Goal: Transaction & Acquisition: Purchase product/service

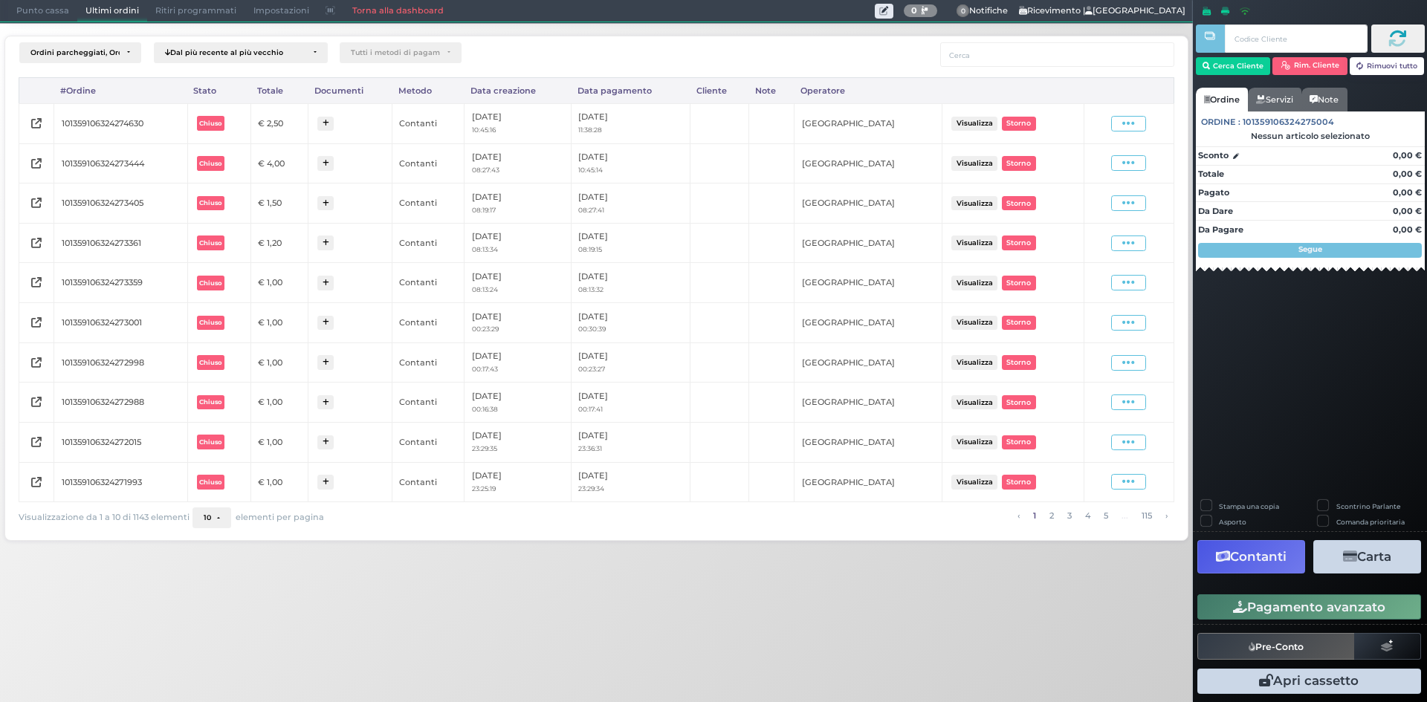
drag, startPoint x: 40, startPoint y: 18, endPoint x: 76, endPoint y: 10, distance: 36.6
click at [39, 18] on span "Punto cassa" at bounding box center [42, 11] width 69 height 21
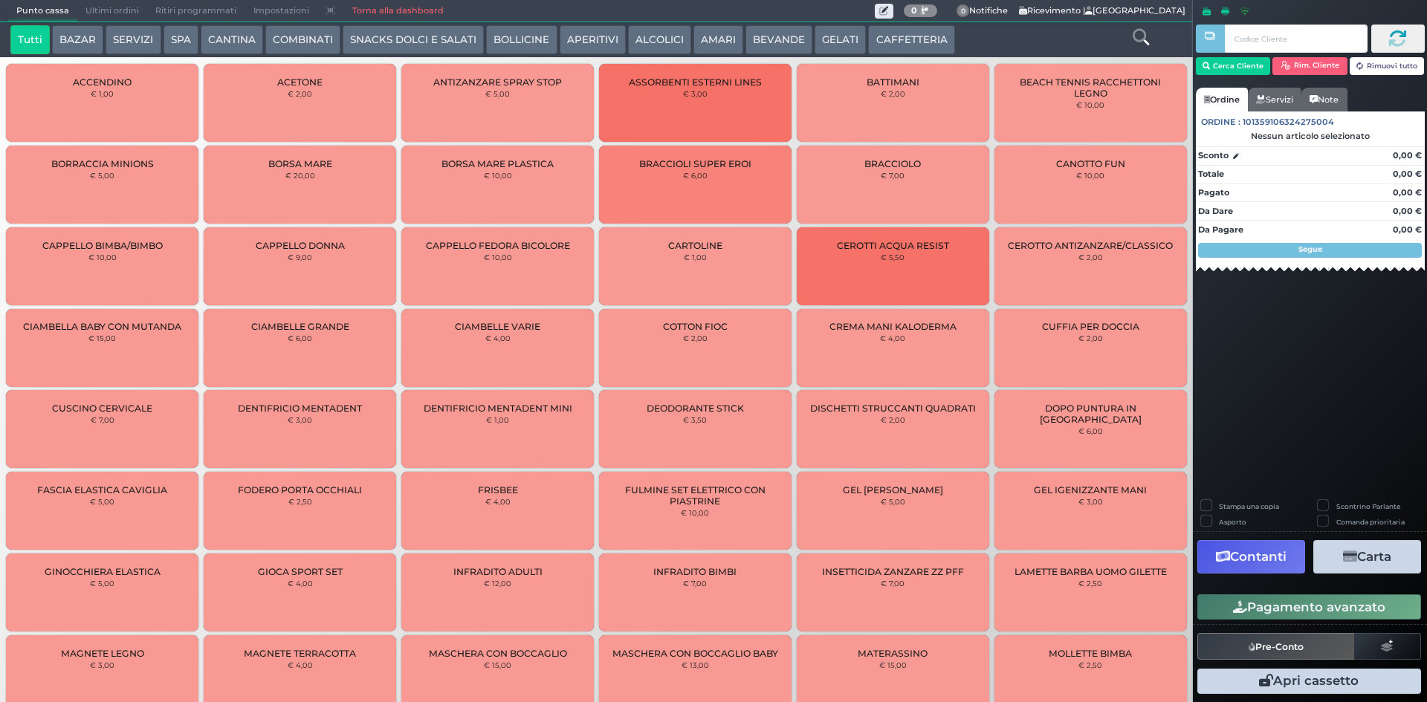
drag, startPoint x: 870, startPoint y: 39, endPoint x: 421, endPoint y: 57, distance: 449.9
click at [870, 40] on button "CAFFETTERIA" at bounding box center [911, 40] width 86 height 30
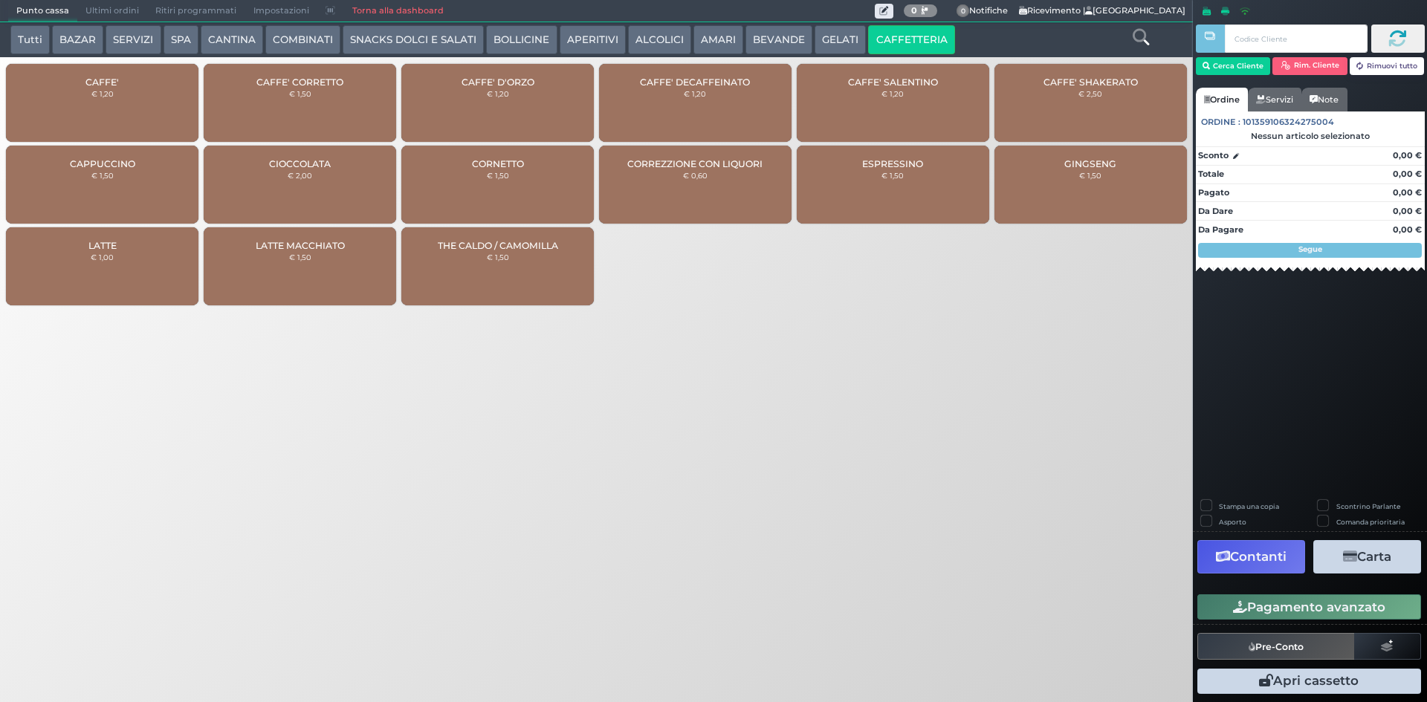
click at [123, 110] on div "CAFFE' € 1,20" at bounding box center [102, 103] width 192 height 78
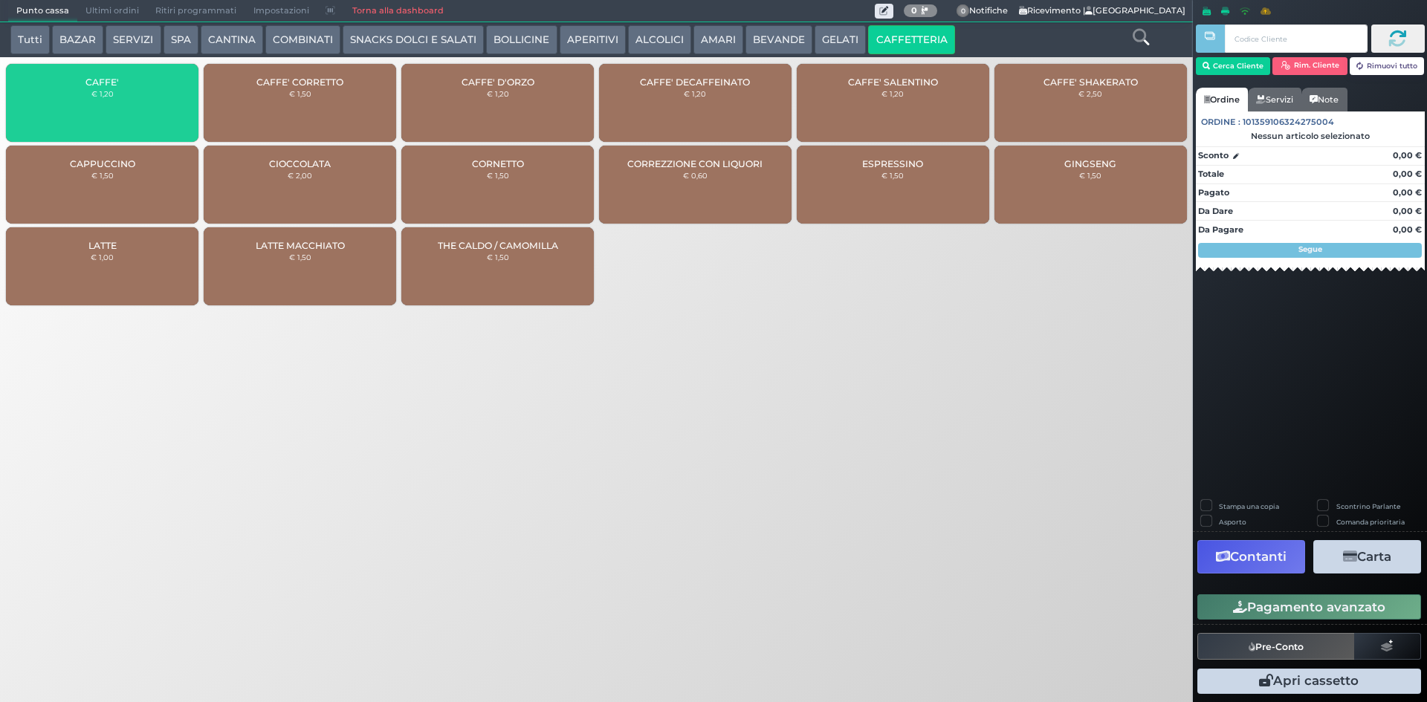
click at [123, 110] on div "CAFFE' € 1,20" at bounding box center [102, 103] width 192 height 78
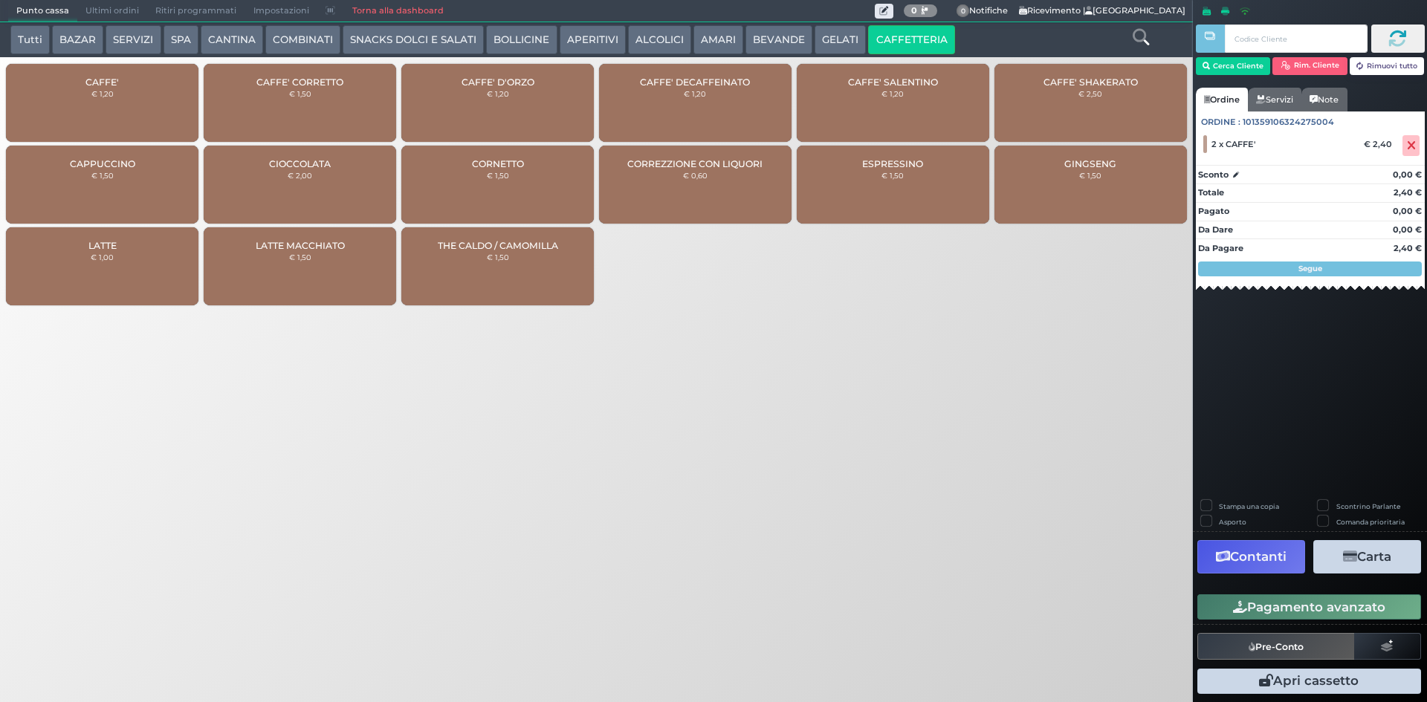
click at [1379, 620] on div "Pagamento avanzato" at bounding box center [1310, 607] width 234 height 33
click at [1288, 605] on button "Pagamento avanzato" at bounding box center [1309, 606] width 224 height 25
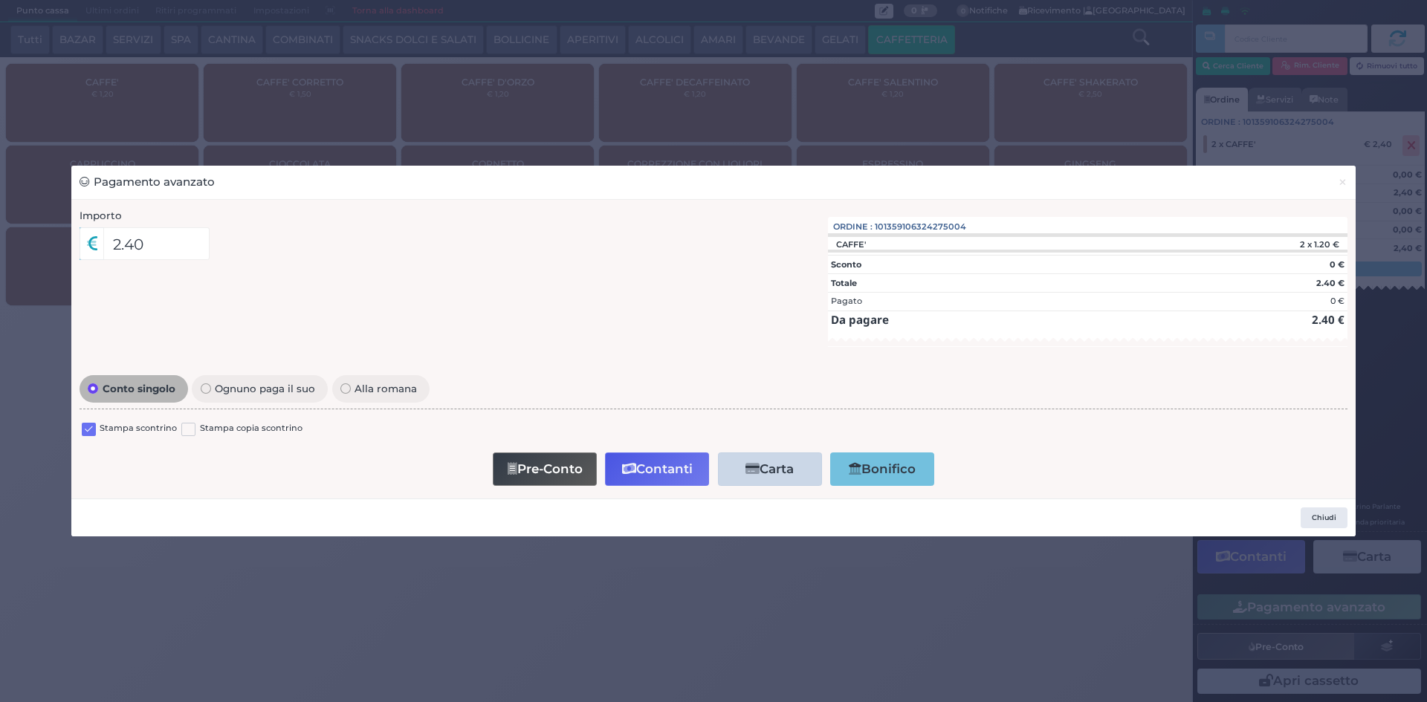
click at [82, 432] on label at bounding box center [89, 430] width 14 height 14
click at [0, 0] on input "checkbox" at bounding box center [0, 0] width 0 height 0
click at [646, 459] on button "Contanti" at bounding box center [657, 469] width 104 height 33
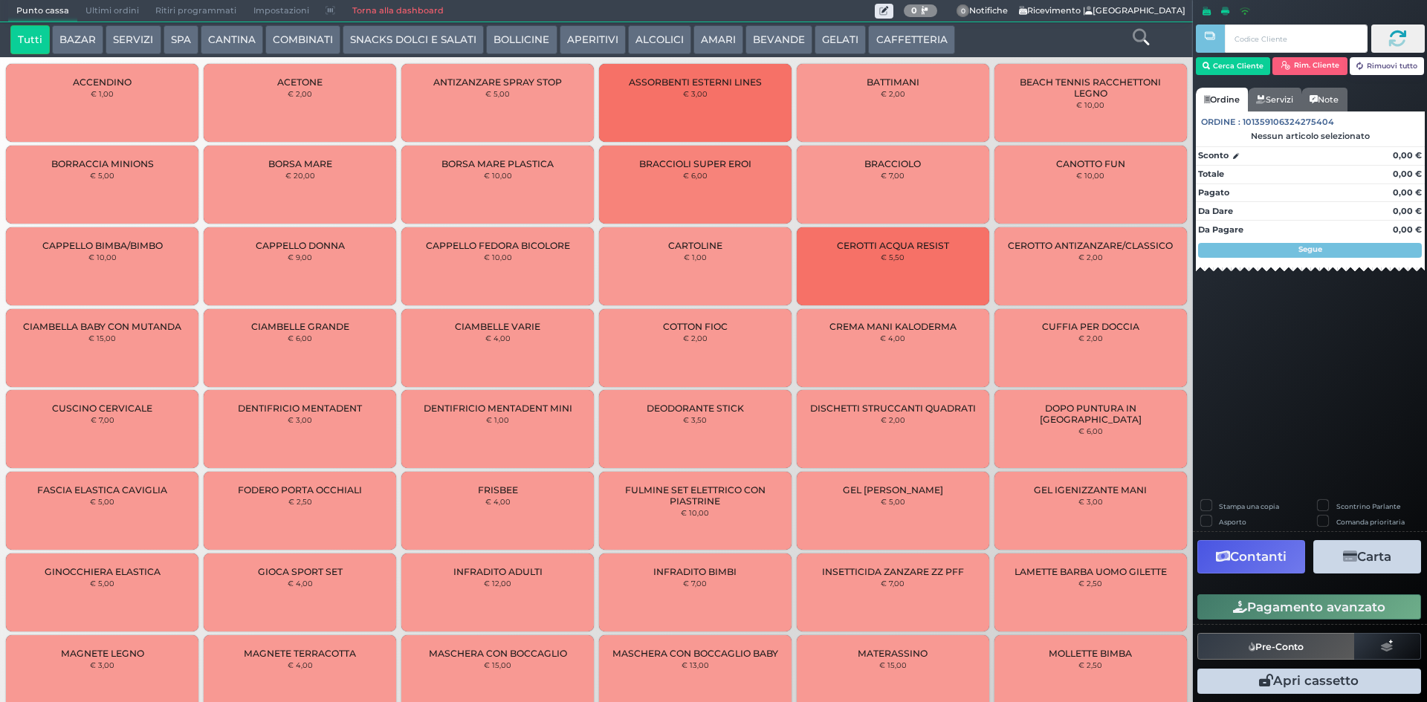
click at [120, 11] on span "Ultimi ordini" at bounding box center [112, 11] width 70 height 21
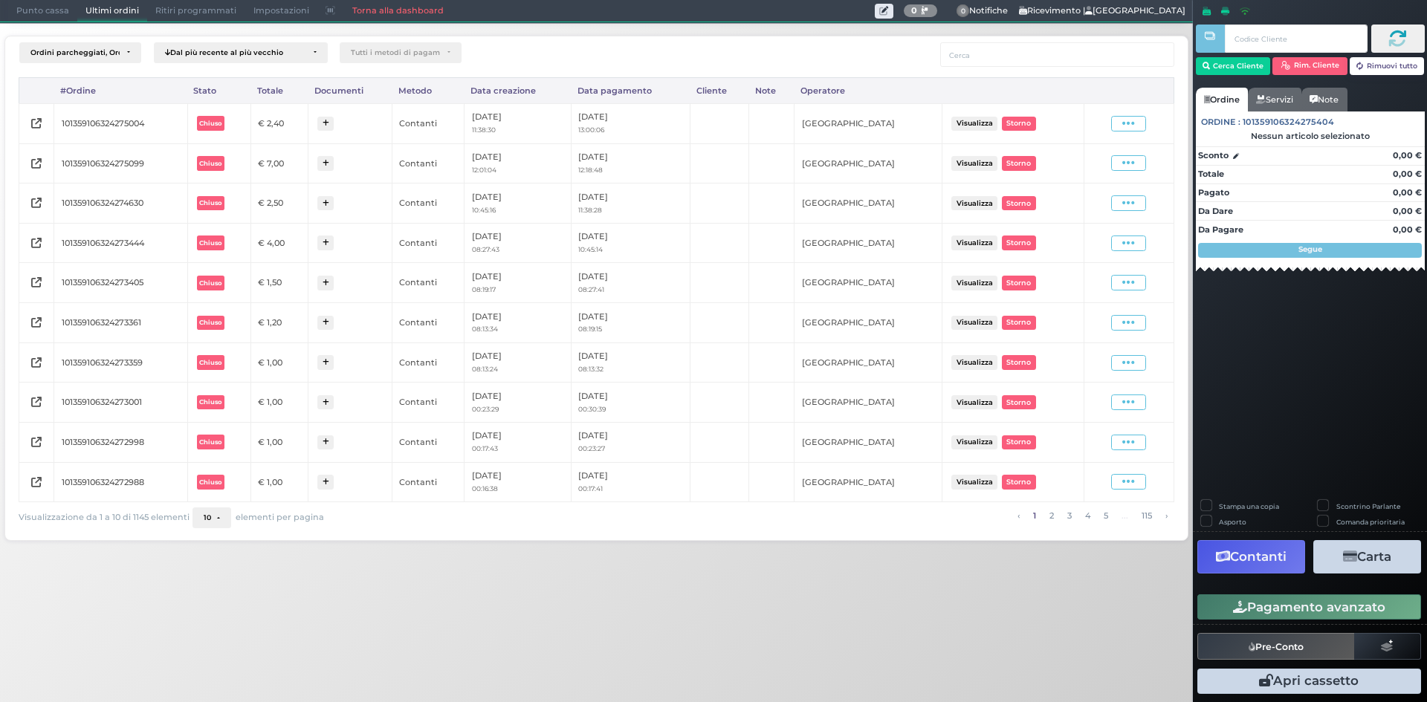
drag, startPoint x: 1124, startPoint y: 126, endPoint x: 1120, endPoint y: 137, distance: 11.7
click at [1124, 126] on icon at bounding box center [1128, 124] width 13 height 14
click at [1091, 174] on span "Ristampa Pre-Conto" at bounding box center [1092, 166] width 61 height 25
click at [47, 12] on span "Punto cassa" at bounding box center [42, 11] width 69 height 21
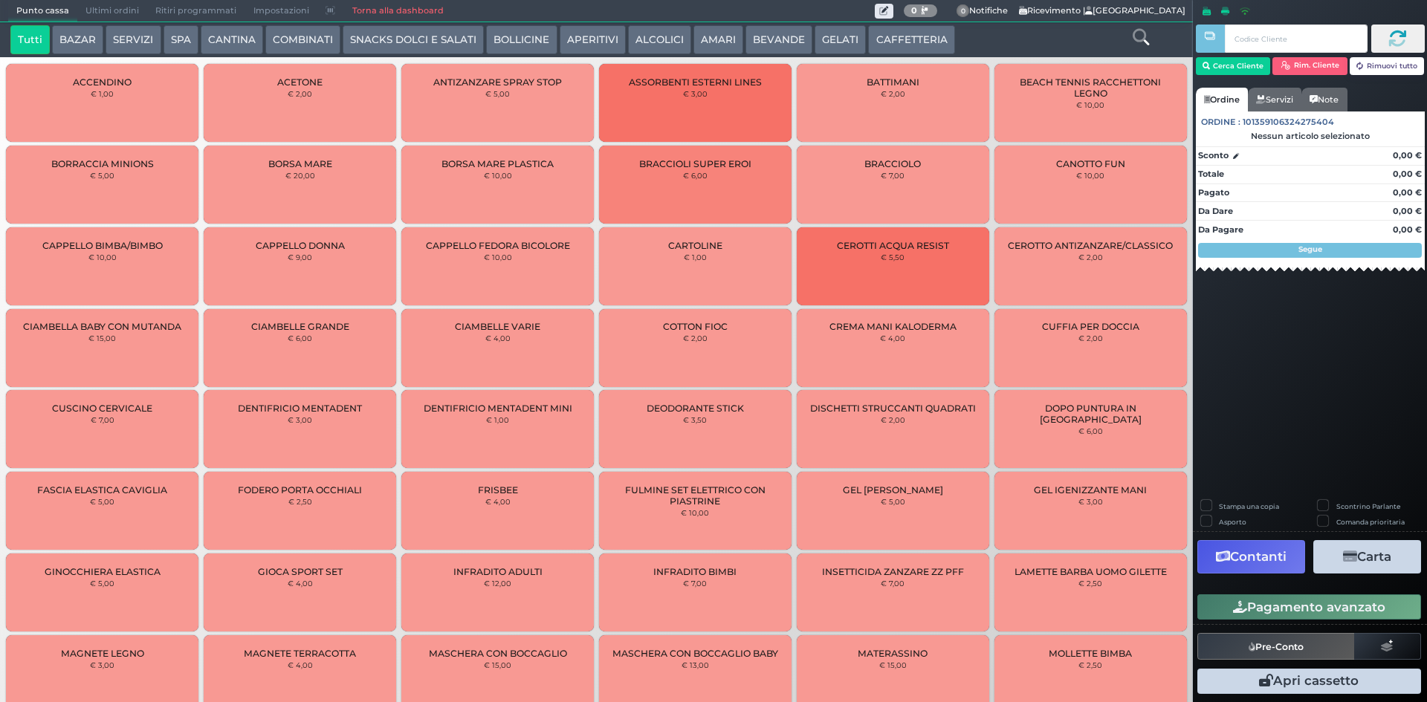
click at [927, 28] on button "CAFFETTERIA" at bounding box center [911, 40] width 86 height 30
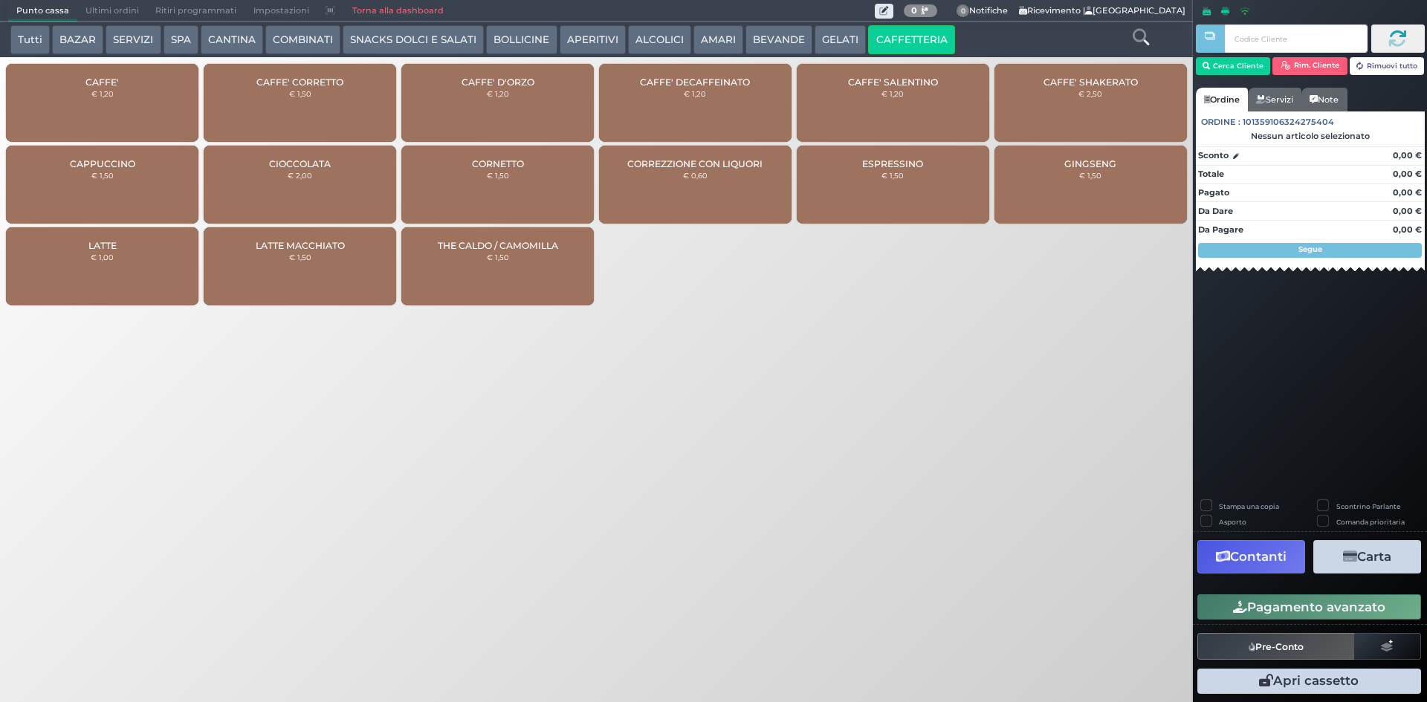
click at [94, 127] on div "CAFFE' € 1,20" at bounding box center [102, 103] width 192 height 78
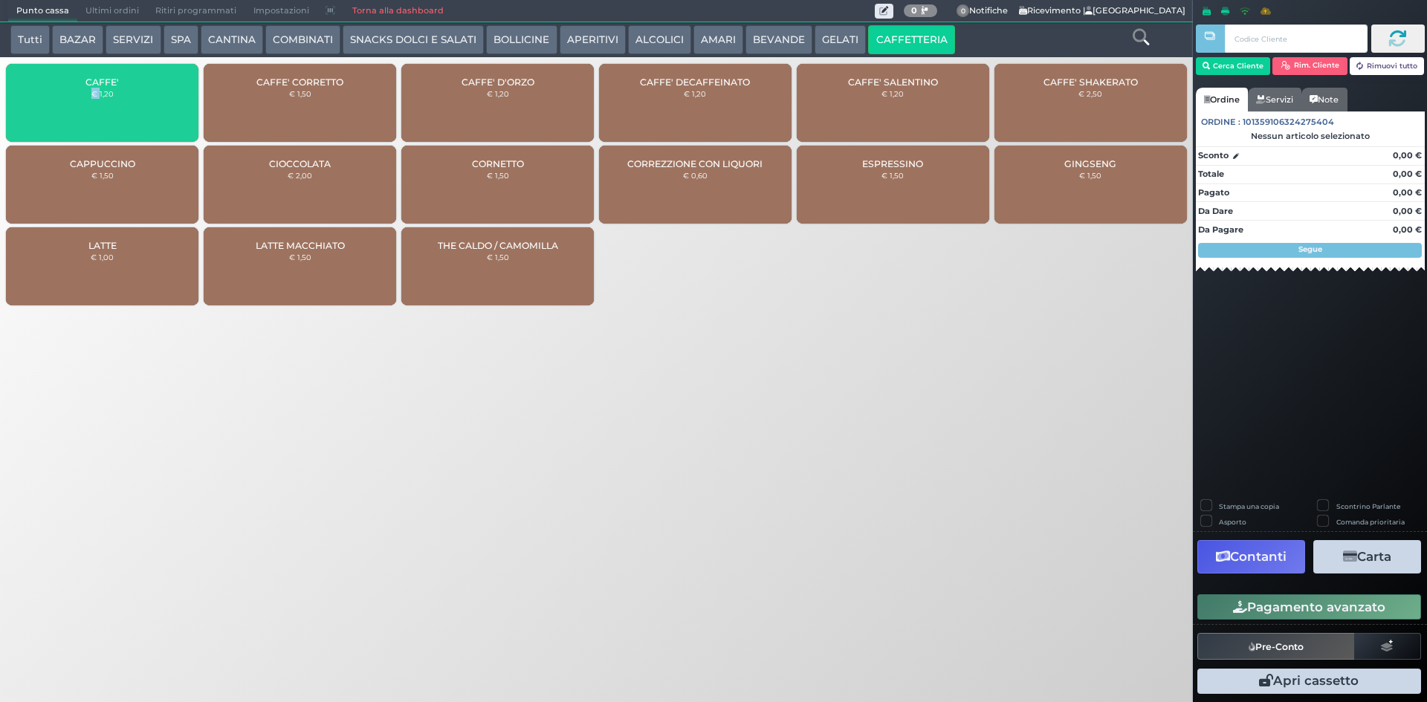
click at [94, 127] on div "CAFFE' € 1,20" at bounding box center [102, 103] width 192 height 78
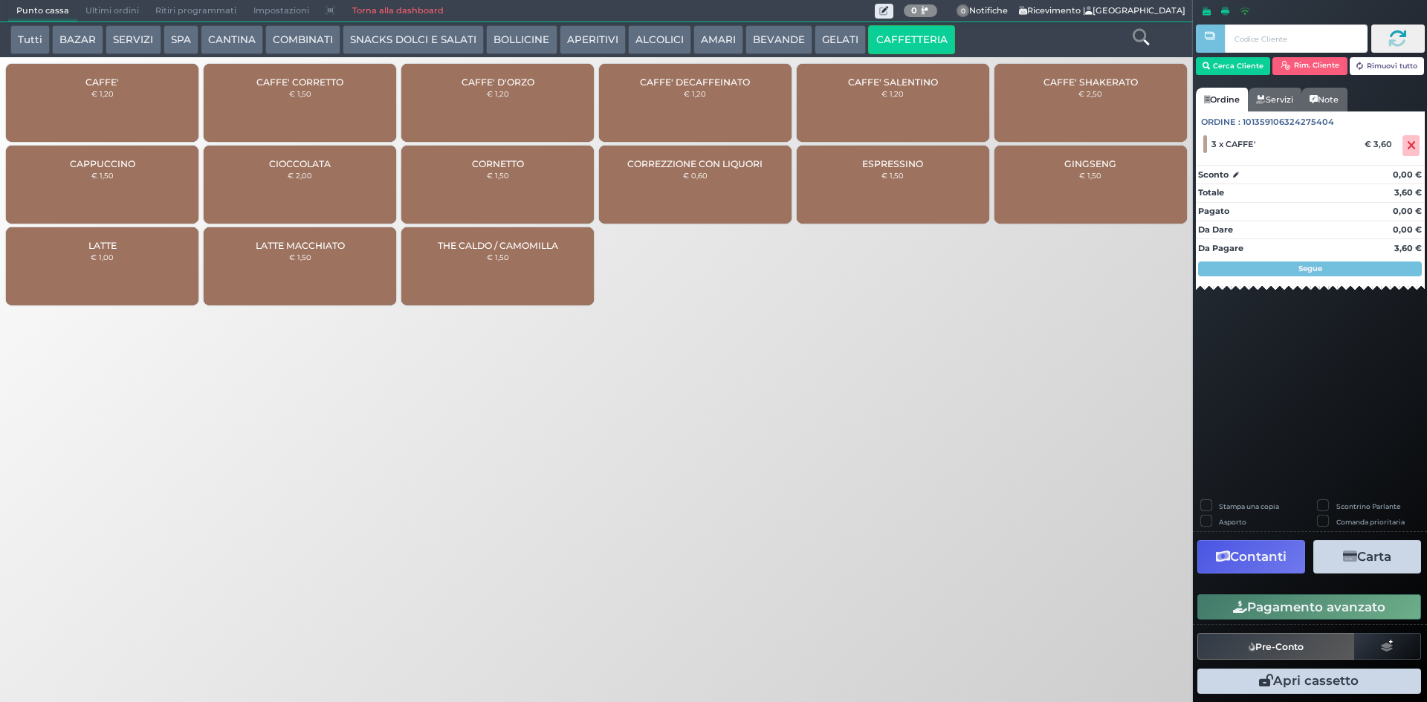
click at [68, 60] on div "CAFFE' € 1,20 CAFFE' CORRETTO € 1,50 CAFFE' D'ORZO € 1,20 CAFFE' DECAFFEINATO €…" at bounding box center [596, 186] width 1193 height 252
click at [71, 71] on div "CAFFE' € 1,20" at bounding box center [102, 103] width 192 height 78
click at [685, 476] on div "Punto cassa Mappa Ultimi ordini Delivery Ritiri programmati Impostazioni Torna …" at bounding box center [713, 351] width 1427 height 702
click at [1286, 612] on button "Pagamento avanzato" at bounding box center [1309, 606] width 224 height 25
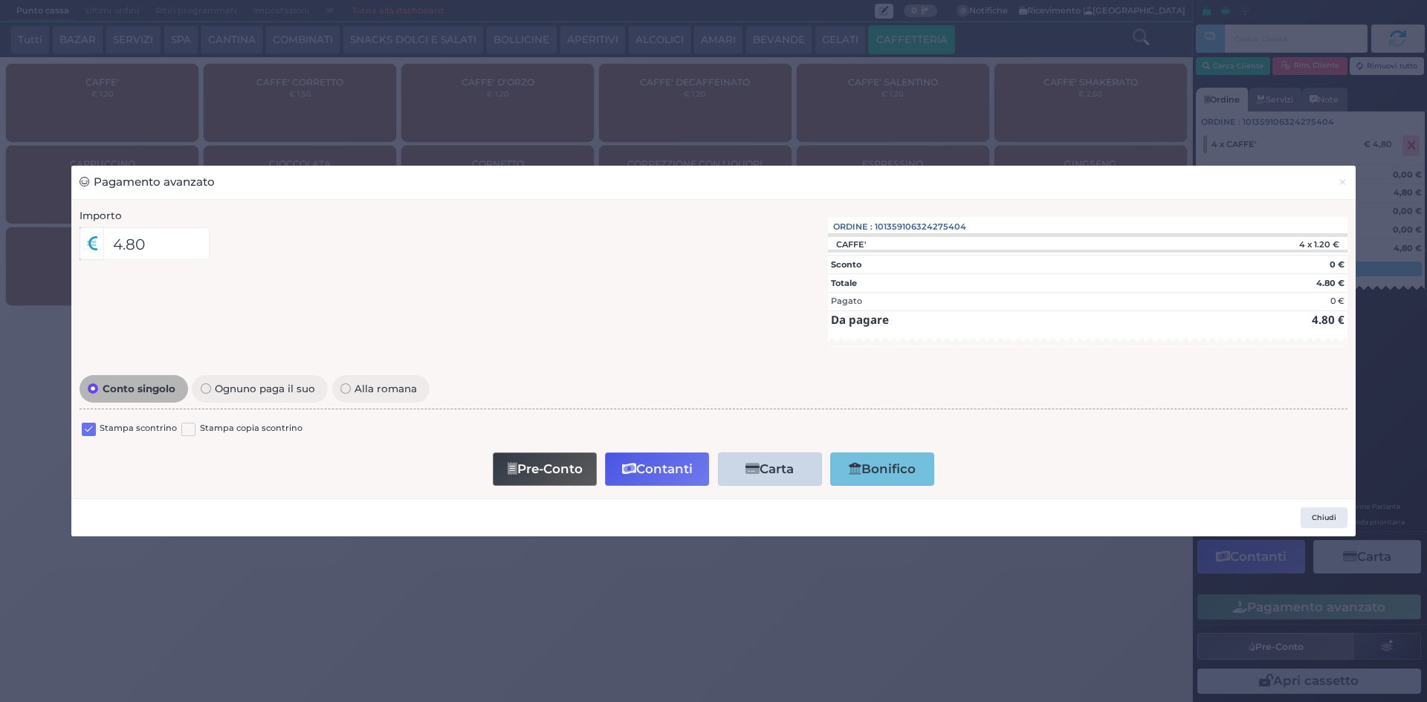
click at [99, 435] on div "Stampa scontrino" at bounding box center [129, 431] width 95 height 18
click at [91, 432] on label at bounding box center [89, 430] width 14 height 14
click at [0, 0] on input "checkbox" at bounding box center [0, 0] width 0 height 0
click at [675, 466] on button "Contanti" at bounding box center [657, 469] width 104 height 33
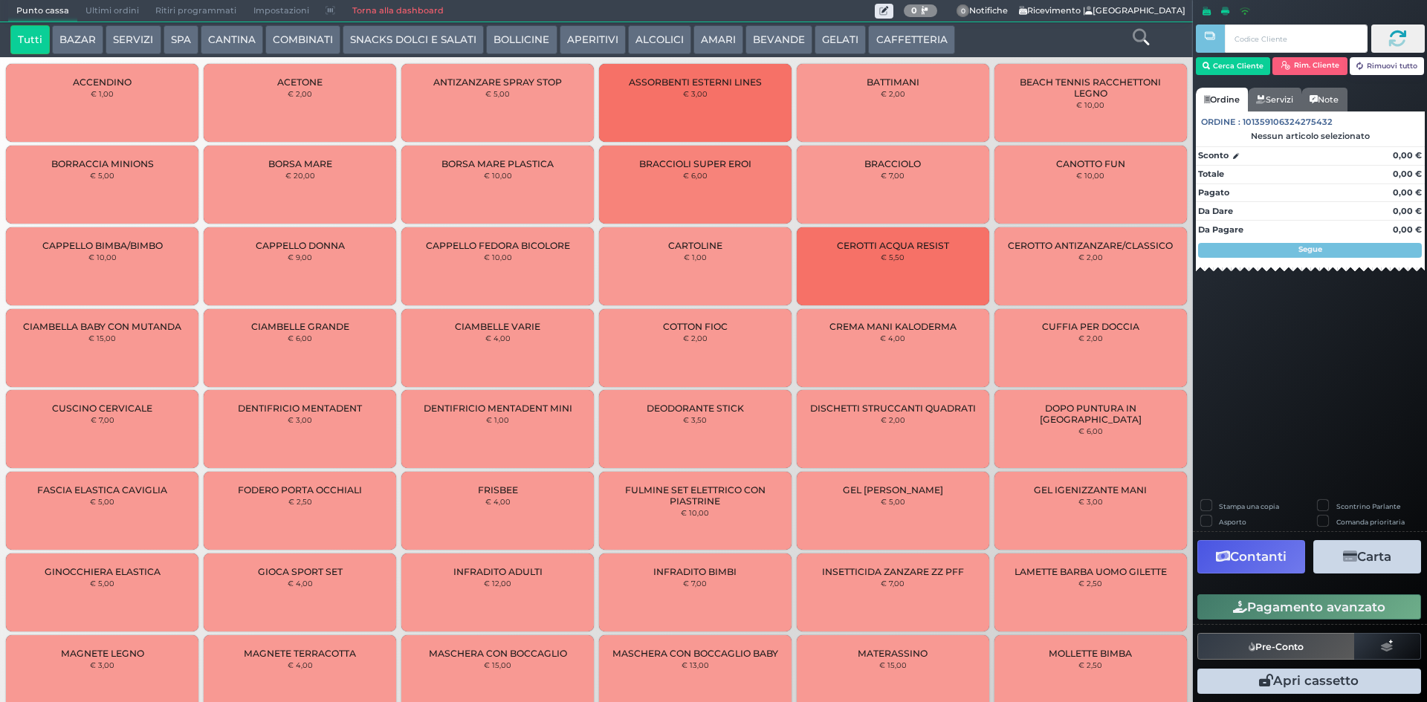
drag, startPoint x: 126, startPoint y: 5, endPoint x: 451, endPoint y: 27, distance: 326.2
click at [125, 6] on span "Ultimi ordini" at bounding box center [112, 11] width 70 height 21
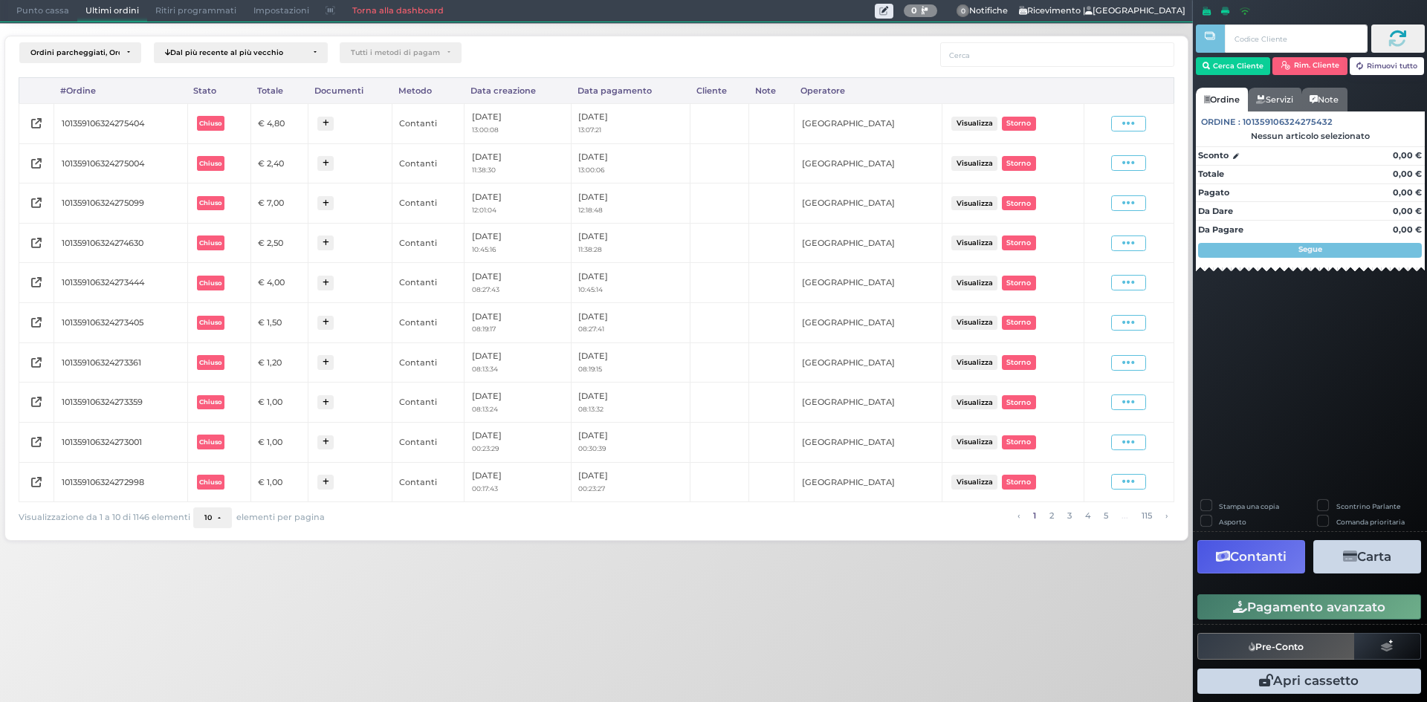
click at [1123, 127] on icon at bounding box center [1128, 124] width 13 height 14
click at [1085, 163] on span "Ristampa Pre-Conto" at bounding box center [1092, 166] width 61 height 25
click at [42, 24] on div "Ordini parcheggiati, Ordini aperti, Ordini chiusi Dal più recente al più vecchi…" at bounding box center [597, 284] width 1208 height 522
click at [48, 15] on span "Punto cassa" at bounding box center [42, 11] width 69 height 21
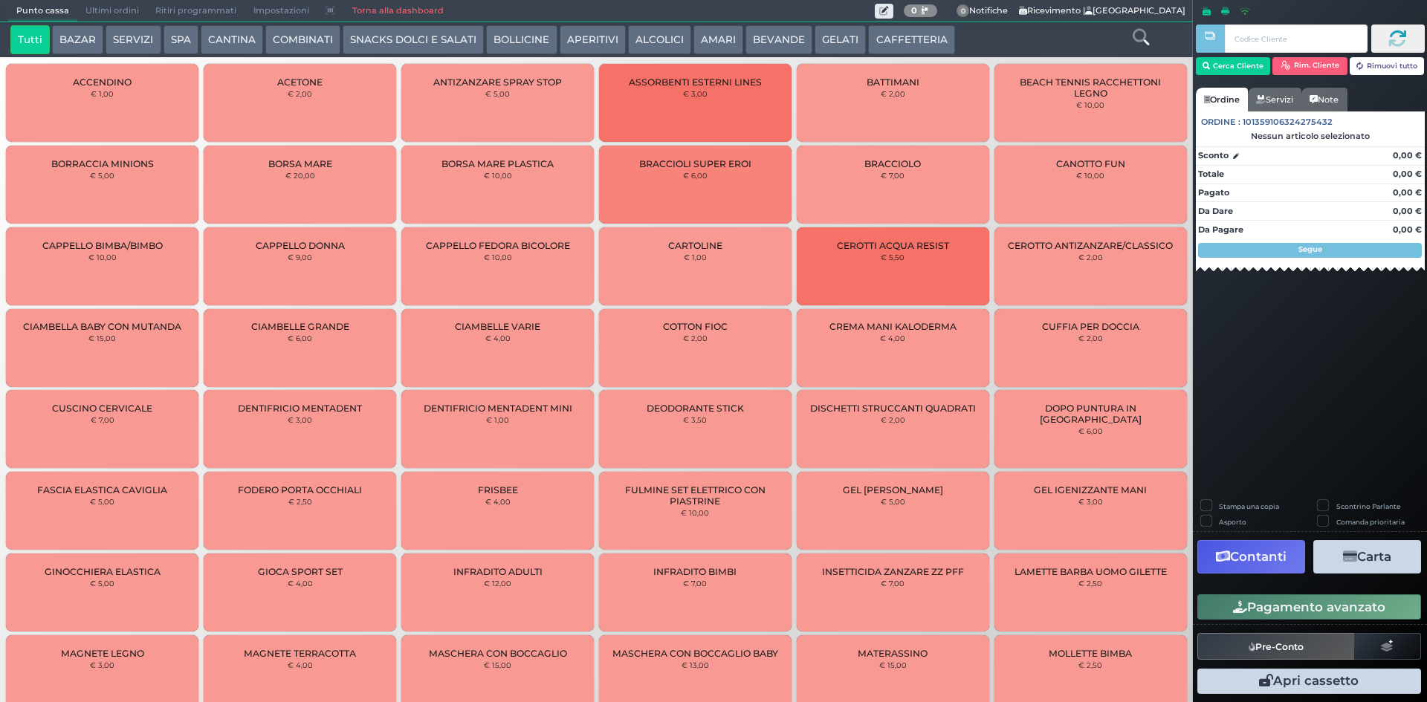
drag, startPoint x: 915, startPoint y: 36, endPoint x: 887, endPoint y: 39, distance: 28.5
click at [912, 36] on button "CAFFETTERIA" at bounding box center [911, 40] width 86 height 30
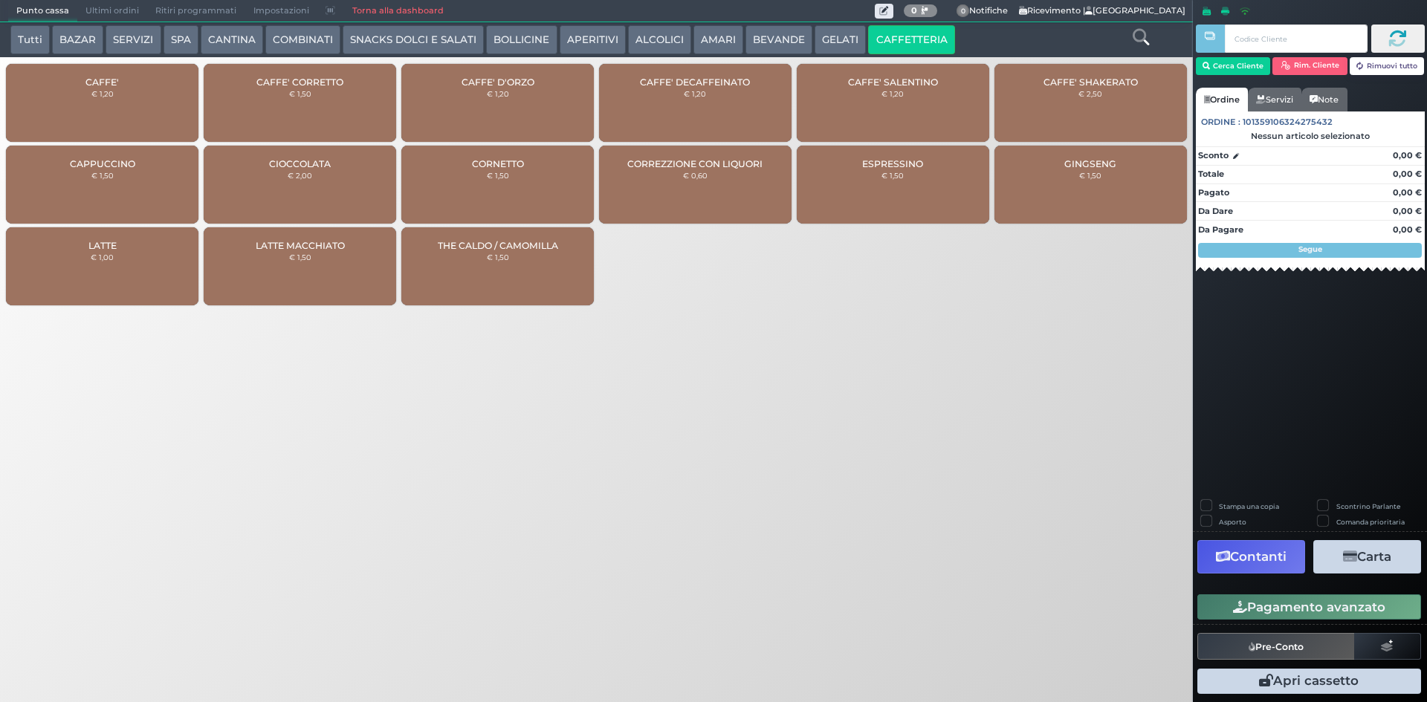
click at [116, 113] on div "CAFFE' € 1,20" at bounding box center [102, 103] width 192 height 78
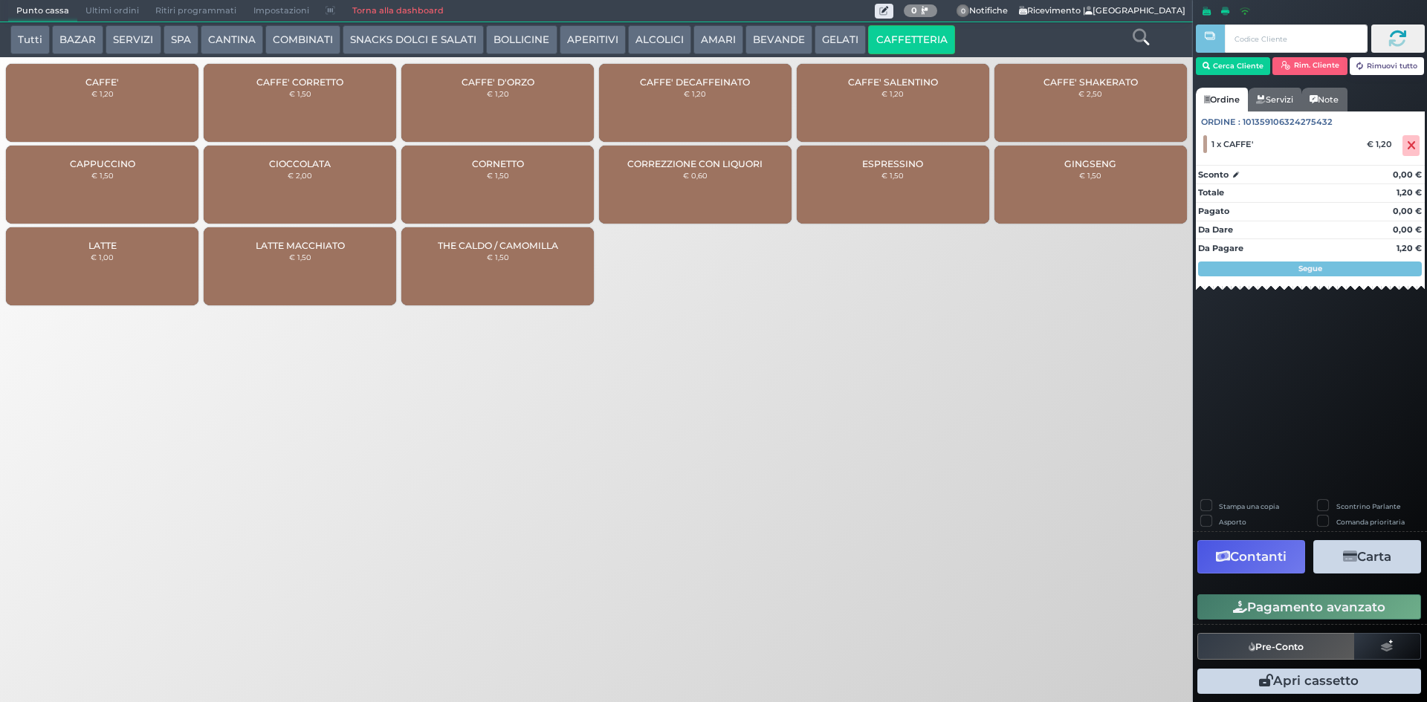
click at [1217, 602] on button "Pagamento avanzato" at bounding box center [1309, 606] width 224 height 25
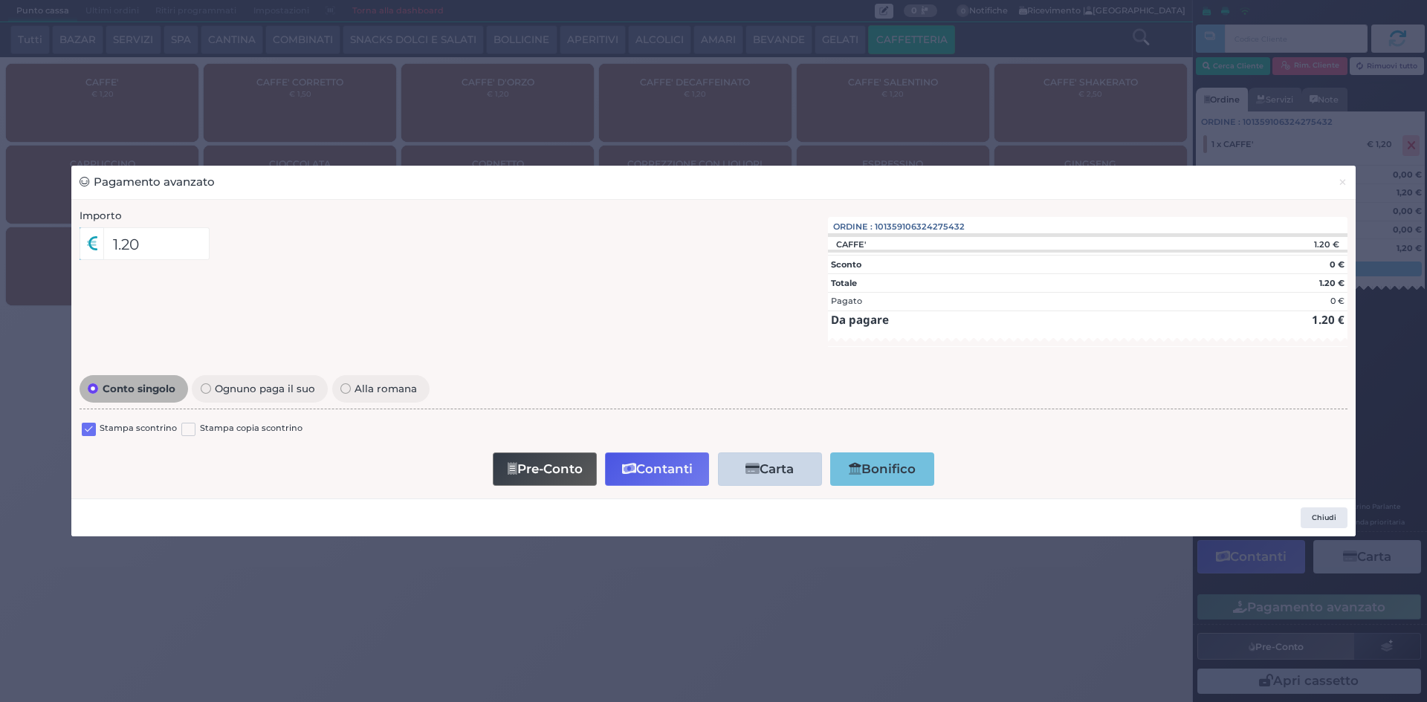
click at [82, 431] on label at bounding box center [89, 430] width 14 height 14
click at [0, 0] on input "checkbox" at bounding box center [0, 0] width 0 height 0
click at [681, 475] on button "Contanti" at bounding box center [657, 469] width 104 height 33
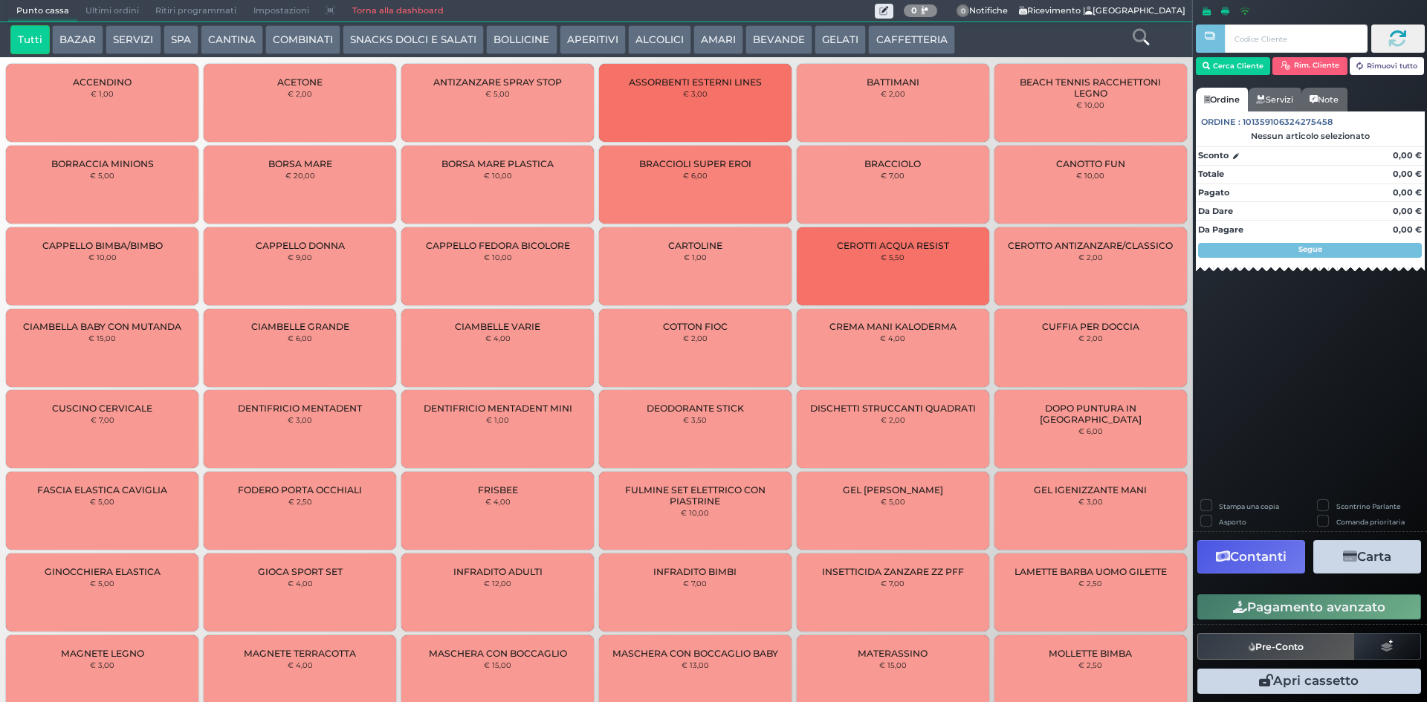
click at [120, 15] on span "Ultimi ordini" at bounding box center [112, 11] width 70 height 21
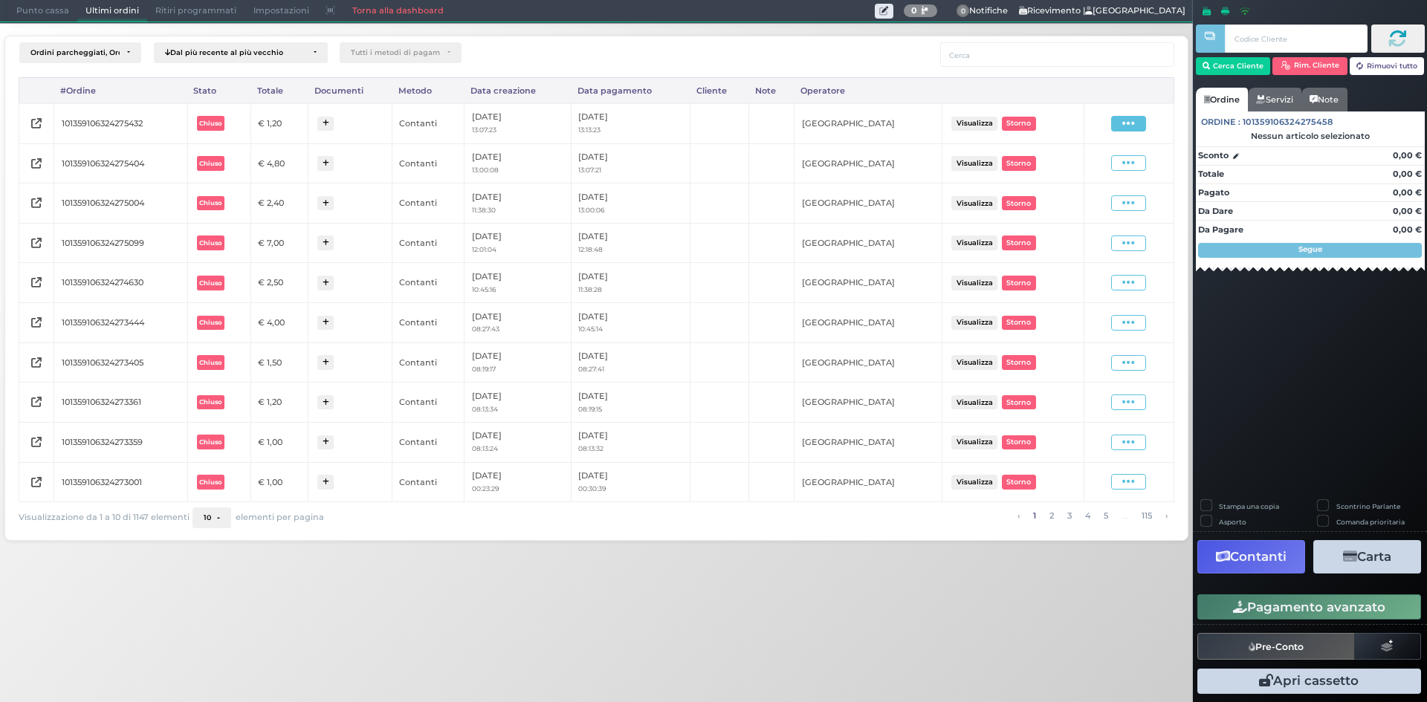
click at [1121, 116] on span at bounding box center [1128, 124] width 35 height 16
click at [1103, 166] on span "Ristampa Pre-Conto" at bounding box center [1092, 166] width 61 height 25
click at [41, 16] on span "Punto cassa" at bounding box center [42, 11] width 69 height 21
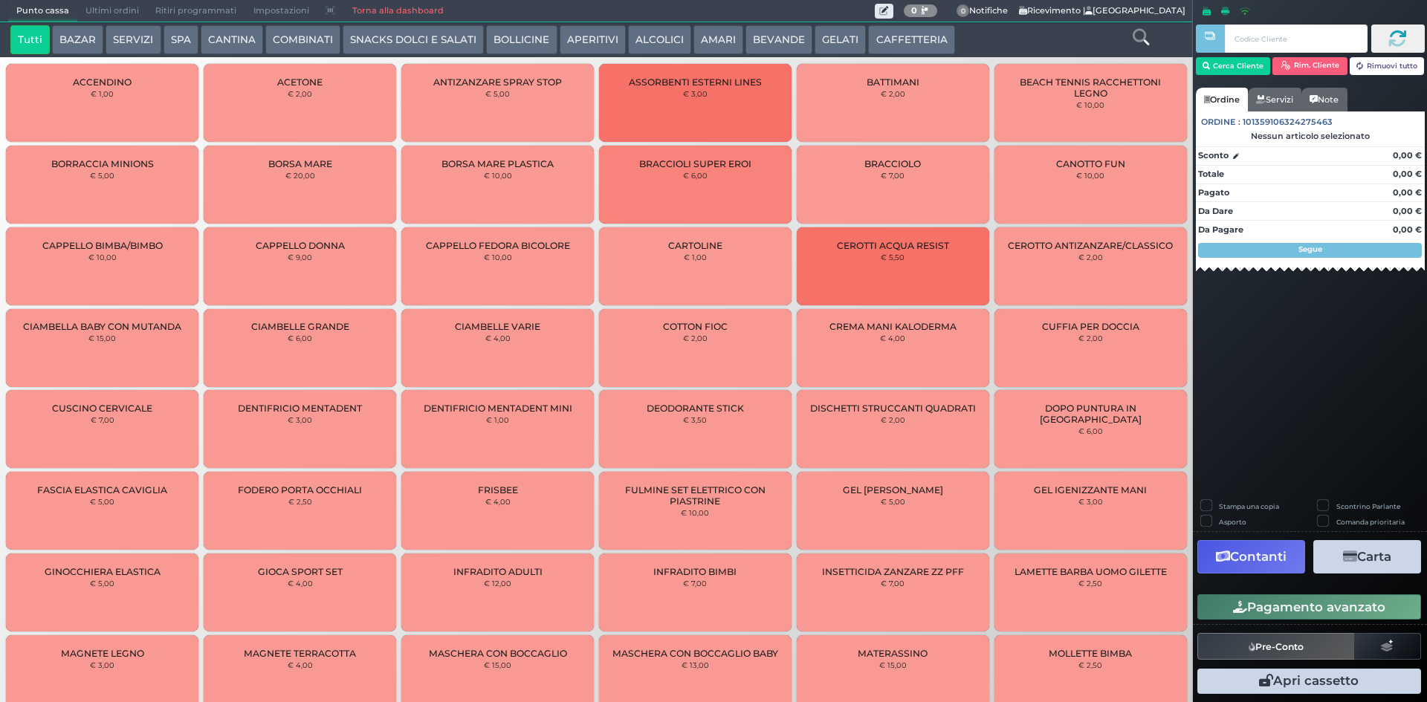
click at [74, 8] on span "Punto cassa" at bounding box center [42, 11] width 69 height 21
click at [104, 1] on span "Ultimi ordini" at bounding box center [112, 11] width 70 height 21
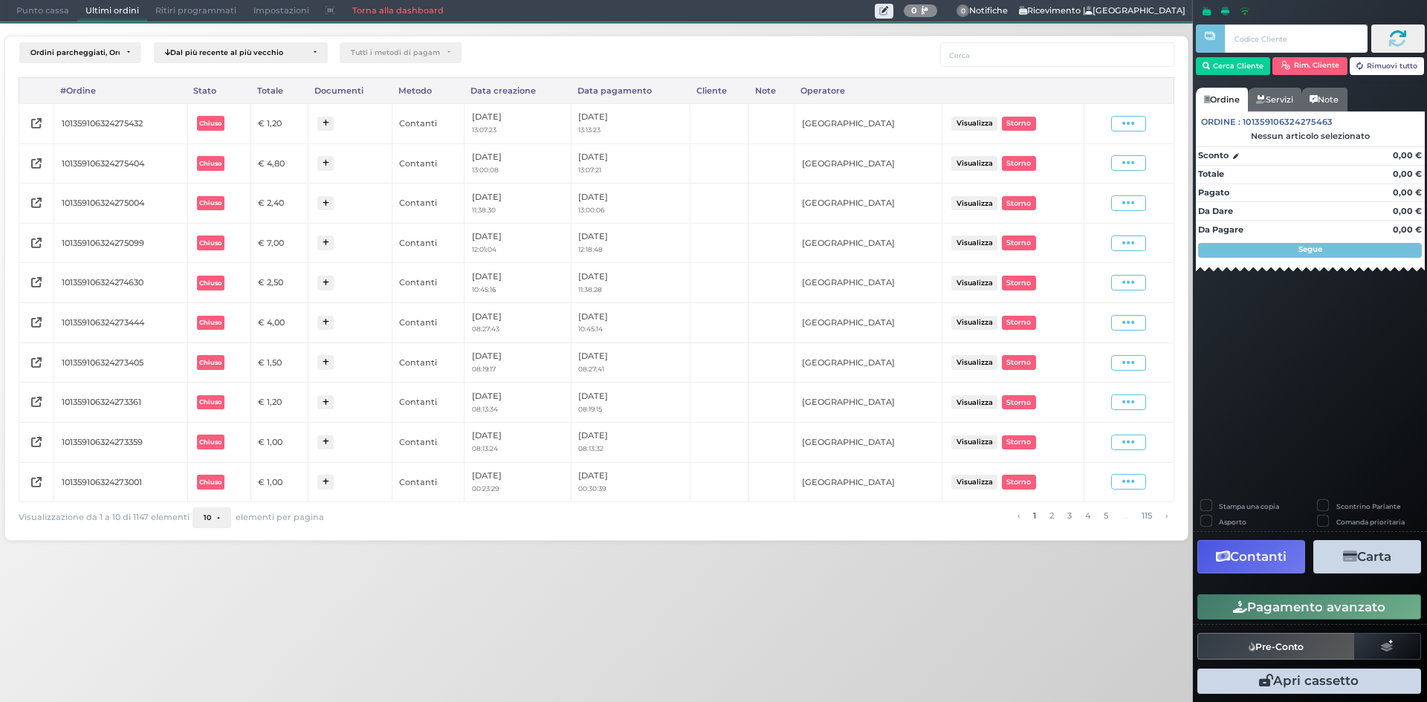
click at [59, 18] on span "Punto cassa" at bounding box center [42, 11] width 69 height 21
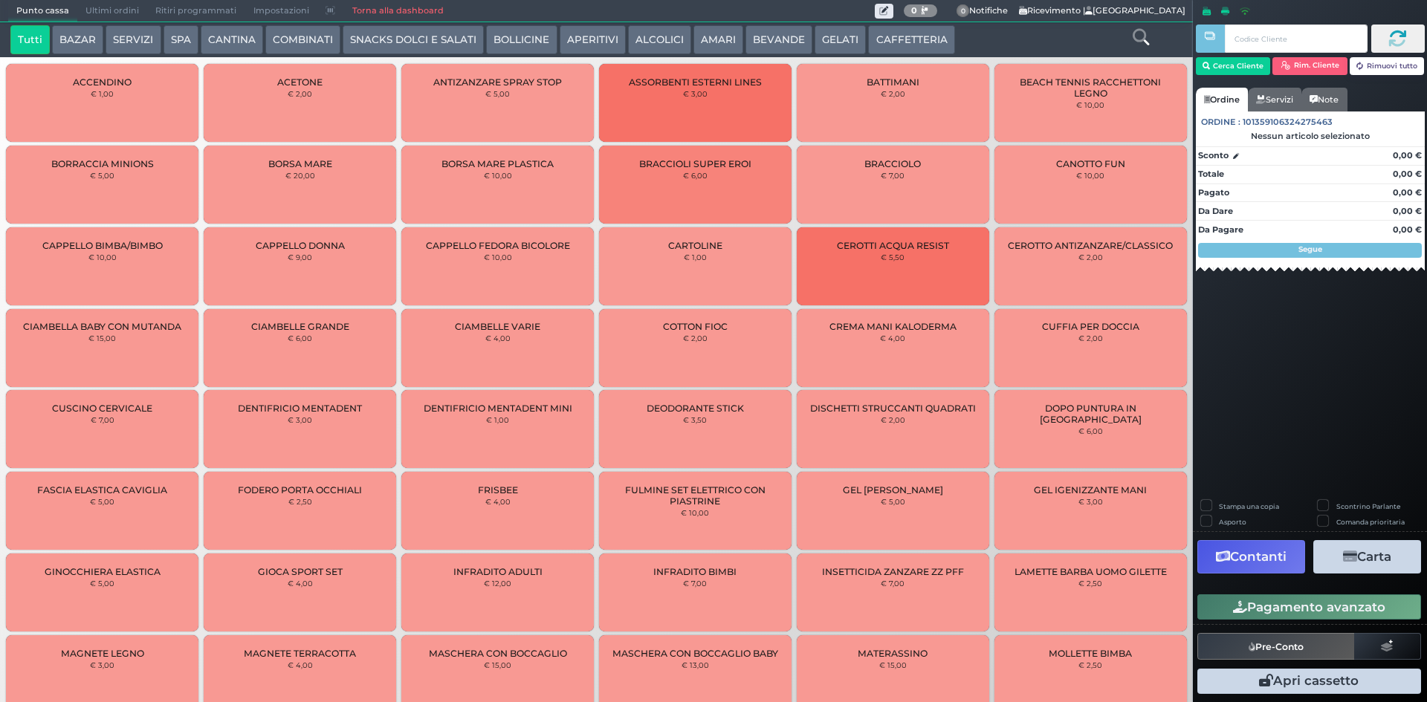
click at [898, 38] on button "CAFFETTERIA" at bounding box center [911, 40] width 86 height 30
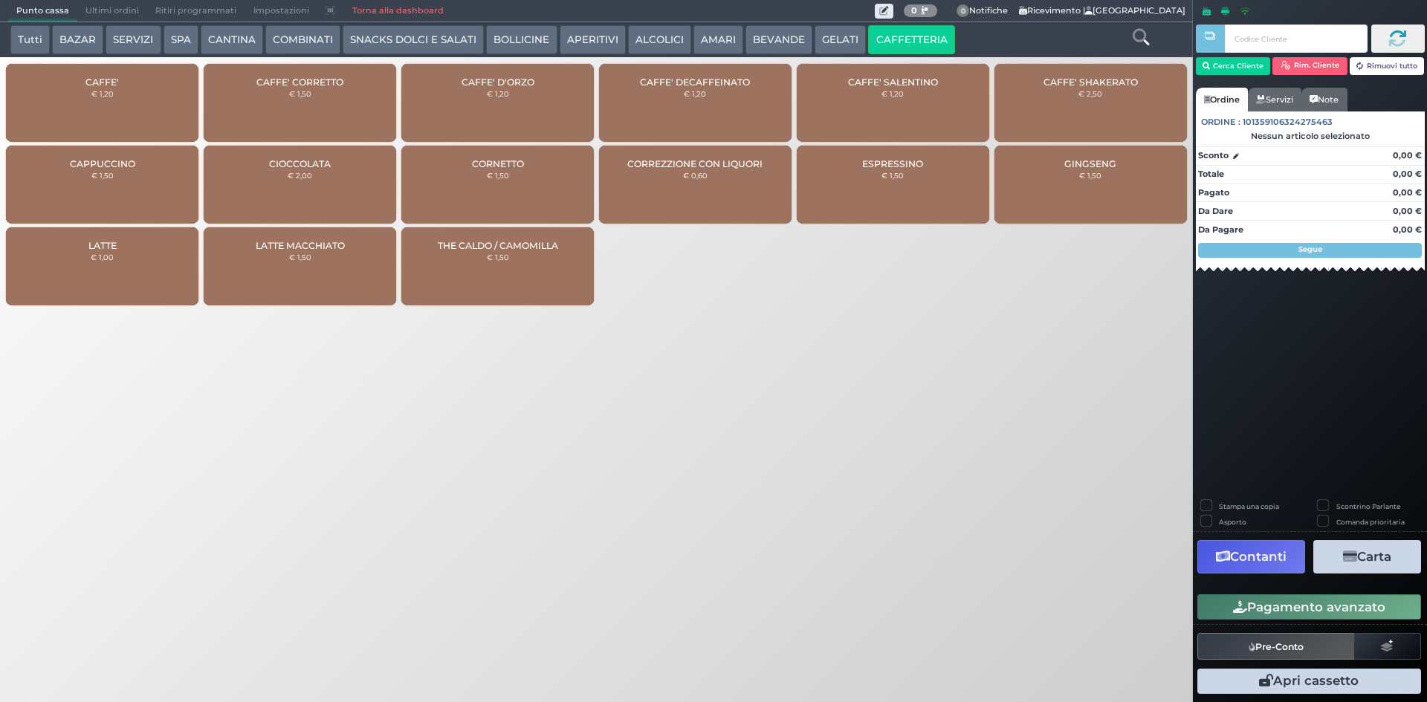
click at [201, 90] on div "CAFFE' CORRETTO € 1,50" at bounding box center [300, 105] width 198 height 82
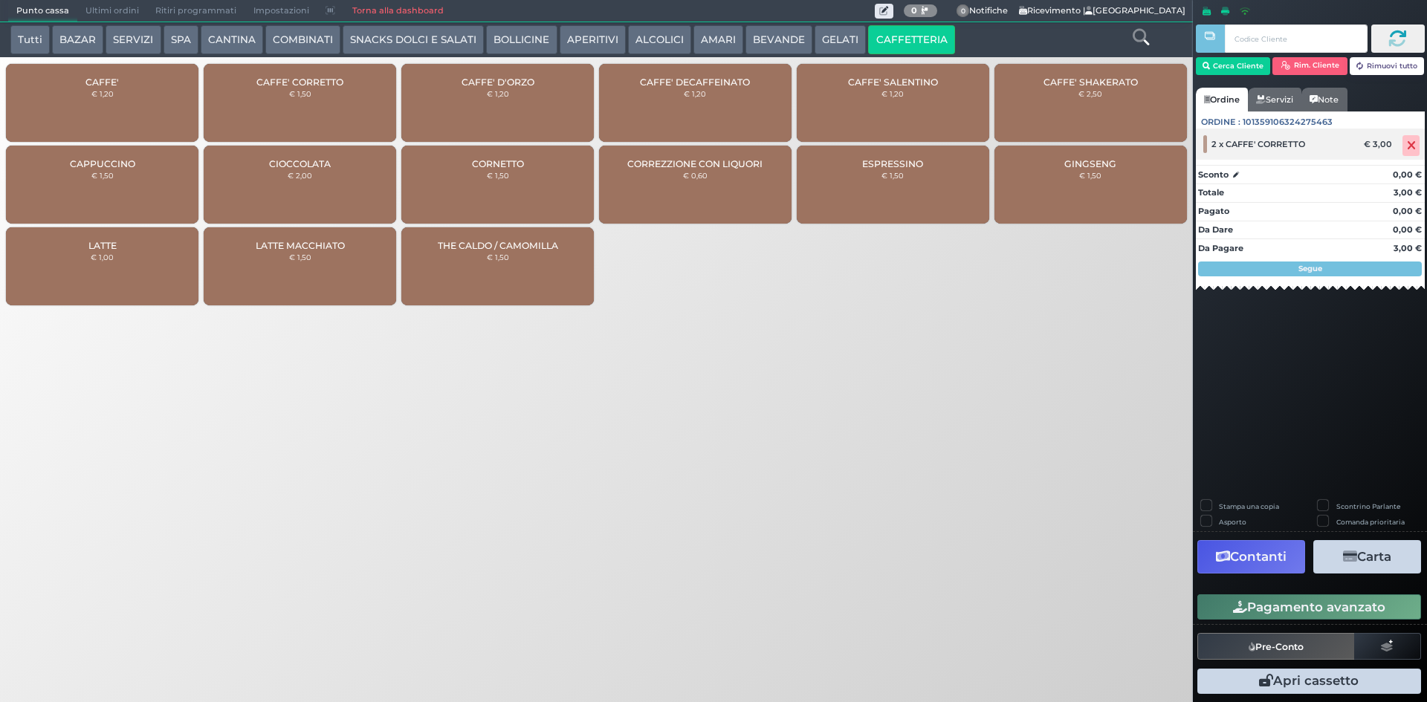
click at [1407, 146] on icon at bounding box center [1411, 146] width 9 height 1
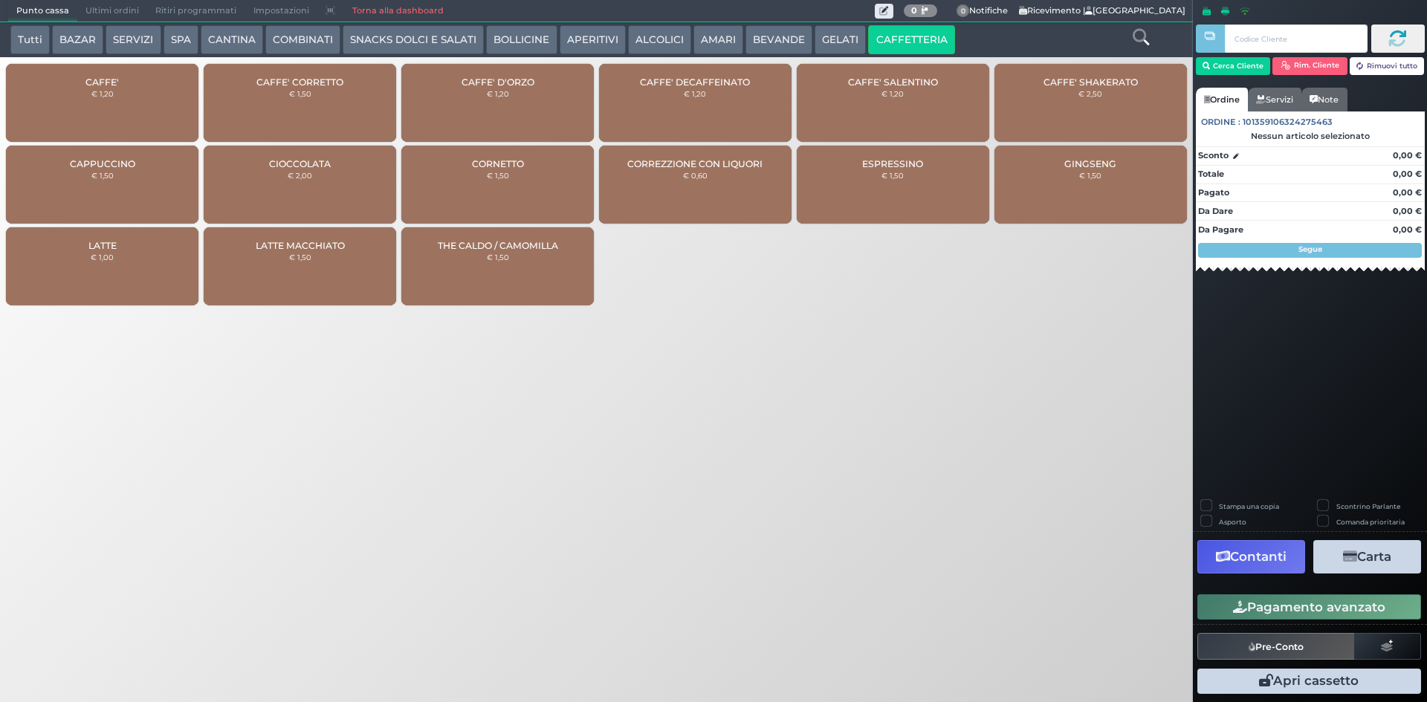
click at [147, 94] on div "CAFFE' € 1,20" at bounding box center [102, 103] width 192 height 78
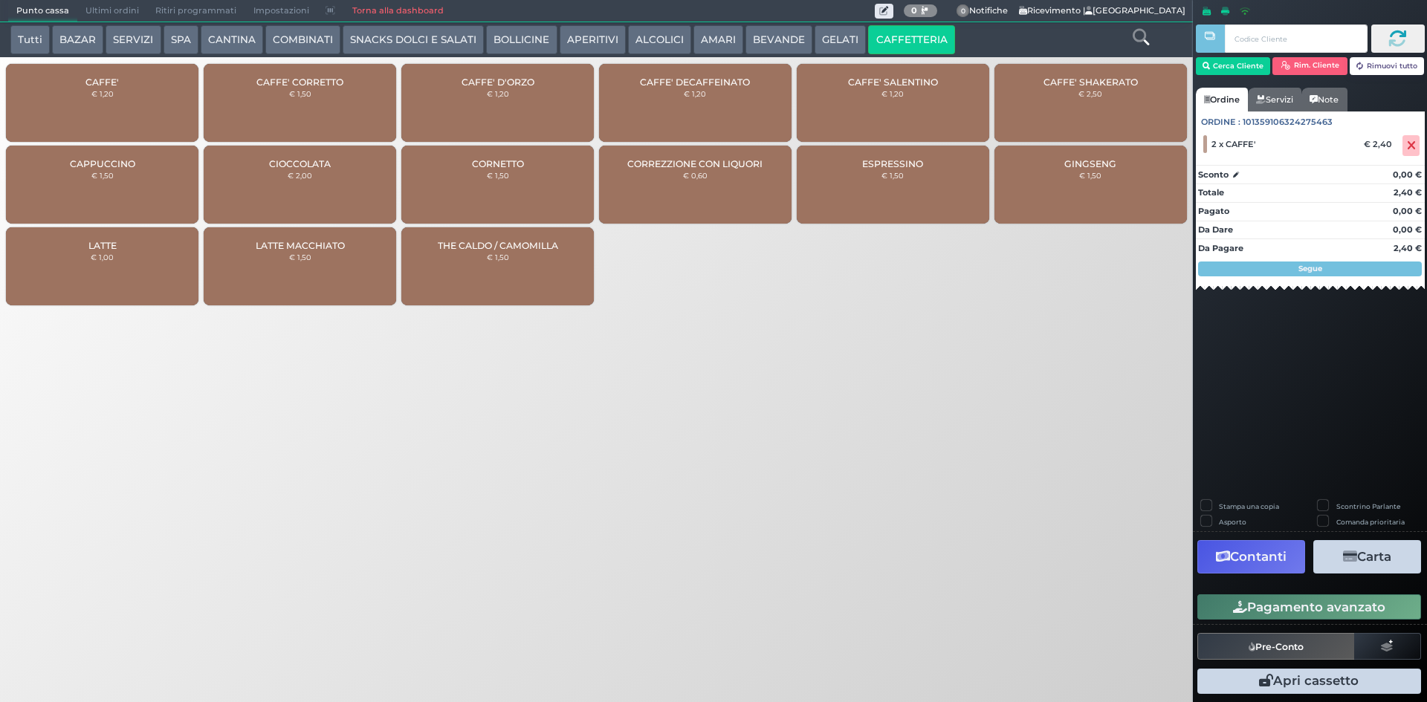
click at [1333, 612] on button "Pagamento avanzato" at bounding box center [1309, 606] width 224 height 25
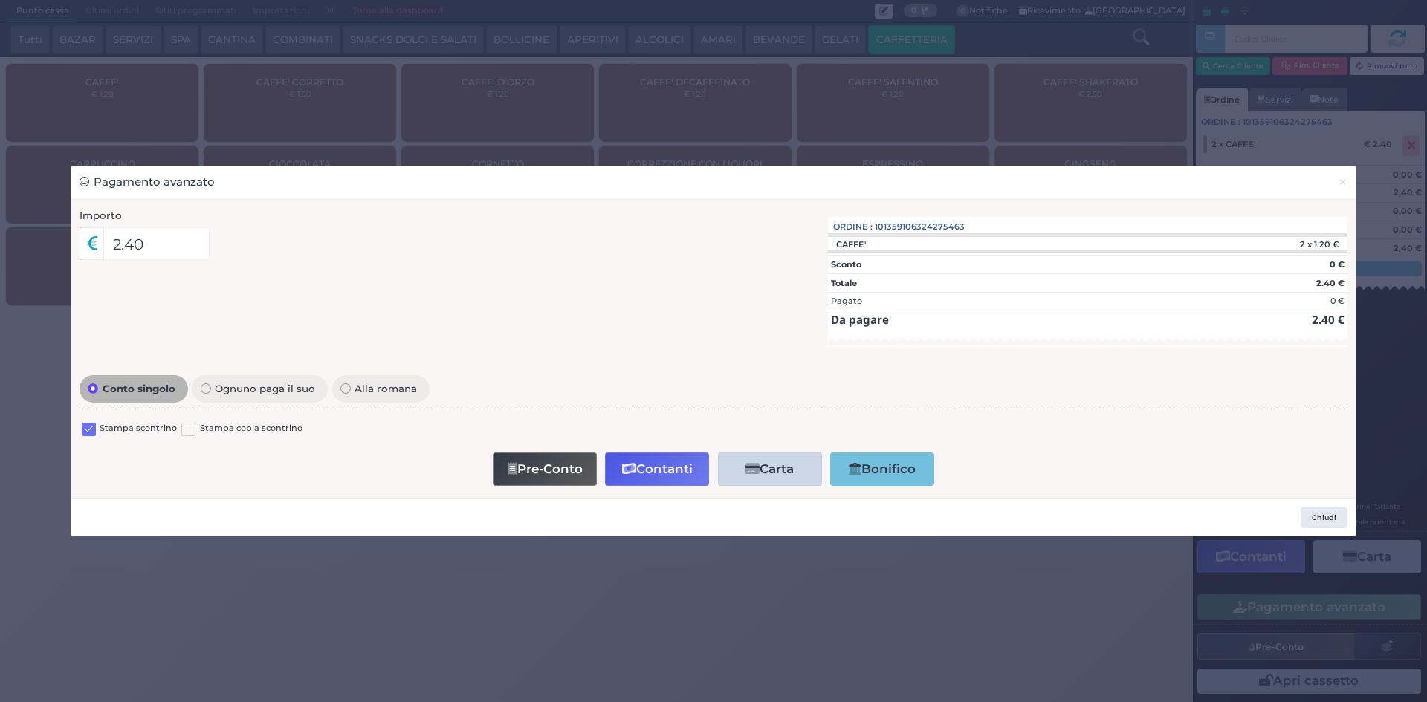
click at [84, 433] on label at bounding box center [89, 430] width 14 height 14
click at [0, 0] on input "checkbox" at bounding box center [0, 0] width 0 height 0
click at [679, 468] on button "Contanti" at bounding box center [657, 469] width 104 height 33
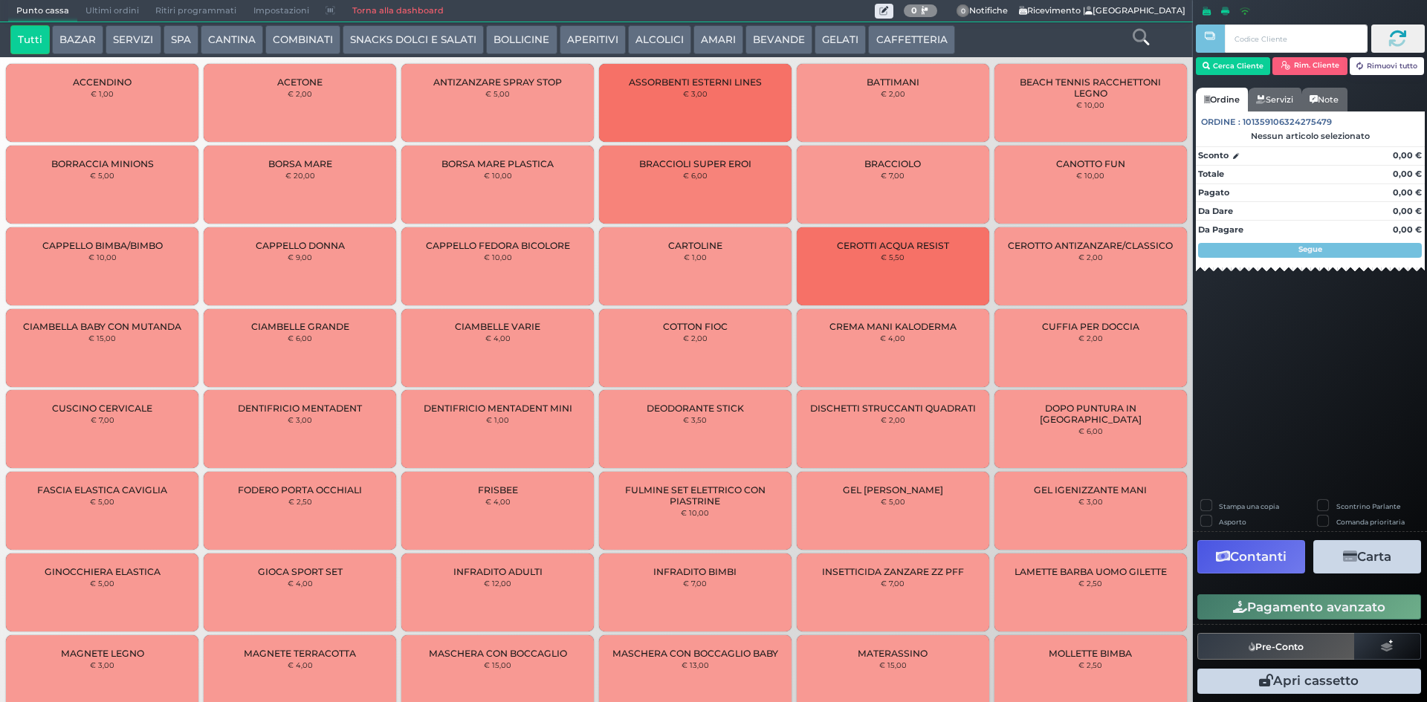
click at [91, 13] on span "Ultimi ordini" at bounding box center [112, 11] width 70 height 21
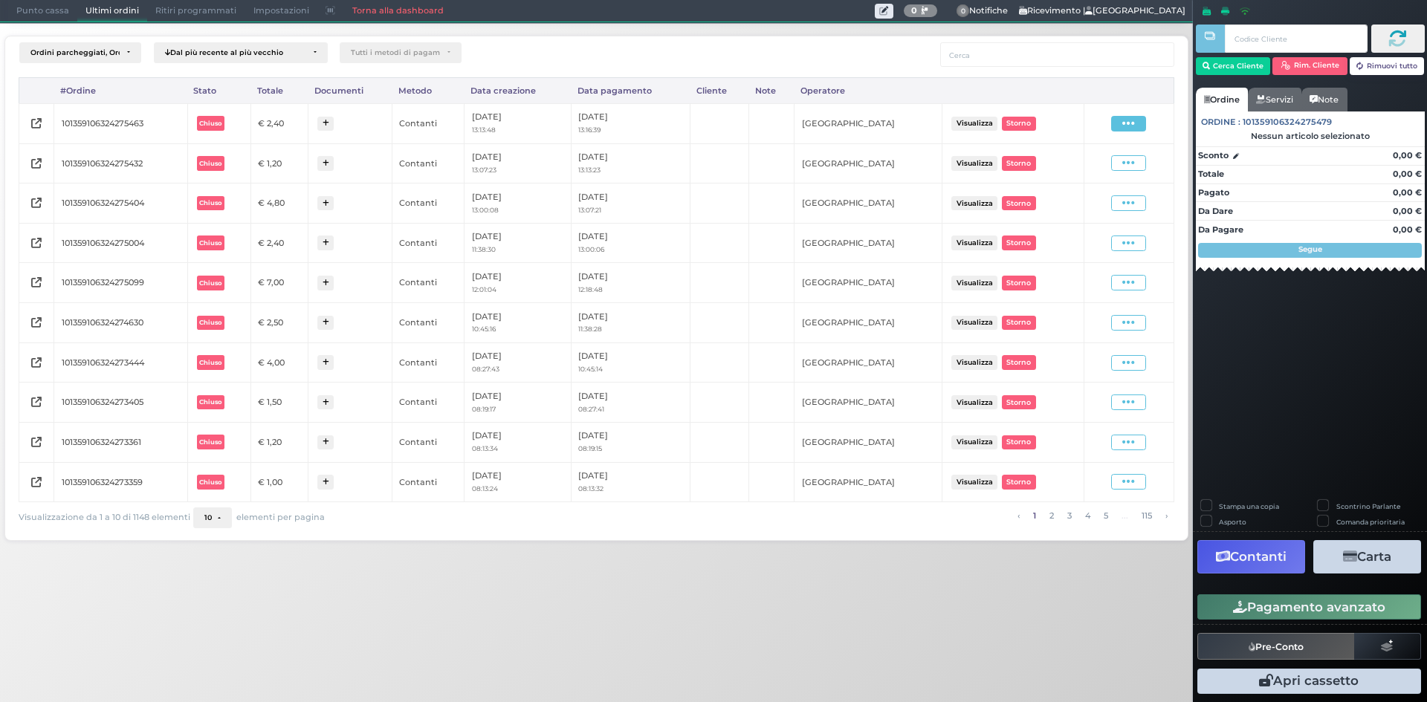
click at [1132, 121] on icon at bounding box center [1128, 124] width 13 height 14
click at [1083, 163] on span "Ristampa Pre-Conto" at bounding box center [1092, 166] width 61 height 25
click at [60, 3] on span "Punto cassa" at bounding box center [42, 11] width 69 height 21
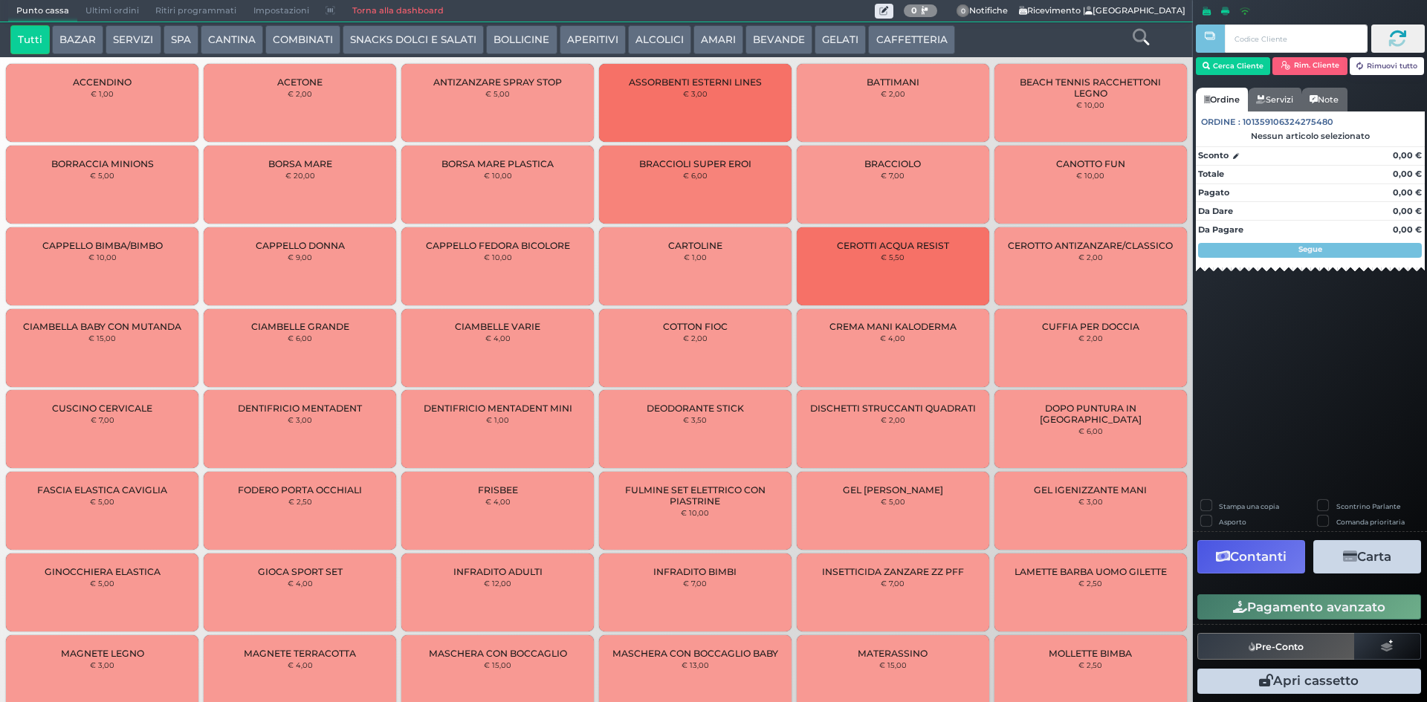
click at [928, 30] on button "CAFFETTERIA" at bounding box center [911, 40] width 86 height 30
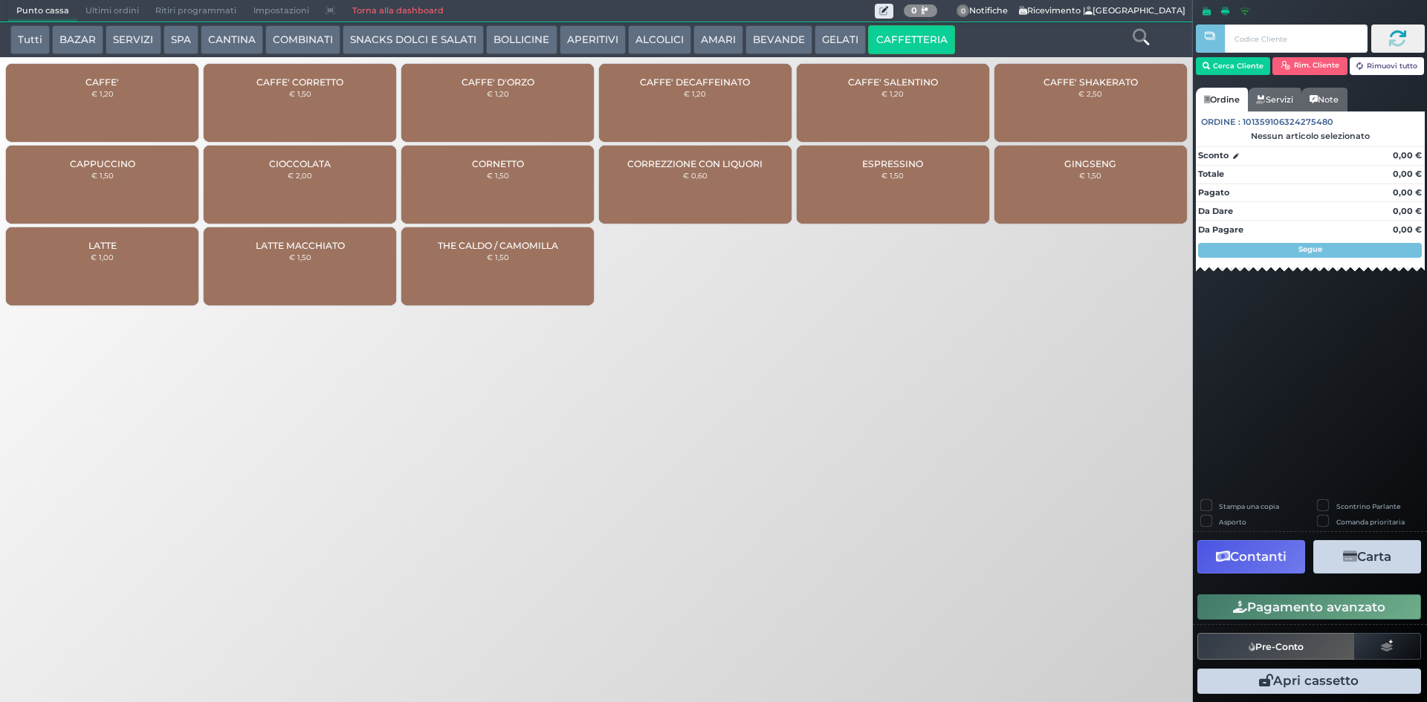
click at [80, 101] on div "CAFFE' € 1,20" at bounding box center [102, 103] width 192 height 78
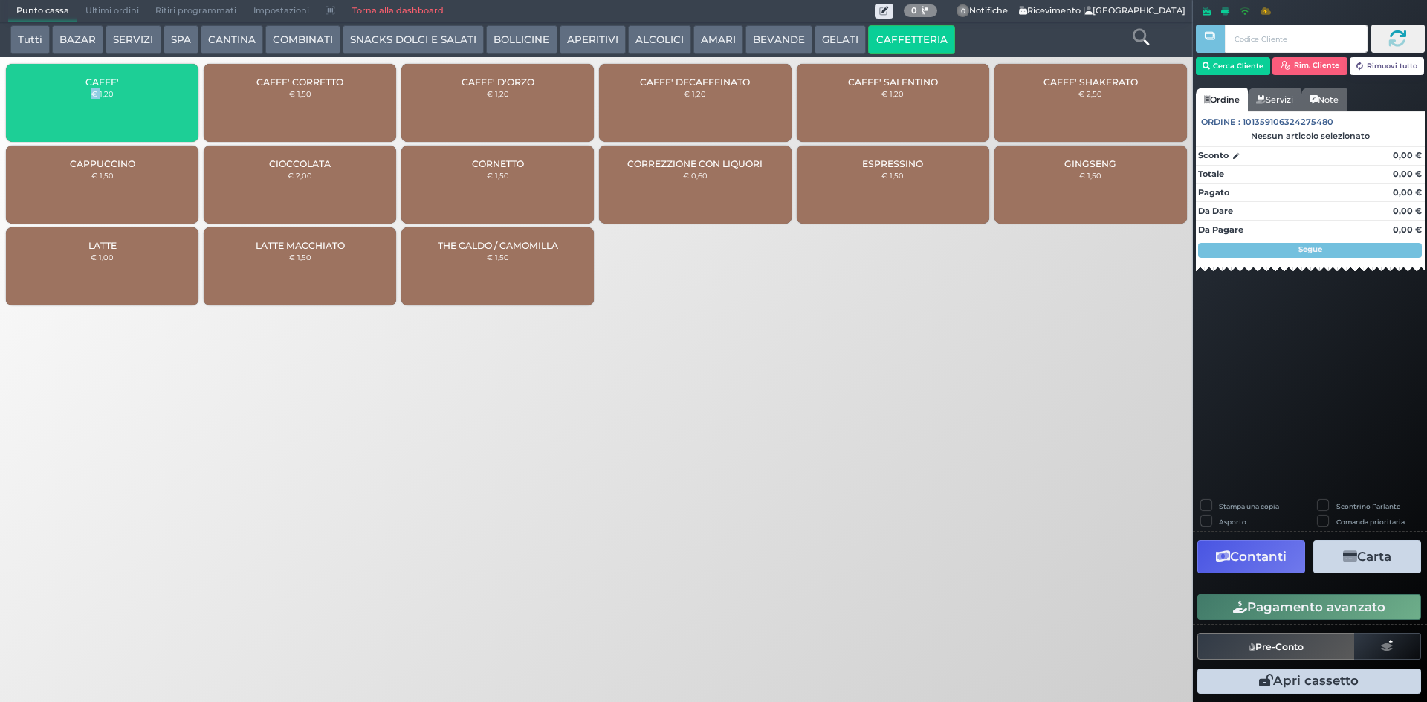
click at [80, 101] on div "CAFFE' € 1,20" at bounding box center [102, 103] width 192 height 78
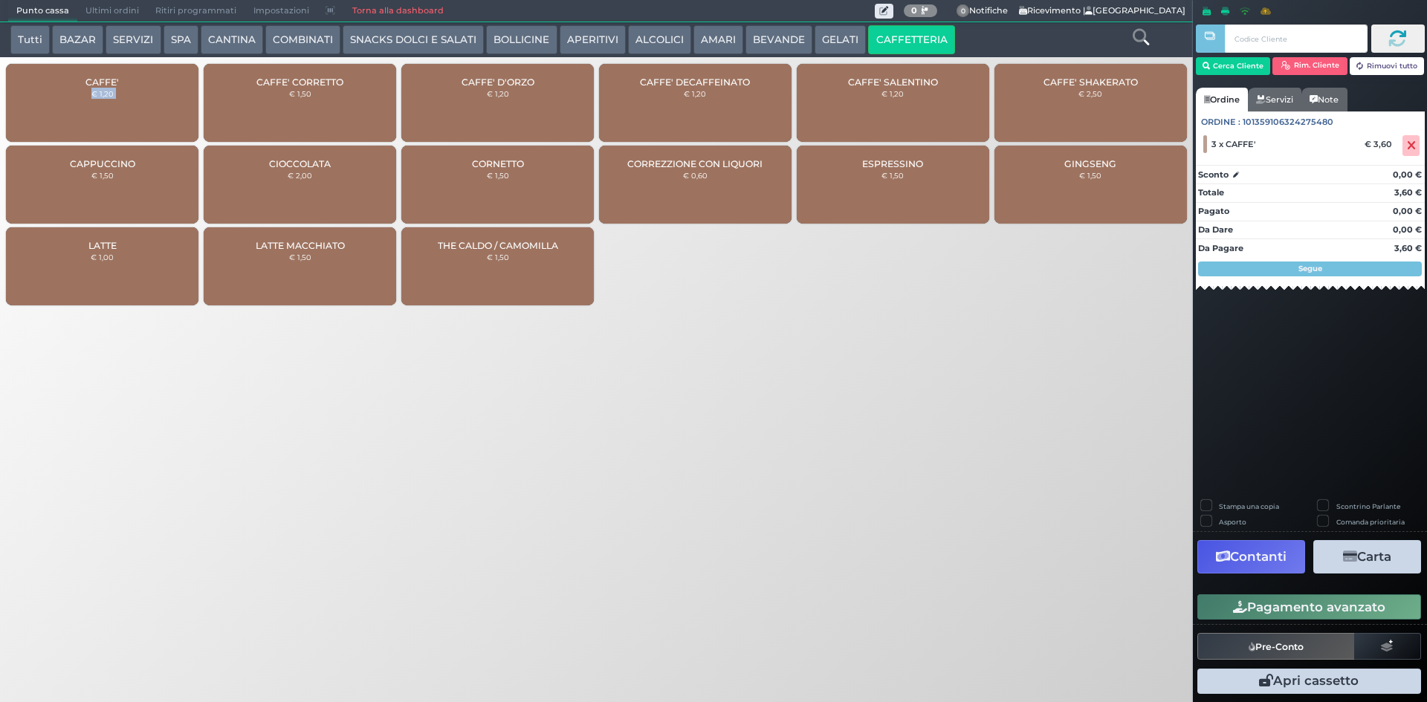
click at [80, 101] on div "CAFFE' € 1,20" at bounding box center [102, 103] width 192 height 78
click at [1291, 610] on button "Pagamento avanzato" at bounding box center [1309, 606] width 224 height 25
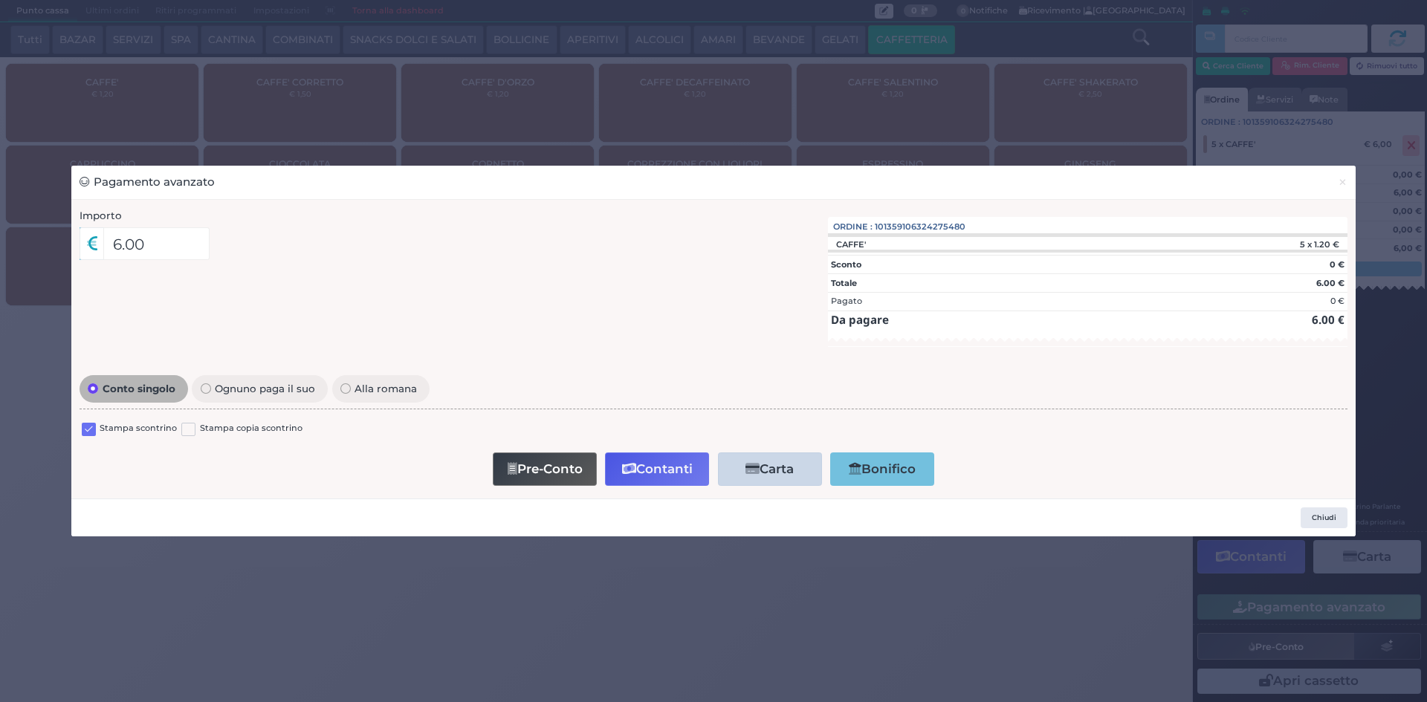
click at [90, 430] on label at bounding box center [89, 430] width 14 height 14
click at [0, 0] on input "checkbox" at bounding box center [0, 0] width 0 height 0
click at [654, 479] on button "Contanti" at bounding box center [657, 469] width 104 height 33
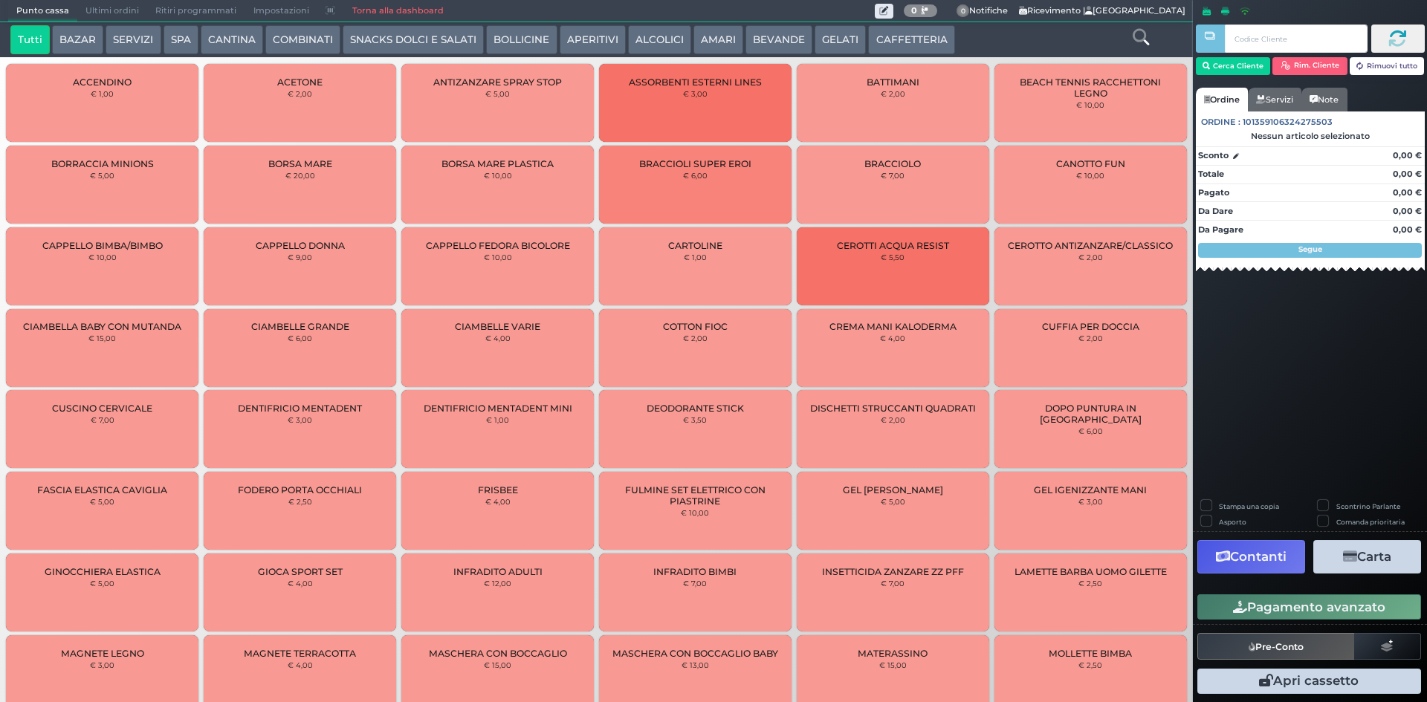
click at [103, 9] on span "Ultimi ordini" at bounding box center [112, 11] width 70 height 21
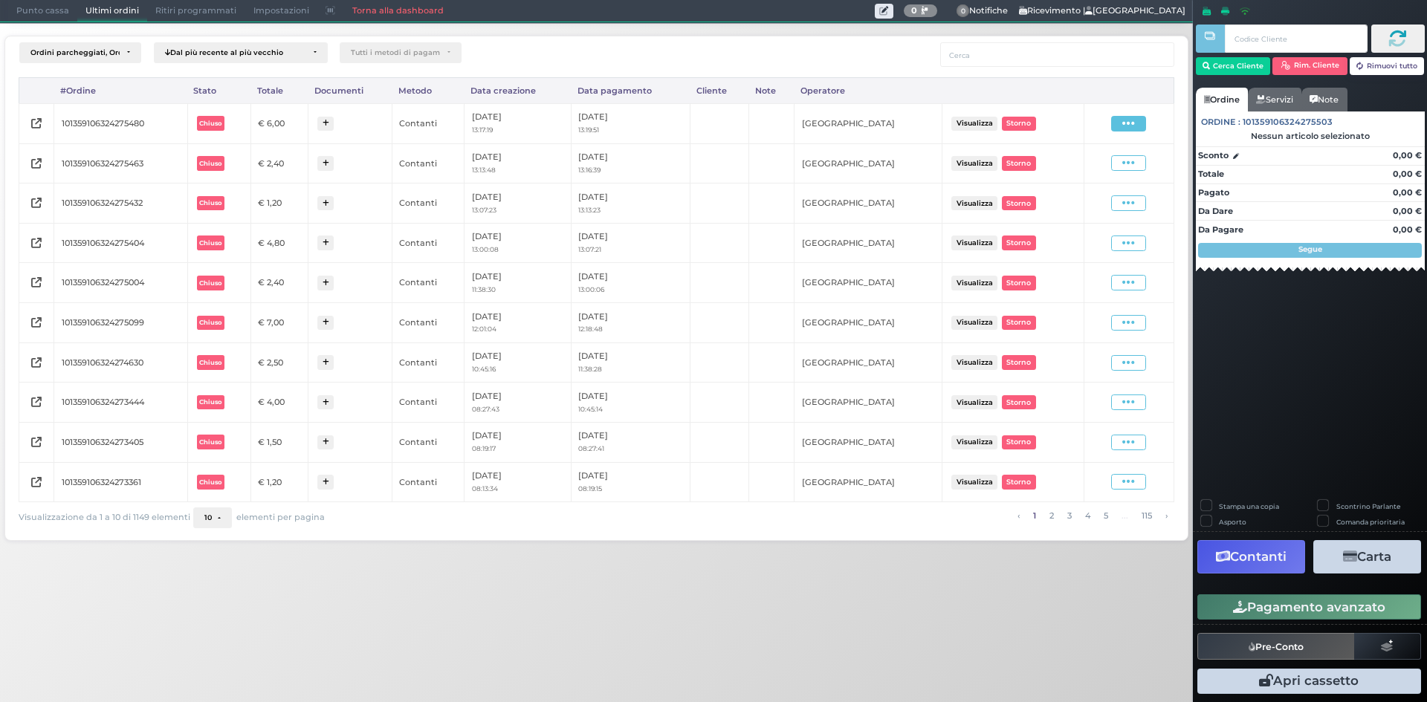
click at [1124, 126] on icon at bounding box center [1128, 124] width 13 height 14
click at [1097, 166] on span "Ristampa Pre-Conto" at bounding box center [1092, 166] width 61 height 25
drag, startPoint x: 65, startPoint y: 5, endPoint x: 80, endPoint y: 56, distance: 52.9
click at [65, 7] on span "Punto cassa" at bounding box center [42, 11] width 69 height 21
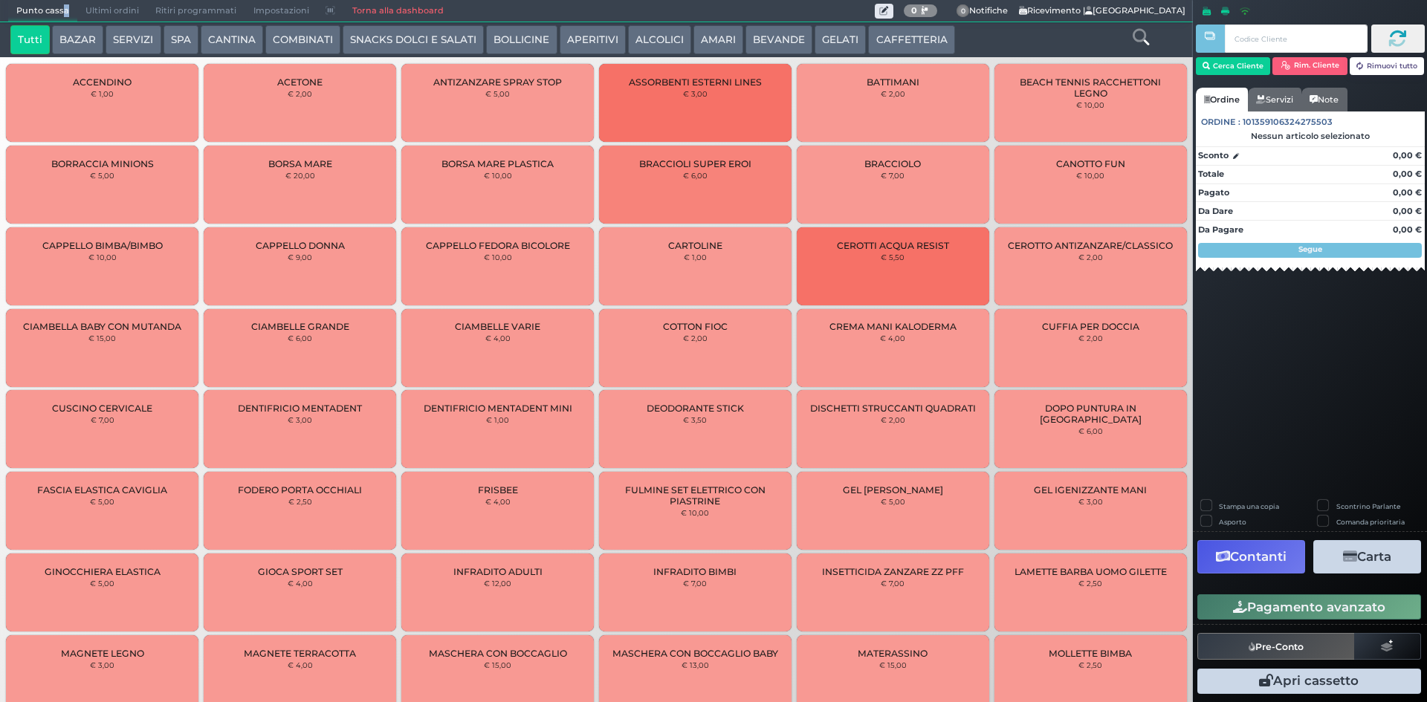
click at [881, 31] on button "CAFFETTERIA" at bounding box center [911, 40] width 86 height 30
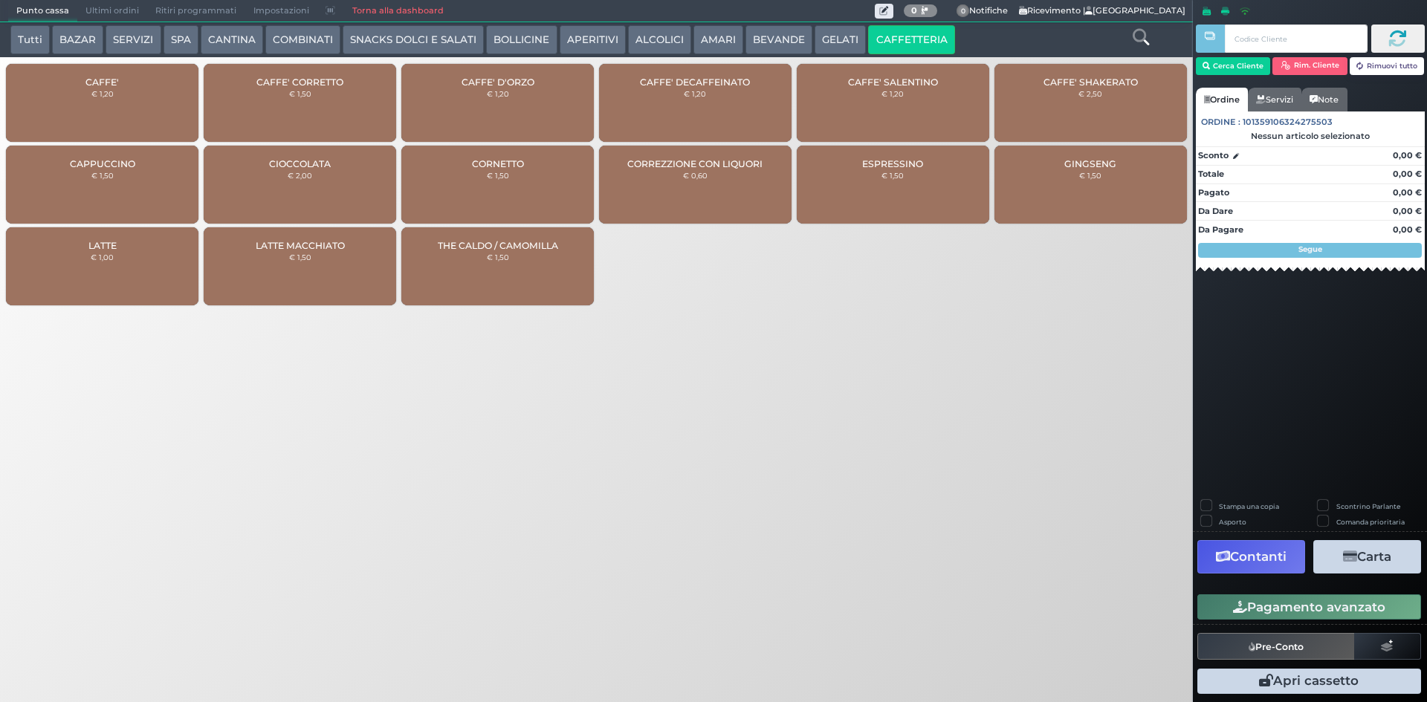
click at [148, 83] on div "CAFFE' € 1,20" at bounding box center [102, 103] width 192 height 78
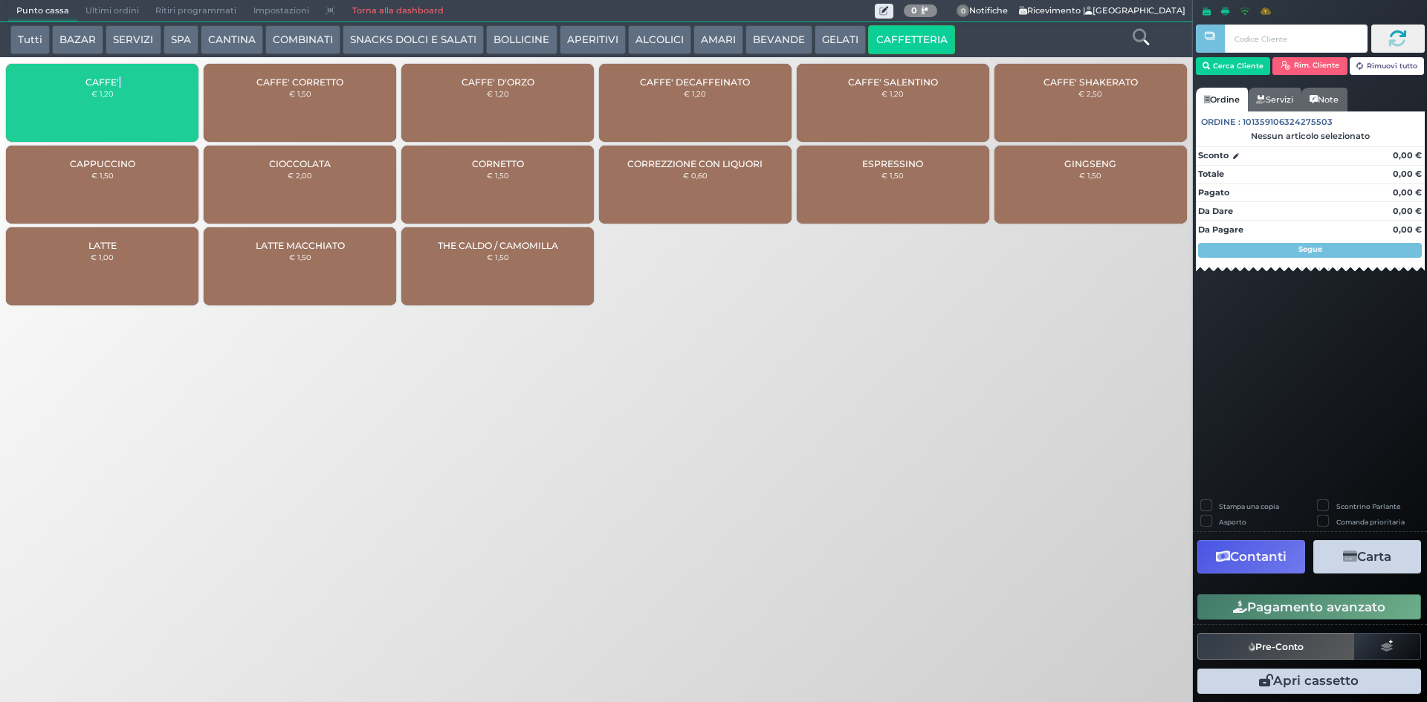
click at [149, 84] on div "CAFFE' € 1,20" at bounding box center [102, 103] width 192 height 78
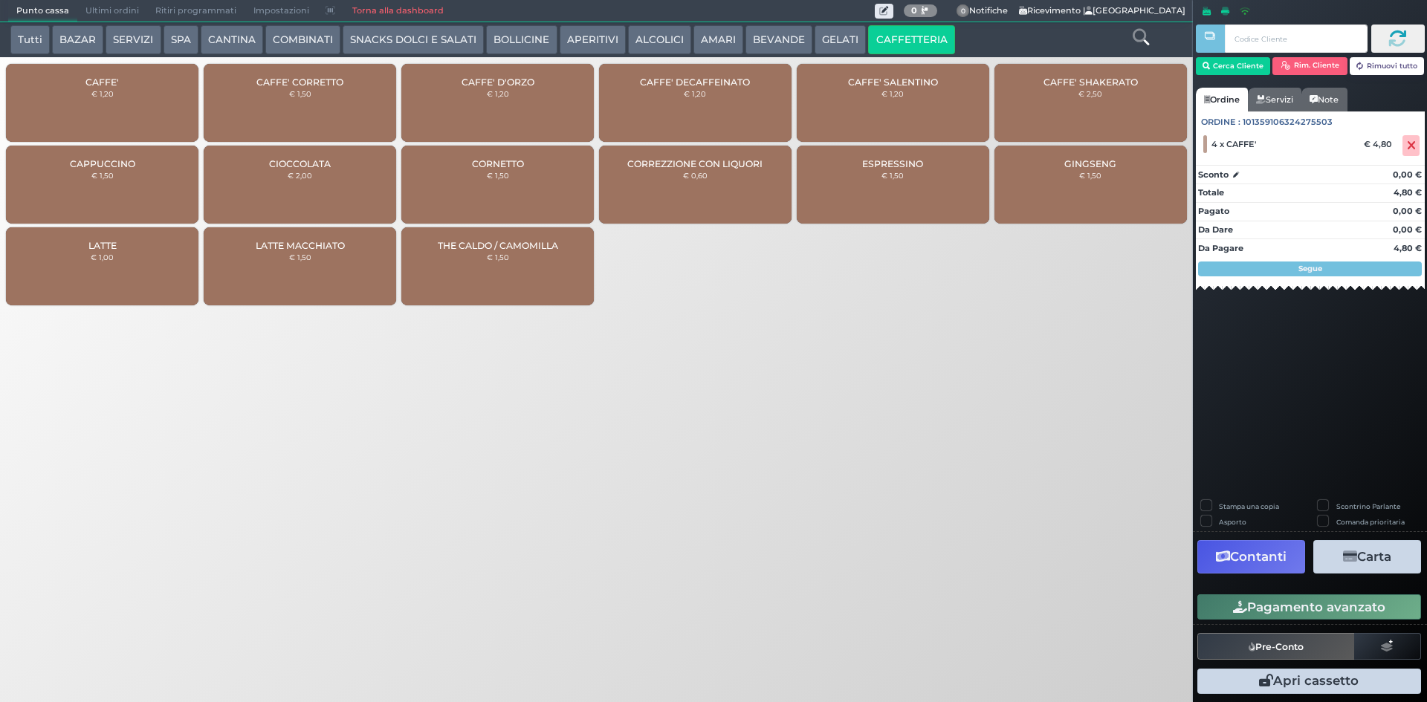
click at [160, 91] on div "CAFFE' € 1,20" at bounding box center [102, 103] width 192 height 78
click at [1408, 146] on icon at bounding box center [1411, 146] width 9 height 1
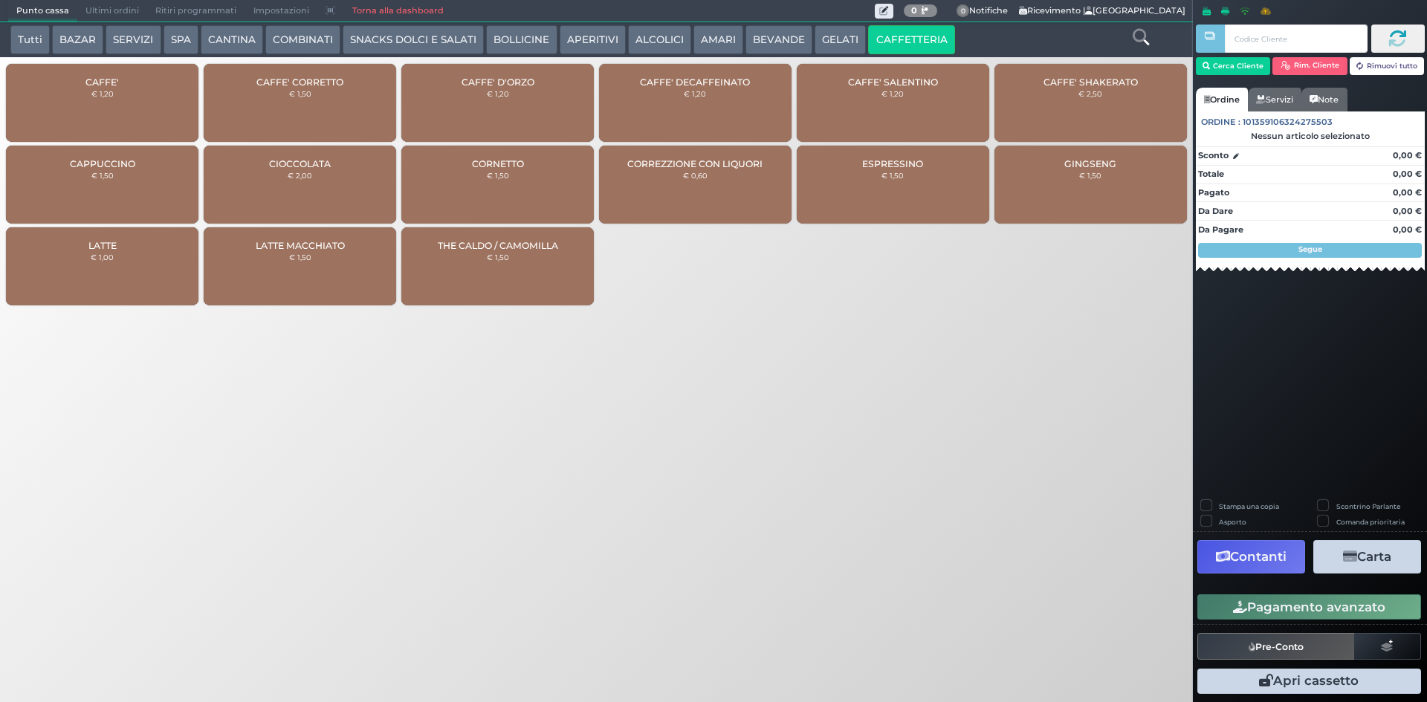
click at [106, 99] on div "CAFFE' € 1,20" at bounding box center [102, 103] width 192 height 78
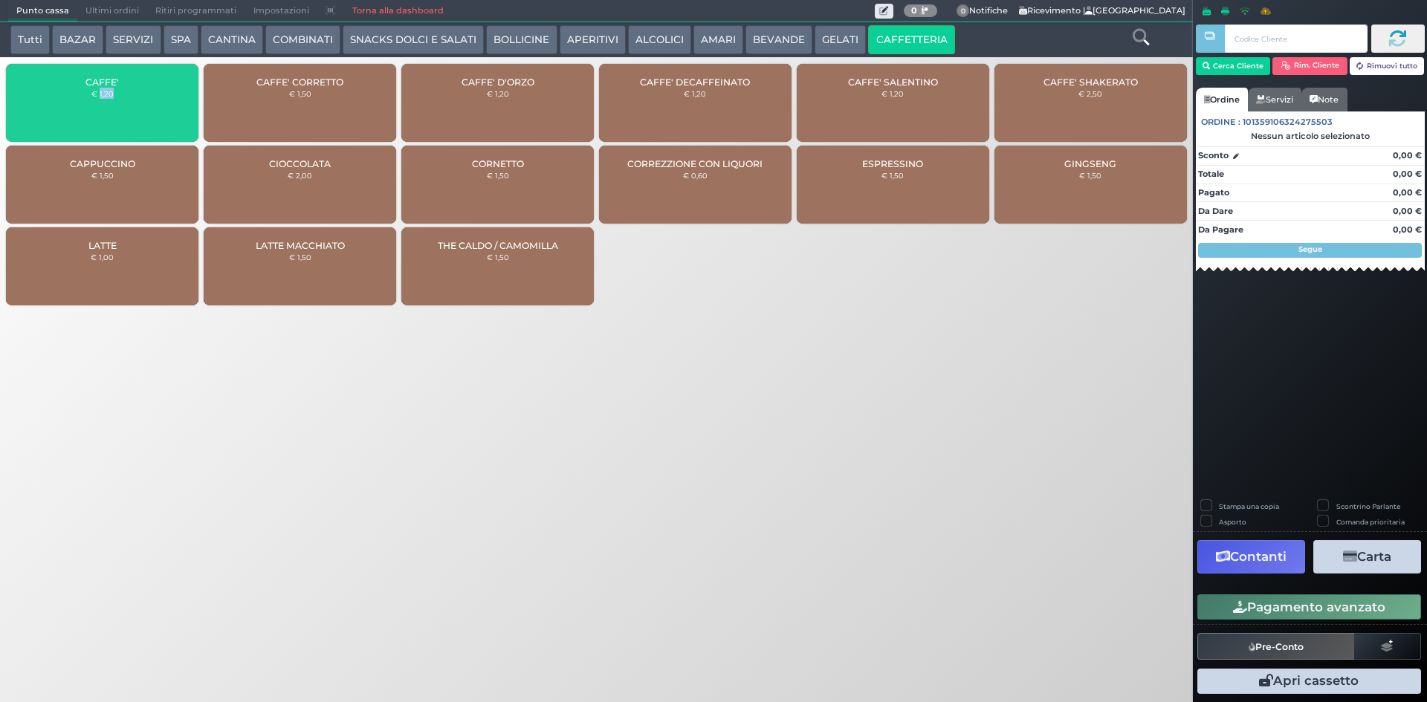
click at [106, 99] on div "CAFFE' € 1,20" at bounding box center [102, 103] width 192 height 78
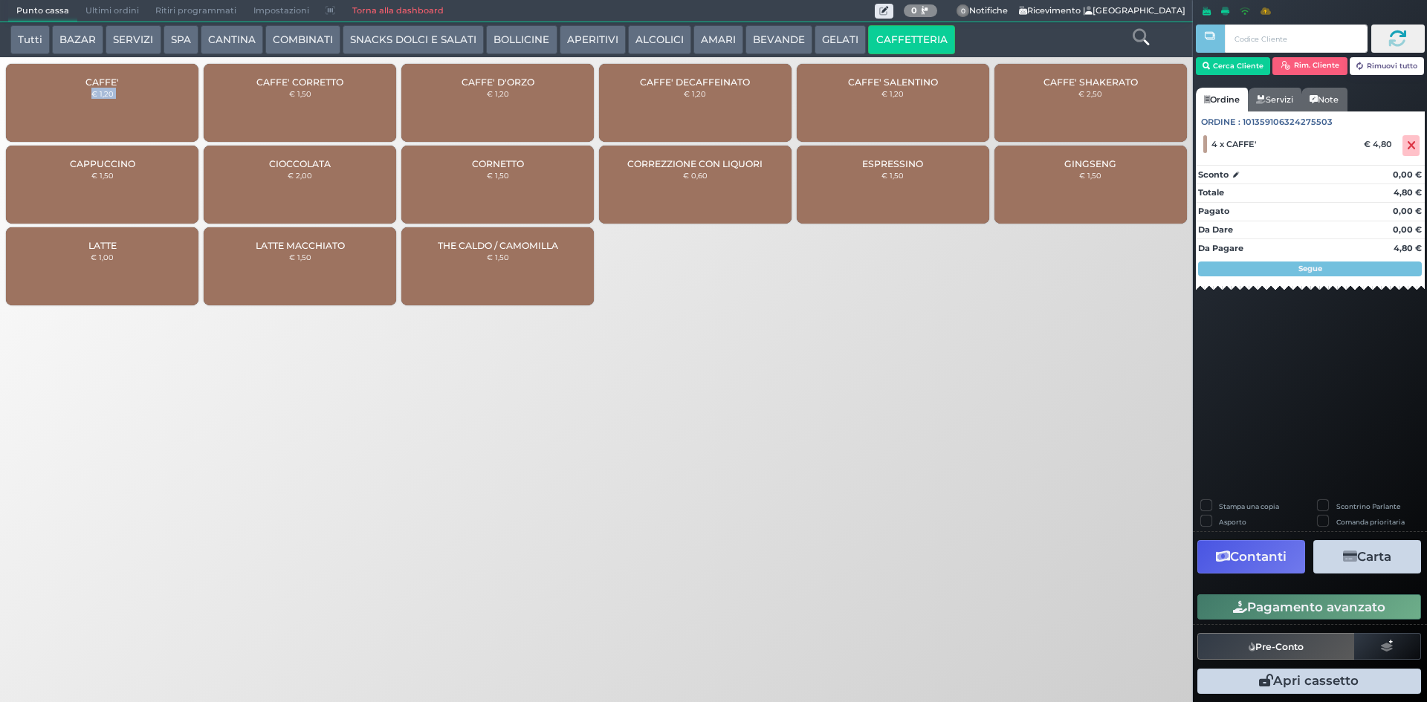
click at [106, 99] on div "CAFFE' € 1,20" at bounding box center [102, 103] width 192 height 78
click at [1251, 603] on button "Pagamento avanzato" at bounding box center [1309, 606] width 224 height 25
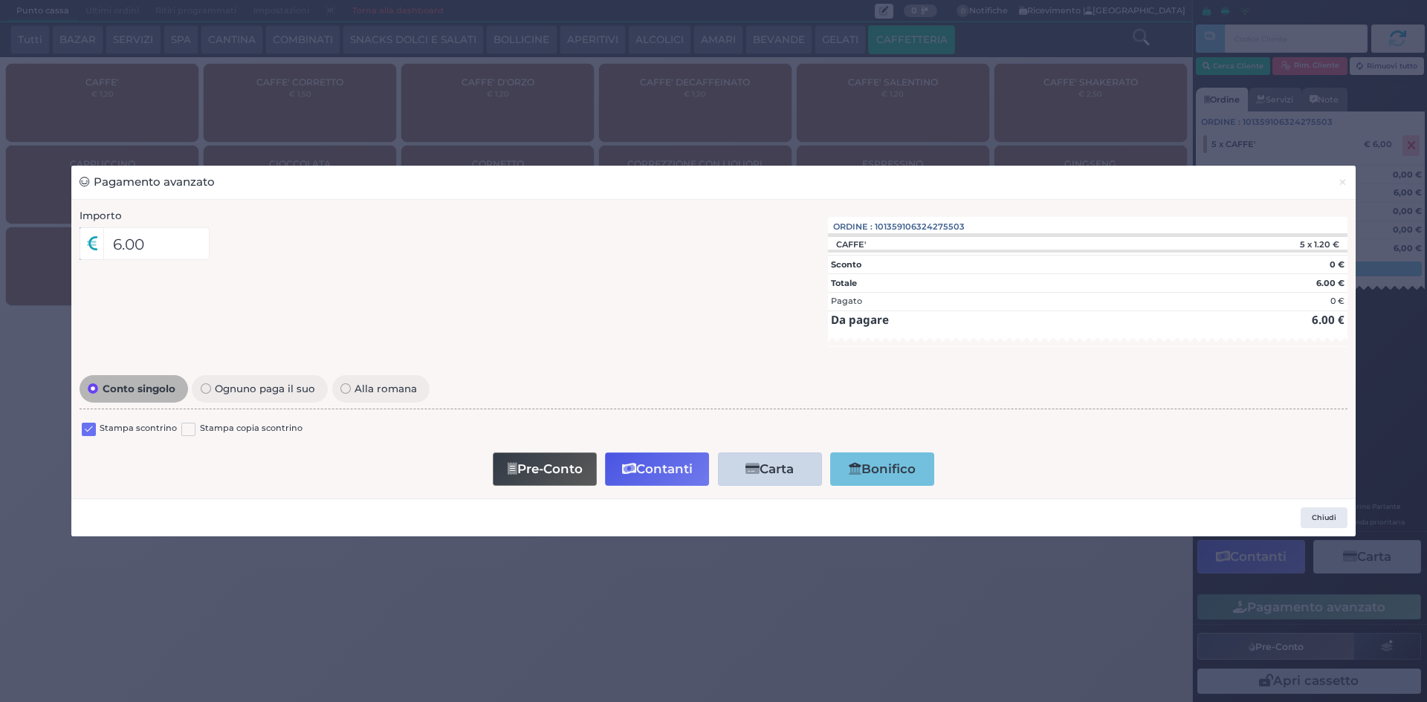
click at [91, 432] on label at bounding box center [89, 430] width 14 height 14
click at [0, 0] on input "checkbox" at bounding box center [0, 0] width 0 height 0
click at [679, 452] on div "Pre-Conto Contanti Carta Addebito Card cliente Bonifico" at bounding box center [714, 469] width 1252 height 42
click at [678, 454] on button "Contanti" at bounding box center [657, 469] width 104 height 33
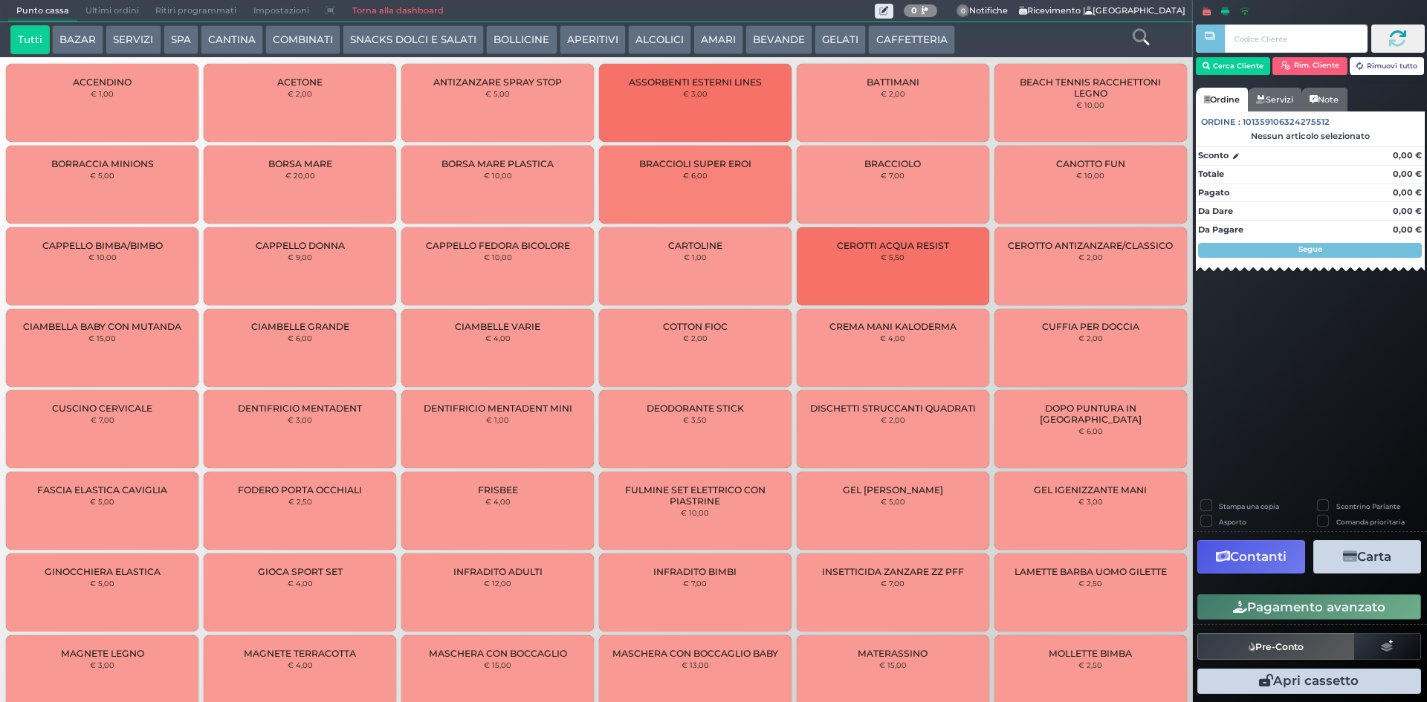
click at [137, 10] on span "Ultimi ordini" at bounding box center [112, 11] width 70 height 21
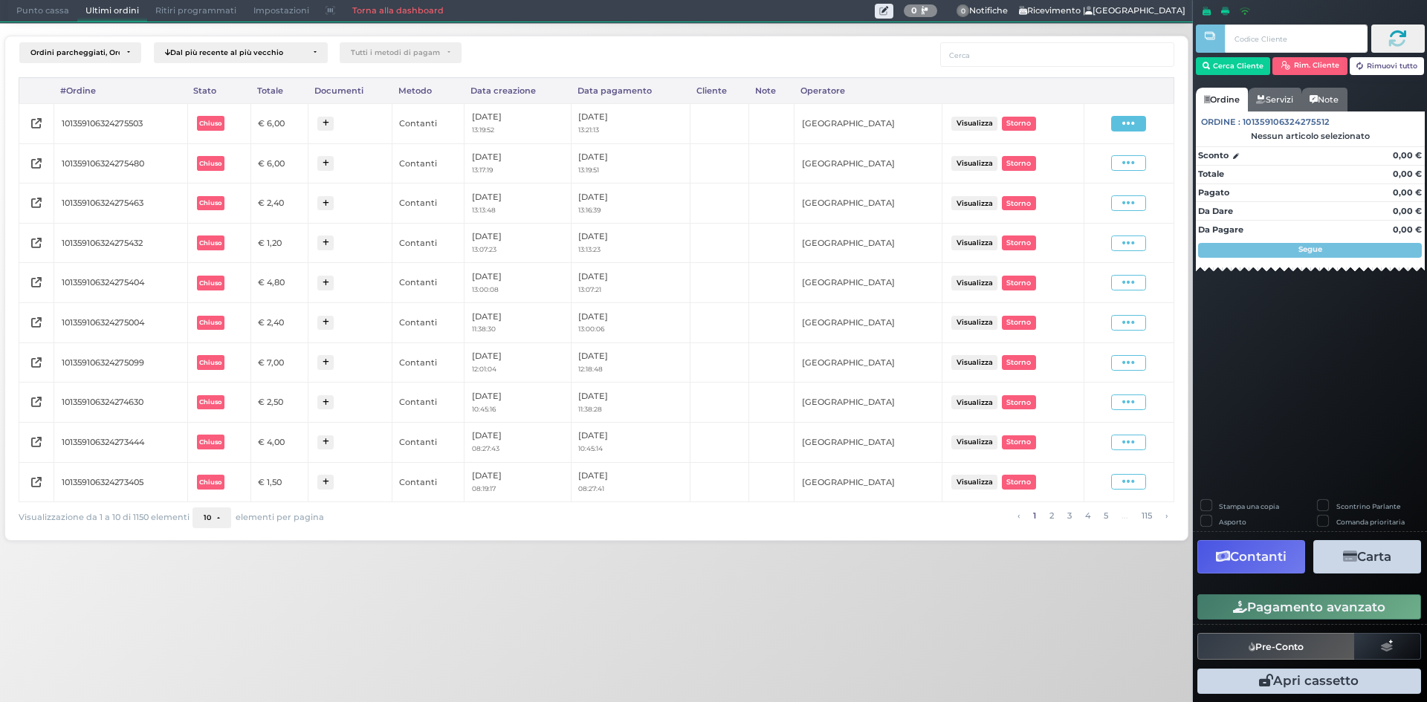
click at [1141, 123] on span at bounding box center [1128, 124] width 35 height 16
click at [1094, 166] on span "Ristampa Pre-Conto" at bounding box center [1092, 166] width 61 height 25
drag, startPoint x: 1401, startPoint y: 6, endPoint x: 1403, endPoint y: -16, distance: 21.7
click at [1403, 0] on html "Punto cassa [GEOGRAPHIC_DATA] Ultimi ordini Delivery Ritiri programmati Imposta…" at bounding box center [713, 351] width 1427 height 702
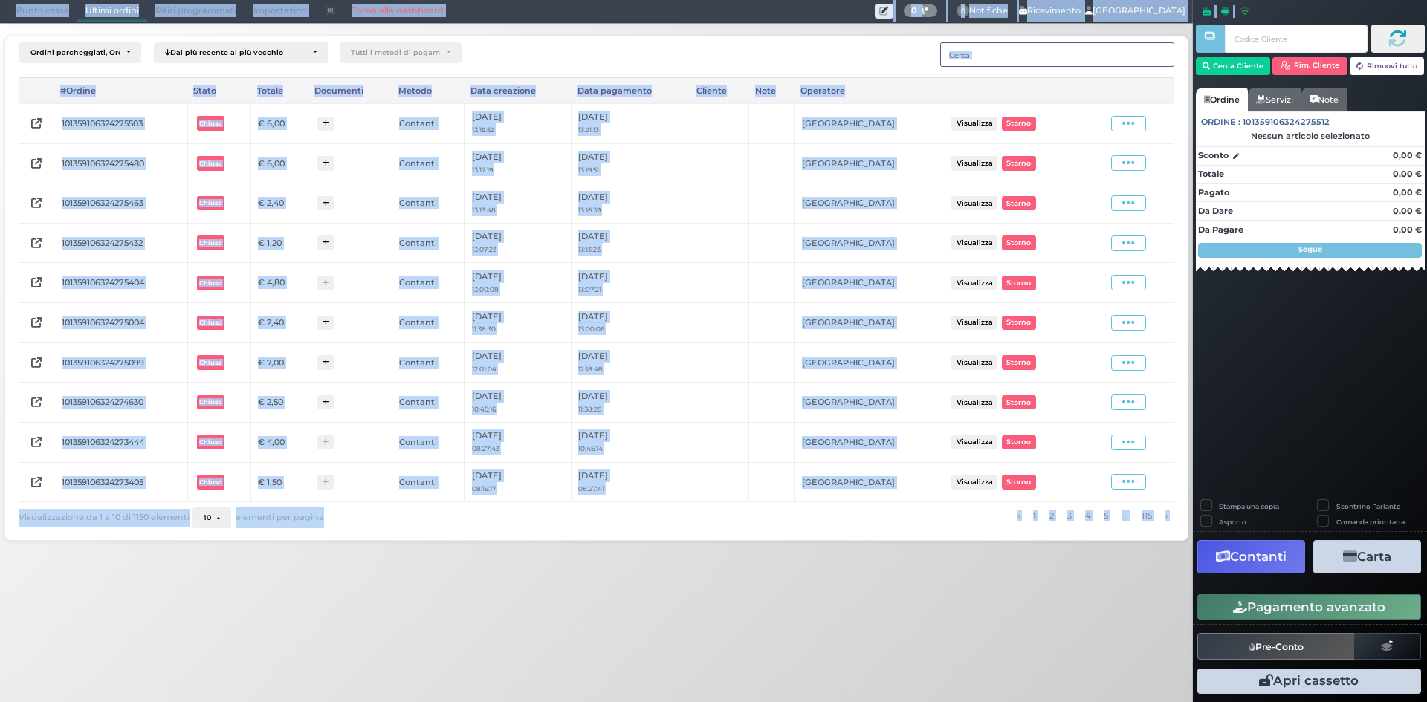
drag, startPoint x: 1403, startPoint y: -16, endPoint x: 1057, endPoint y: 47, distance: 351.8
click at [1057, 47] on input "text" at bounding box center [1057, 54] width 234 height 25
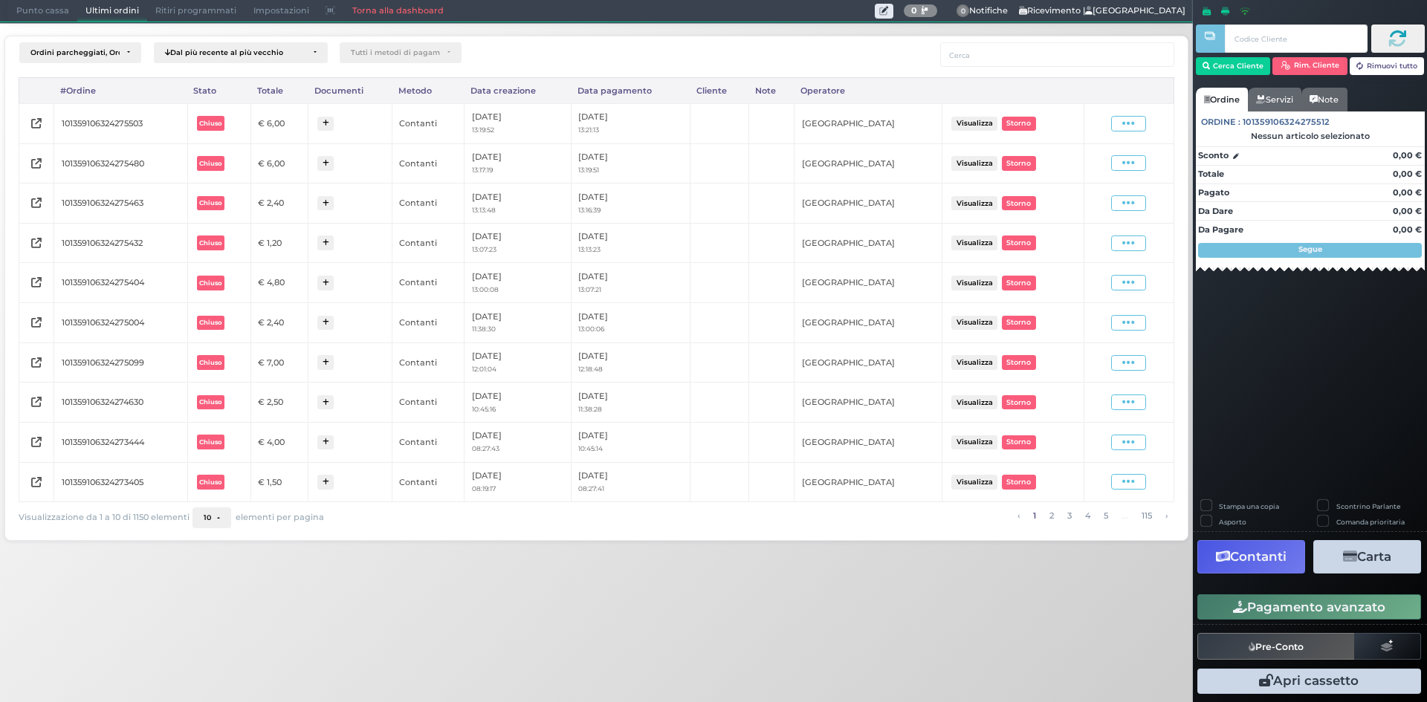
click at [22, 11] on span "Punto cassa" at bounding box center [42, 11] width 69 height 21
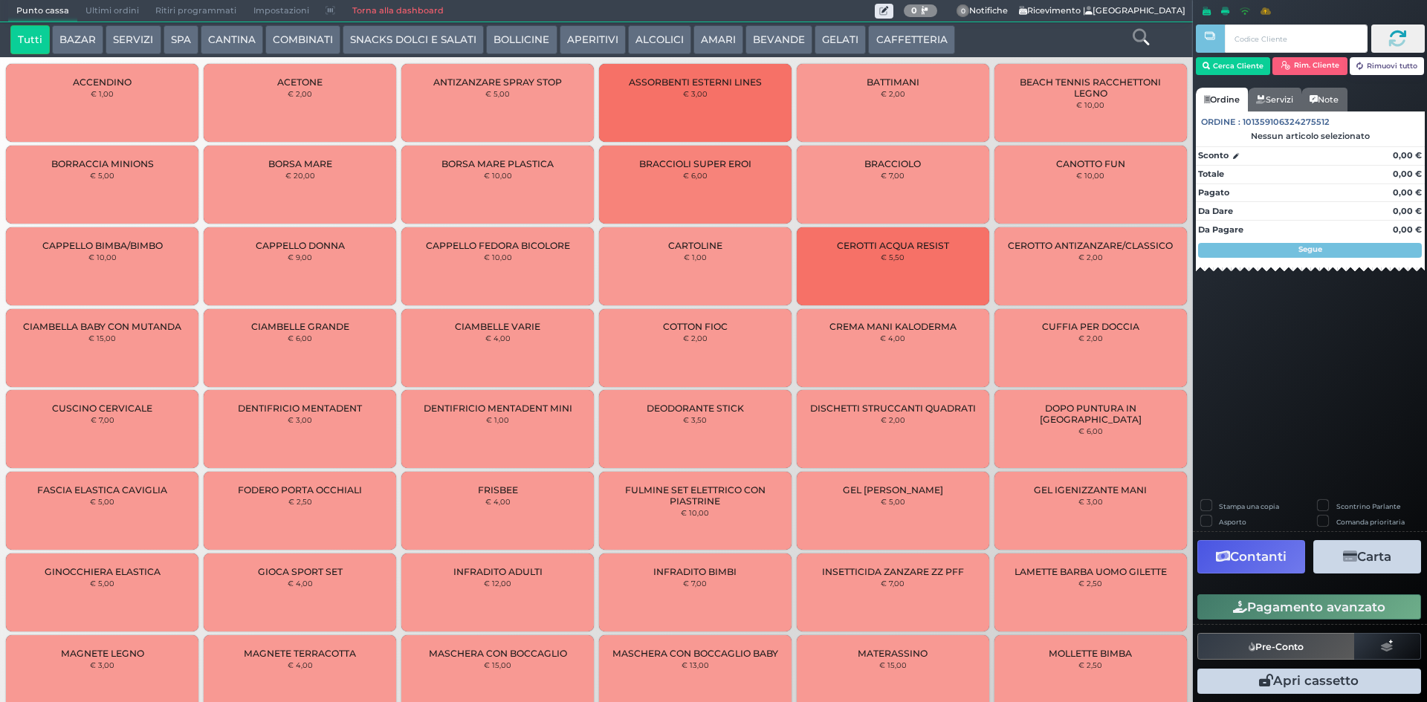
click at [820, 36] on button "GELATI" at bounding box center [839, 40] width 51 height 30
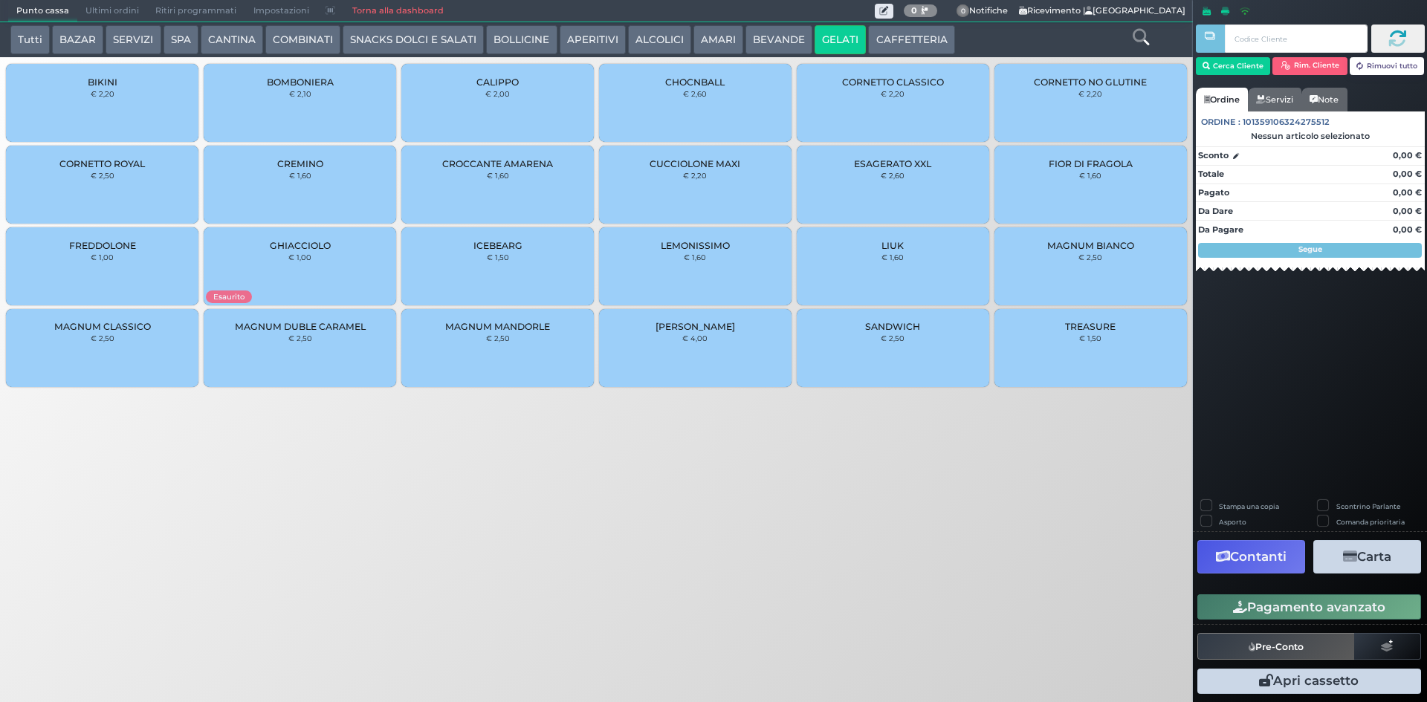
click at [889, 33] on button "CAFFETTERIA" at bounding box center [911, 40] width 86 height 30
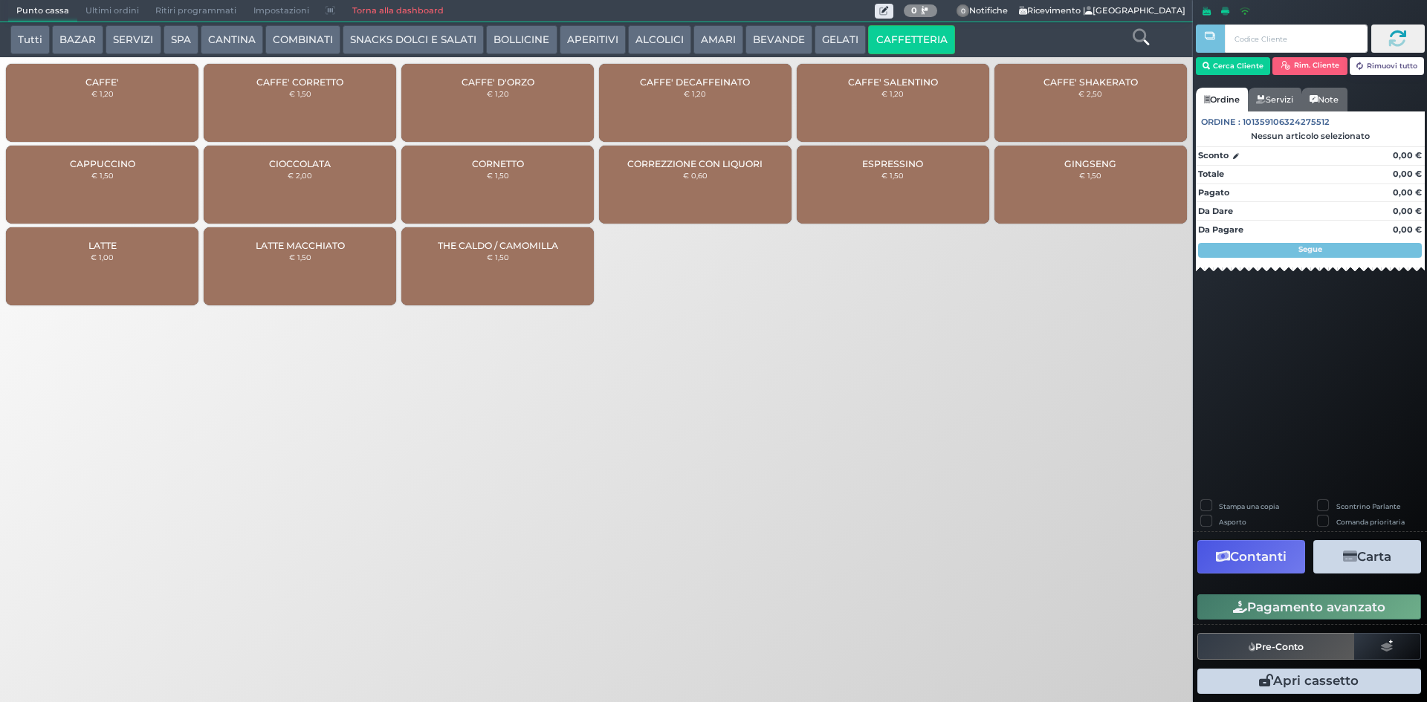
click at [147, 89] on div "CAFFE' € 1,20" at bounding box center [102, 103] width 192 height 78
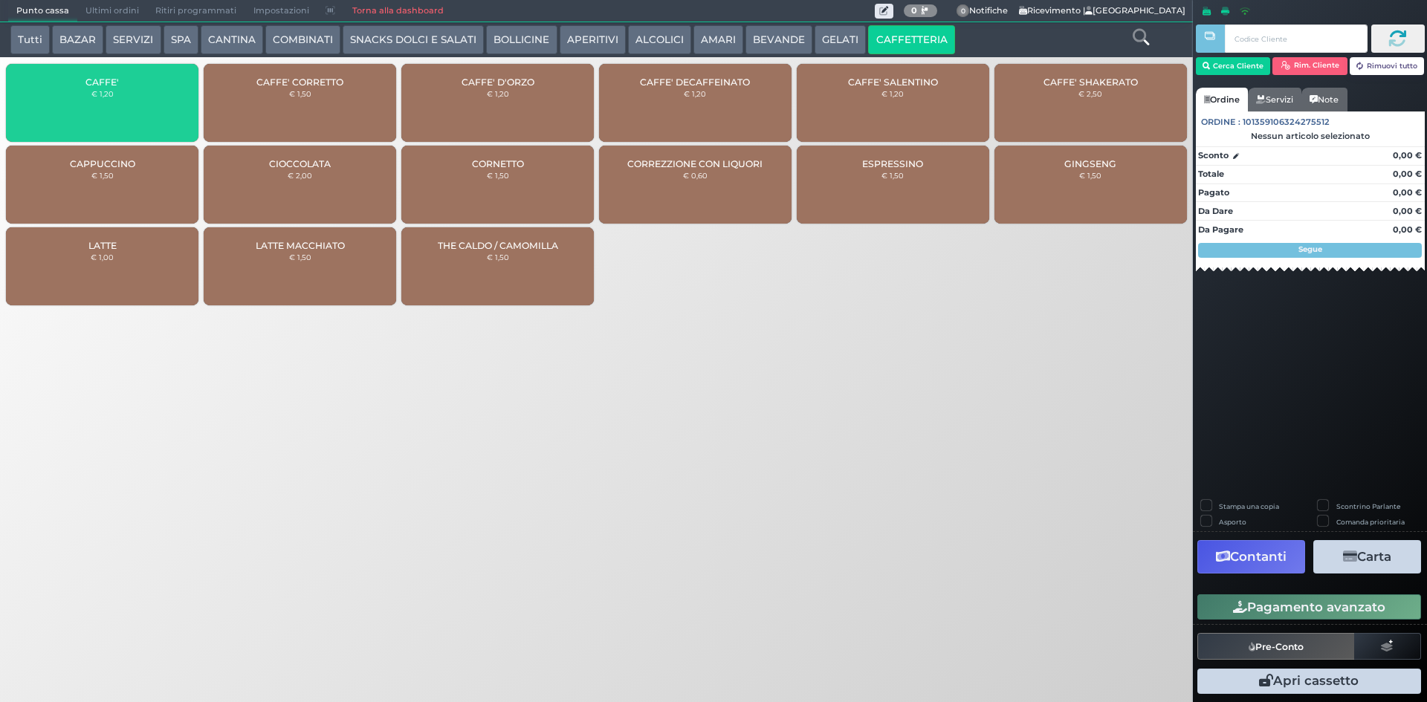
click at [147, 89] on div "CAFFE' € 1,20" at bounding box center [102, 103] width 192 height 78
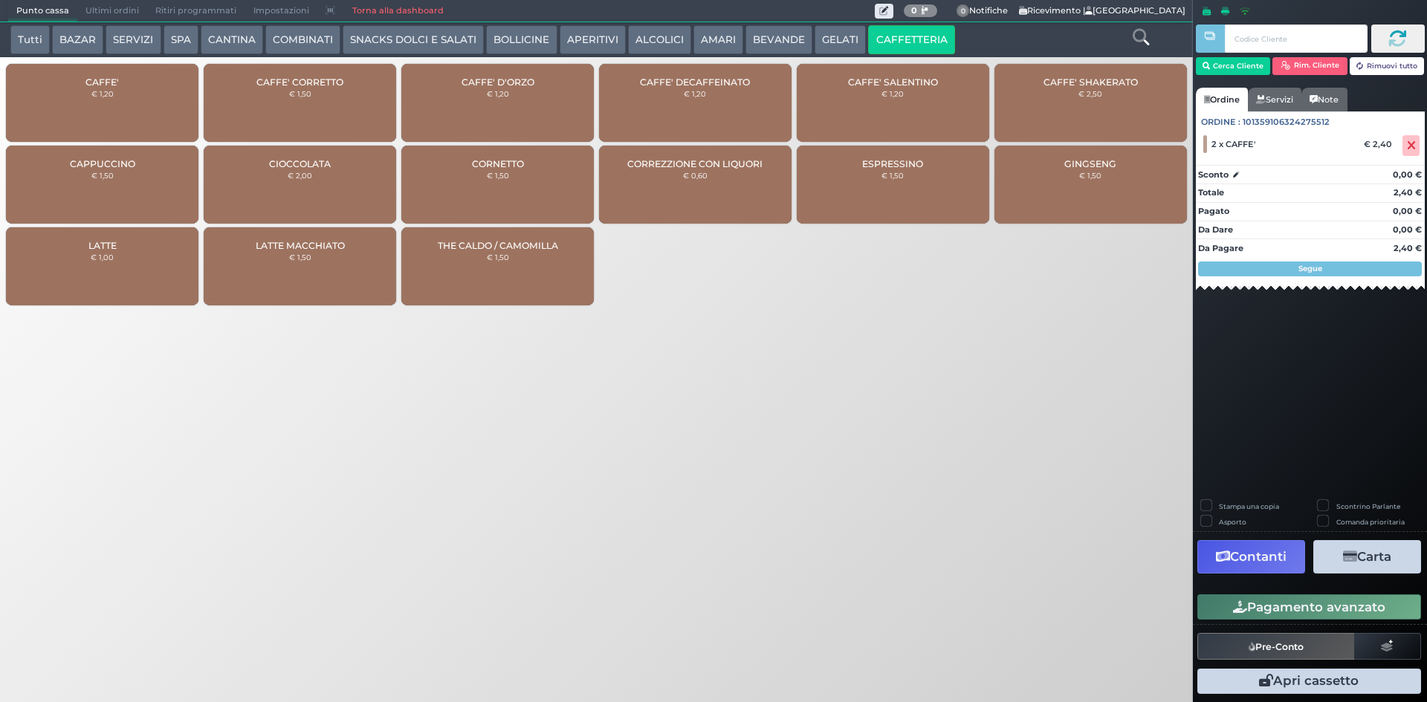
click at [135, 128] on div "CAFFE' € 1,20" at bounding box center [102, 103] width 192 height 78
click at [1274, 611] on button "Pagamento avanzato" at bounding box center [1309, 606] width 224 height 25
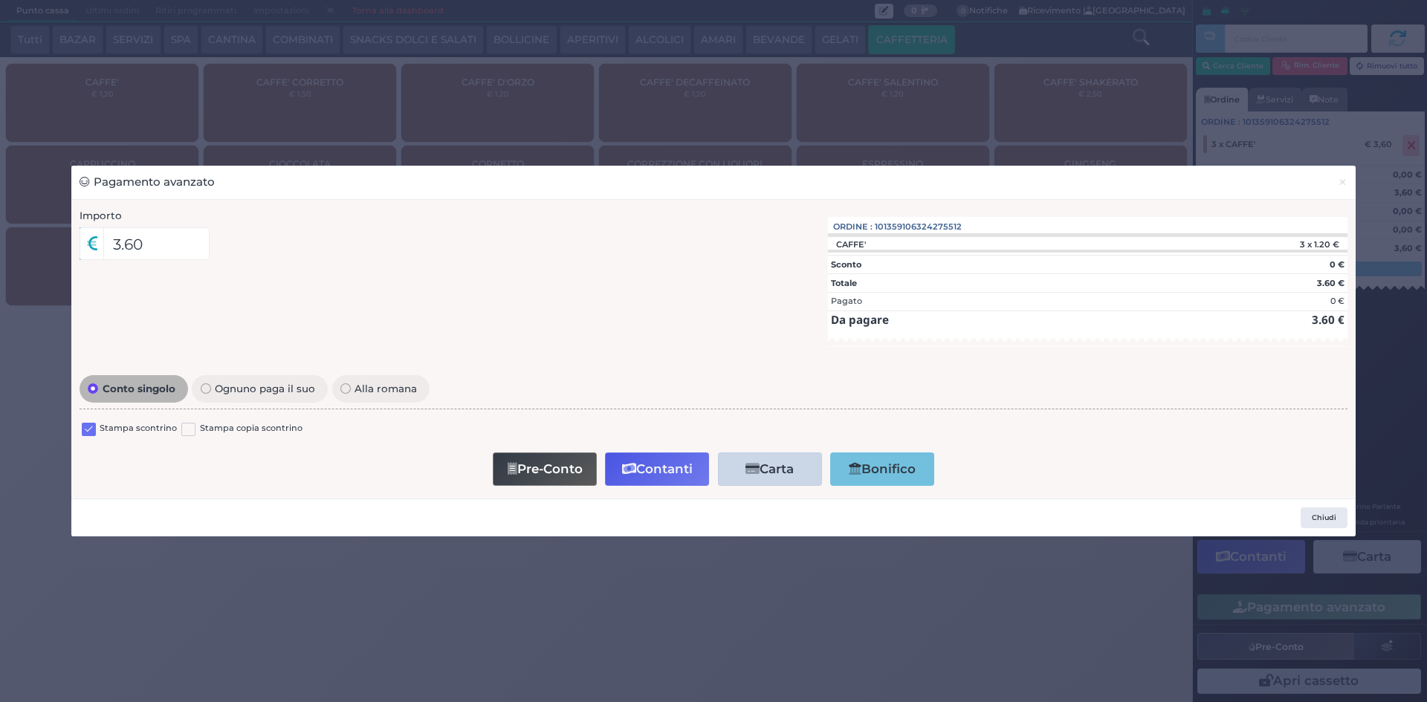
click at [87, 437] on div at bounding box center [89, 431] width 14 height 18
click at [88, 433] on label at bounding box center [89, 430] width 14 height 14
click at [0, 0] on input "checkbox" at bounding box center [0, 0] width 0 height 0
click at [656, 467] on button "Contanti" at bounding box center [657, 469] width 104 height 33
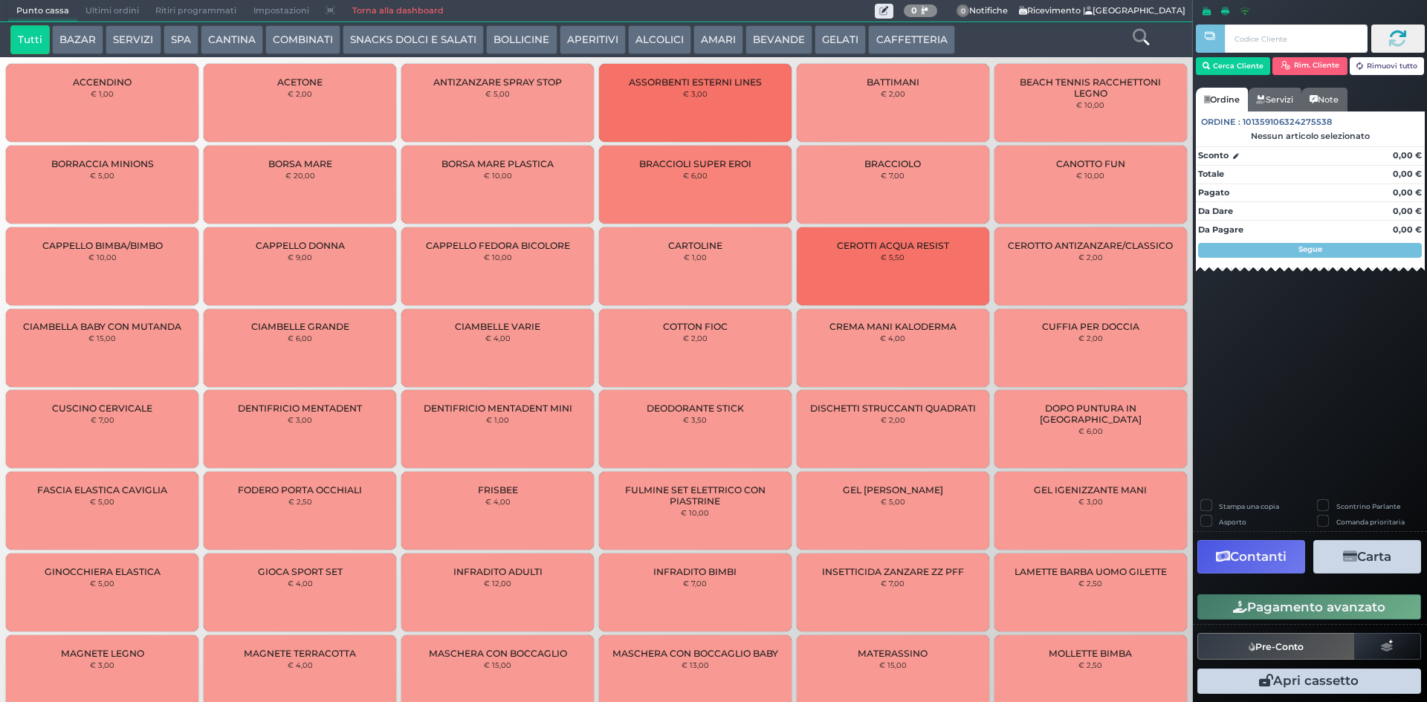
click at [97, 10] on span "Ultimi ordini" at bounding box center [112, 11] width 70 height 21
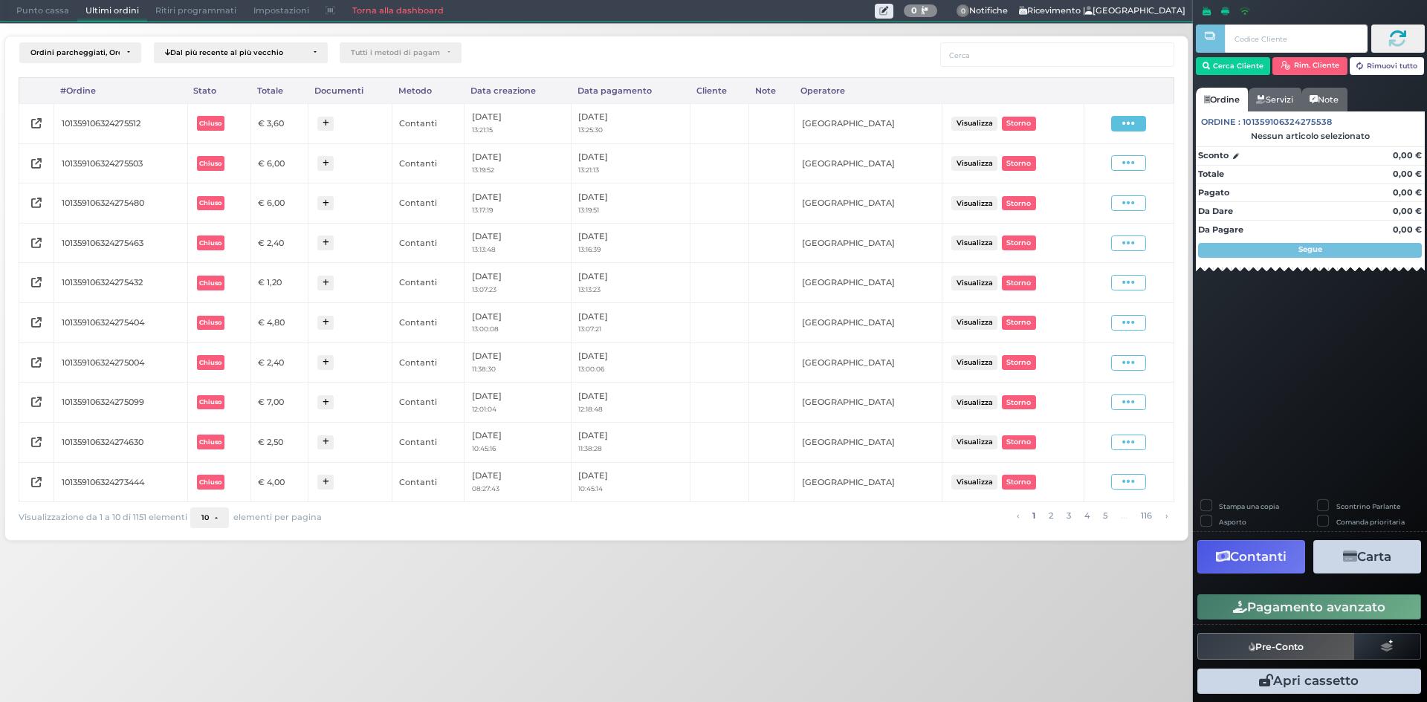
click at [1121, 121] on span at bounding box center [1128, 124] width 35 height 16
click at [1096, 172] on span "Ristampa Pre-Conto" at bounding box center [1092, 166] width 61 height 25
click at [60, 7] on span "Punto cassa" at bounding box center [42, 11] width 69 height 21
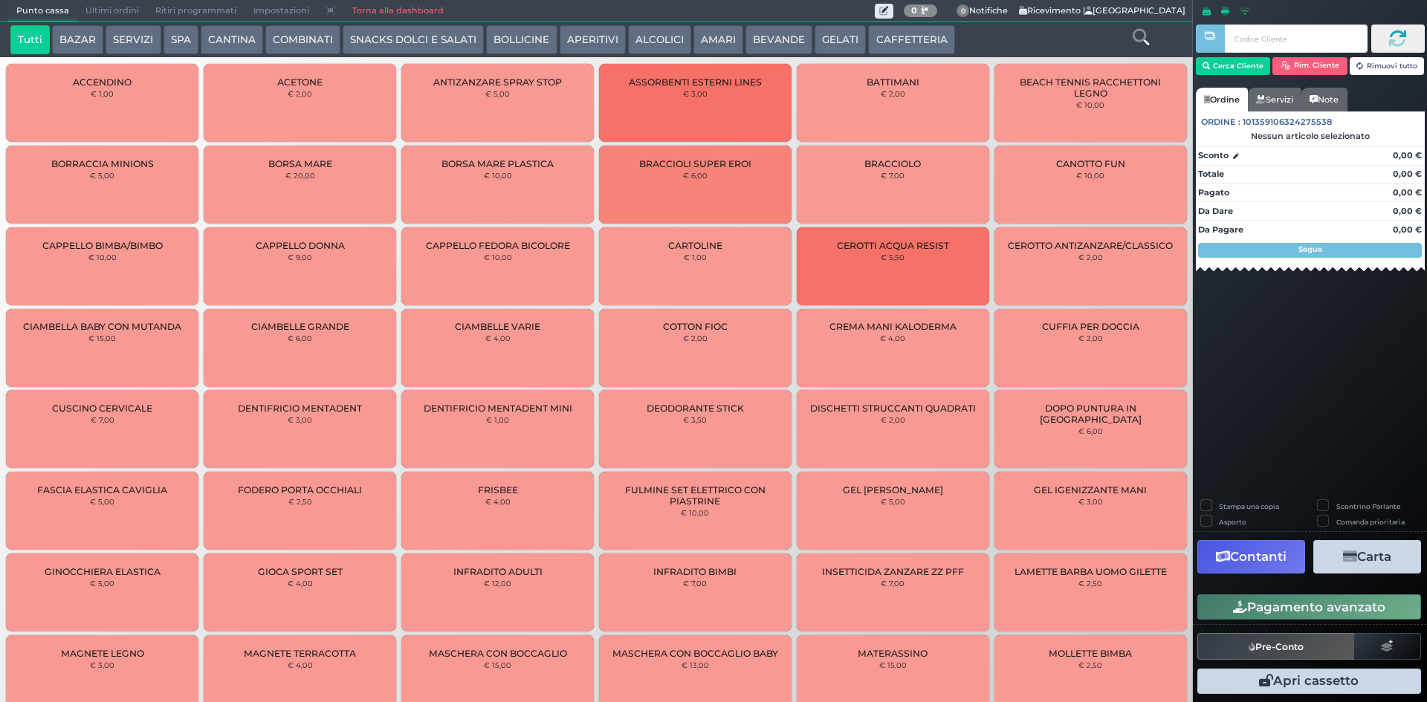
click at [904, 25] on button "CAFFETTERIA" at bounding box center [911, 40] width 86 height 30
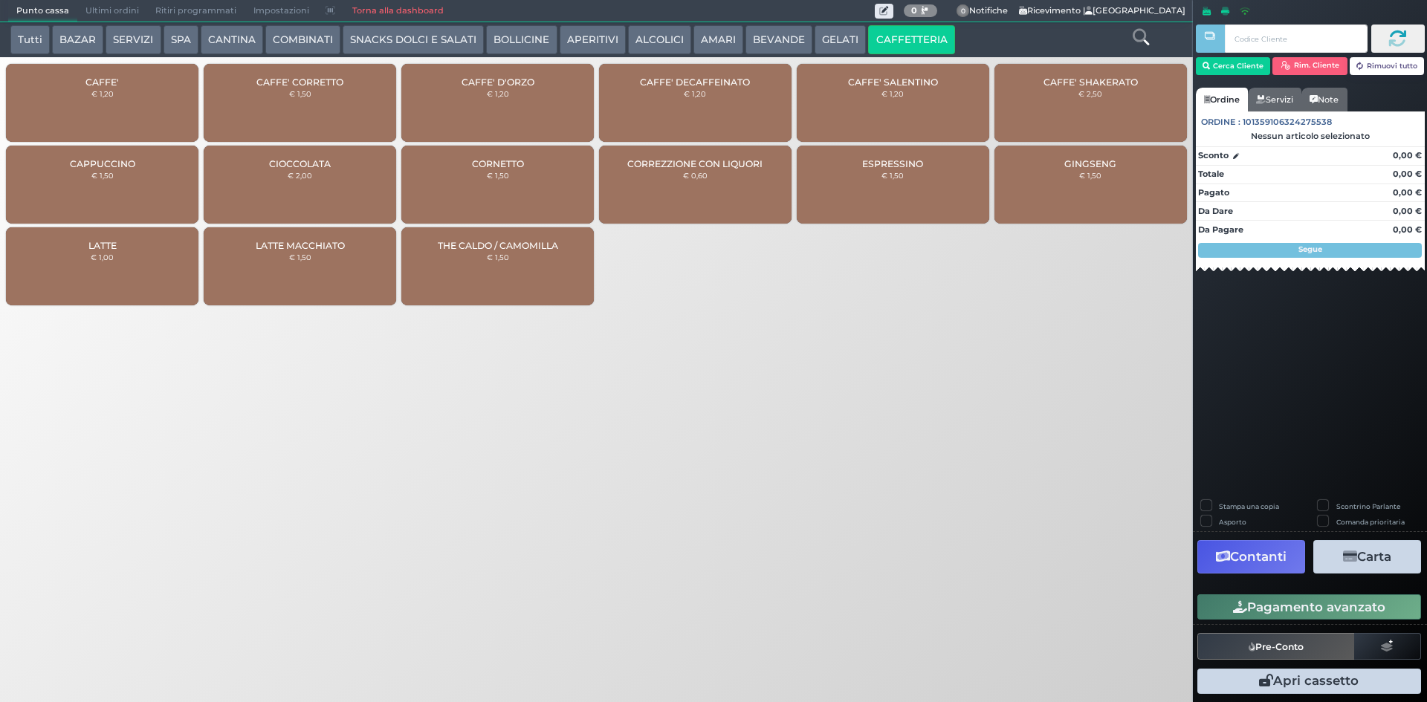
click at [46, 126] on div "CAFFE' € 1,20" at bounding box center [102, 103] width 192 height 78
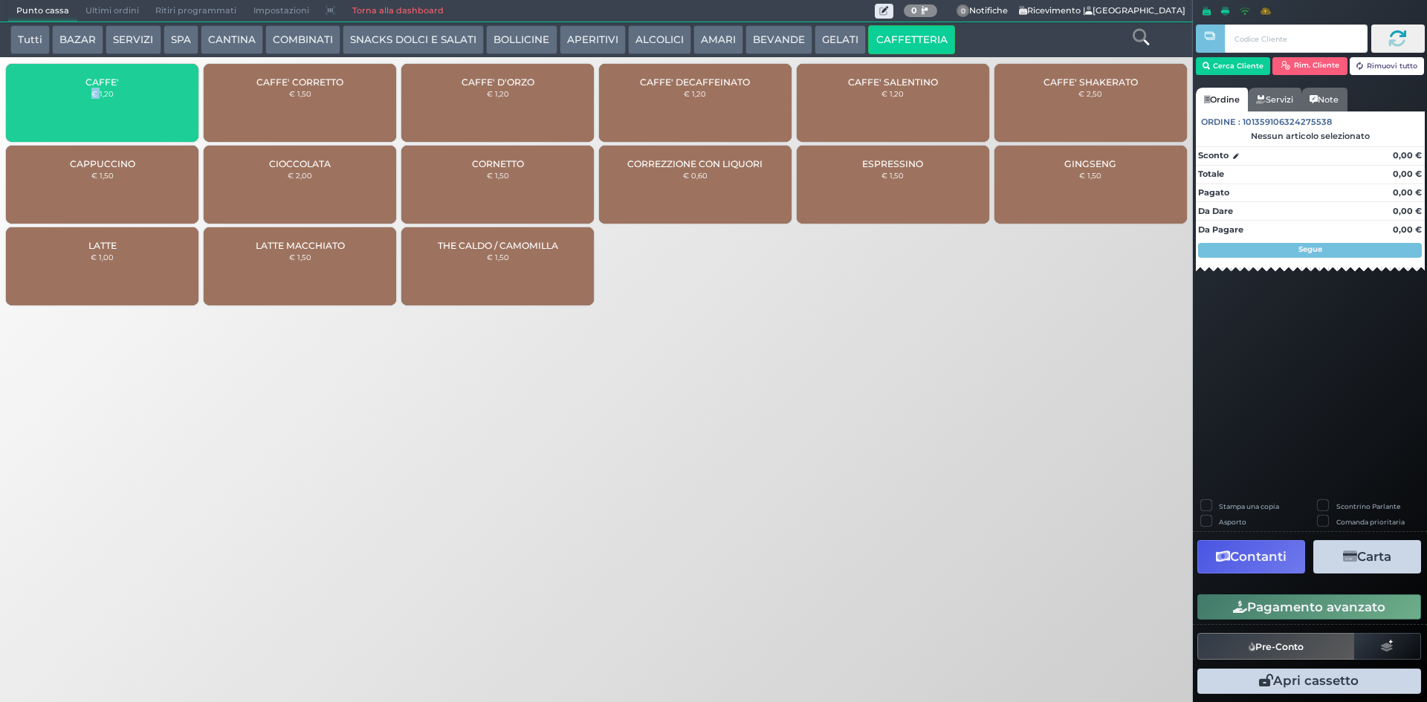
click at [46, 126] on div "CAFFE' € 1,20" at bounding box center [102, 103] width 192 height 78
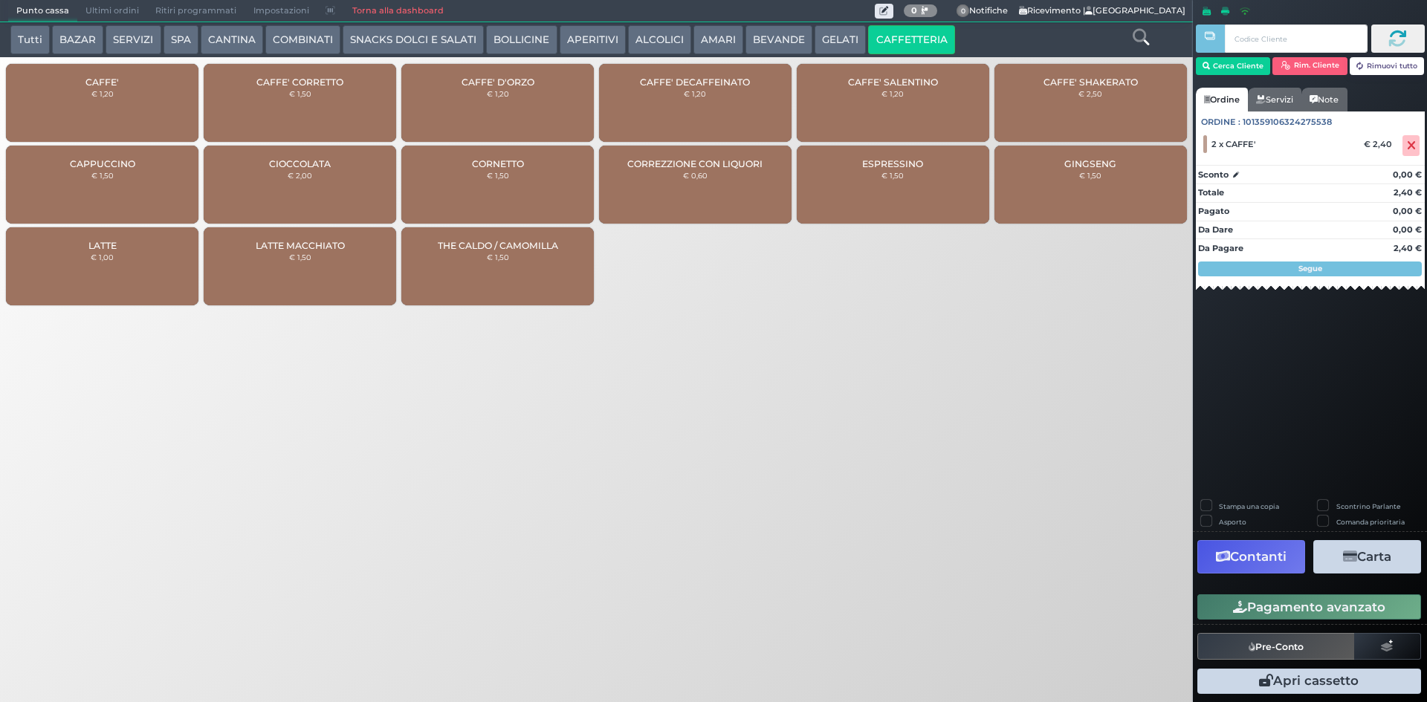
click at [1220, 593] on div "Pagamento avanzato" at bounding box center [1310, 607] width 234 height 33
click at [1219, 598] on button "Pagamento avanzato" at bounding box center [1309, 606] width 224 height 25
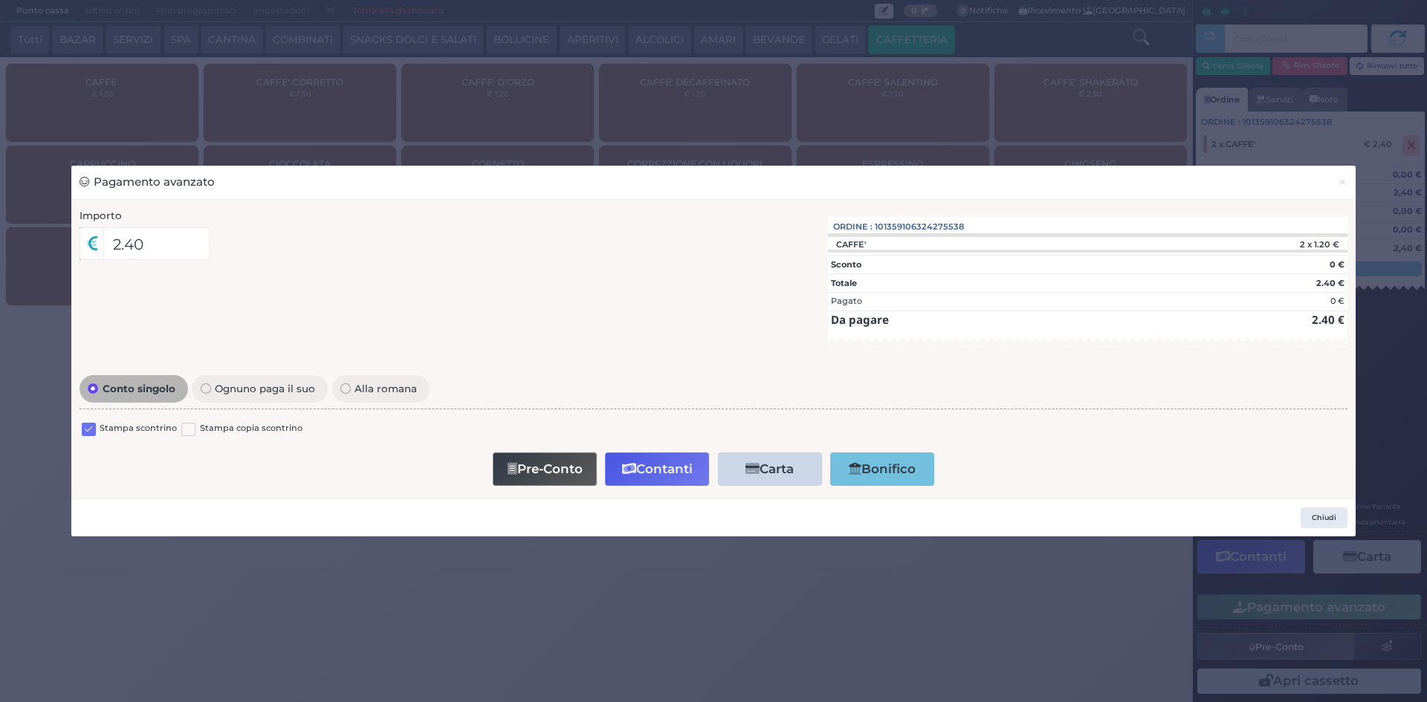
click at [84, 425] on label at bounding box center [89, 430] width 14 height 14
click at [0, 0] on input "checkbox" at bounding box center [0, 0] width 0 height 0
click at [644, 452] on div "Pre-Conto Contanti Carta Addebito Card cliente Bonifico" at bounding box center [714, 469] width 1252 height 42
click at [645, 469] on button "Contanti" at bounding box center [657, 469] width 104 height 33
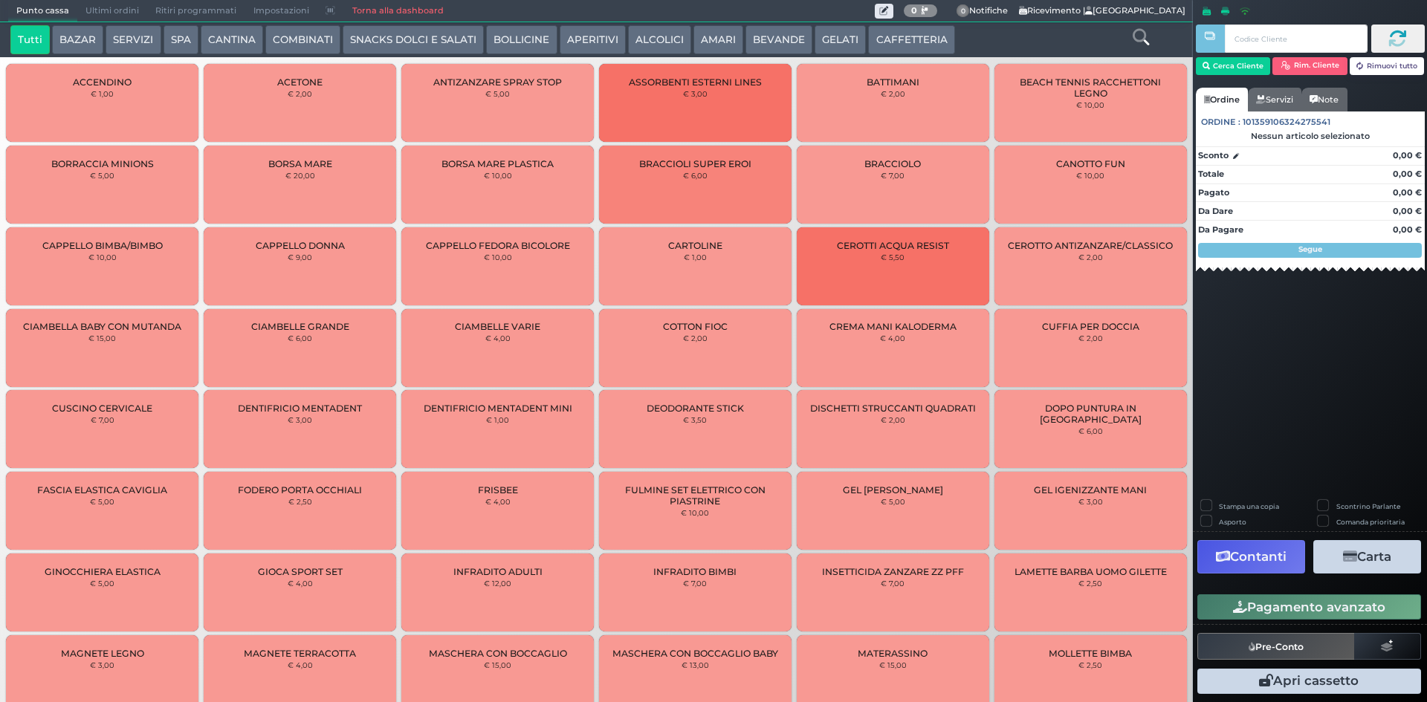
click at [81, 14] on span "Ultimi ordini" at bounding box center [112, 11] width 70 height 21
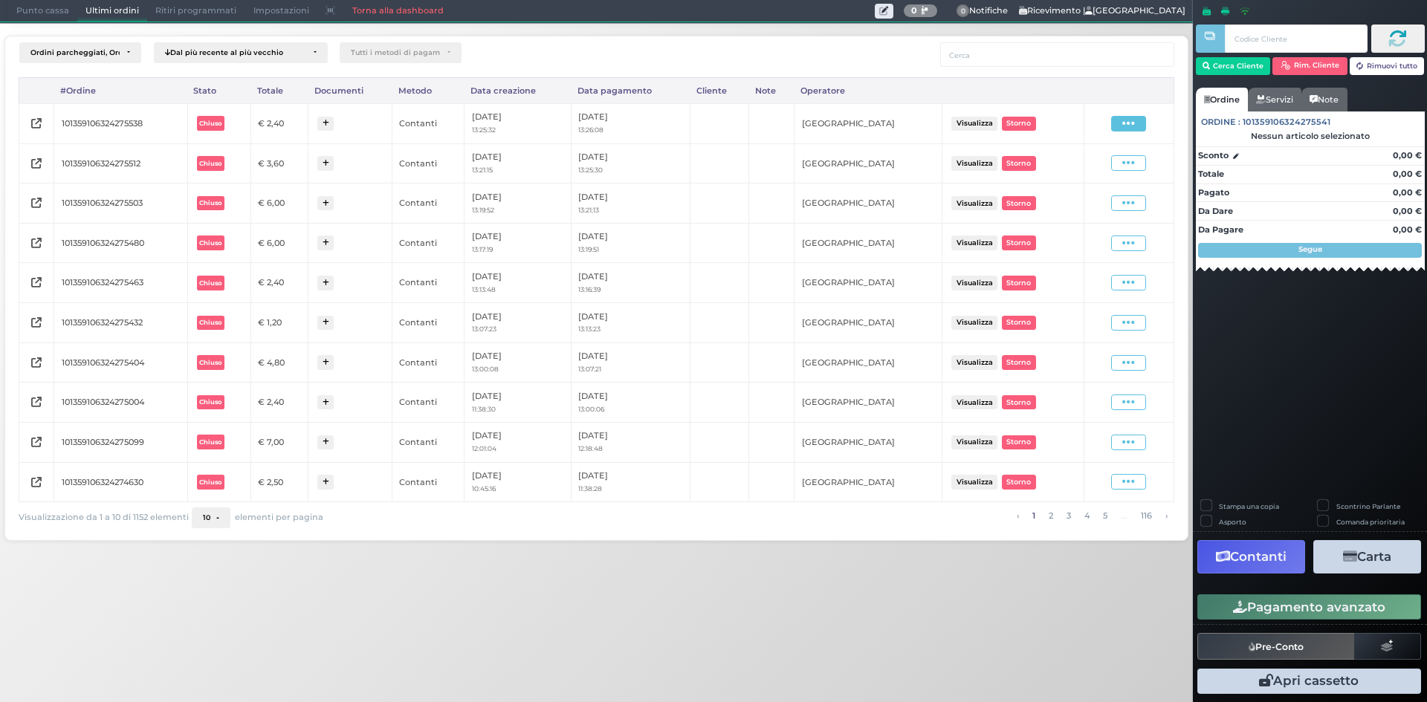
click at [1140, 127] on span at bounding box center [1128, 124] width 35 height 16
click at [1099, 173] on span "Ristampa Pre-Conto" at bounding box center [1092, 166] width 61 height 25
click at [32, 10] on span "Punto cassa" at bounding box center [42, 11] width 69 height 21
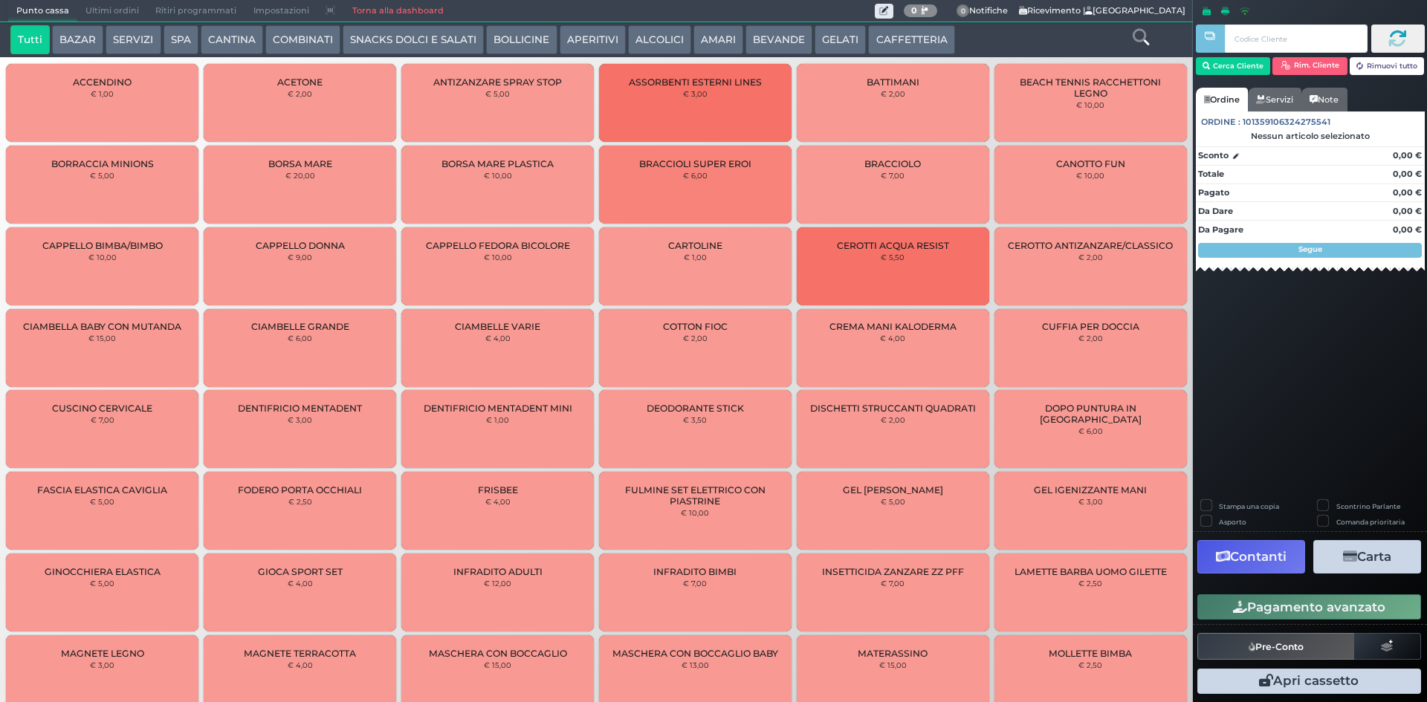
drag, startPoint x: 928, startPoint y: 43, endPoint x: 417, endPoint y: 23, distance: 511.6
click at [927, 44] on button "CAFFETTERIA" at bounding box center [911, 40] width 86 height 30
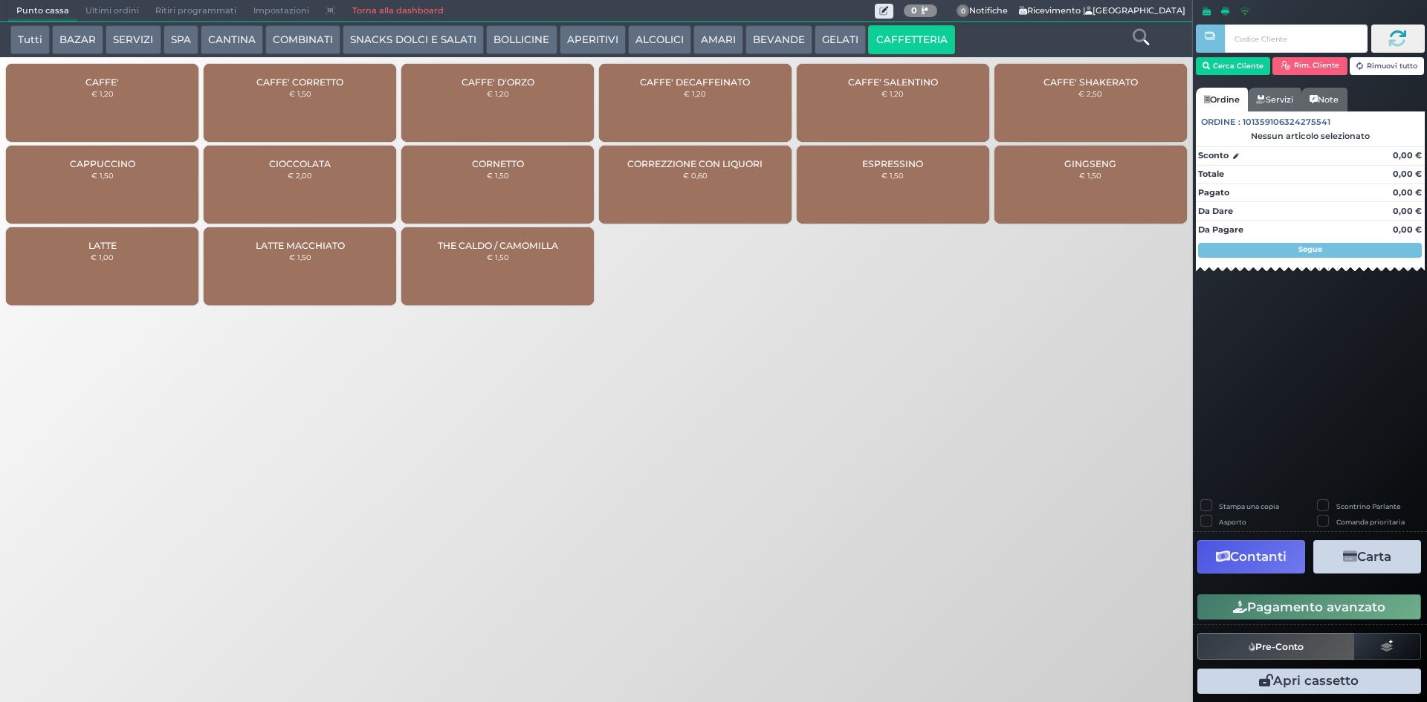
drag, startPoint x: 118, startPoint y: 85, endPoint x: 453, endPoint y: 168, distance: 345.1
click at [120, 85] on div "CAFFE' € 1,20" at bounding box center [102, 103] width 192 height 78
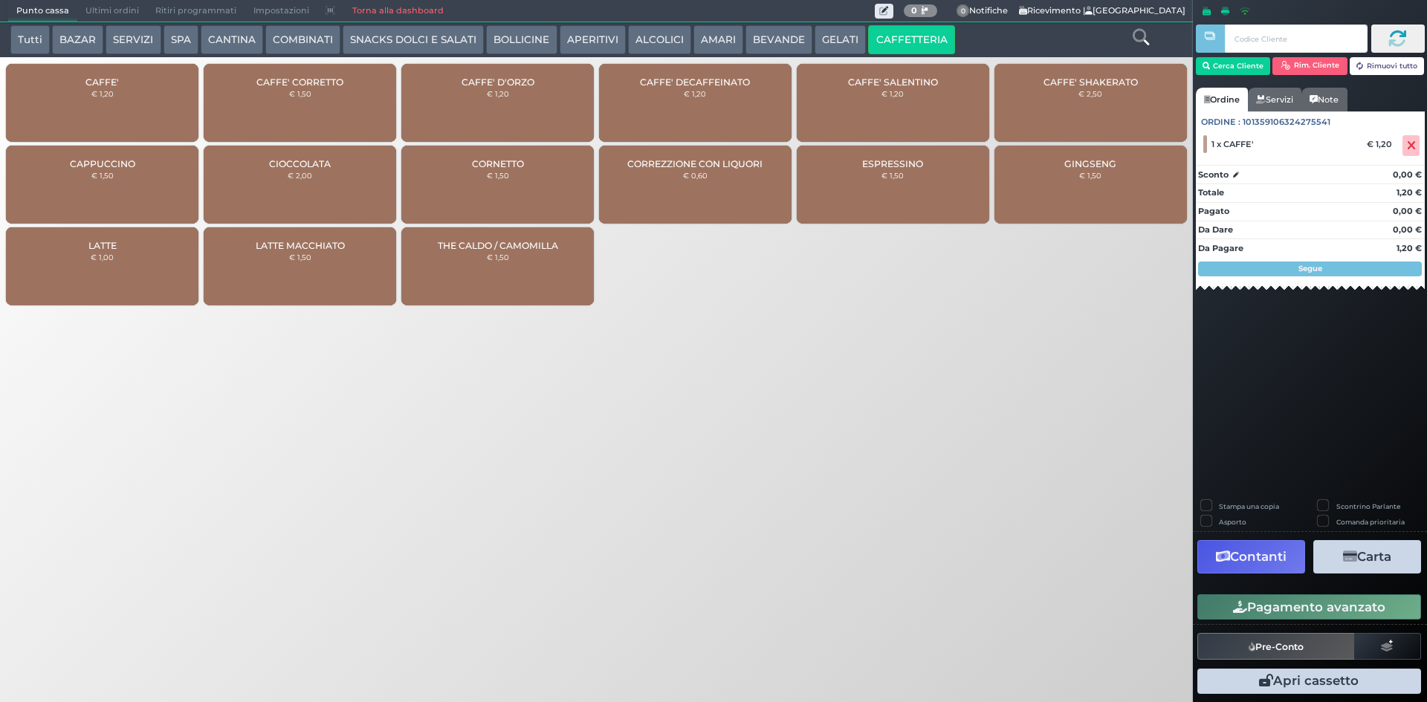
click at [1250, 609] on button "Pagamento avanzato" at bounding box center [1309, 606] width 224 height 25
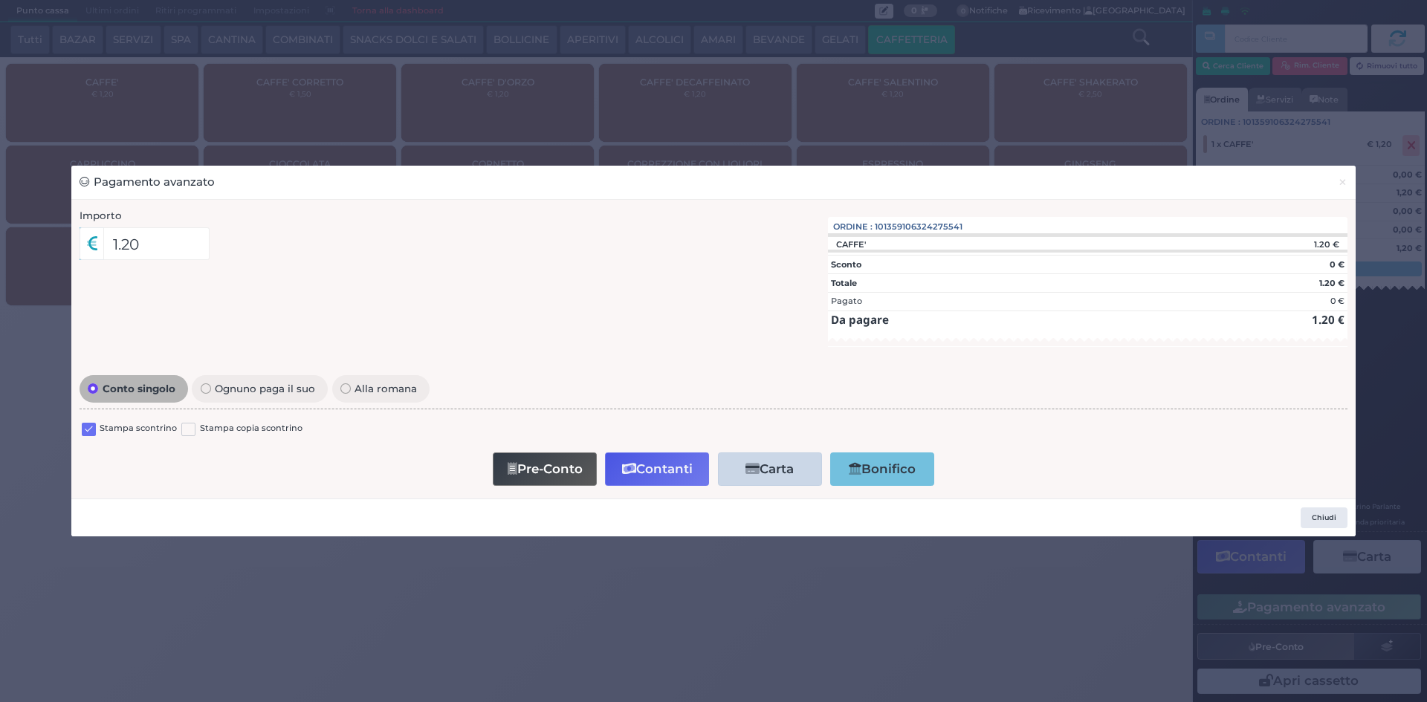
click at [89, 433] on label at bounding box center [89, 430] width 14 height 14
click at [0, 0] on input "checkbox" at bounding box center [0, 0] width 0 height 0
click at [531, 479] on button "Pre-Conto" at bounding box center [545, 469] width 104 height 33
click at [1343, 174] on span "×" at bounding box center [1342, 182] width 10 height 16
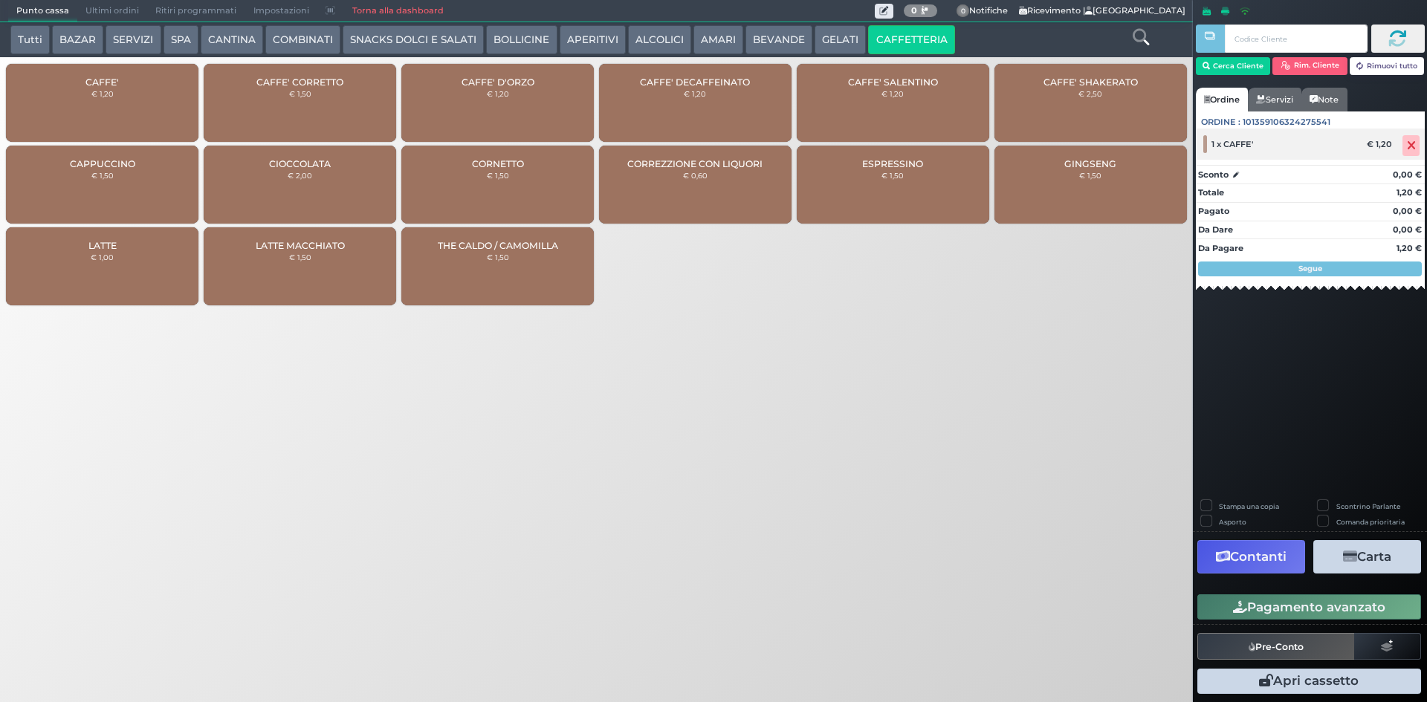
click at [1410, 146] on icon at bounding box center [1411, 146] width 9 height 1
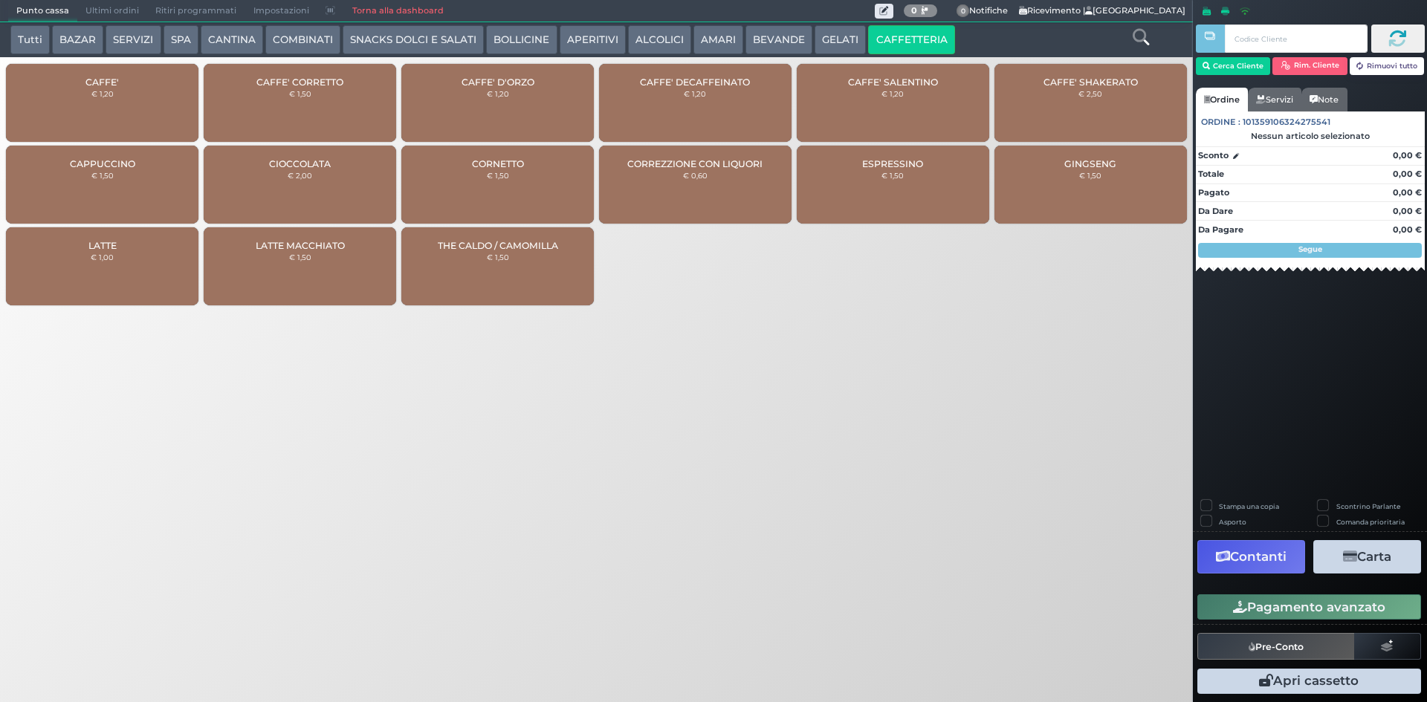
click at [105, 117] on div "CAFFE' € 1,20" at bounding box center [102, 103] width 192 height 78
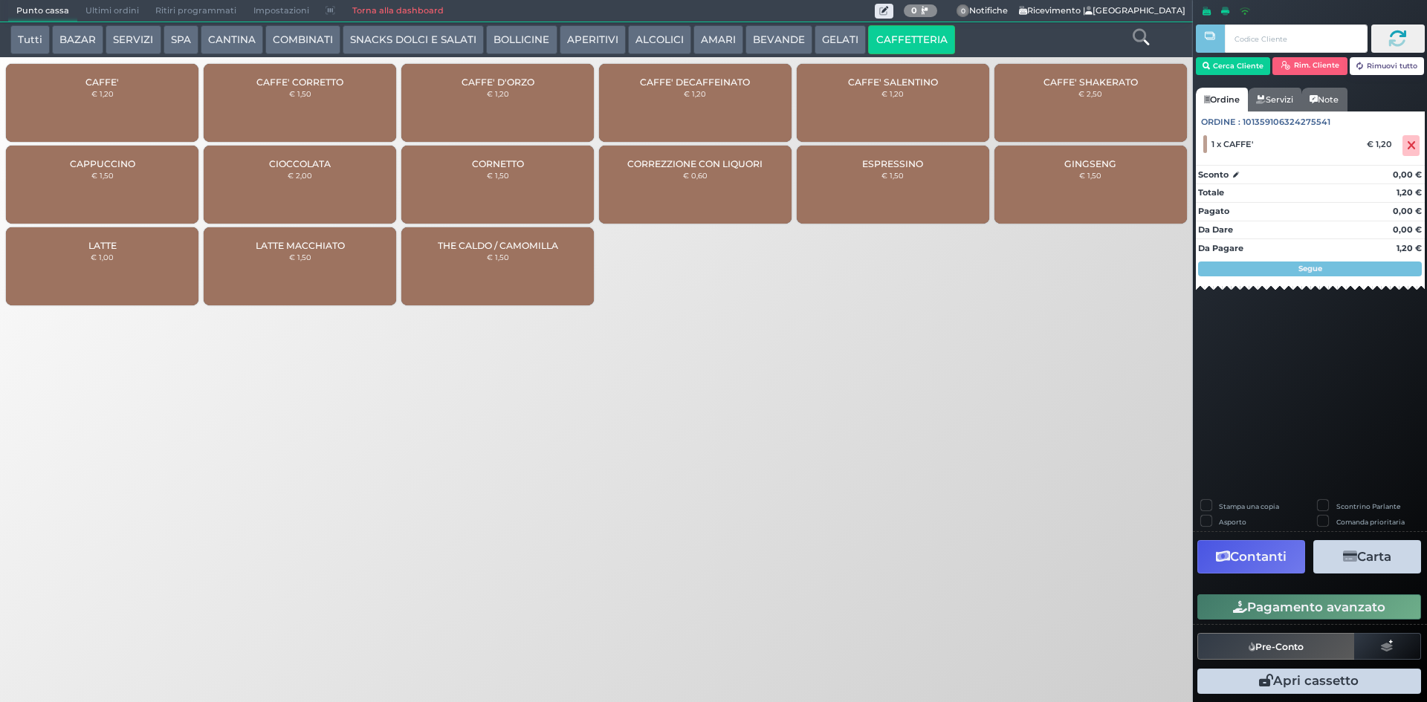
click at [1244, 602] on icon "button" at bounding box center [1240, 607] width 14 height 13
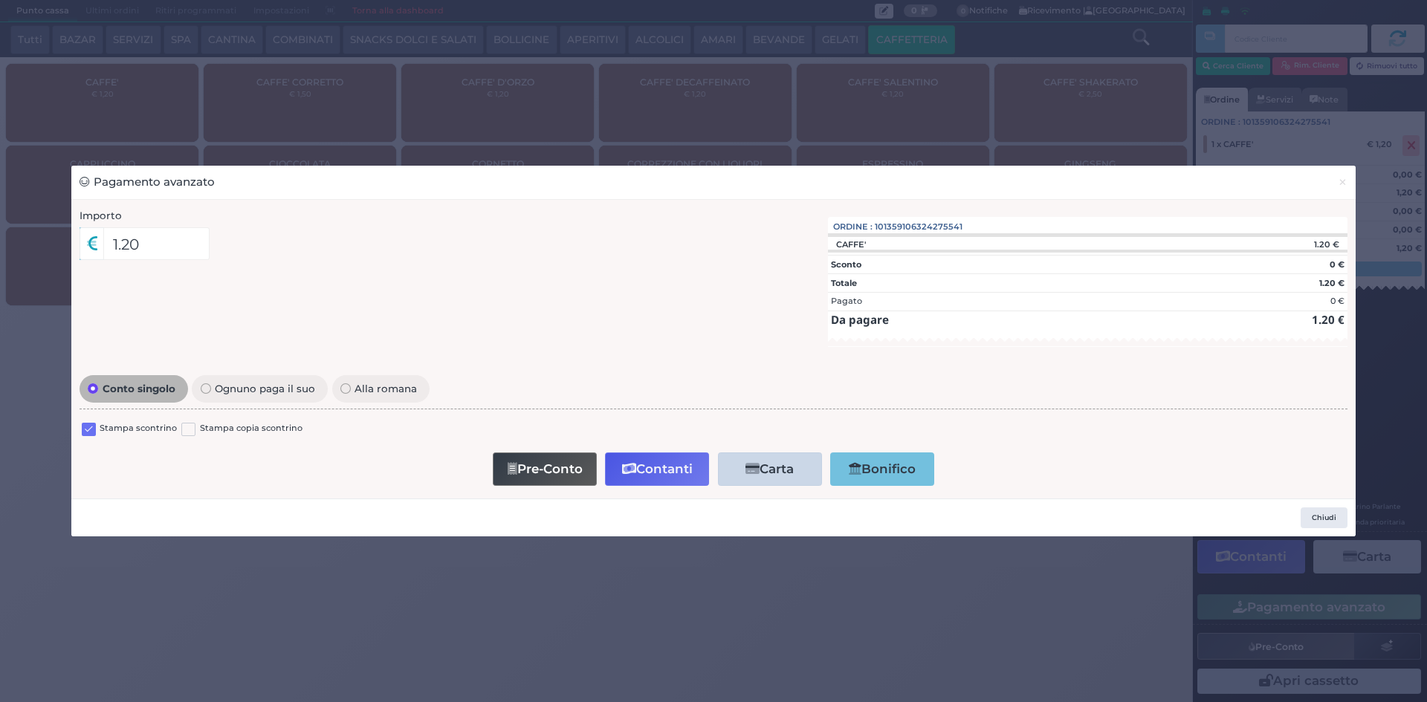
click at [89, 428] on label at bounding box center [89, 430] width 14 height 14
click at [0, 0] on input "checkbox" at bounding box center [0, 0] width 0 height 0
click at [652, 485] on button "Contanti" at bounding box center [657, 469] width 104 height 33
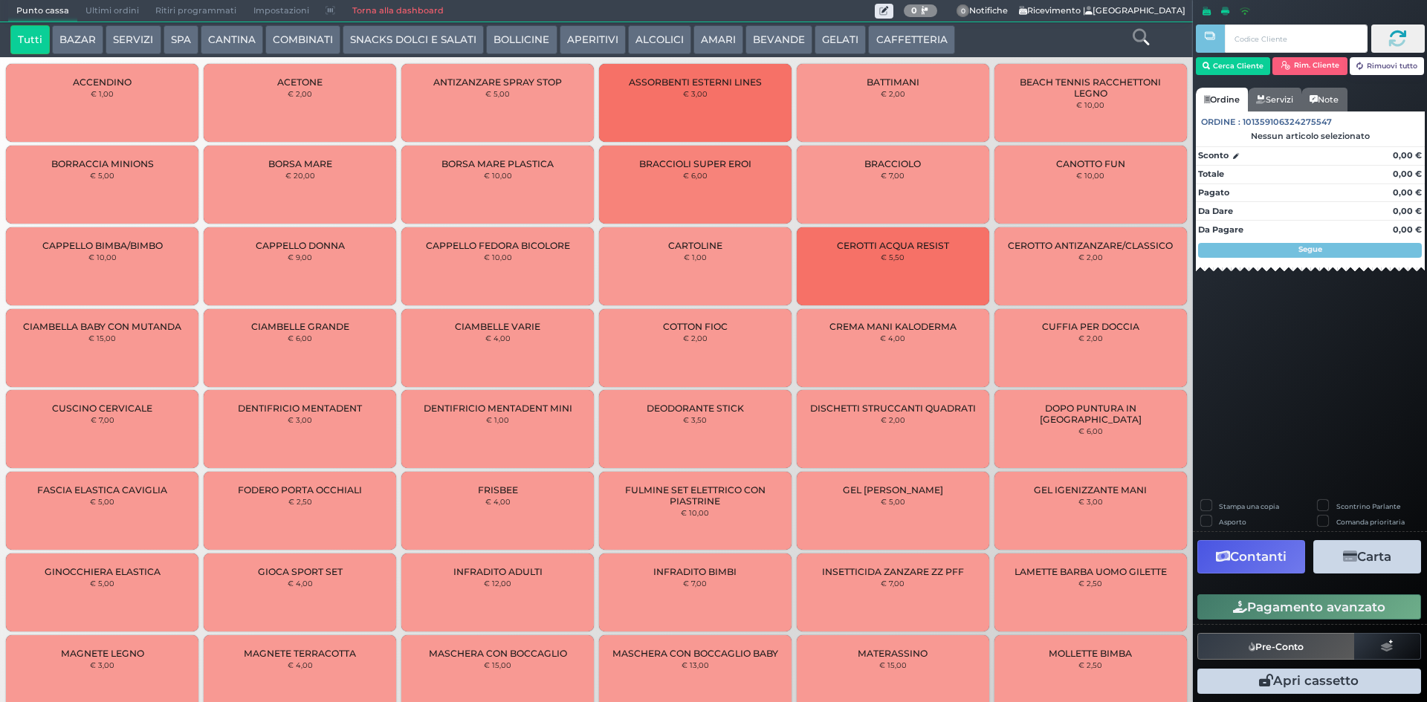
click at [114, 13] on span "Ultimi ordini" at bounding box center [112, 11] width 70 height 21
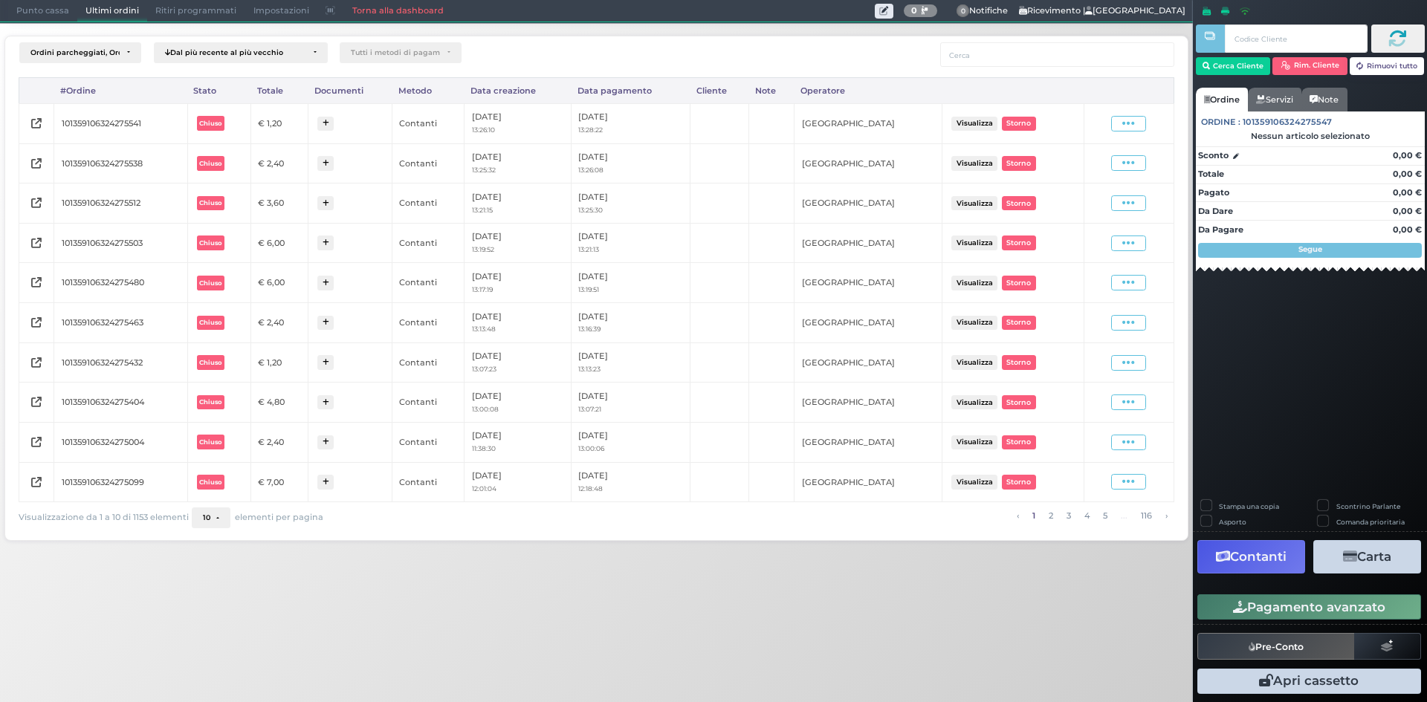
click at [1138, 112] on td "Visualizza Ristampa Pre-Conto [GEOGRAPHIC_DATA]" at bounding box center [1128, 123] width 90 height 40
click at [1133, 118] on icon at bounding box center [1128, 124] width 13 height 14
click at [1086, 165] on span "Ristampa Pre-Conto" at bounding box center [1092, 166] width 61 height 25
click at [3, 20] on div "Punto cassa [GEOGRAPHIC_DATA] Ultimi ordini Delivery Ritiri programmati Imposta…" at bounding box center [596, 11] width 1193 height 22
click at [7, 18] on div "Punto cassa [GEOGRAPHIC_DATA] Ultimi ordini Delivery Ritiri programmati Imposta…" at bounding box center [596, 11] width 1193 height 22
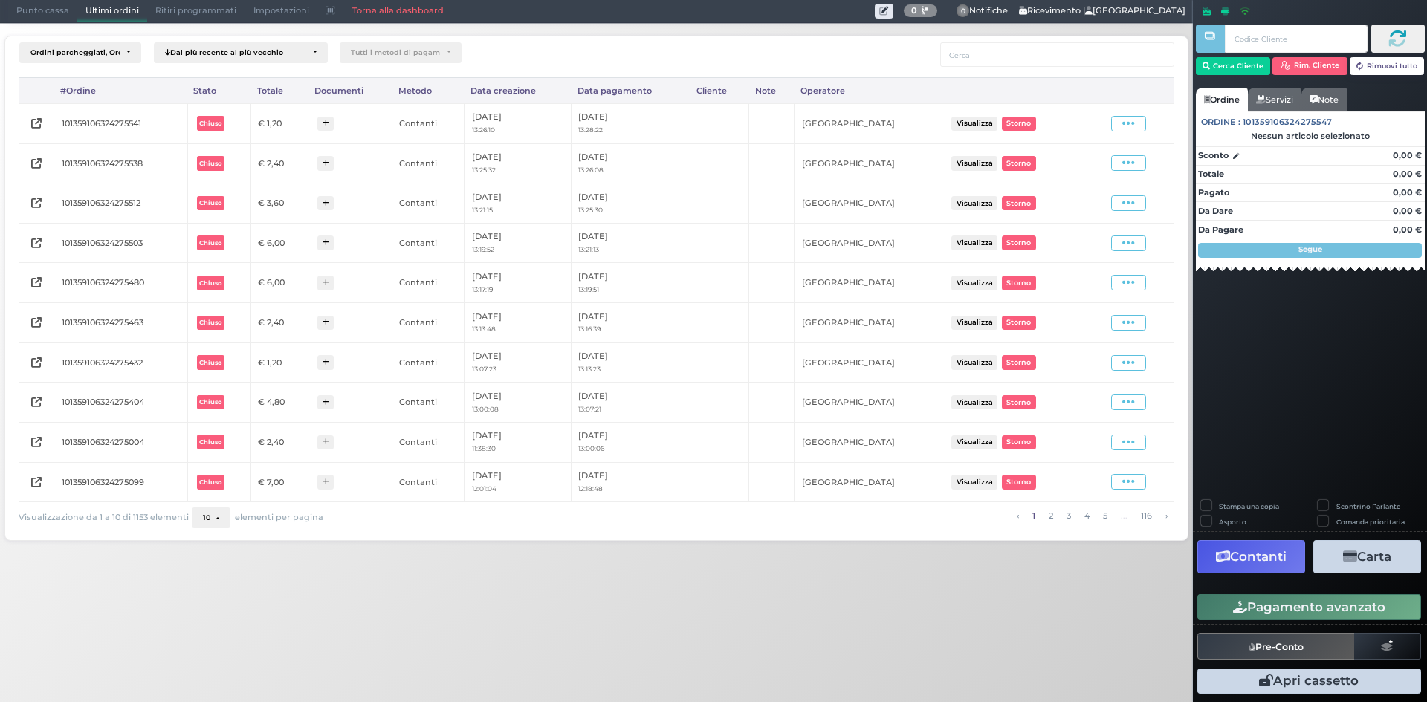
click at [16, 12] on span "Punto cassa" at bounding box center [42, 11] width 69 height 21
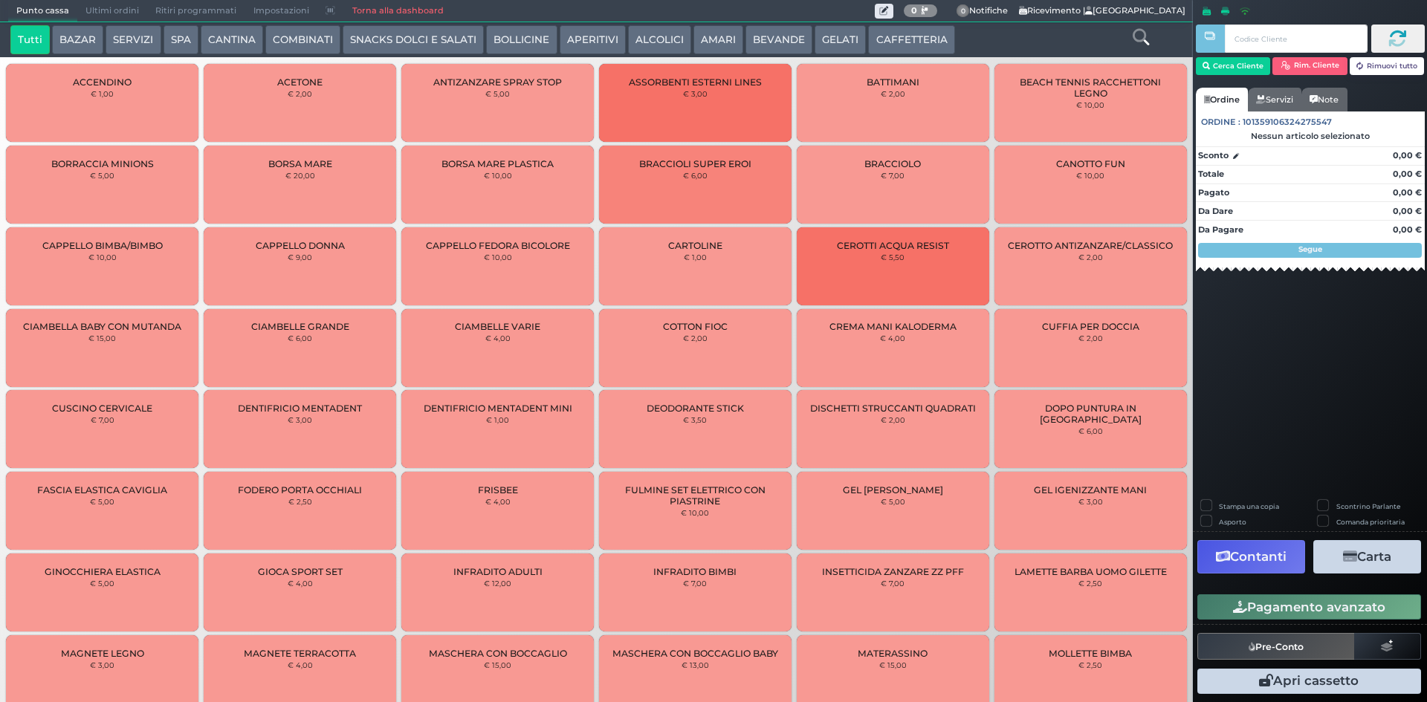
click at [901, 37] on button "CAFFETTERIA" at bounding box center [911, 40] width 86 height 30
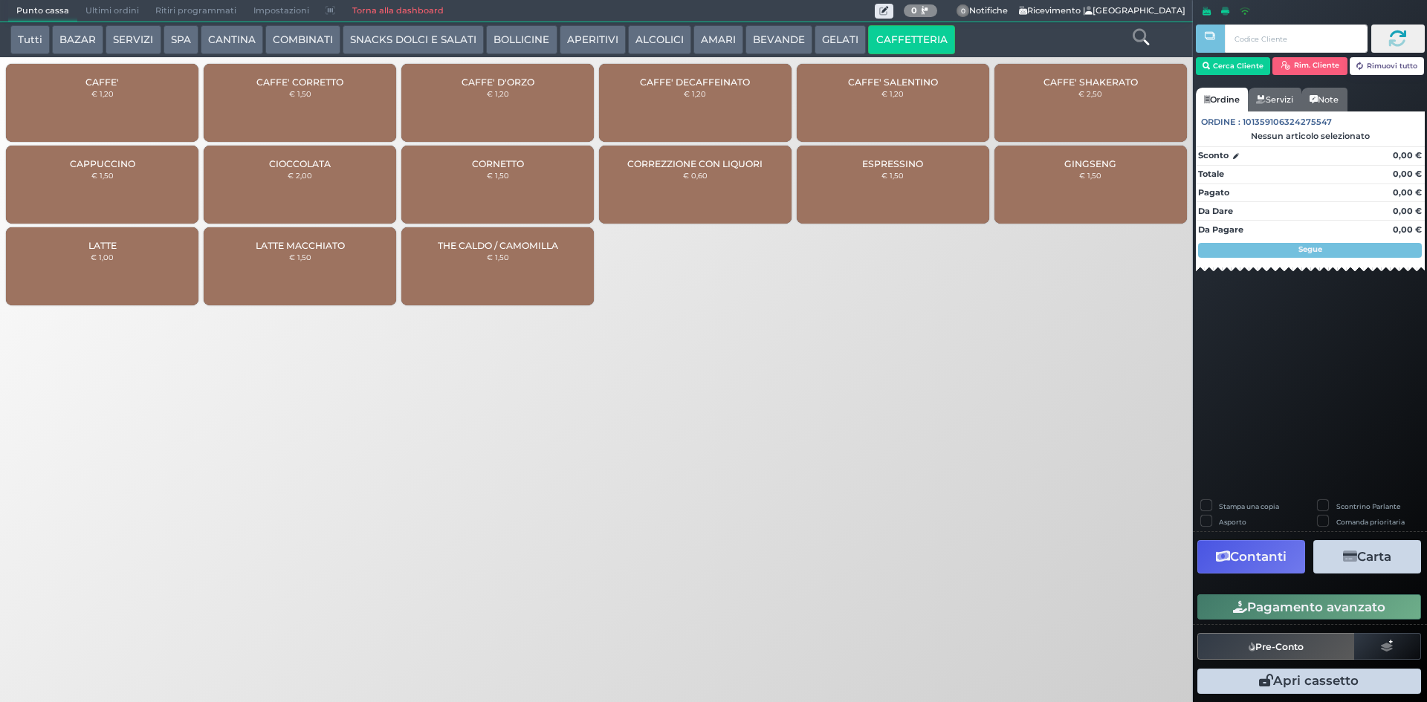
click at [152, 94] on div "CAFFE' € 1,20" at bounding box center [102, 103] width 192 height 78
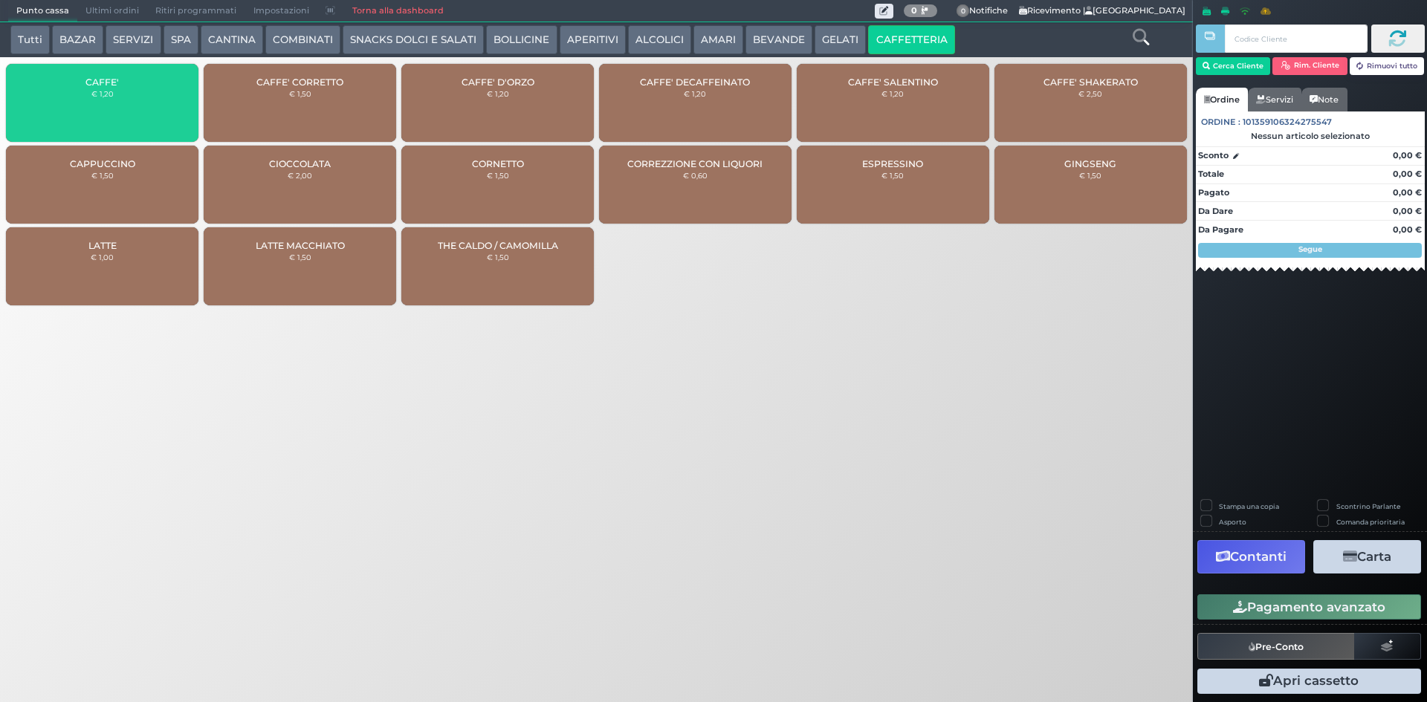
click at [152, 94] on div "CAFFE' € 1,20" at bounding box center [102, 103] width 192 height 78
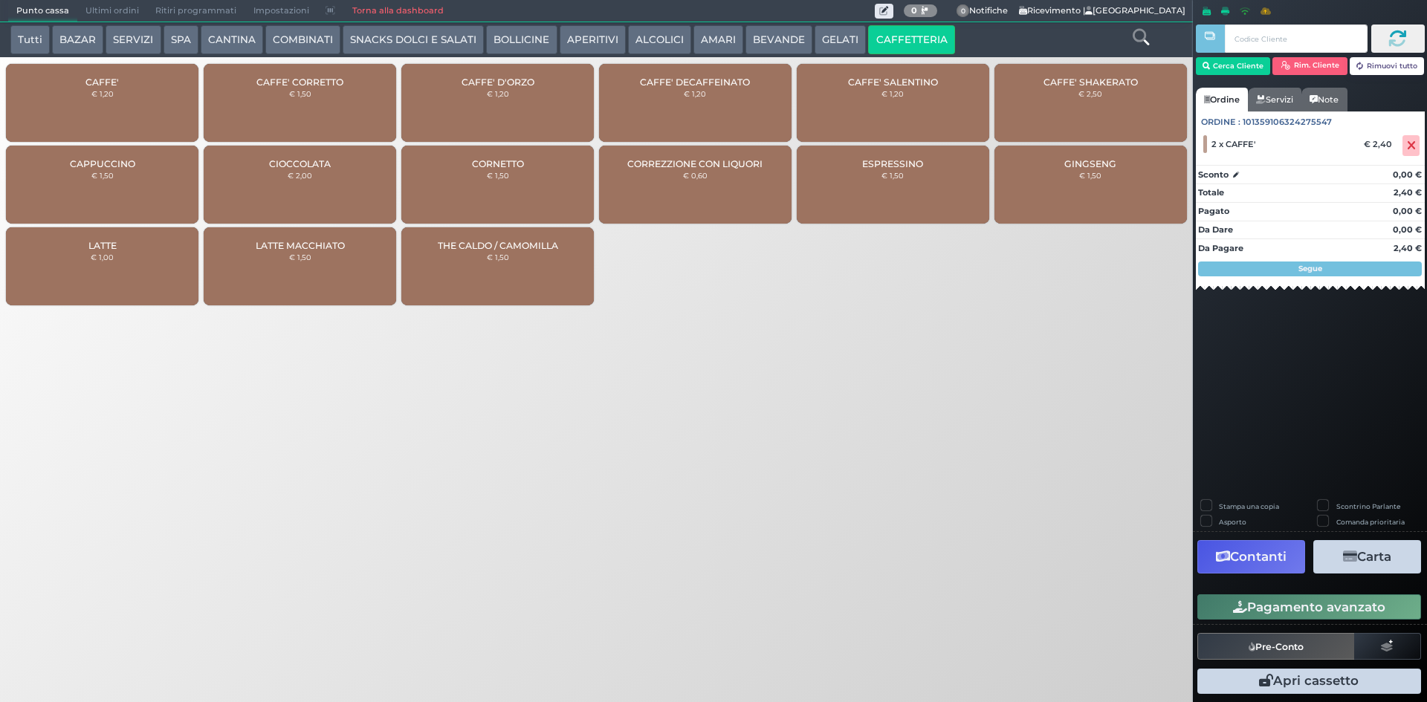
click at [1241, 607] on icon "button" at bounding box center [1240, 607] width 14 height 13
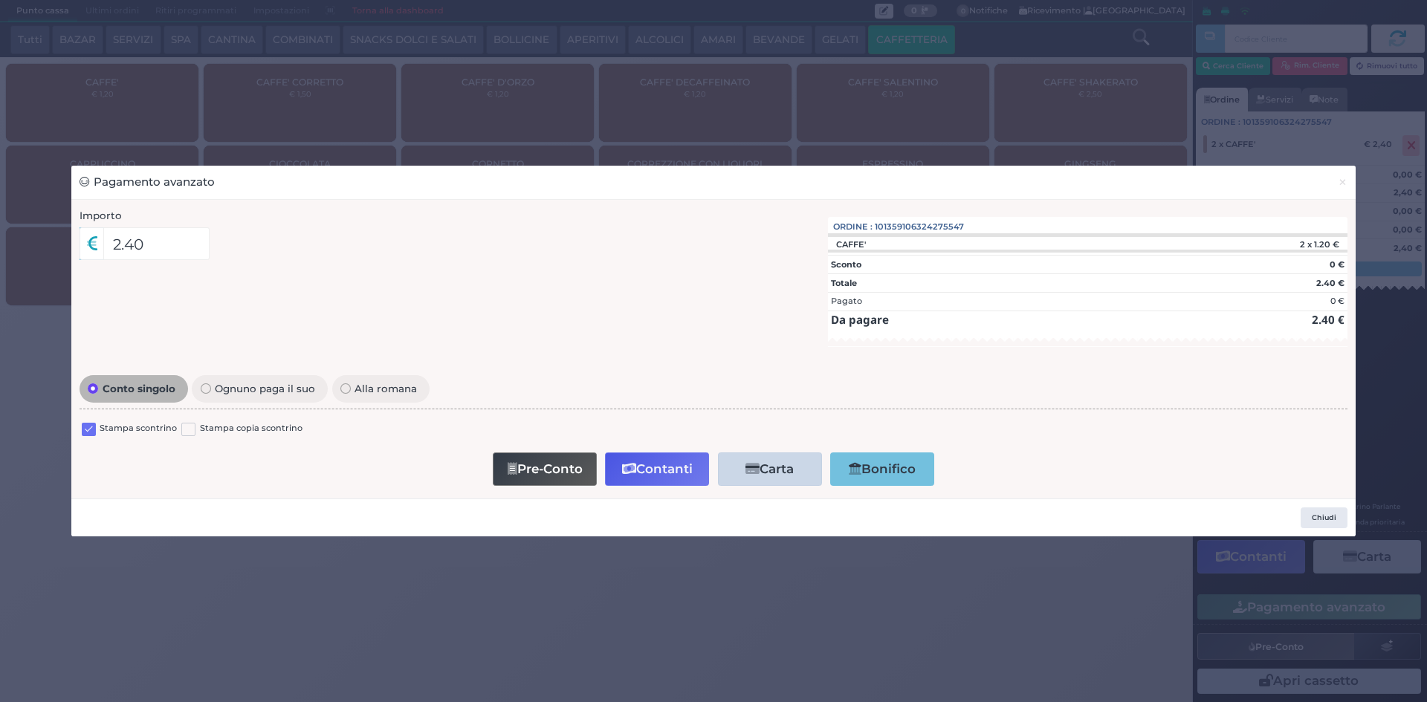
click at [84, 426] on label at bounding box center [89, 430] width 14 height 14
click at [0, 0] on input "checkbox" at bounding box center [0, 0] width 0 height 0
click at [643, 468] on button "Contanti" at bounding box center [657, 469] width 104 height 33
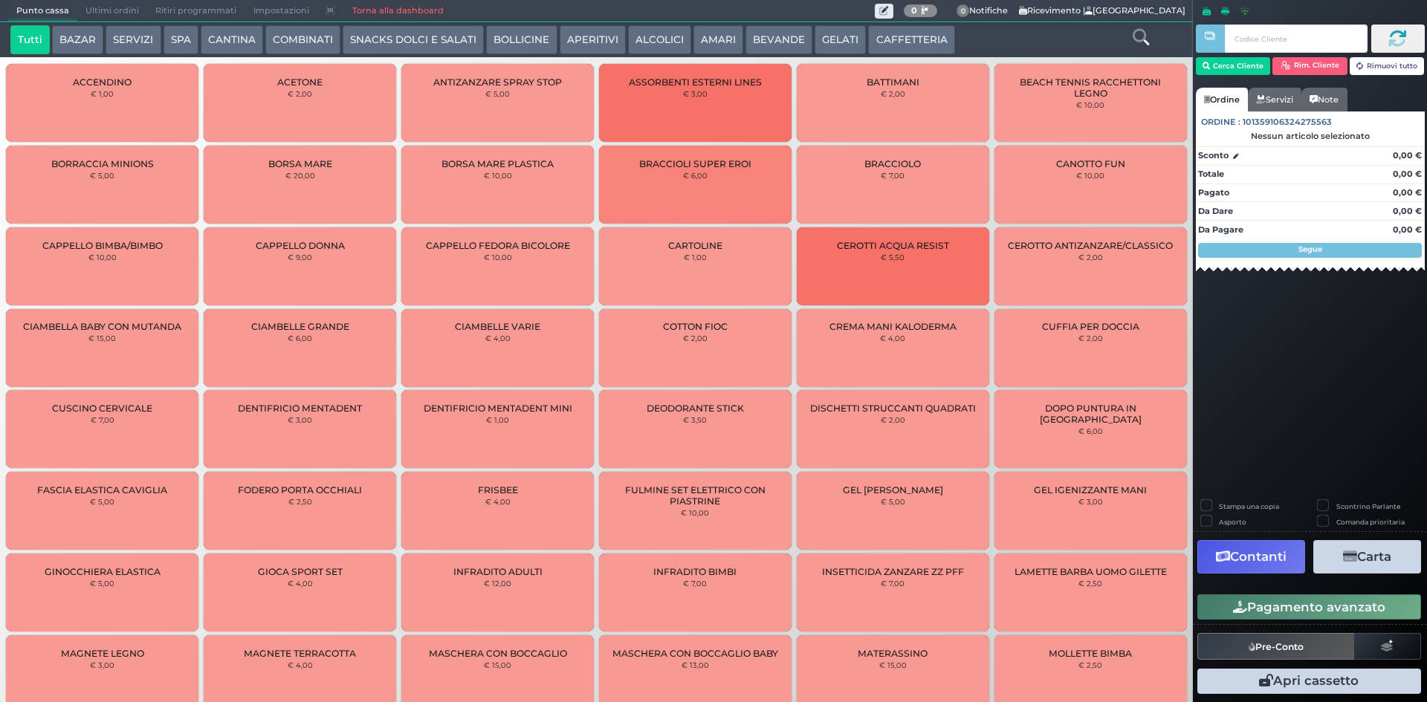
click at [135, 4] on span "Ultimi ordini" at bounding box center [112, 11] width 70 height 21
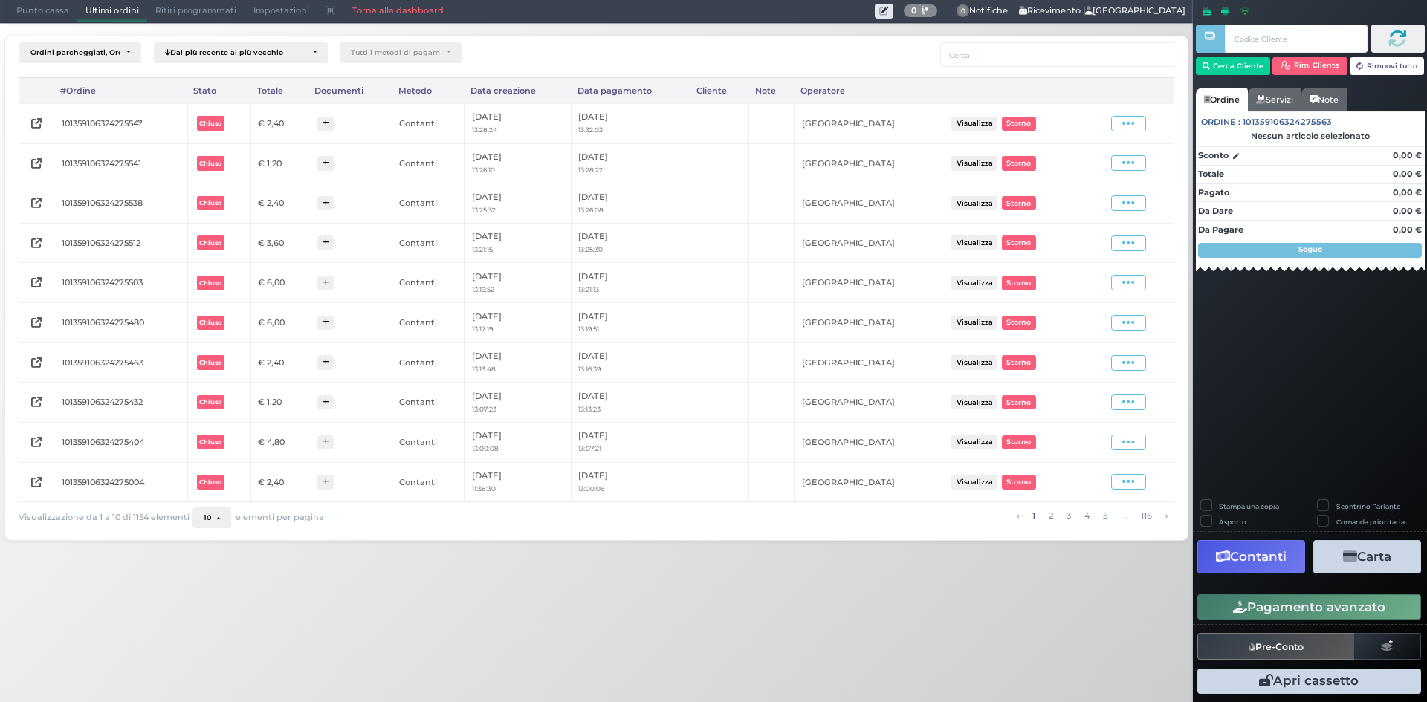
click at [1143, 132] on div "Visualizza Ristampa Pre-Conto [GEOGRAPHIC_DATA]" at bounding box center [1128, 124] width 75 height 20
click at [1141, 131] on span at bounding box center [1128, 124] width 35 height 16
click at [1119, 160] on span "Ristampa Pre-Conto" at bounding box center [1092, 166] width 61 height 25
click at [41, 10] on span "Punto cassa" at bounding box center [42, 11] width 69 height 21
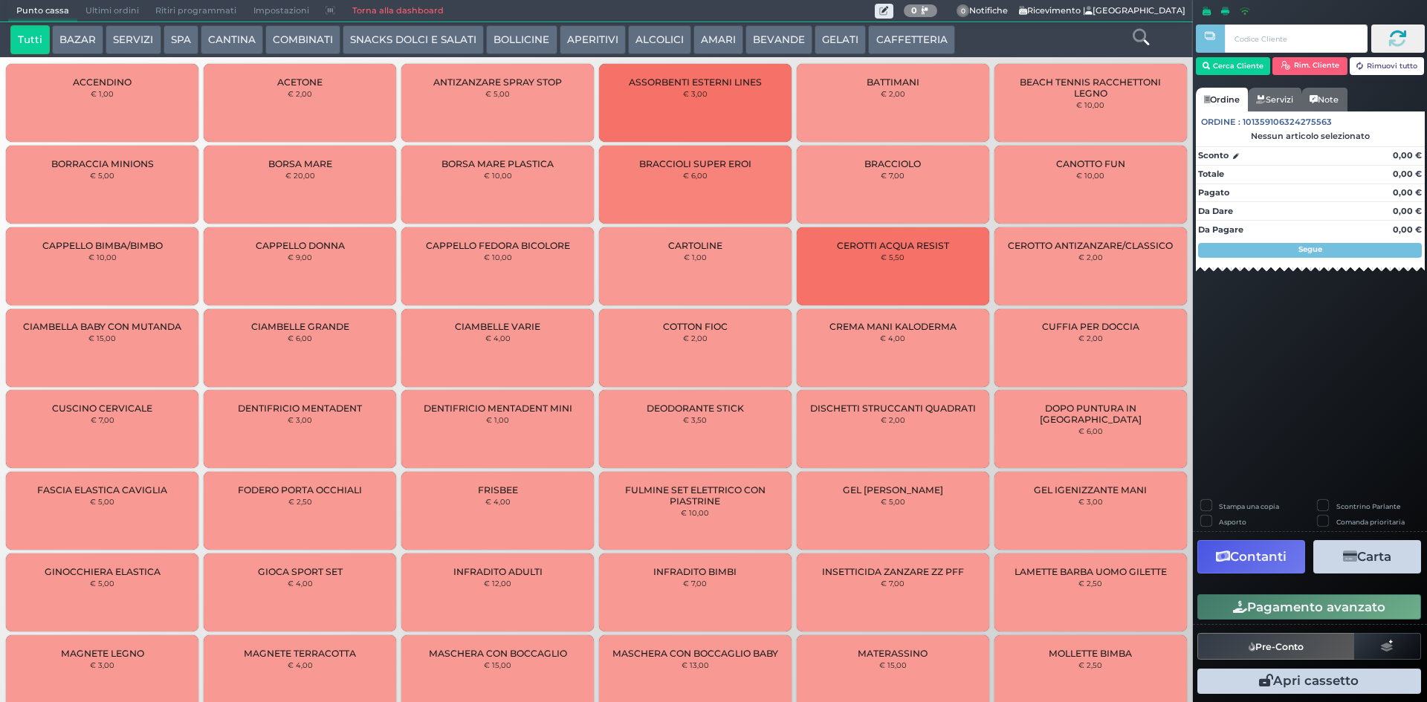
click at [902, 39] on button "CAFFETTERIA" at bounding box center [911, 40] width 86 height 30
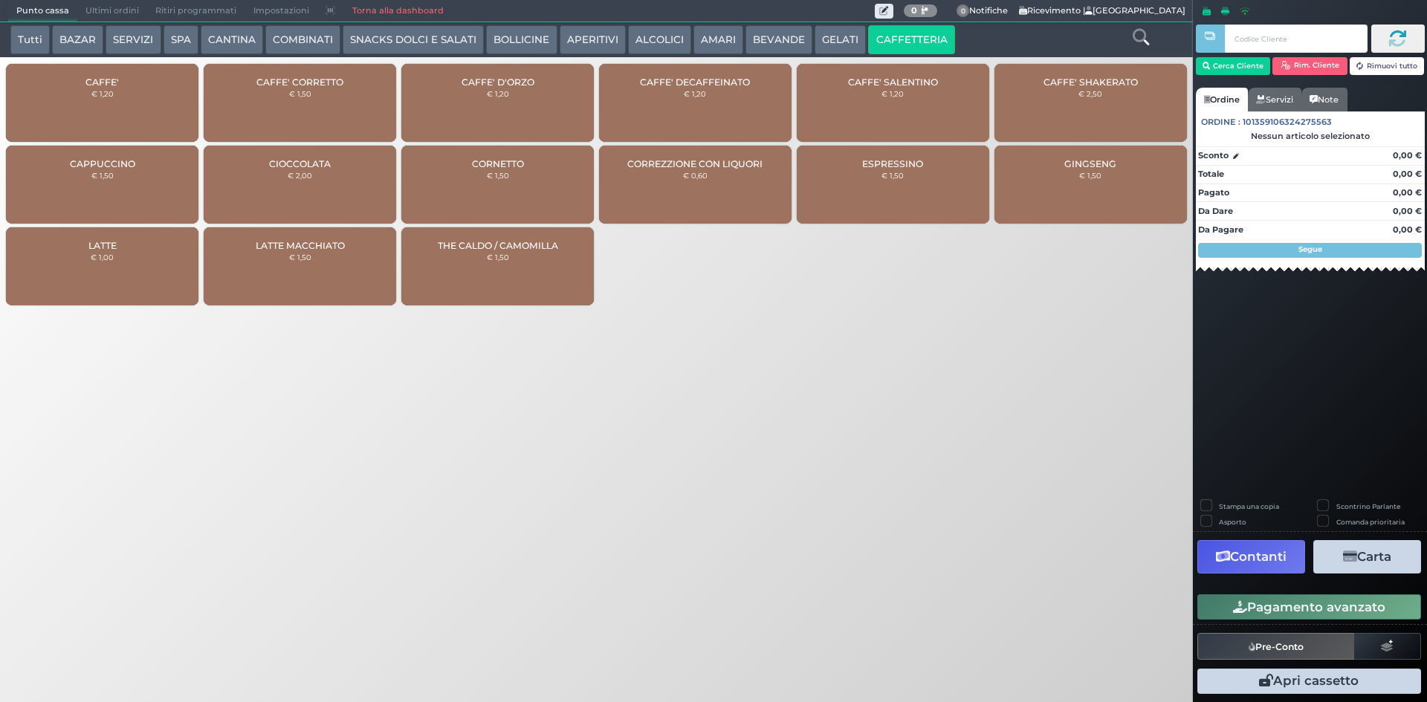
click at [146, 74] on div "CAFFE' € 1,20" at bounding box center [102, 103] width 192 height 78
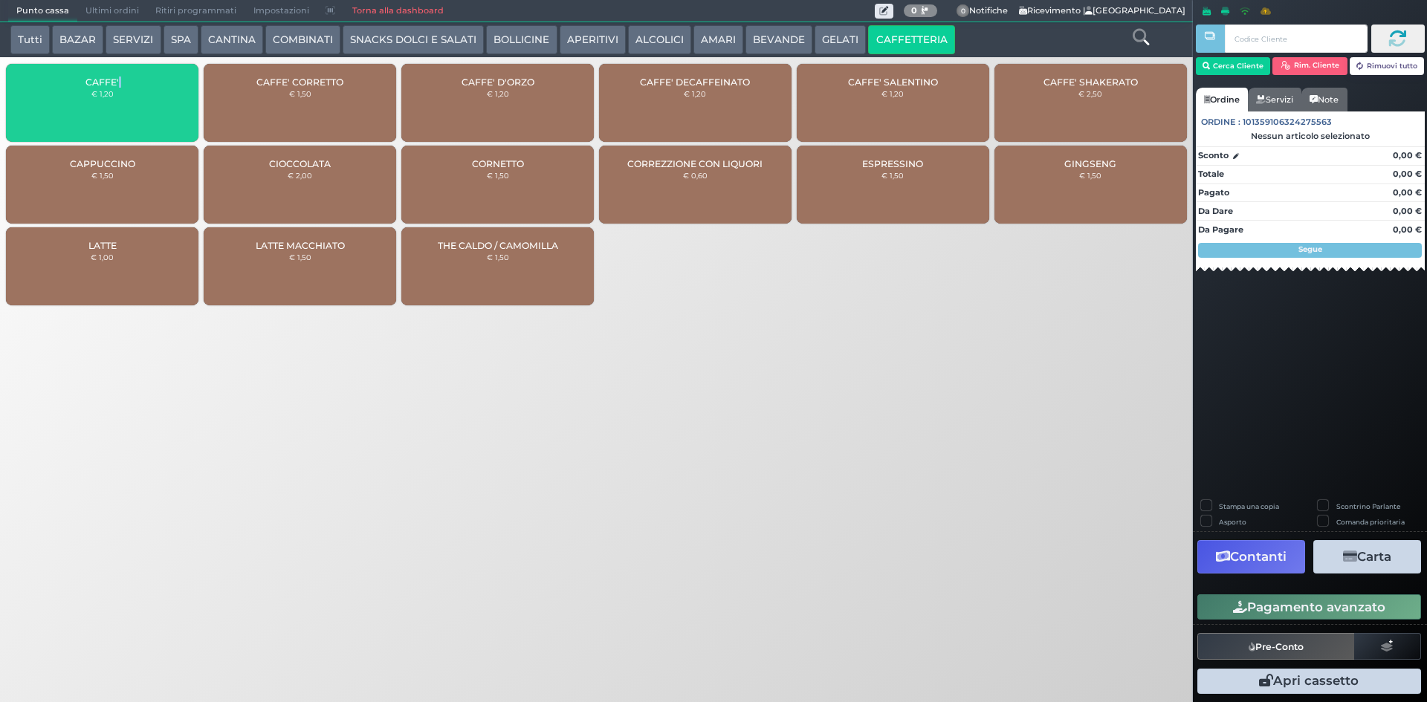
click at [146, 74] on div "CAFFE' € 1,20" at bounding box center [102, 103] width 192 height 78
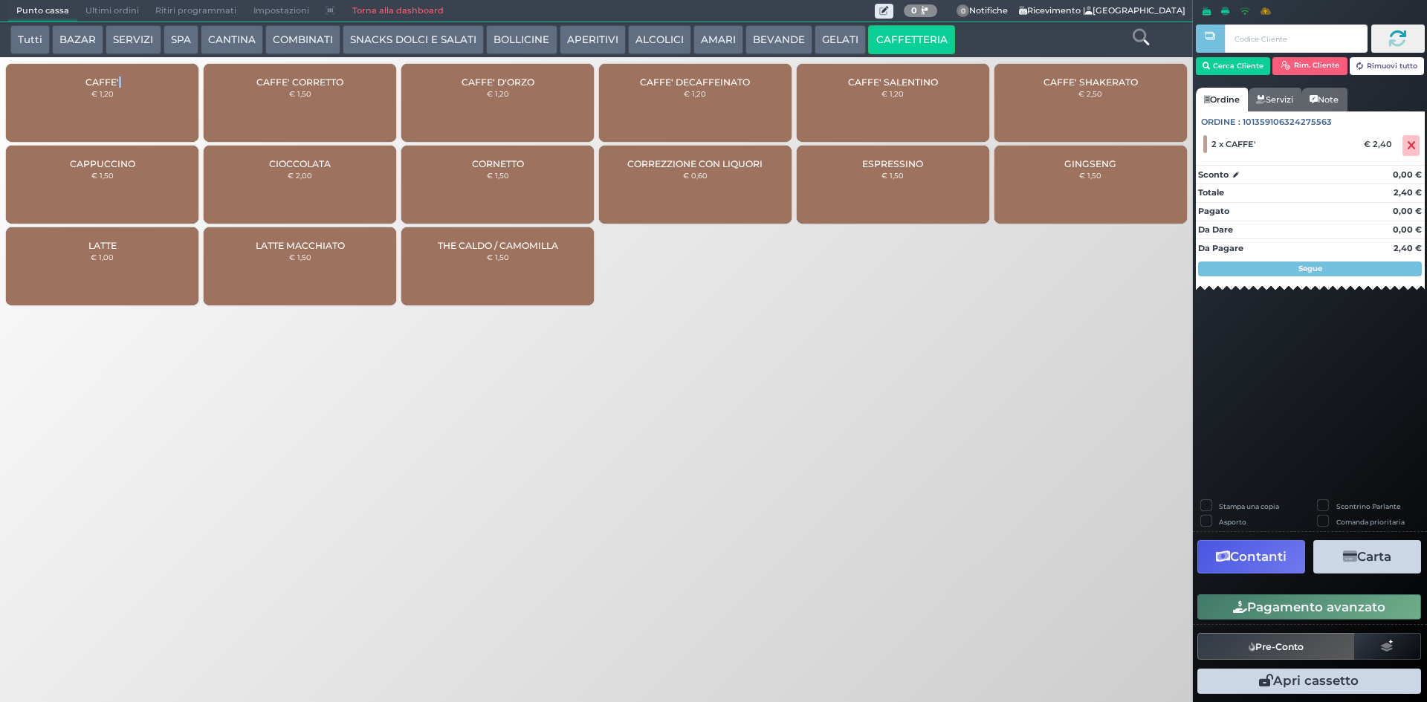
click at [146, 74] on div "CAFFE' € 1,20" at bounding box center [102, 103] width 192 height 78
drag, startPoint x: 1279, startPoint y: 632, endPoint x: 1280, endPoint y: 619, distance: 13.5
click at [1280, 619] on div "Stampa una copia Scontrino Parlante Asporto Comanda prioritaria Contanti Carta …" at bounding box center [1310, 599] width 234 height 198
click at [1280, 616] on button "Pagamento avanzato" at bounding box center [1309, 606] width 224 height 25
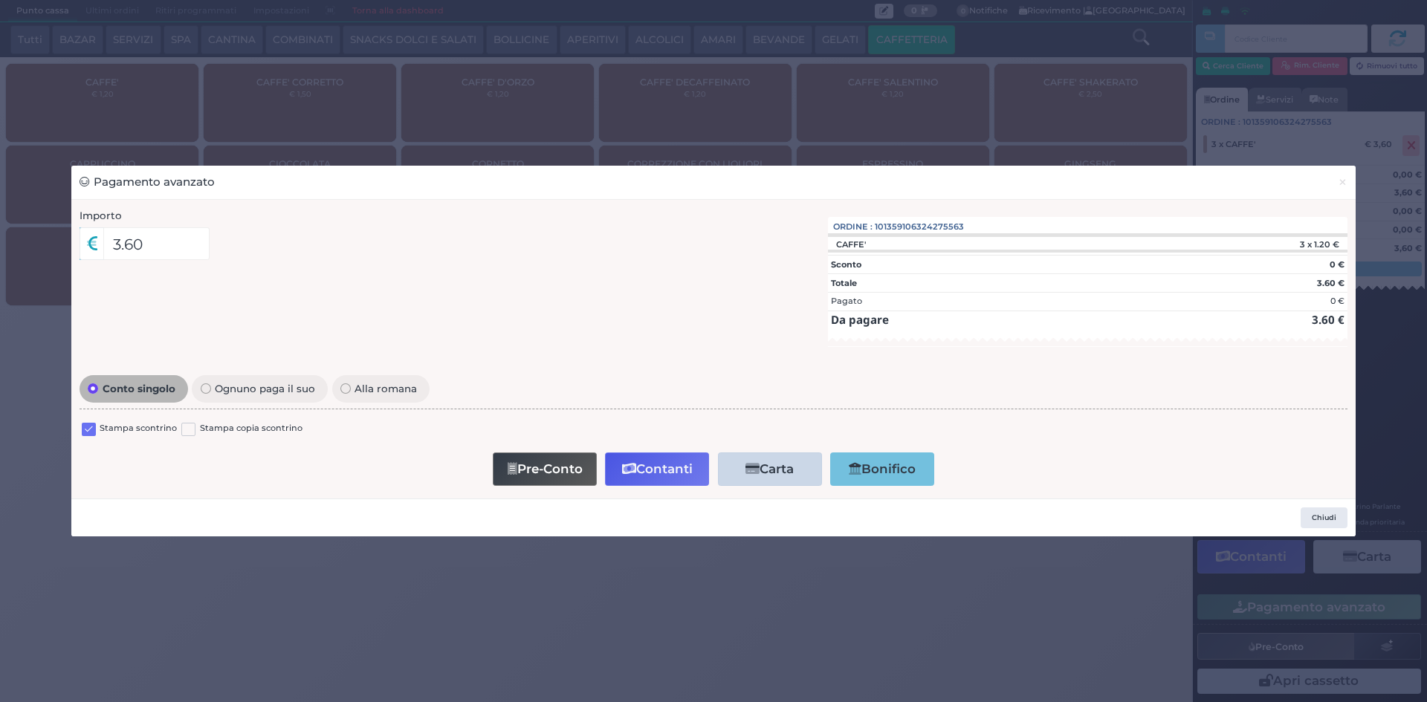
click at [87, 427] on label at bounding box center [89, 430] width 14 height 14
click at [0, 0] on input "checkbox" at bounding box center [0, 0] width 0 height 0
click at [652, 472] on button "Contanti" at bounding box center [657, 469] width 104 height 33
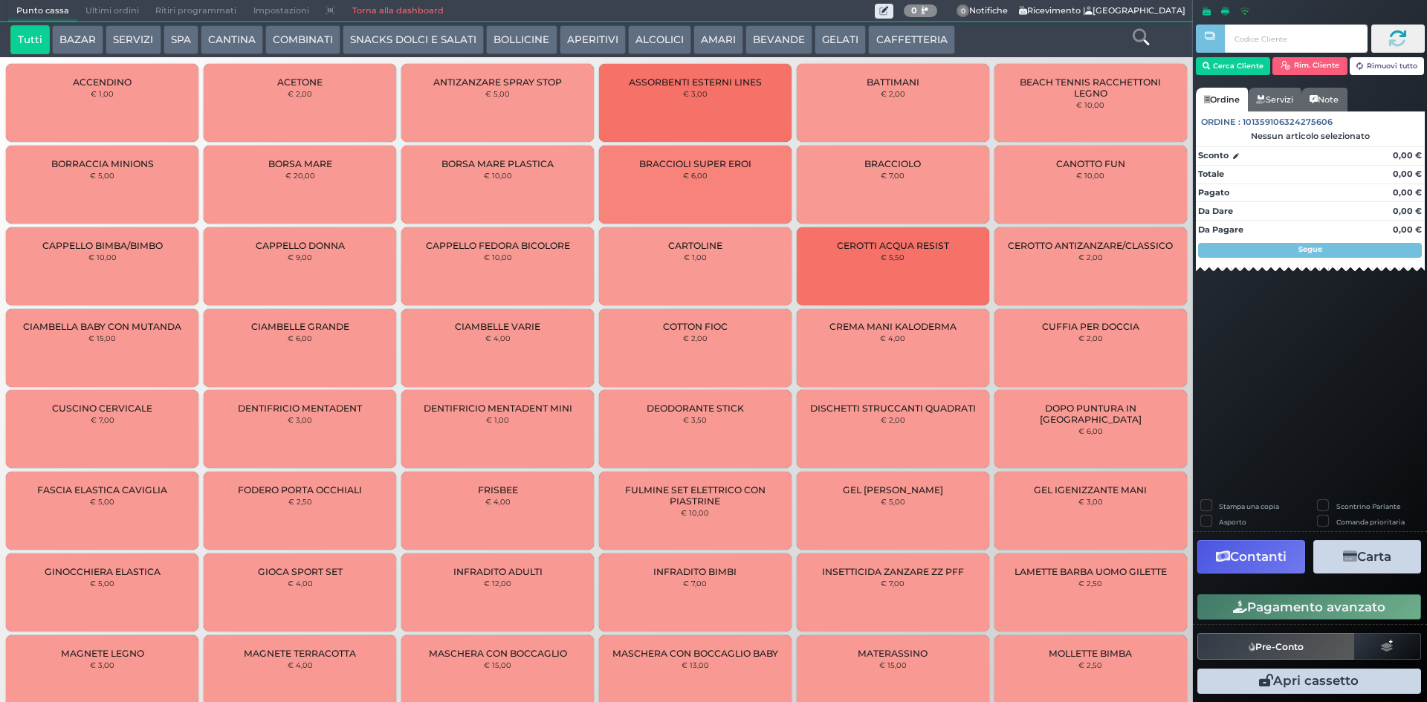
click at [96, 1] on span "Ultimi ordini" at bounding box center [112, 11] width 70 height 21
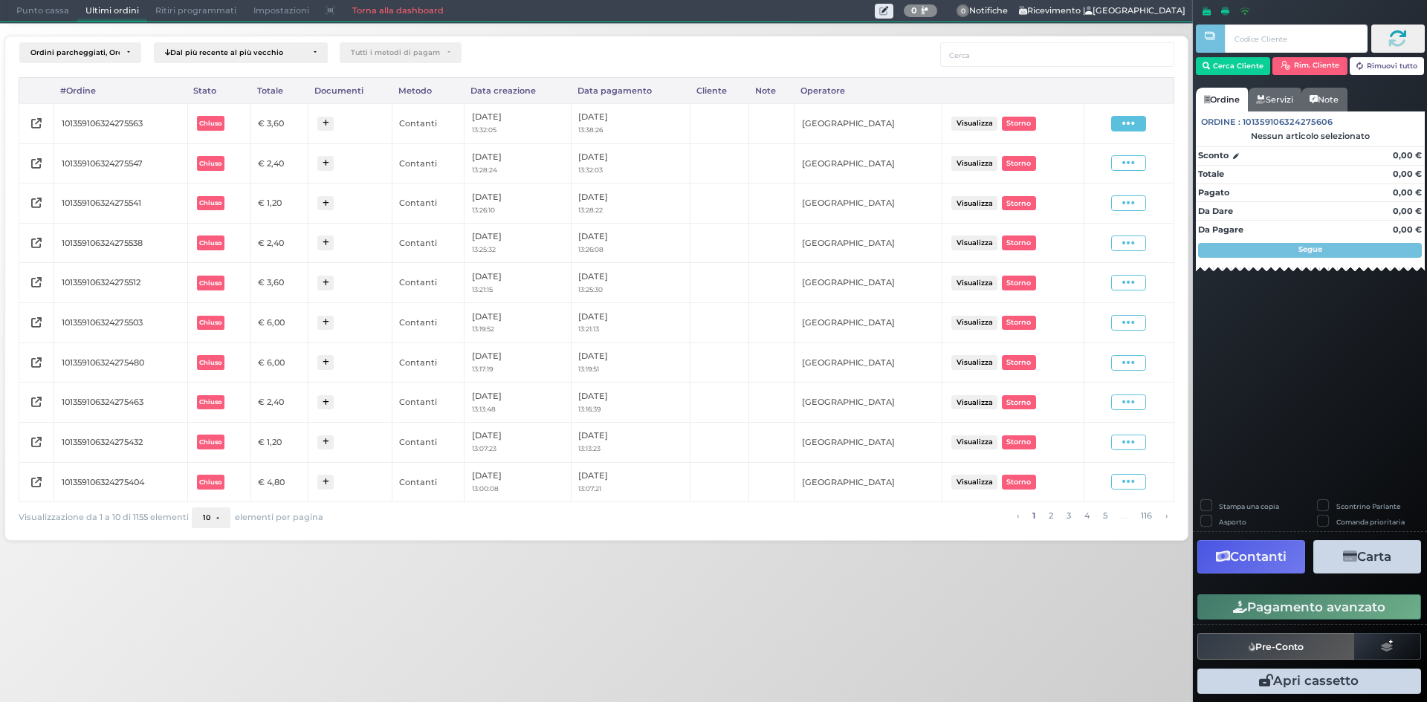
click at [1123, 122] on icon at bounding box center [1128, 124] width 13 height 14
click at [1096, 162] on span "Ristampa Pre-Conto" at bounding box center [1092, 166] width 61 height 25
click at [55, 16] on span "Punto cassa" at bounding box center [42, 11] width 69 height 21
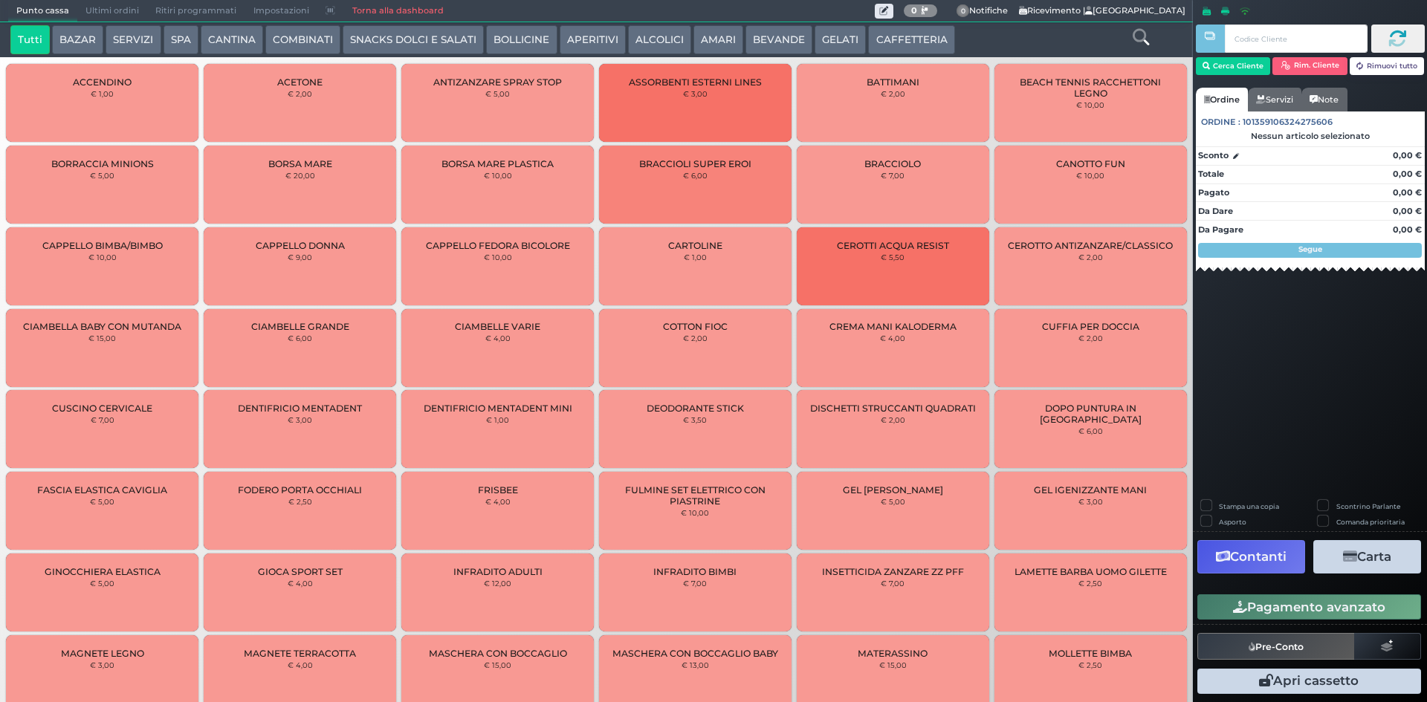
drag, startPoint x: 883, startPoint y: 44, endPoint x: 869, endPoint y: 45, distance: 14.9
click at [883, 44] on button "CAFFETTERIA" at bounding box center [911, 40] width 86 height 30
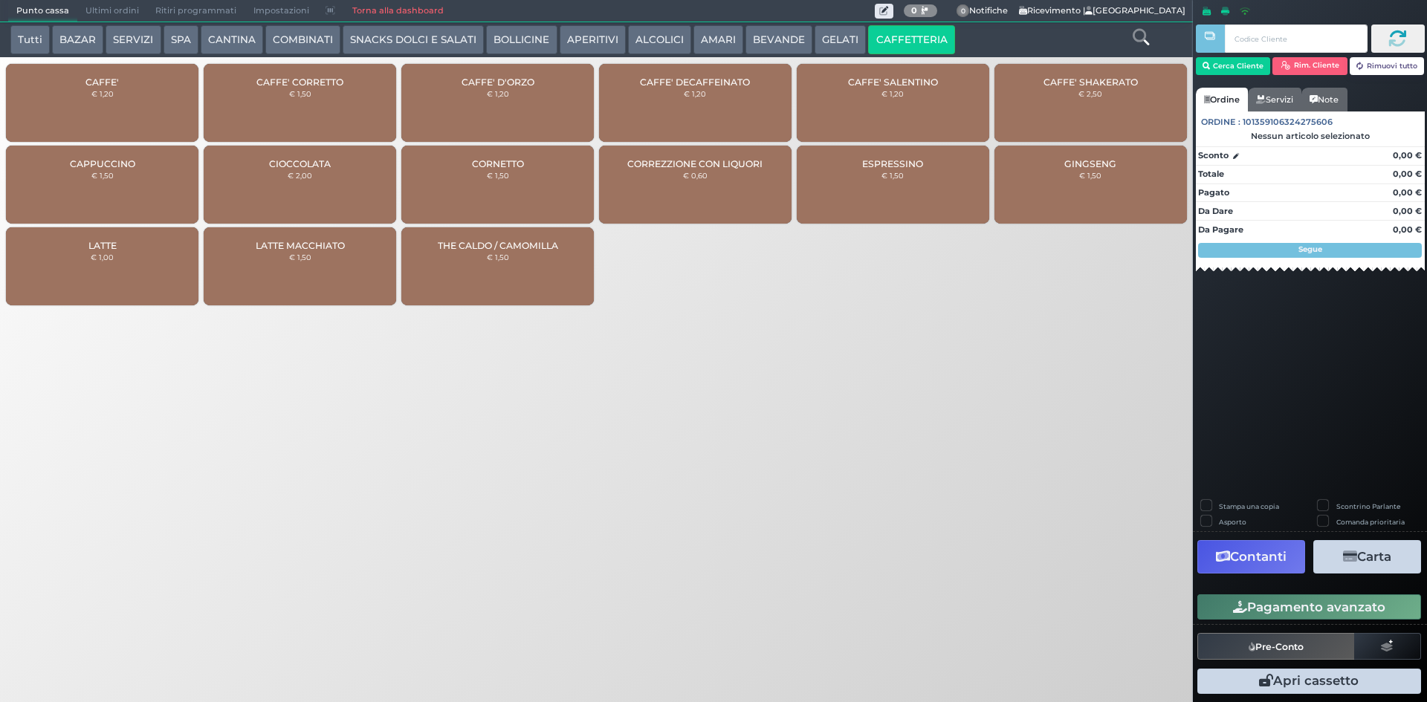
click at [51, 101] on div "CAFFE' € 1,20" at bounding box center [102, 103] width 192 height 78
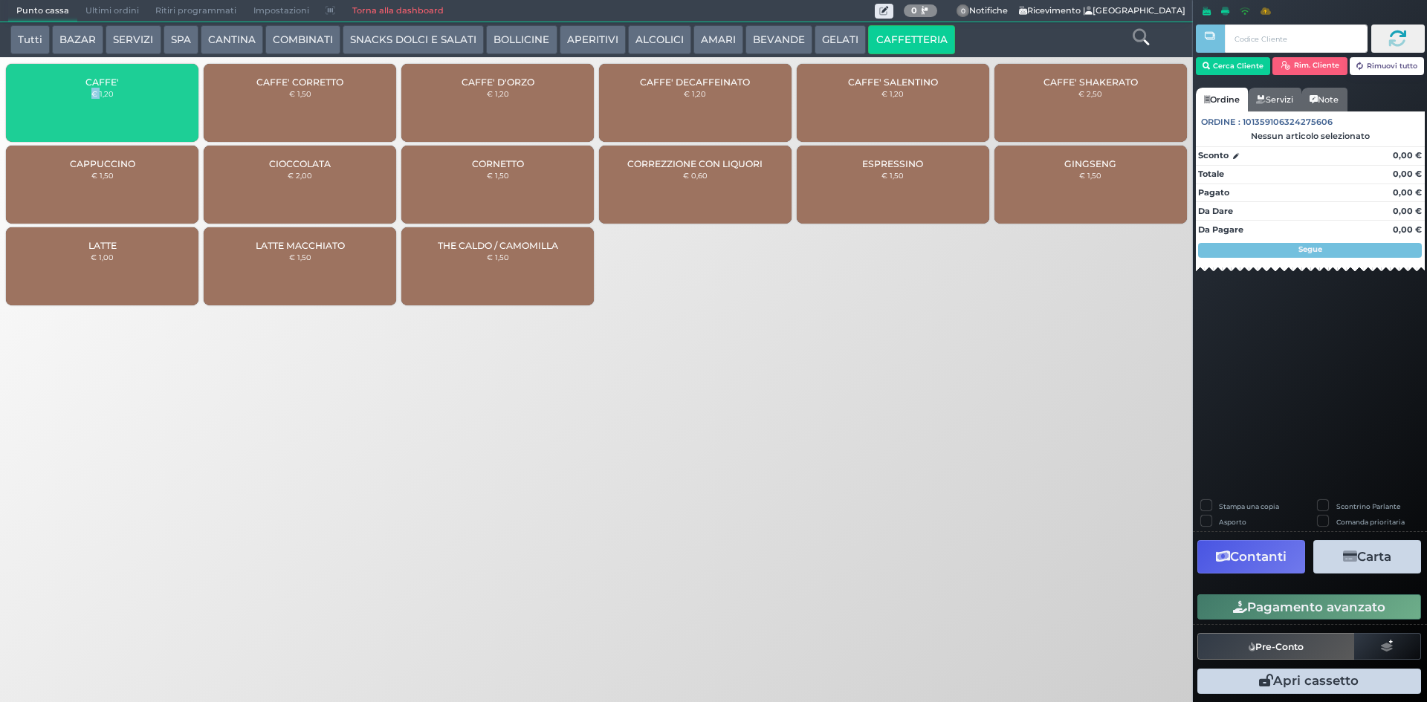
click at [51, 101] on div "CAFFE' € 1,20" at bounding box center [102, 103] width 192 height 78
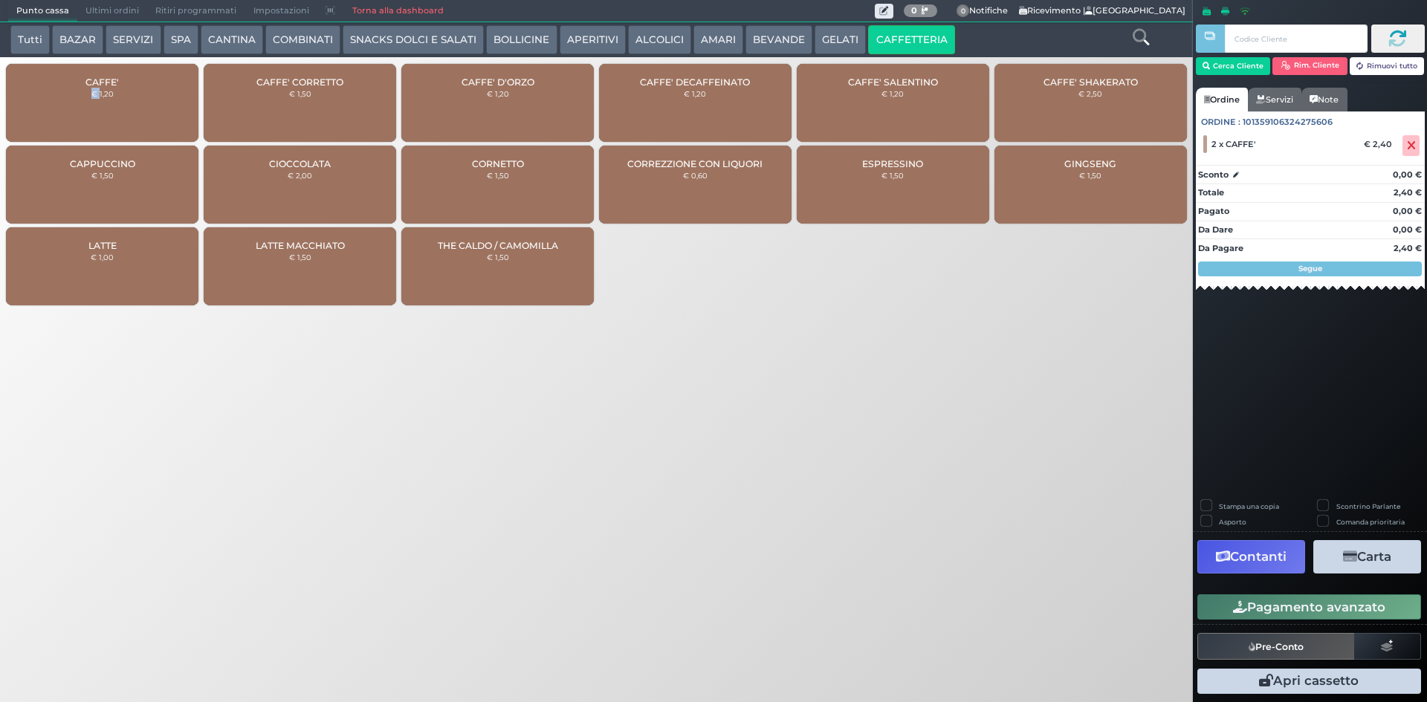
click at [1266, 613] on button "Pagamento avanzato" at bounding box center [1309, 606] width 224 height 25
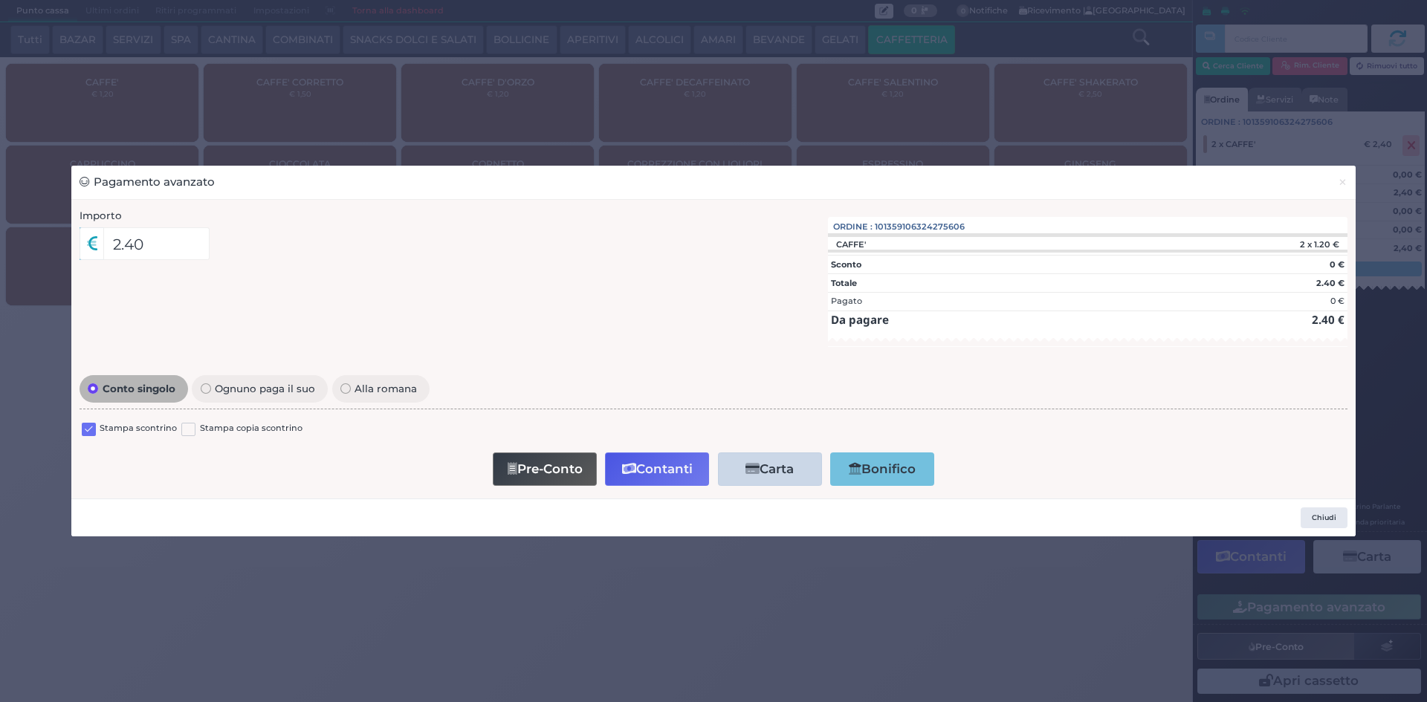
click at [87, 435] on label at bounding box center [89, 430] width 14 height 14
click at [0, 0] on input "checkbox" at bounding box center [0, 0] width 0 height 0
click at [672, 480] on button "Contanti" at bounding box center [657, 469] width 104 height 33
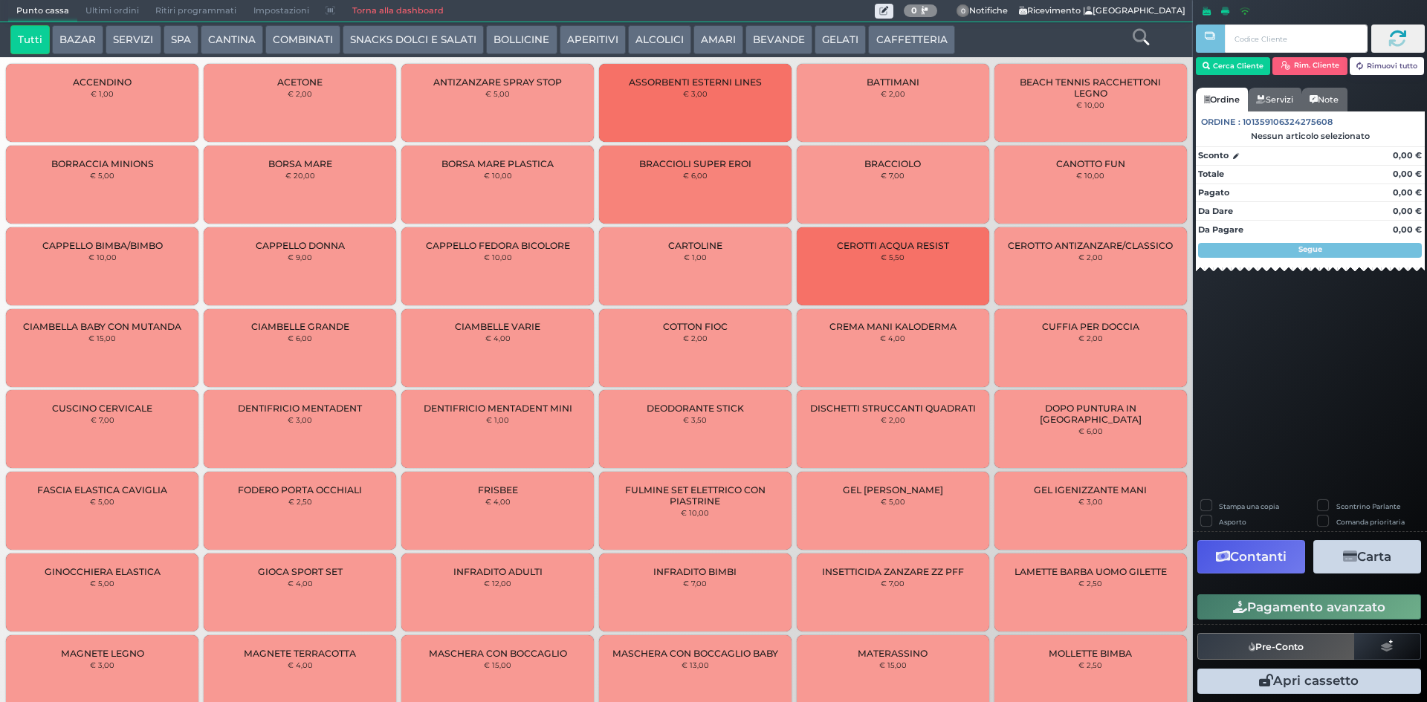
click at [106, 10] on span "Ultimi ordini" at bounding box center [112, 11] width 70 height 21
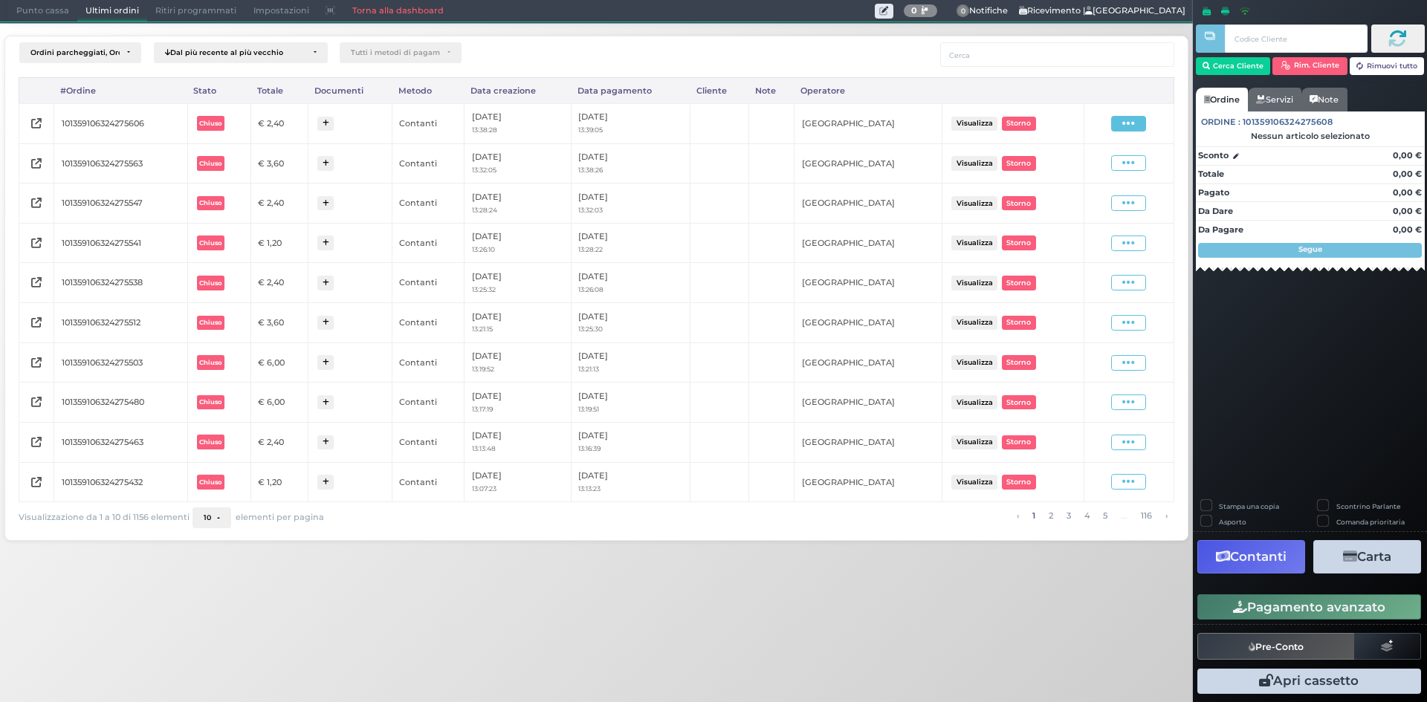
click at [1120, 127] on span at bounding box center [1128, 124] width 35 height 16
click at [1080, 164] on span "Ristampa Pre-Conto" at bounding box center [1092, 166] width 61 height 25
click at [30, 14] on span "Punto cassa" at bounding box center [42, 11] width 69 height 21
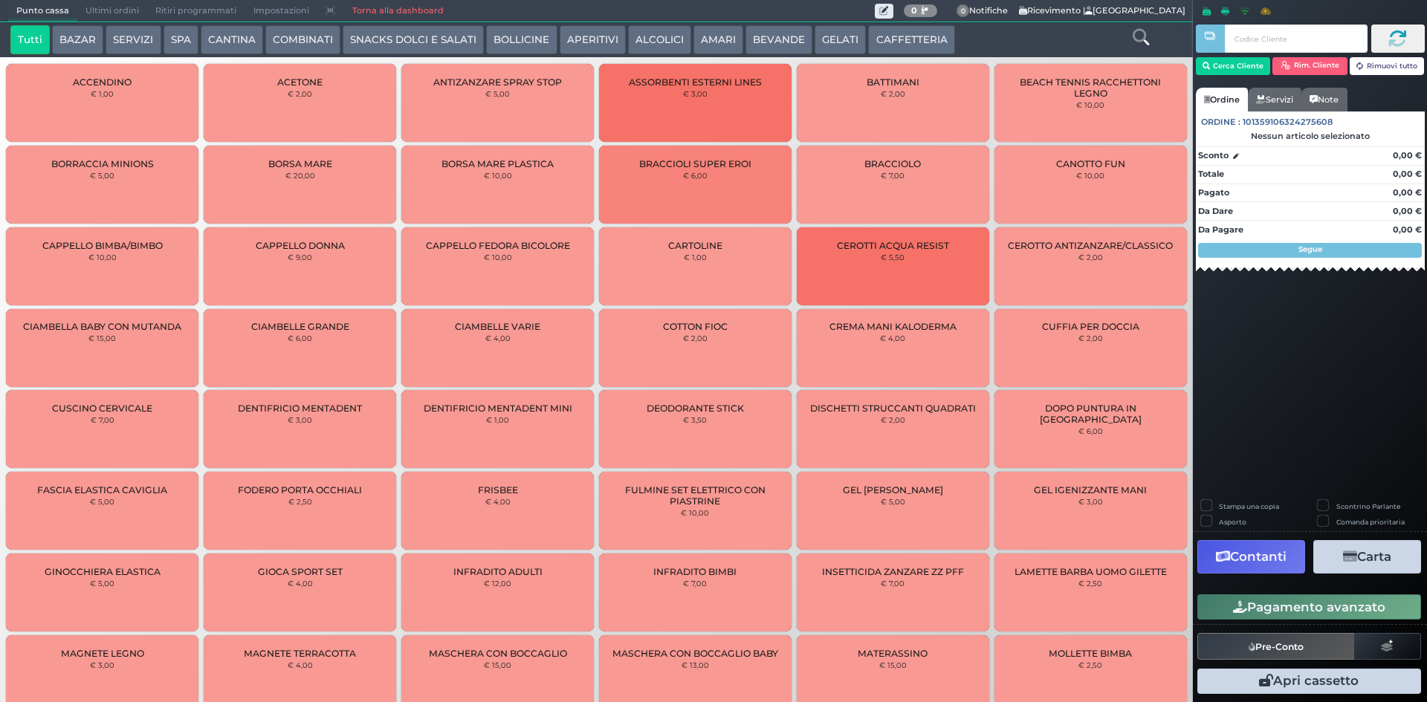
click at [874, 38] on button "CAFFETTERIA" at bounding box center [911, 40] width 86 height 30
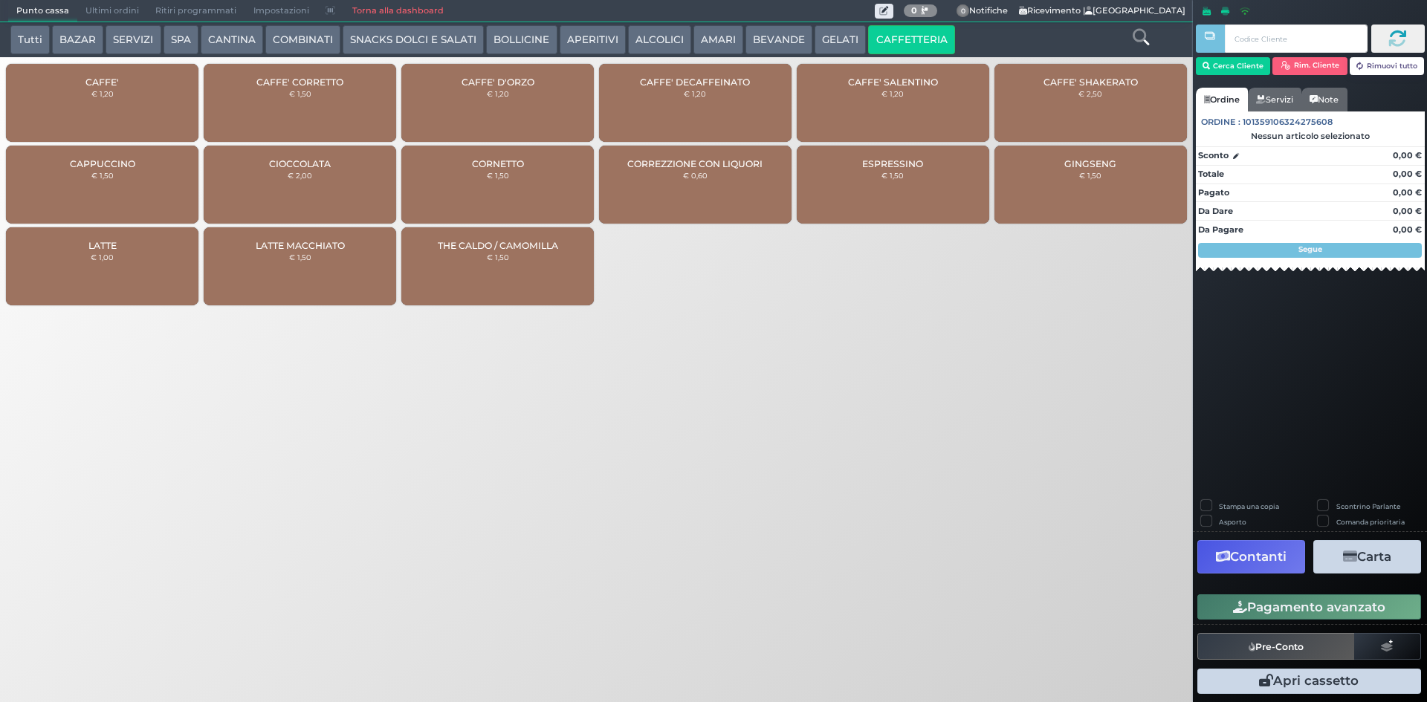
click at [135, 93] on div "CAFFE' € 1,20" at bounding box center [102, 103] width 192 height 78
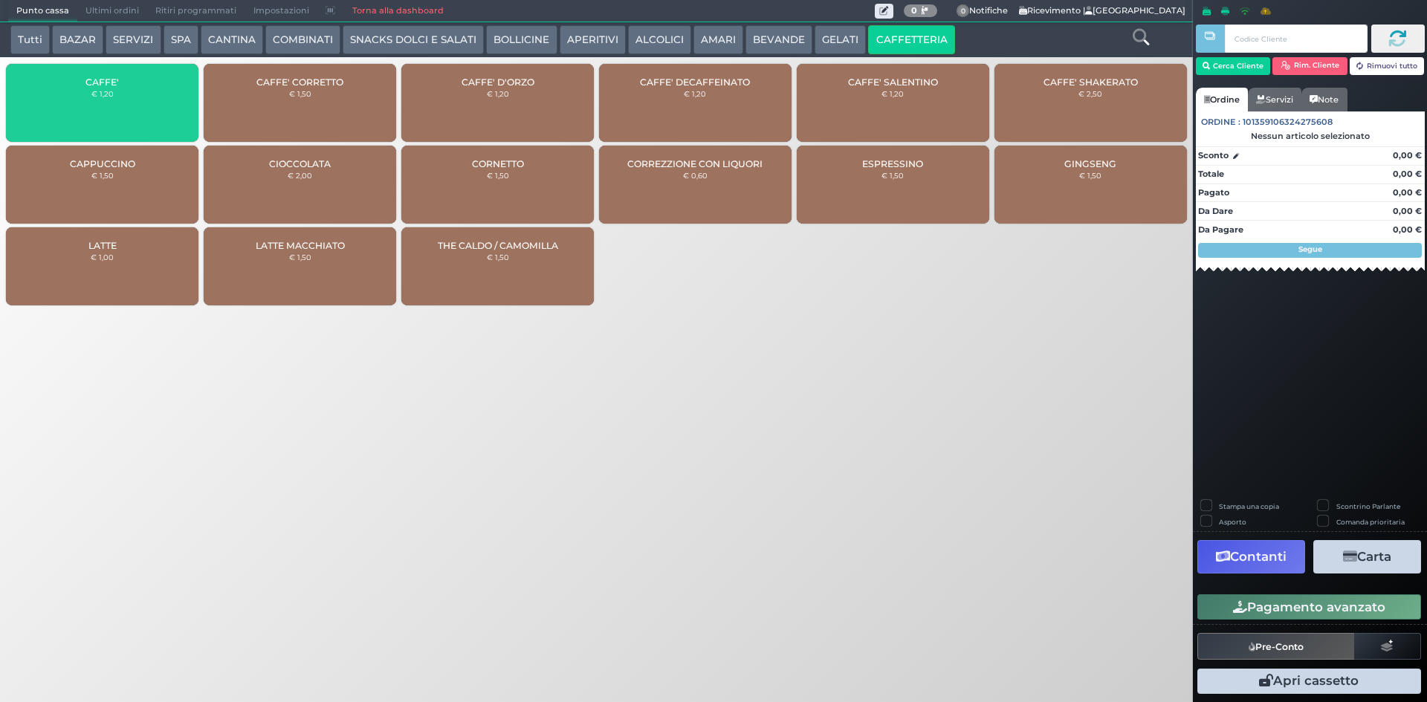
drag, startPoint x: 356, startPoint y: 85, endPoint x: 386, endPoint y: 82, distance: 30.6
click at [357, 85] on div "CAFFE' CORRETTO € 1,50" at bounding box center [300, 103] width 192 height 78
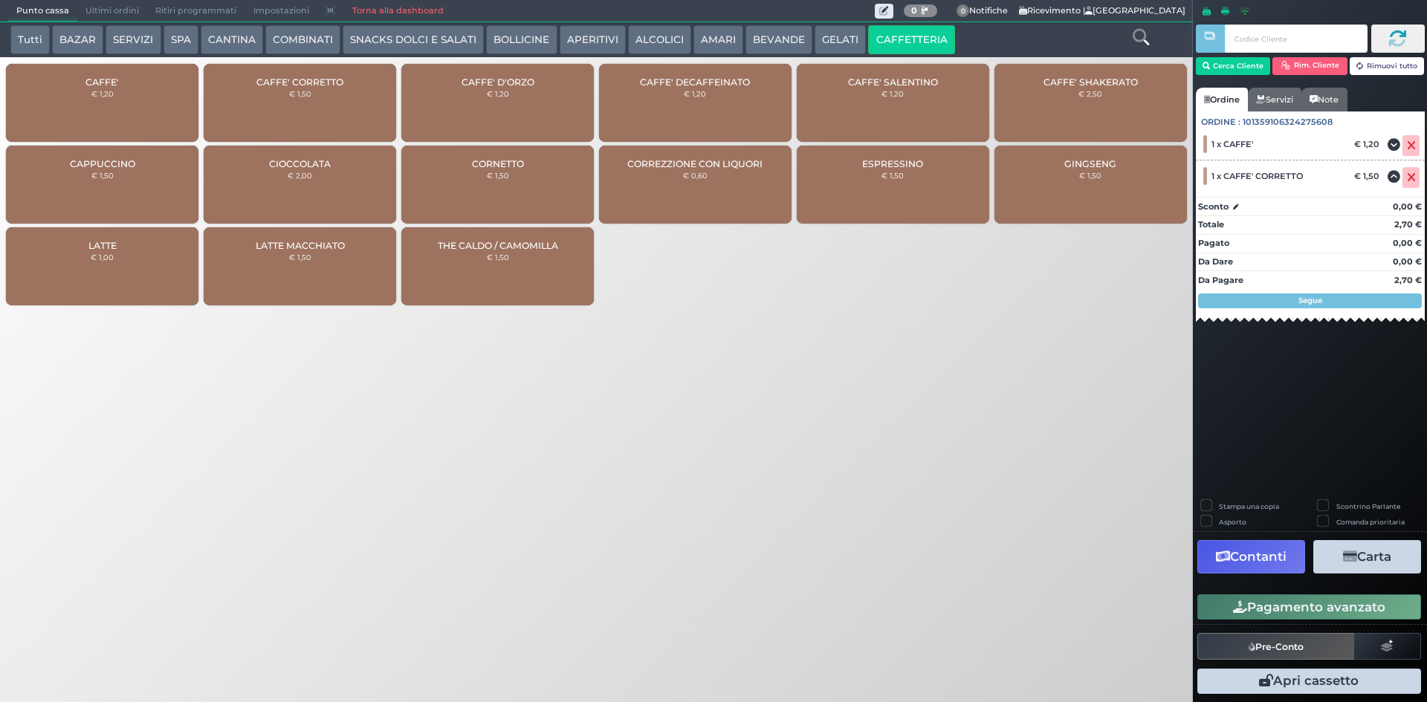
click at [1233, 601] on icon "button" at bounding box center [1240, 607] width 14 height 13
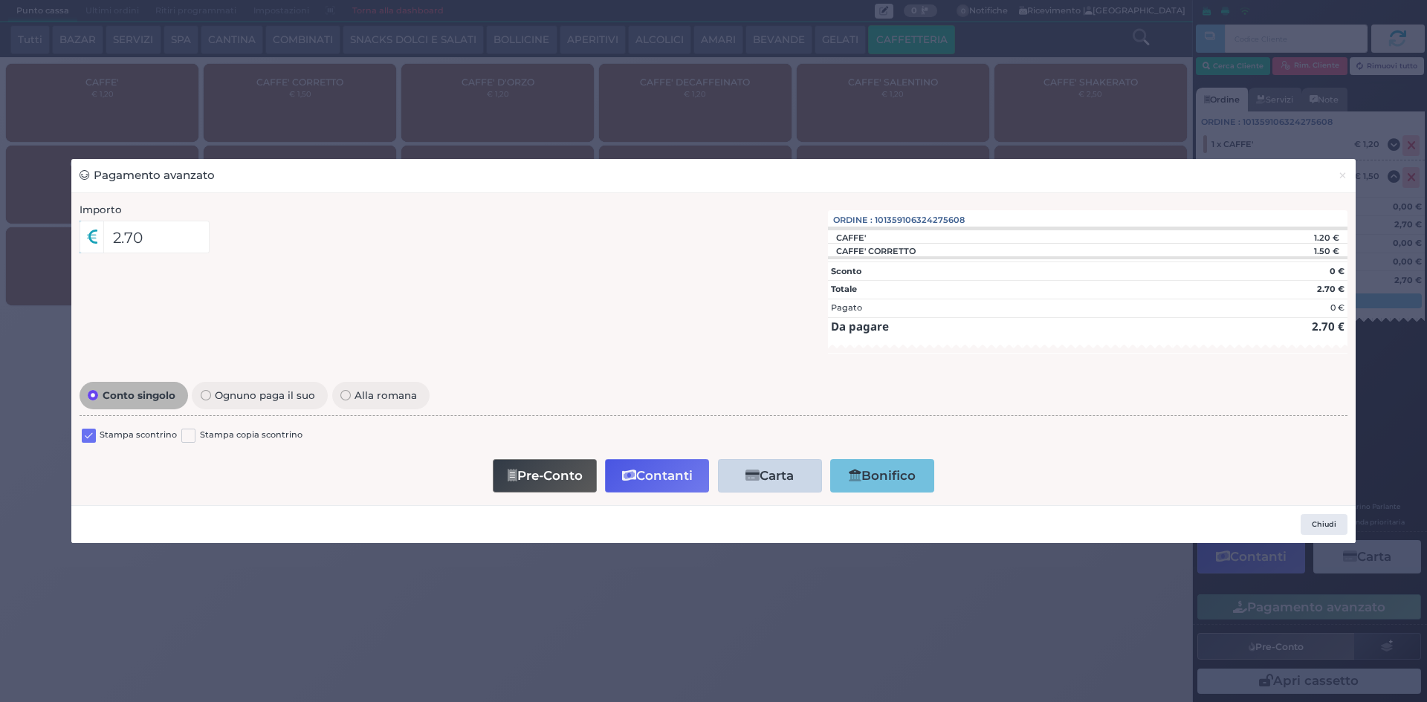
click at [87, 434] on label at bounding box center [89, 436] width 14 height 14
click at [0, 0] on input "checkbox" at bounding box center [0, 0] width 0 height 0
click at [678, 481] on button "Contanti" at bounding box center [657, 475] width 104 height 33
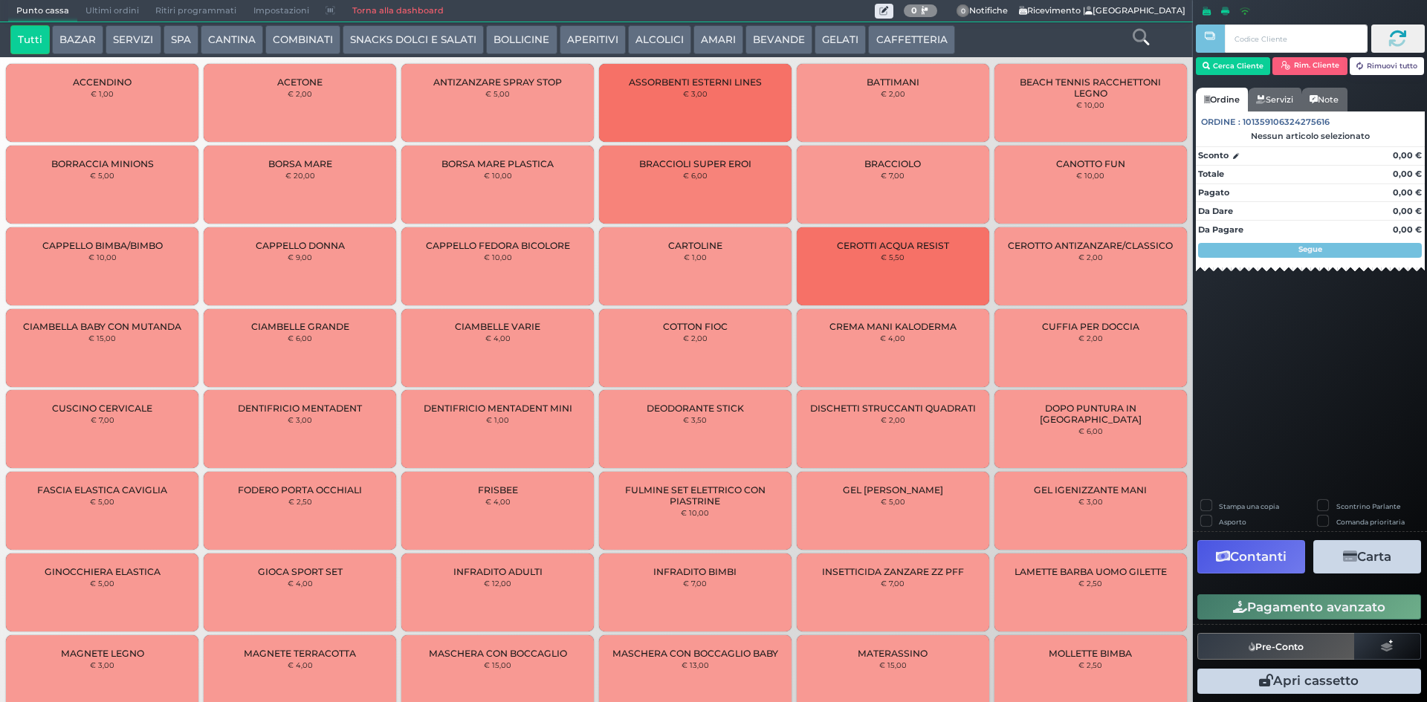
drag, startPoint x: 89, startPoint y: 5, endPoint x: 111, endPoint y: 47, distance: 47.2
click at [91, 7] on span "Ultimi ordini" at bounding box center [112, 11] width 70 height 21
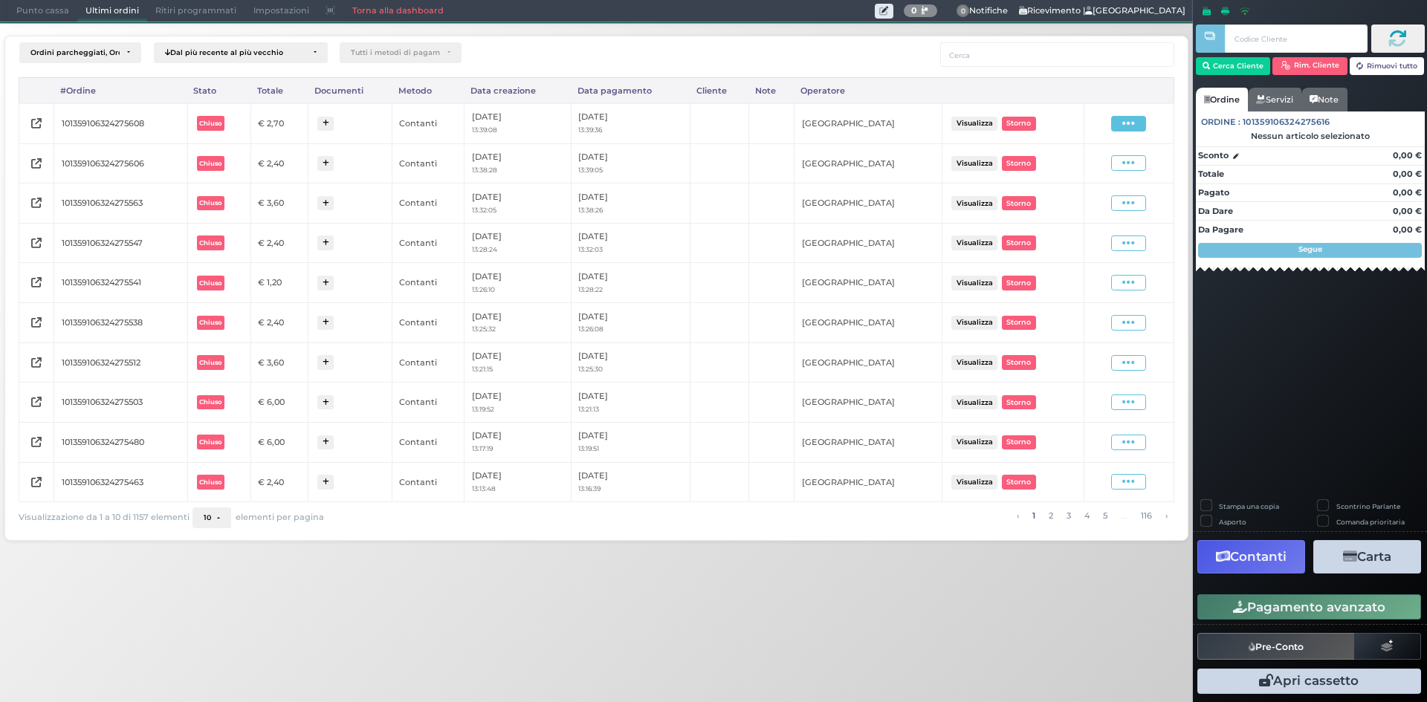
click at [1128, 124] on icon at bounding box center [1128, 124] width 13 height 14
click at [1089, 157] on span "Ristampa Pre-Conto" at bounding box center [1092, 166] width 61 height 25
click at [11, 8] on span "Punto cassa" at bounding box center [42, 11] width 69 height 21
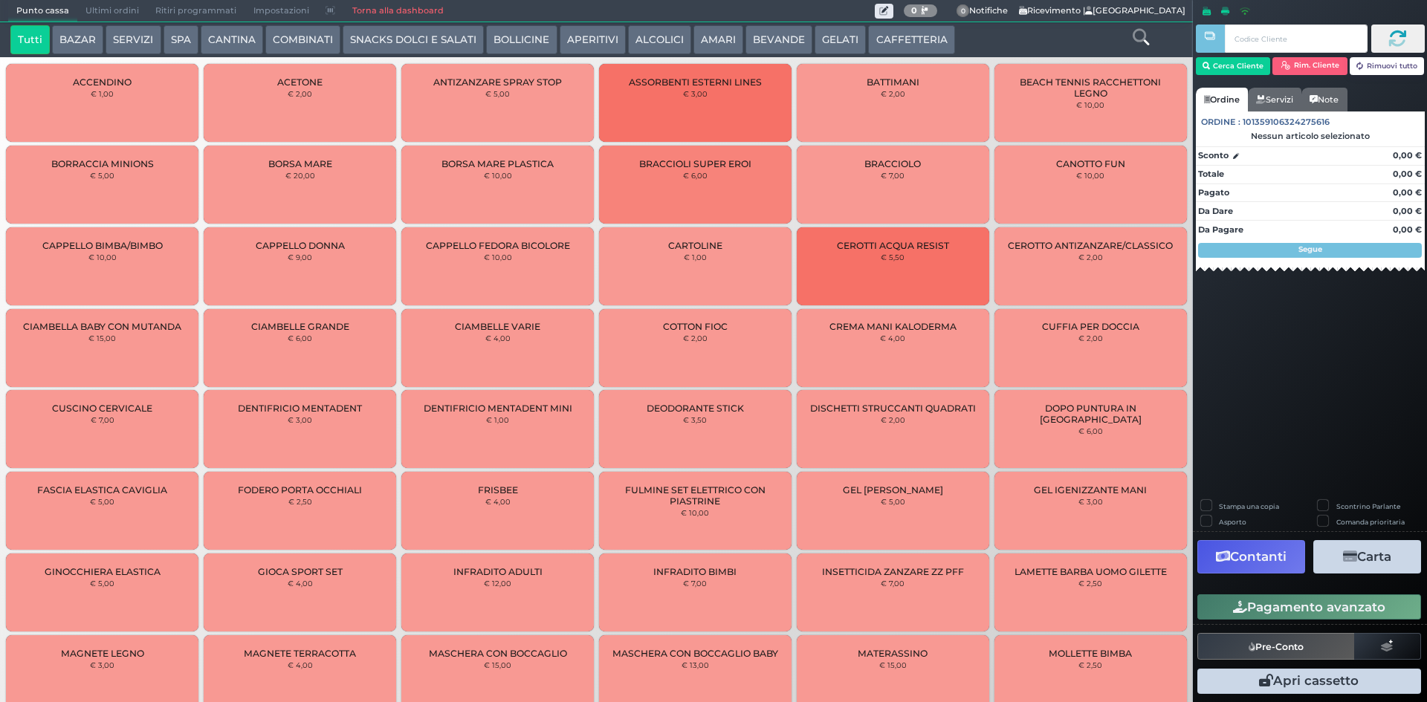
drag, startPoint x: 883, startPoint y: 41, endPoint x: 854, endPoint y: 48, distance: 29.7
click at [883, 40] on button "CAFFETTERIA" at bounding box center [911, 40] width 86 height 30
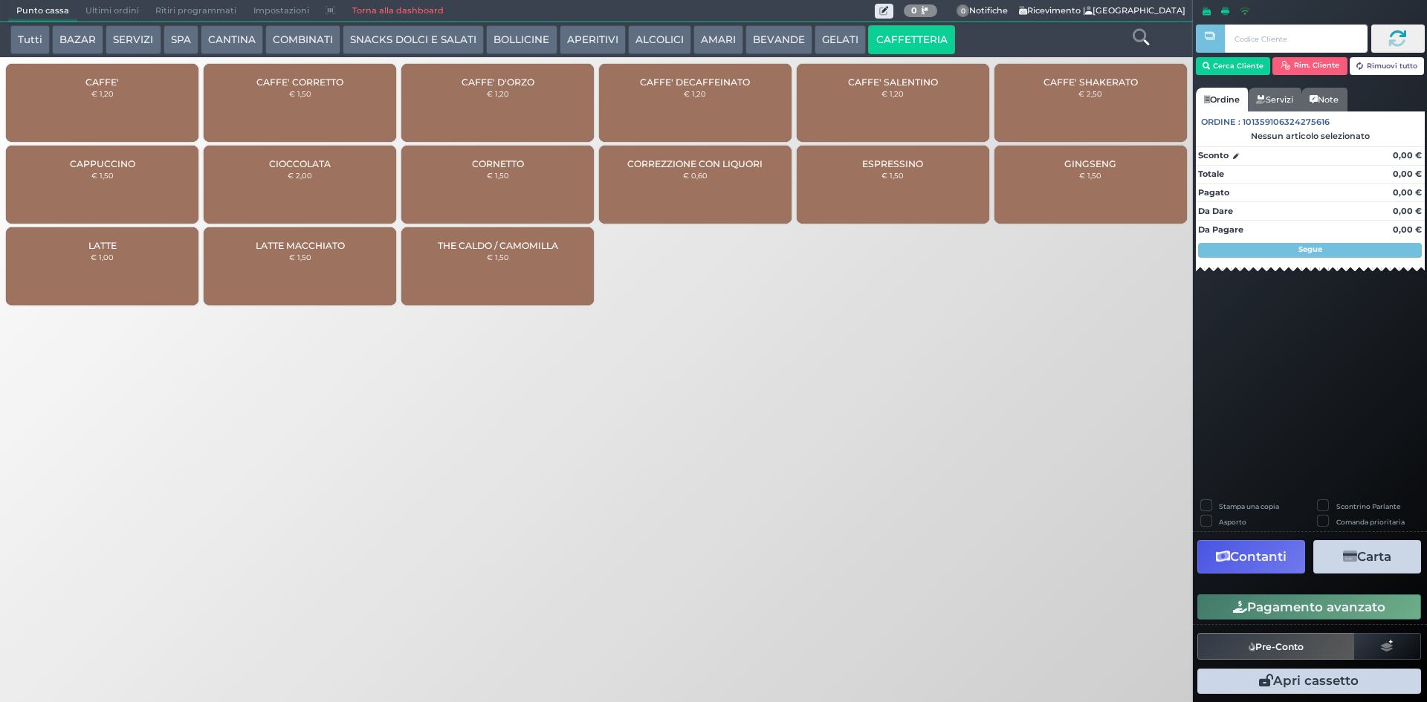
click at [117, 124] on div "CAFFE' € 1,20" at bounding box center [102, 103] width 192 height 78
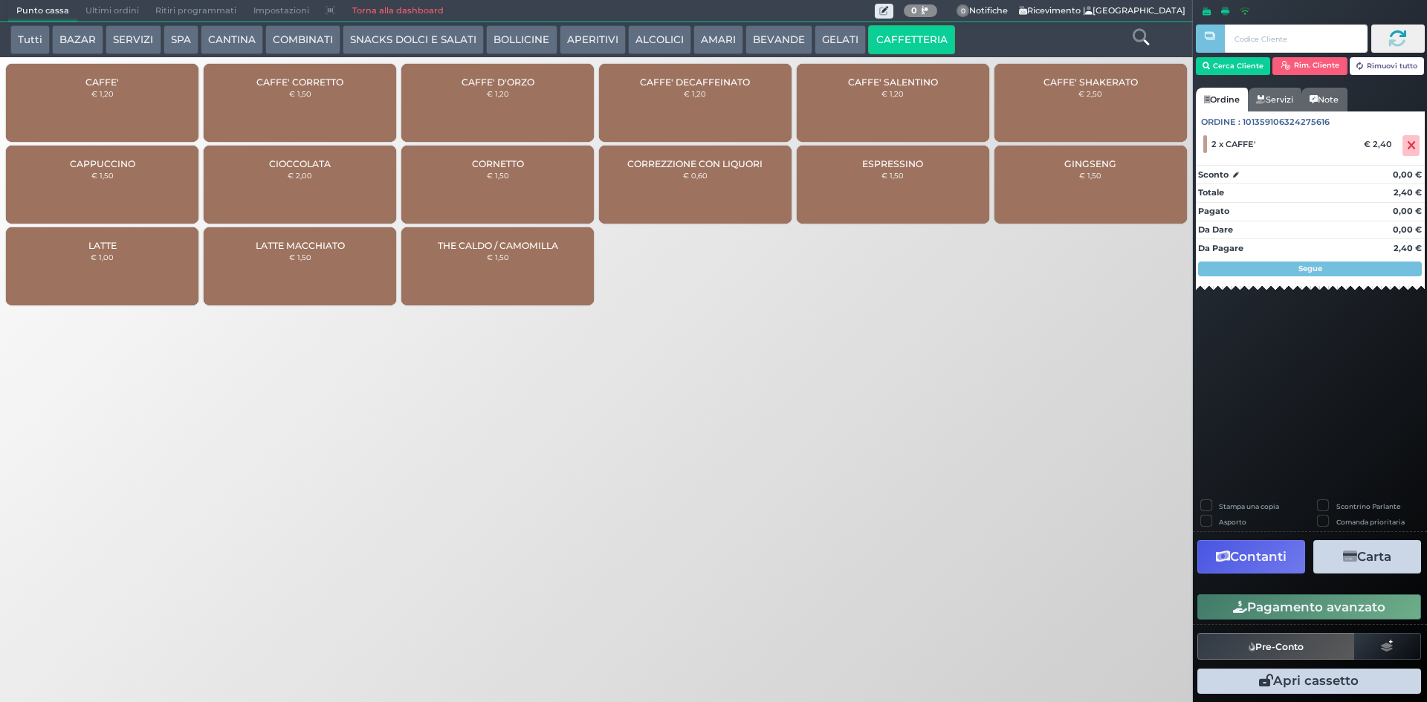
click at [1242, 605] on icon "button" at bounding box center [1240, 607] width 14 height 13
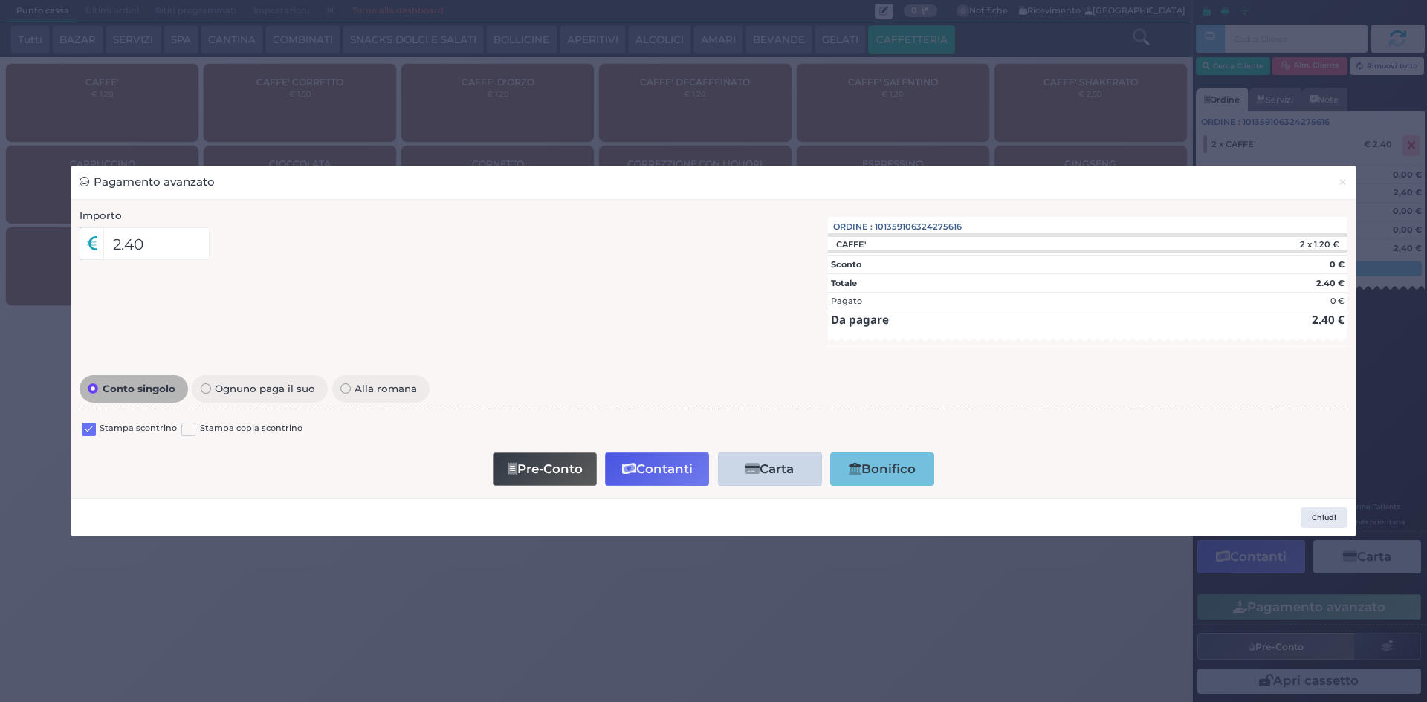
click at [87, 427] on label at bounding box center [89, 430] width 14 height 14
click at [0, 0] on input "checkbox" at bounding box center [0, 0] width 0 height 0
click at [678, 464] on button "Contanti" at bounding box center [657, 469] width 104 height 33
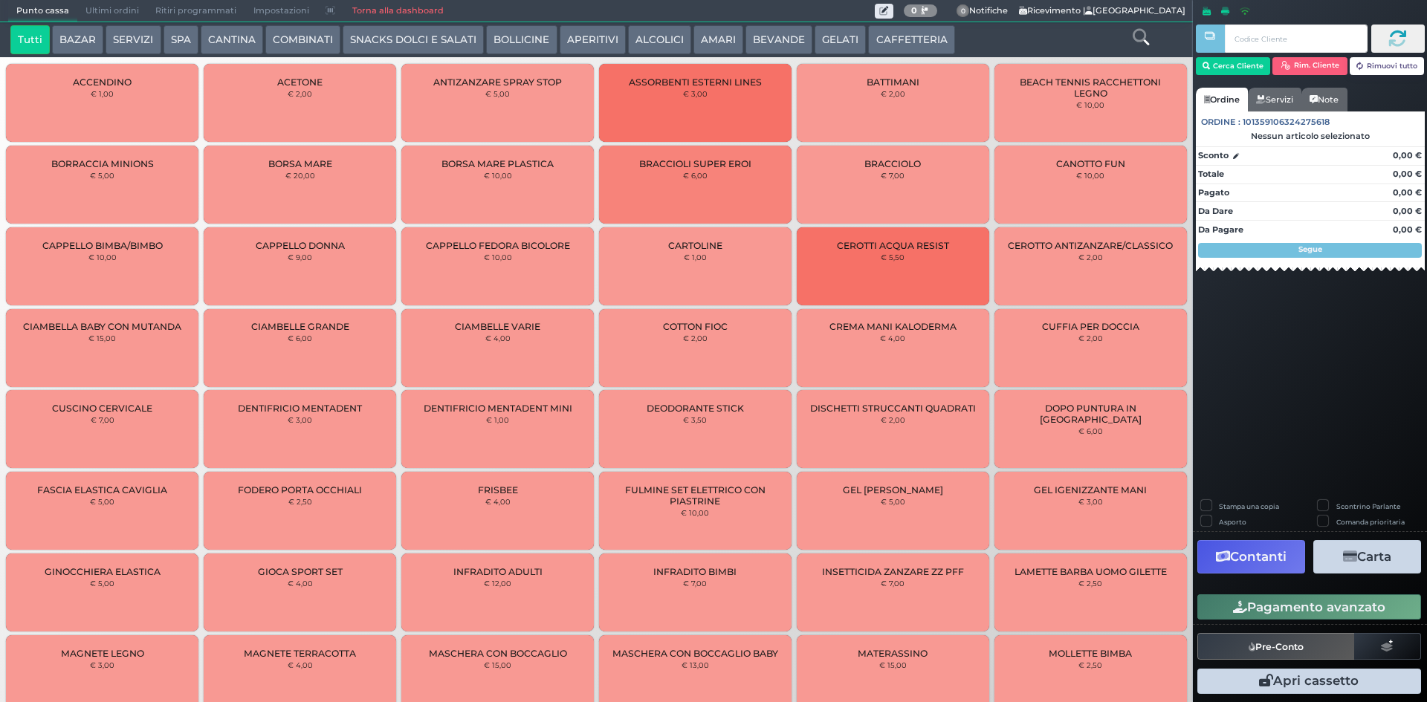
click at [86, 5] on span "Ultimi ordini" at bounding box center [112, 11] width 70 height 21
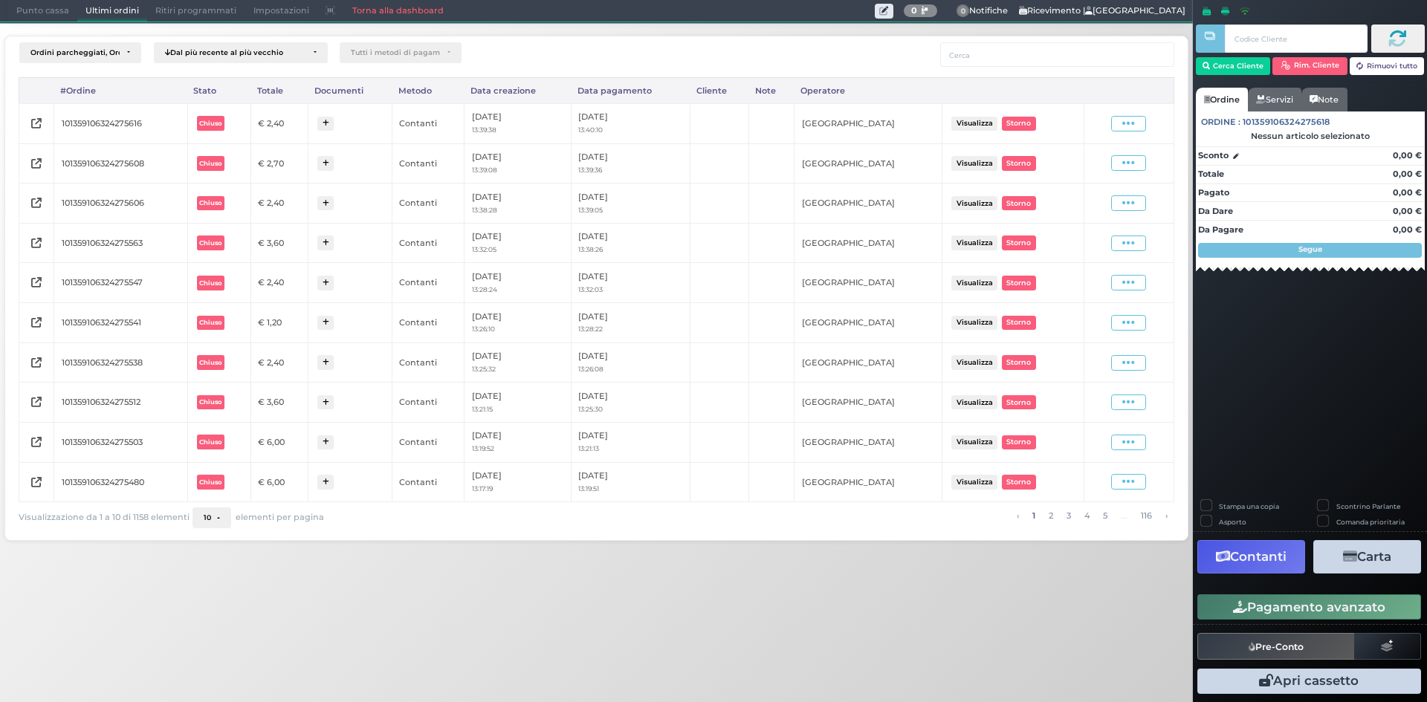
drag, startPoint x: 1126, startPoint y: 128, endPoint x: 1120, endPoint y: 134, distance: 9.5
click at [1125, 128] on icon at bounding box center [1128, 124] width 13 height 14
click at [1106, 164] on span "Ristampa Pre-Conto" at bounding box center [1092, 166] width 61 height 25
click at [48, 7] on span "Punto cassa" at bounding box center [42, 11] width 69 height 21
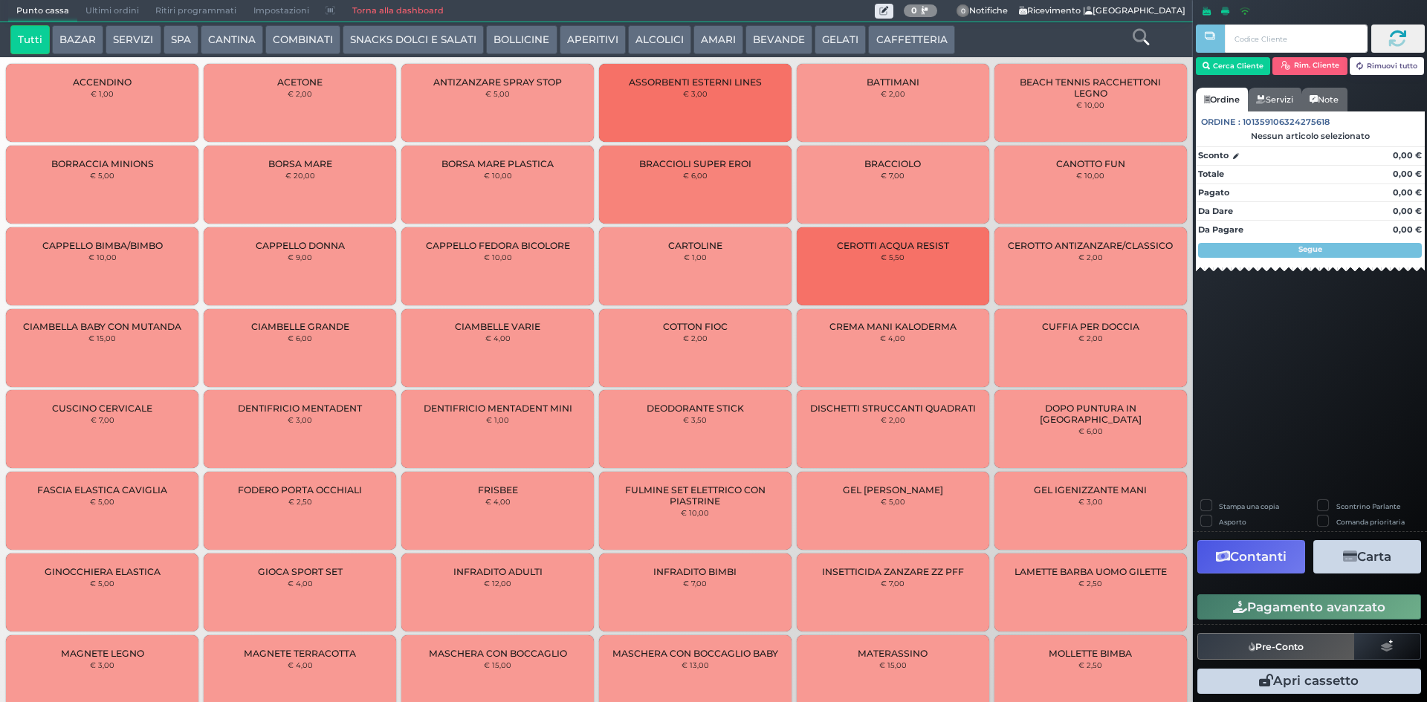
drag, startPoint x: 887, startPoint y: 32, endPoint x: 369, endPoint y: 59, distance: 519.4
click at [886, 32] on button "CAFFETTERIA" at bounding box center [911, 40] width 86 height 30
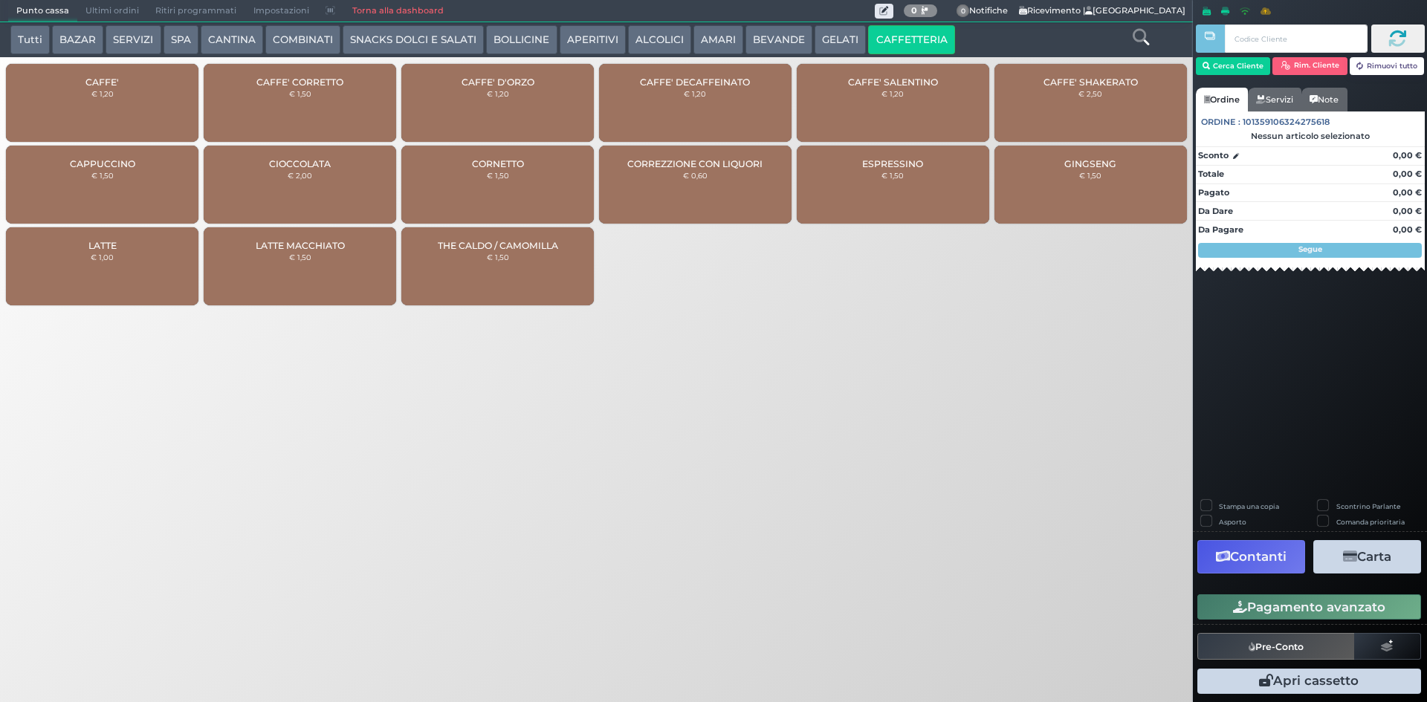
click at [123, 109] on div "CAFFE' € 1,20" at bounding box center [102, 103] width 192 height 78
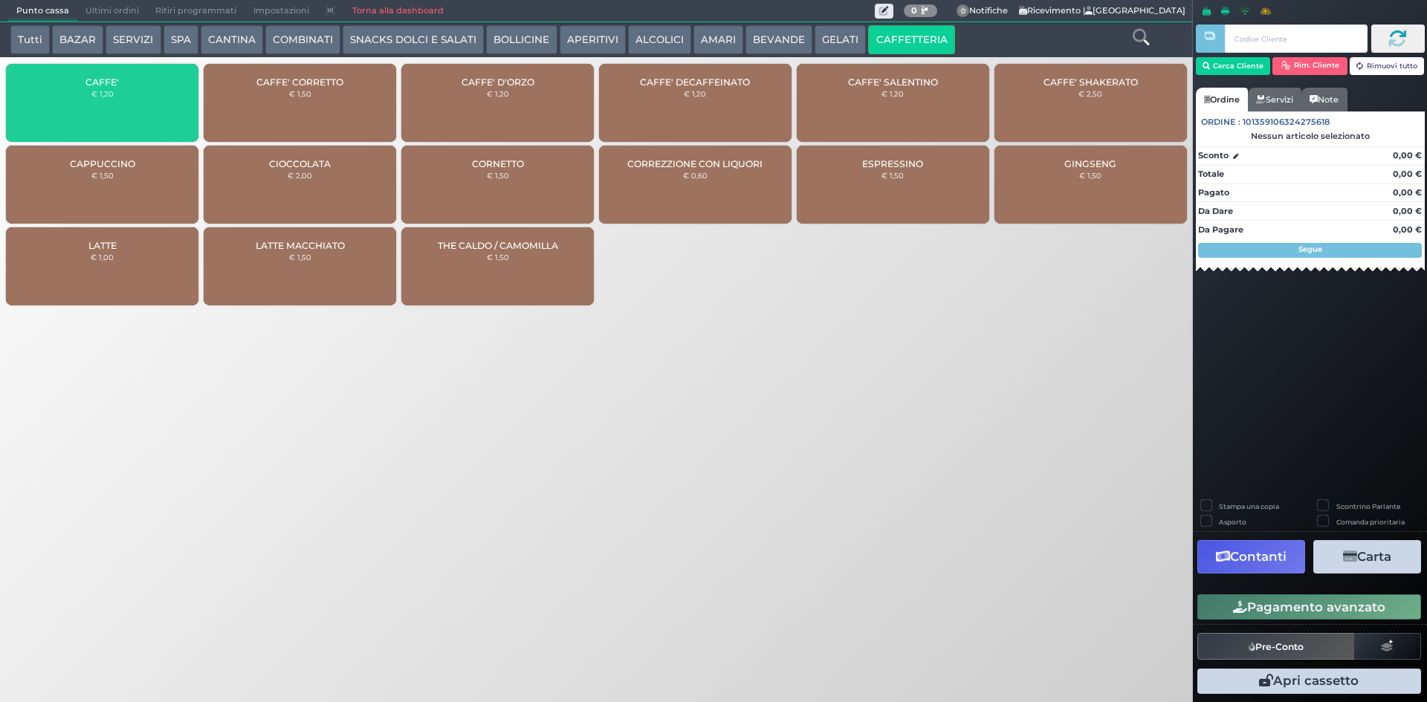
drag, startPoint x: 1351, startPoint y: 605, endPoint x: 1308, endPoint y: 608, distance: 42.5
click at [1349, 605] on button "Pagamento avanzato" at bounding box center [1309, 606] width 224 height 25
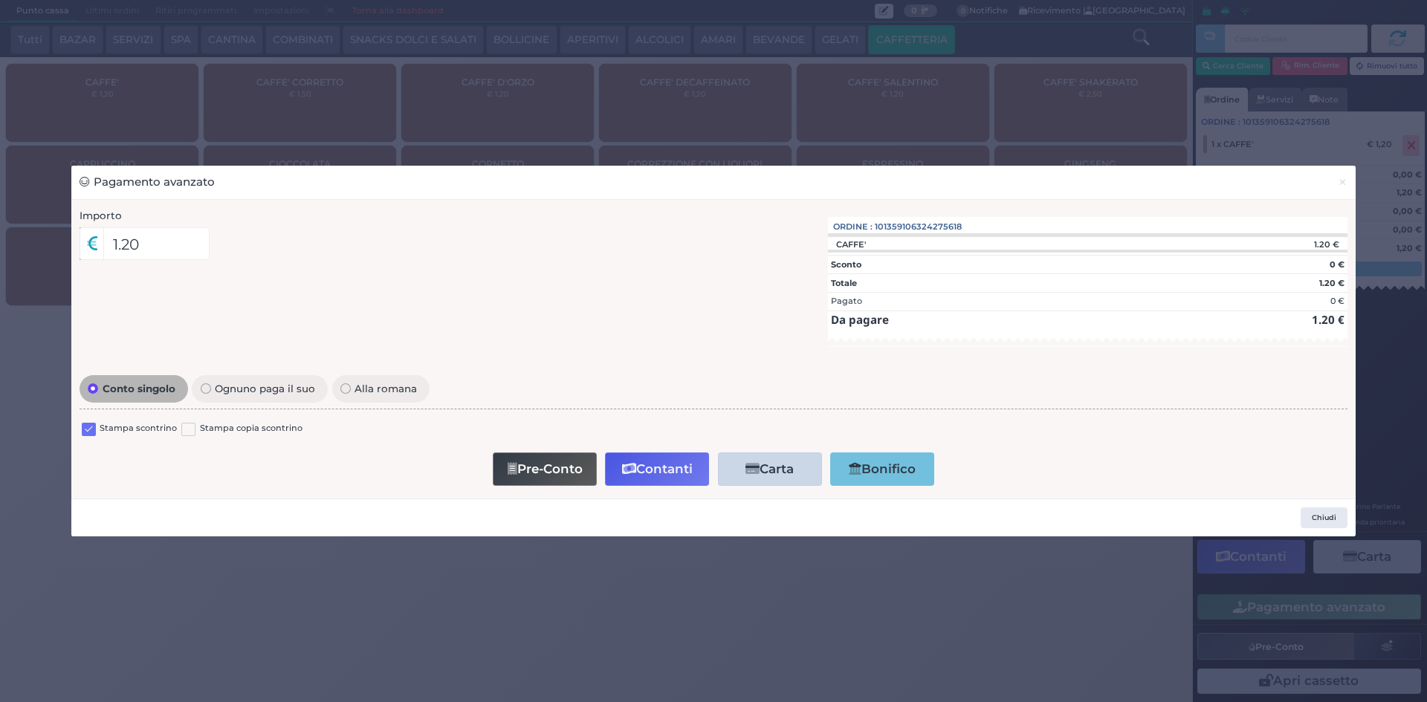
click at [88, 428] on label at bounding box center [89, 430] width 14 height 14
click at [0, 0] on input "checkbox" at bounding box center [0, 0] width 0 height 0
click at [650, 474] on button "Contanti" at bounding box center [657, 469] width 104 height 33
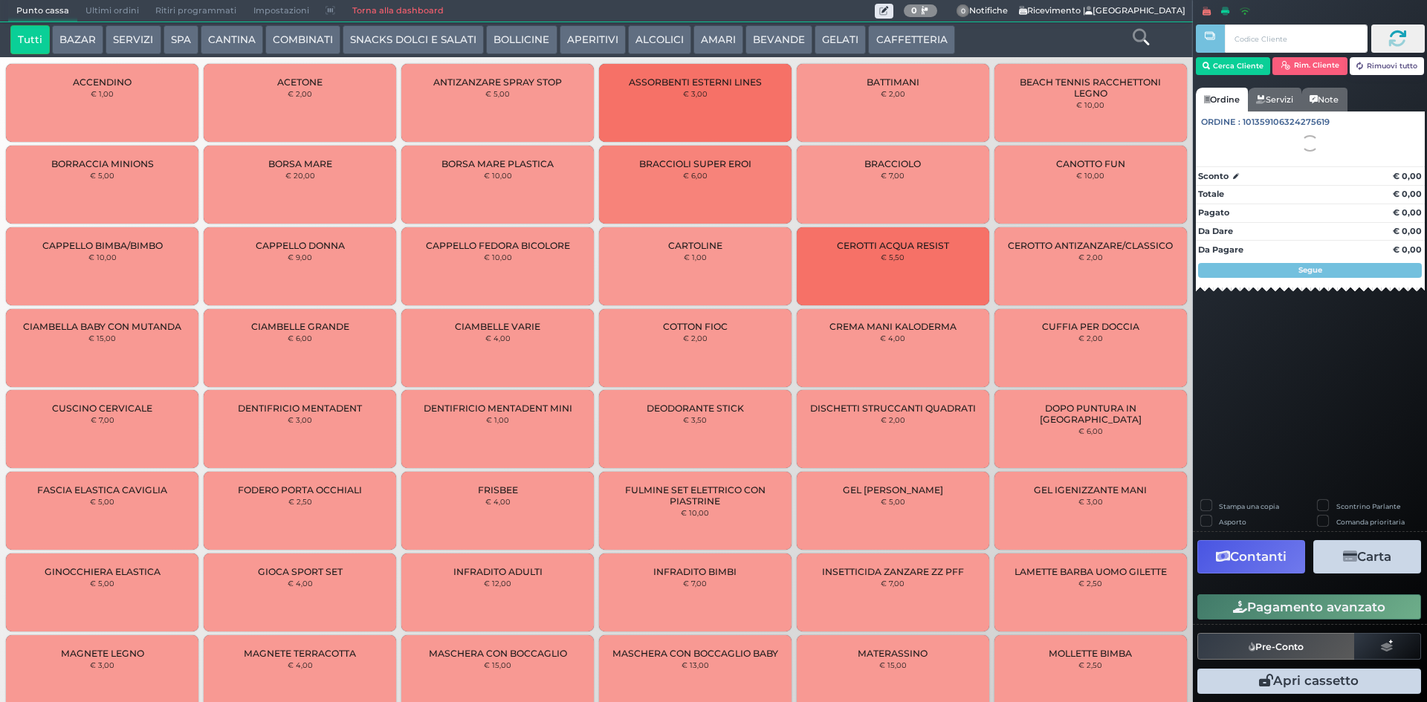
click at [109, 9] on span "Ultimi ordini" at bounding box center [112, 11] width 70 height 21
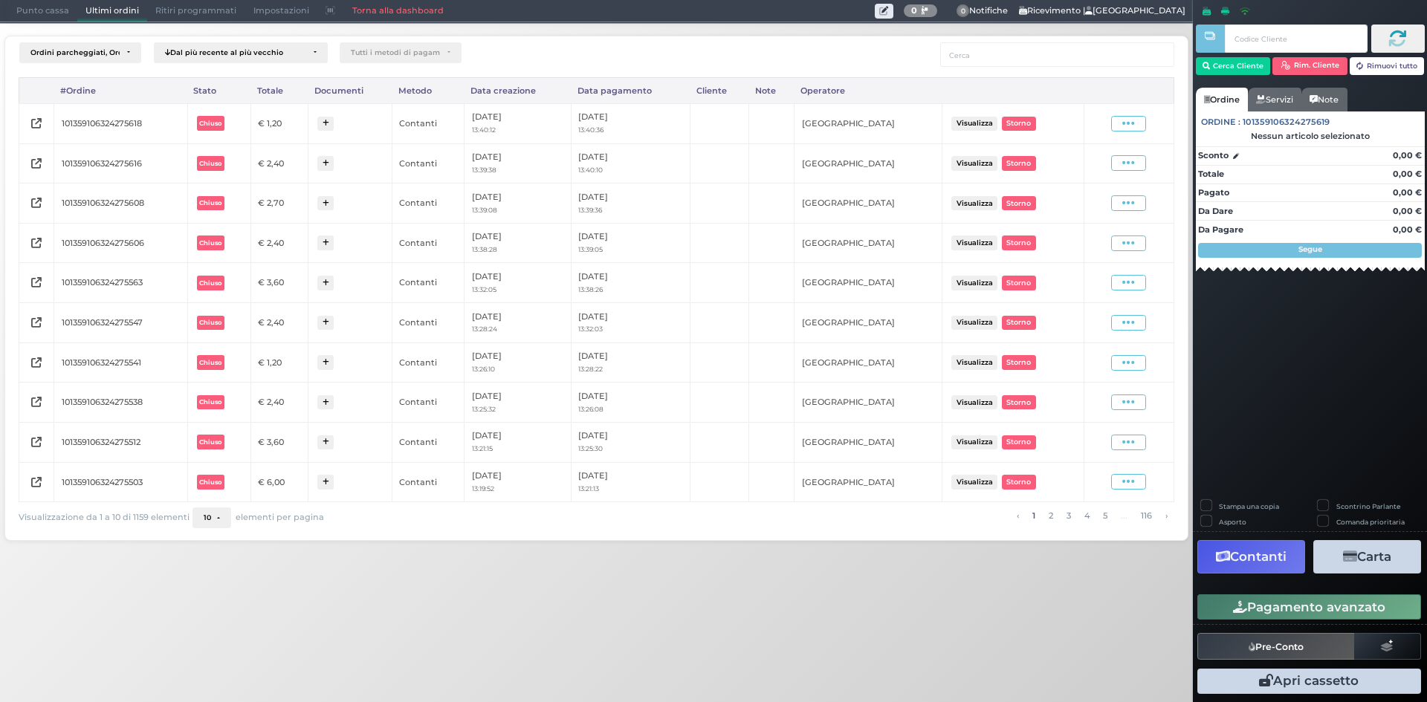
click at [1136, 132] on div "Visualizza Ristampa Pre-Conto [GEOGRAPHIC_DATA]" at bounding box center [1128, 124] width 75 height 20
click at [1135, 129] on icon at bounding box center [1128, 124] width 13 height 14
click at [1104, 166] on span "Ristampa Pre-Conto" at bounding box center [1092, 166] width 61 height 25
click at [1121, 129] on span at bounding box center [1128, 124] width 35 height 16
drag, startPoint x: 1092, startPoint y: 172, endPoint x: 419, endPoint y: 82, distance: 679.3
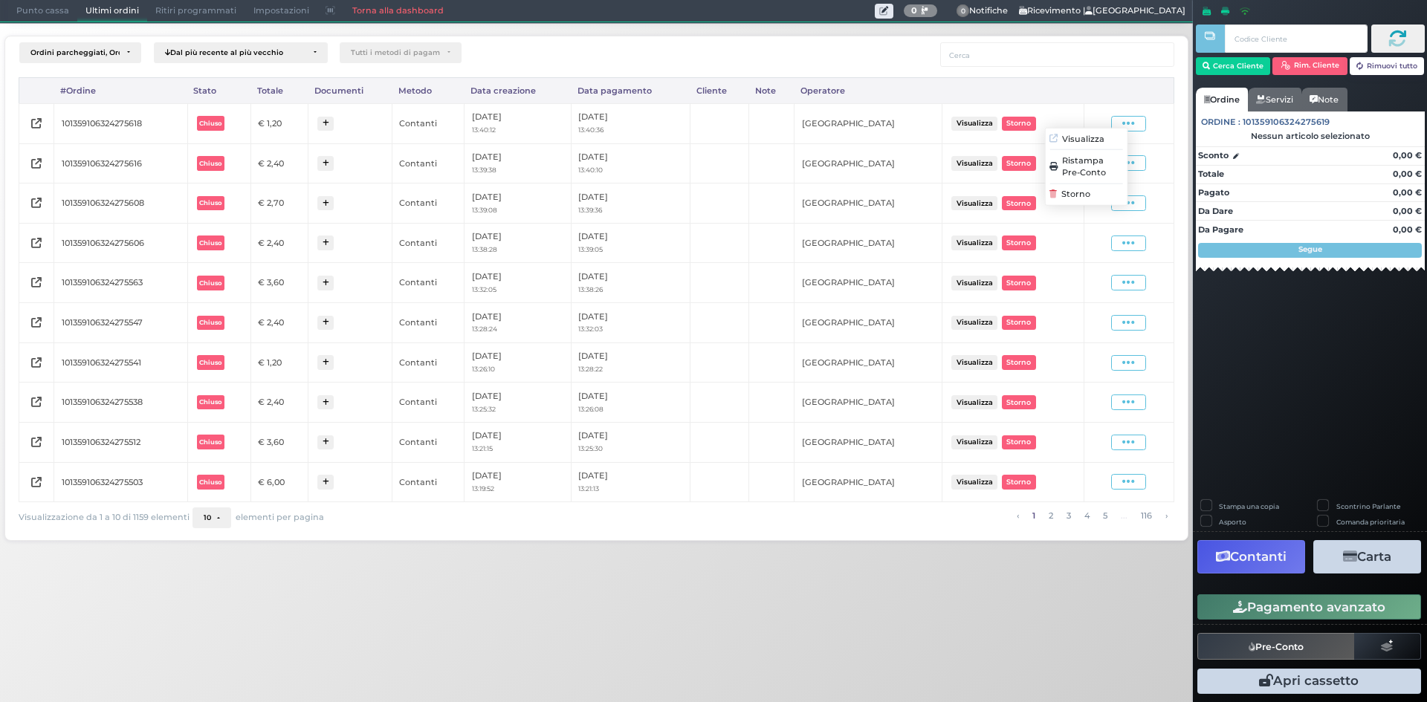
click at [1092, 172] on span "Ristampa Pre-Conto" at bounding box center [1092, 166] width 61 height 25
click at [39, 15] on span "Punto cassa" at bounding box center [42, 11] width 69 height 21
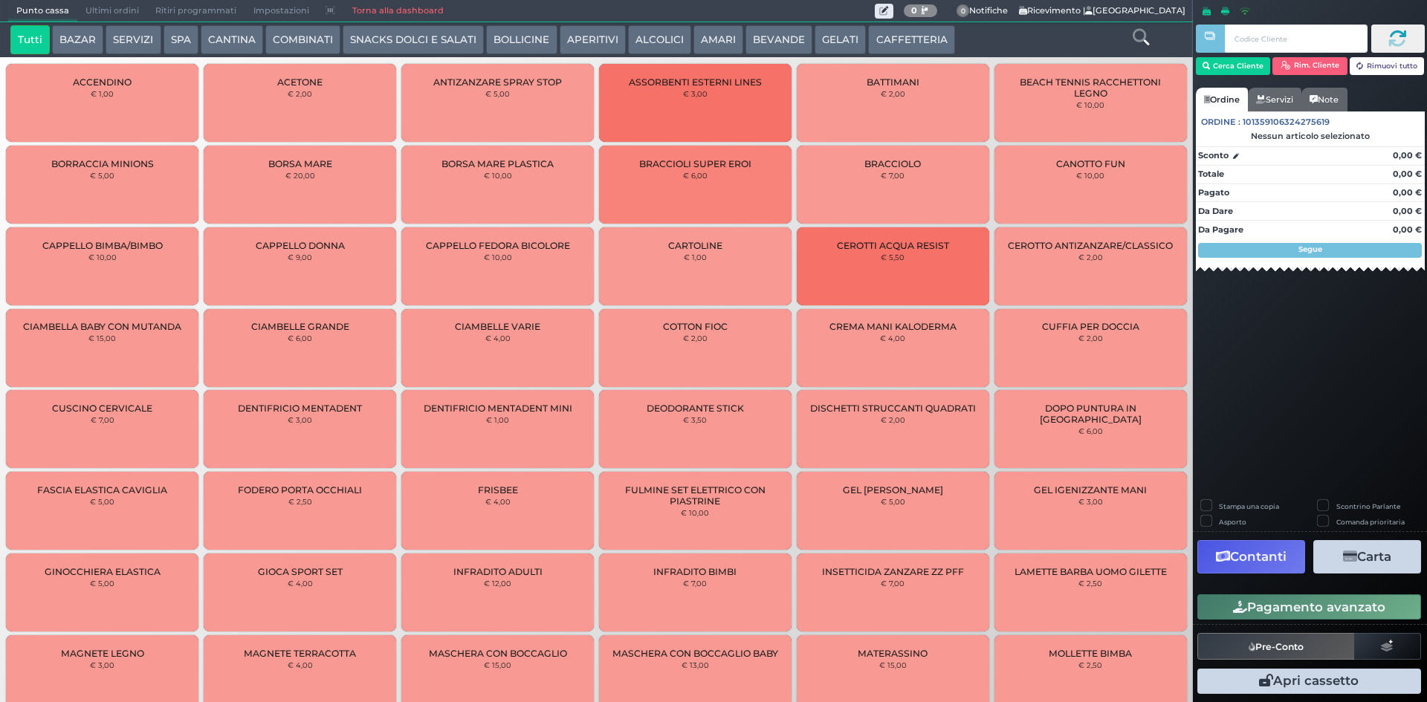
click at [940, 47] on button "CAFFETTERIA" at bounding box center [911, 40] width 86 height 30
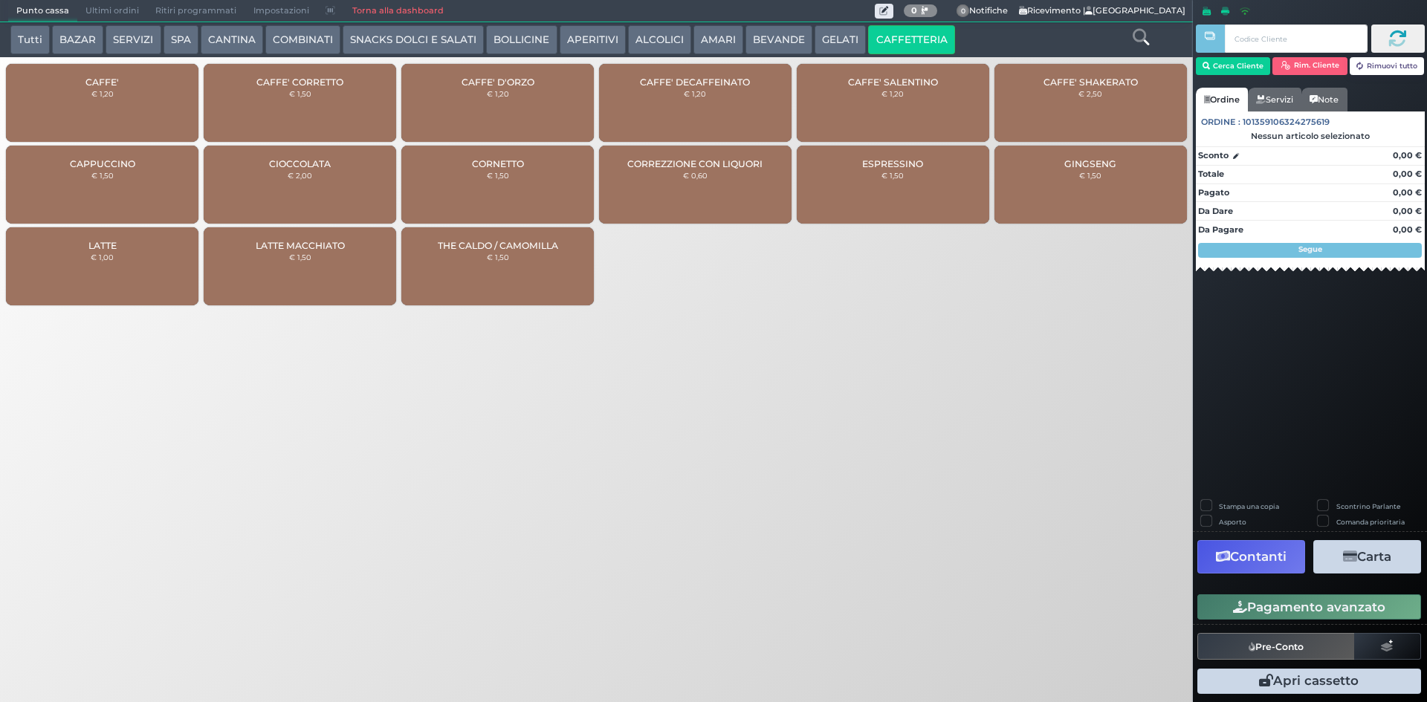
click at [106, 99] on div "CAFFE' € 1,20" at bounding box center [102, 103] width 192 height 78
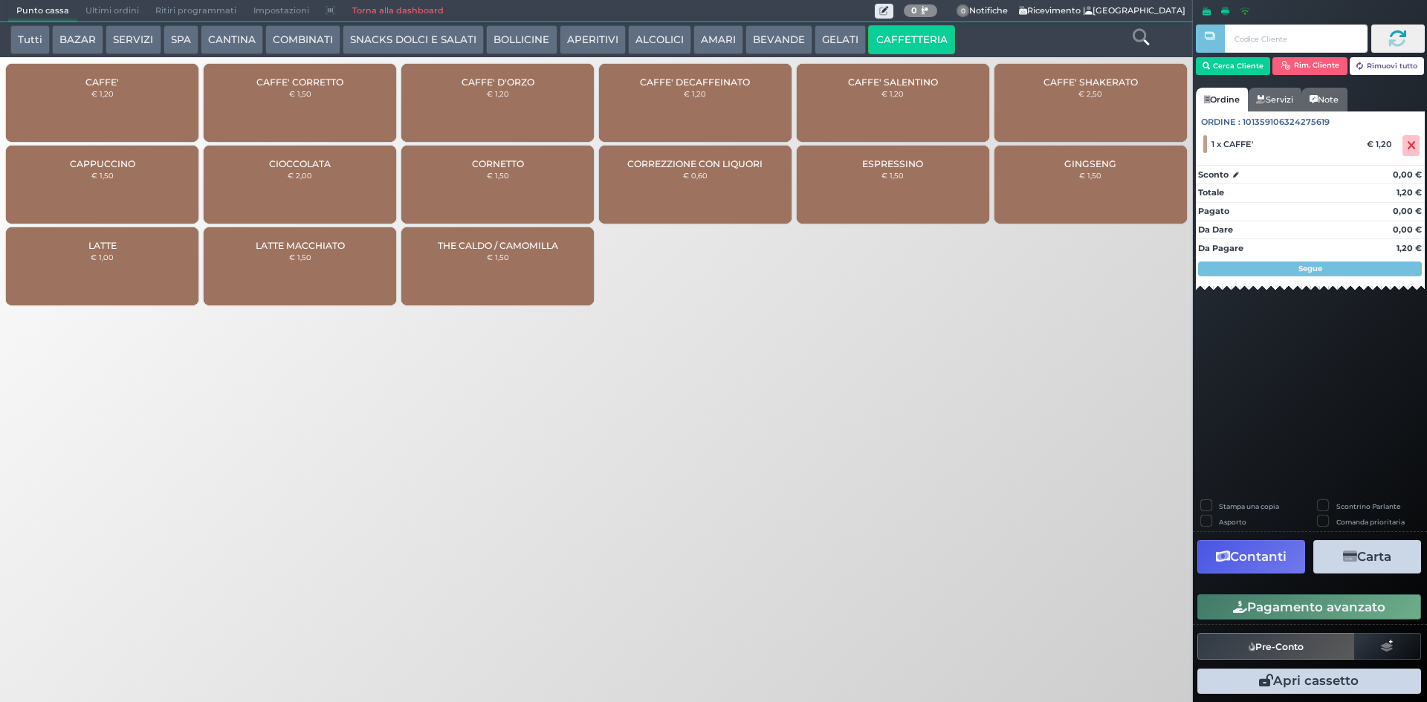
click at [1292, 618] on button "Pagamento avanzato" at bounding box center [1309, 606] width 224 height 25
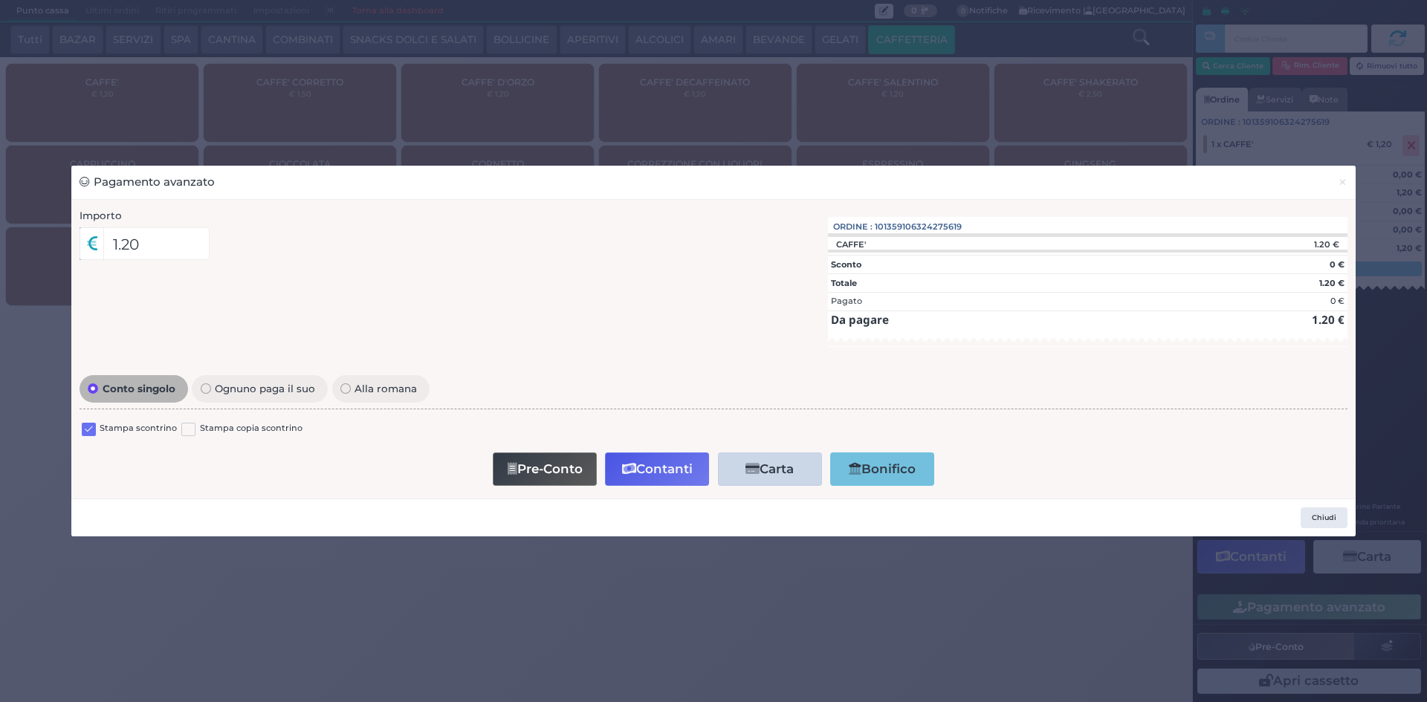
click at [85, 423] on label at bounding box center [89, 430] width 14 height 14
click at [0, 0] on input "checkbox" at bounding box center [0, 0] width 0 height 0
click at [649, 463] on button "Contanti" at bounding box center [657, 469] width 104 height 33
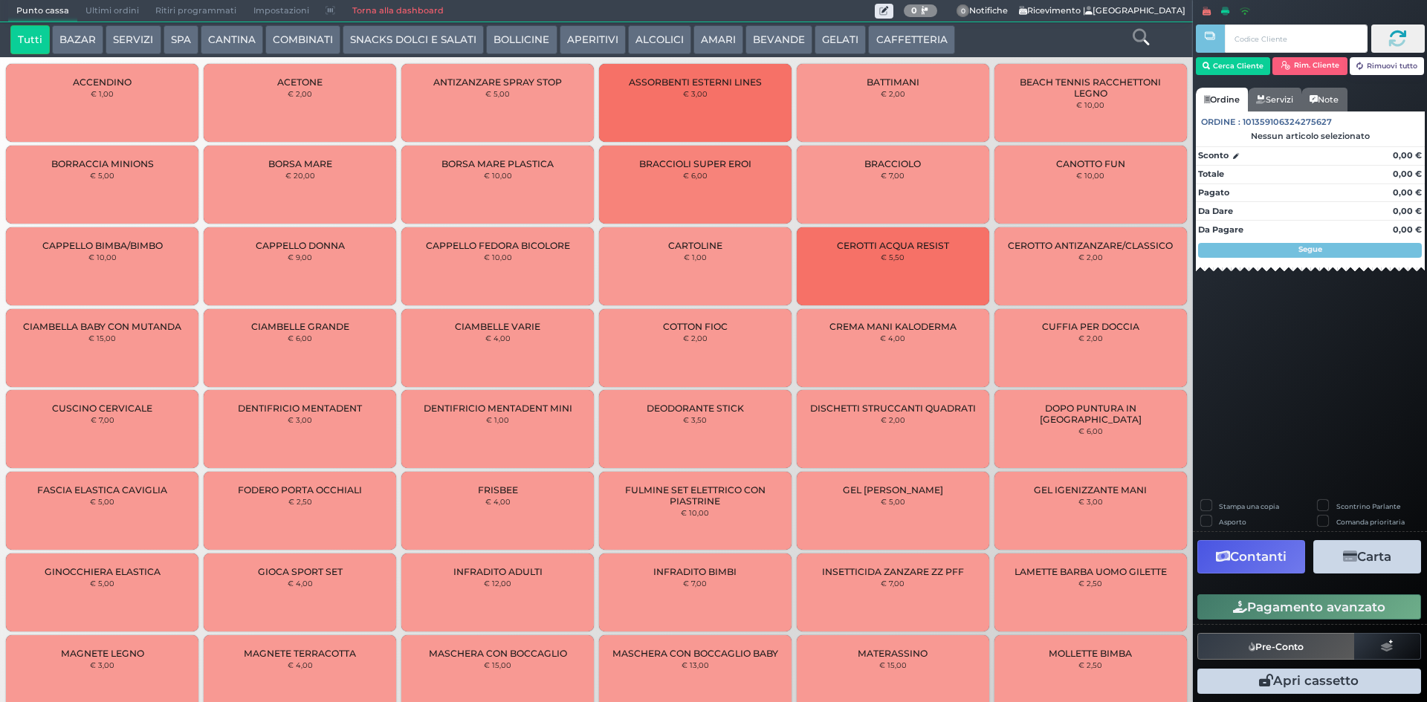
click at [129, 11] on span "Ultimi ordini" at bounding box center [112, 11] width 70 height 21
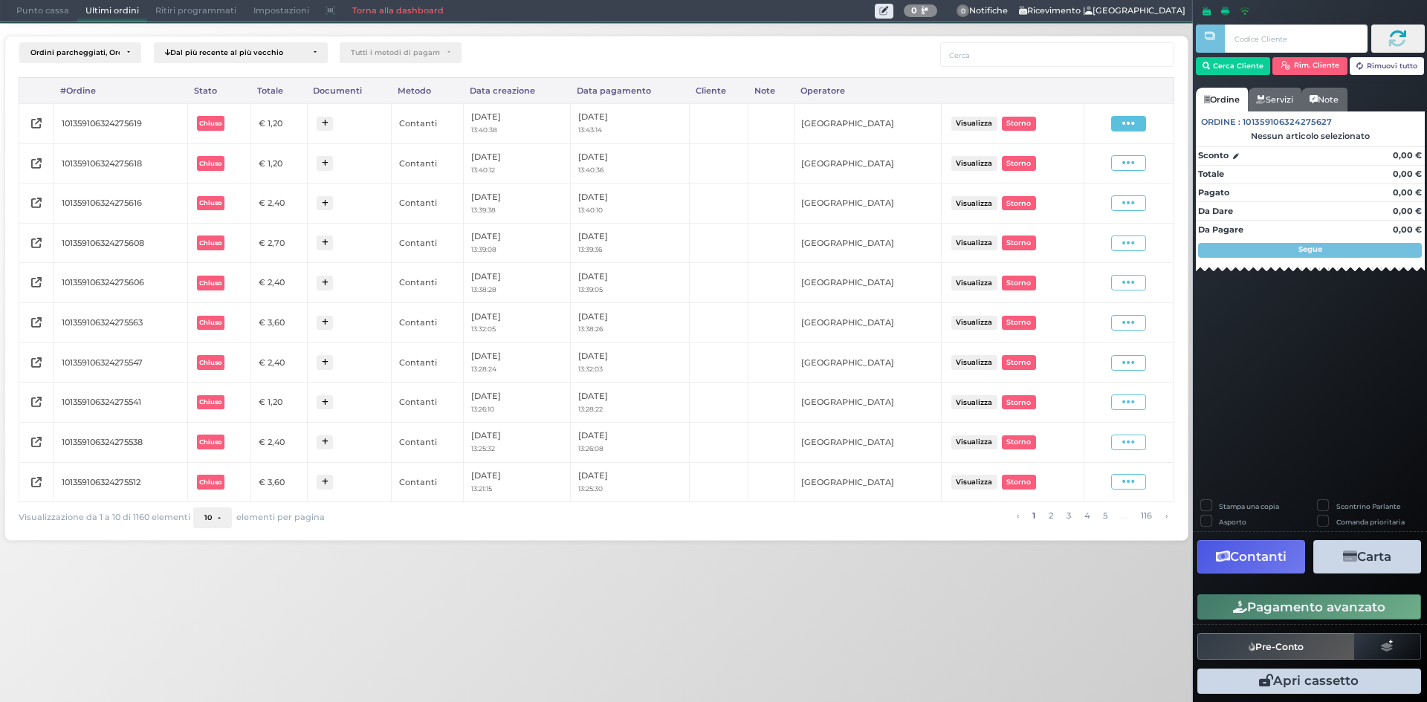
click at [1132, 117] on icon at bounding box center [1128, 124] width 13 height 14
click at [1117, 160] on span "Ristampa Pre-Conto" at bounding box center [1092, 166] width 61 height 25
click at [48, 14] on span "Punto cassa" at bounding box center [42, 11] width 69 height 21
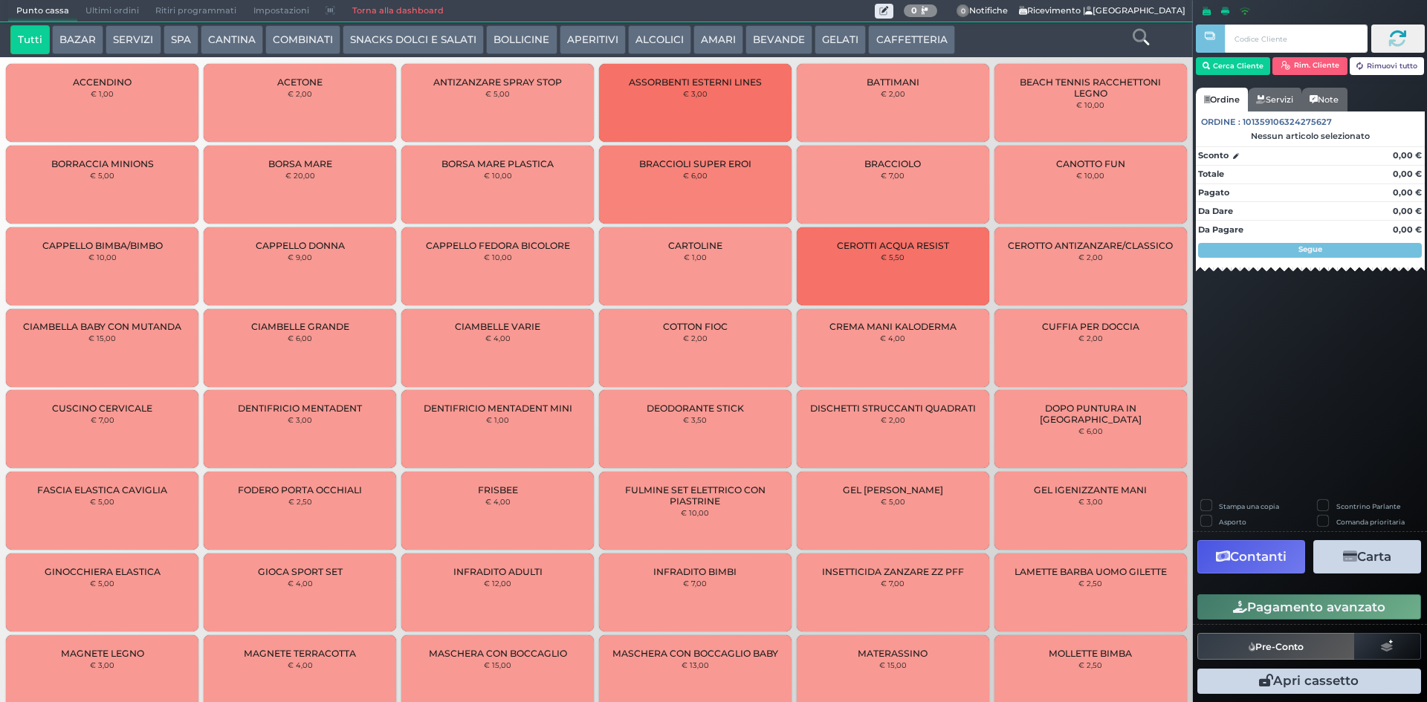
click at [886, 39] on button "CAFFETTERIA" at bounding box center [911, 40] width 86 height 30
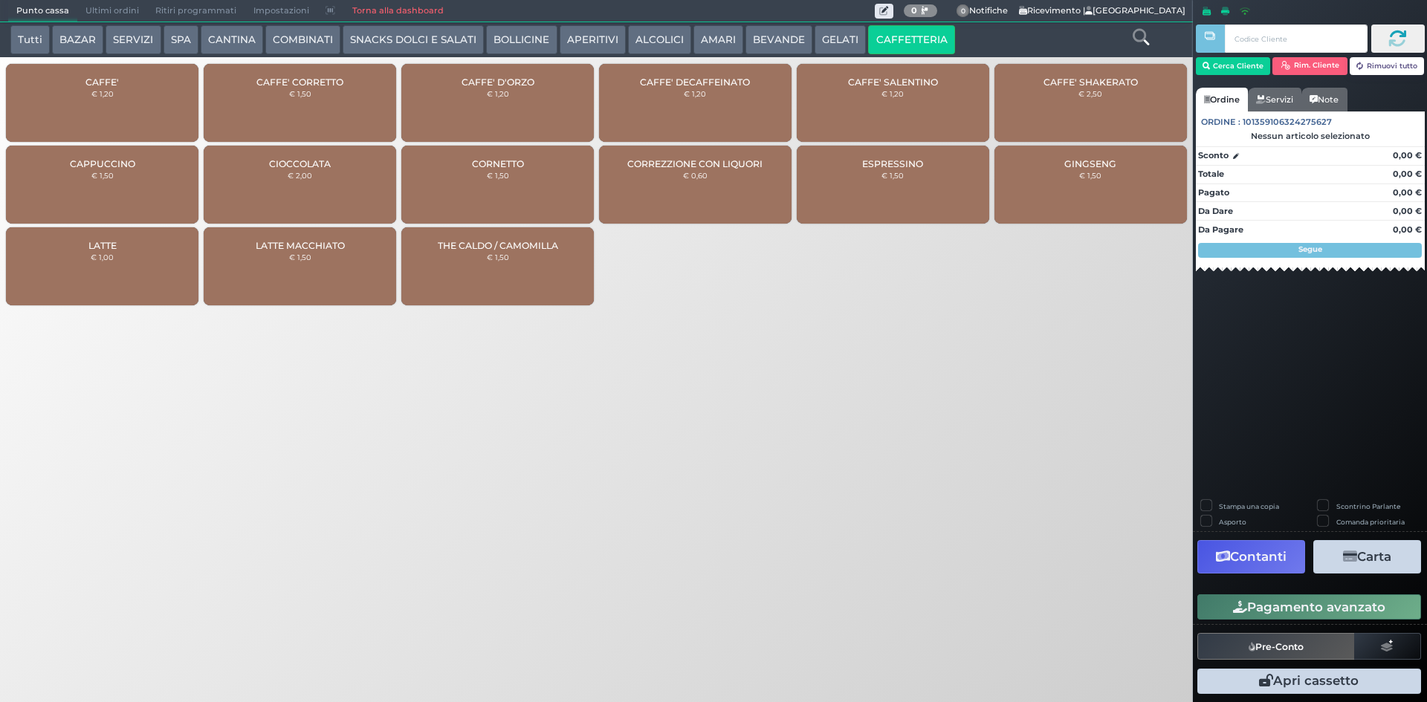
click at [159, 111] on div "CAFFE' € 1,20" at bounding box center [102, 103] width 192 height 78
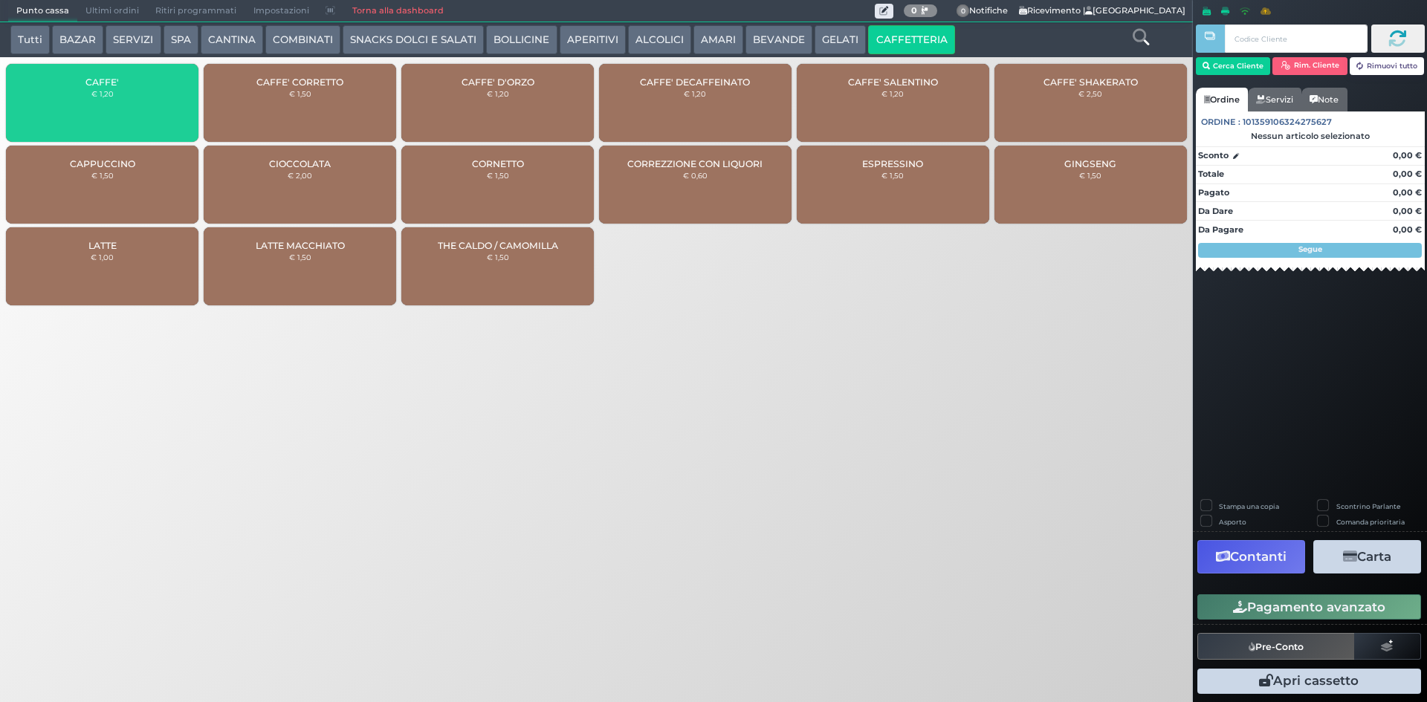
click at [159, 111] on div "CAFFE' € 1,20" at bounding box center [102, 103] width 192 height 78
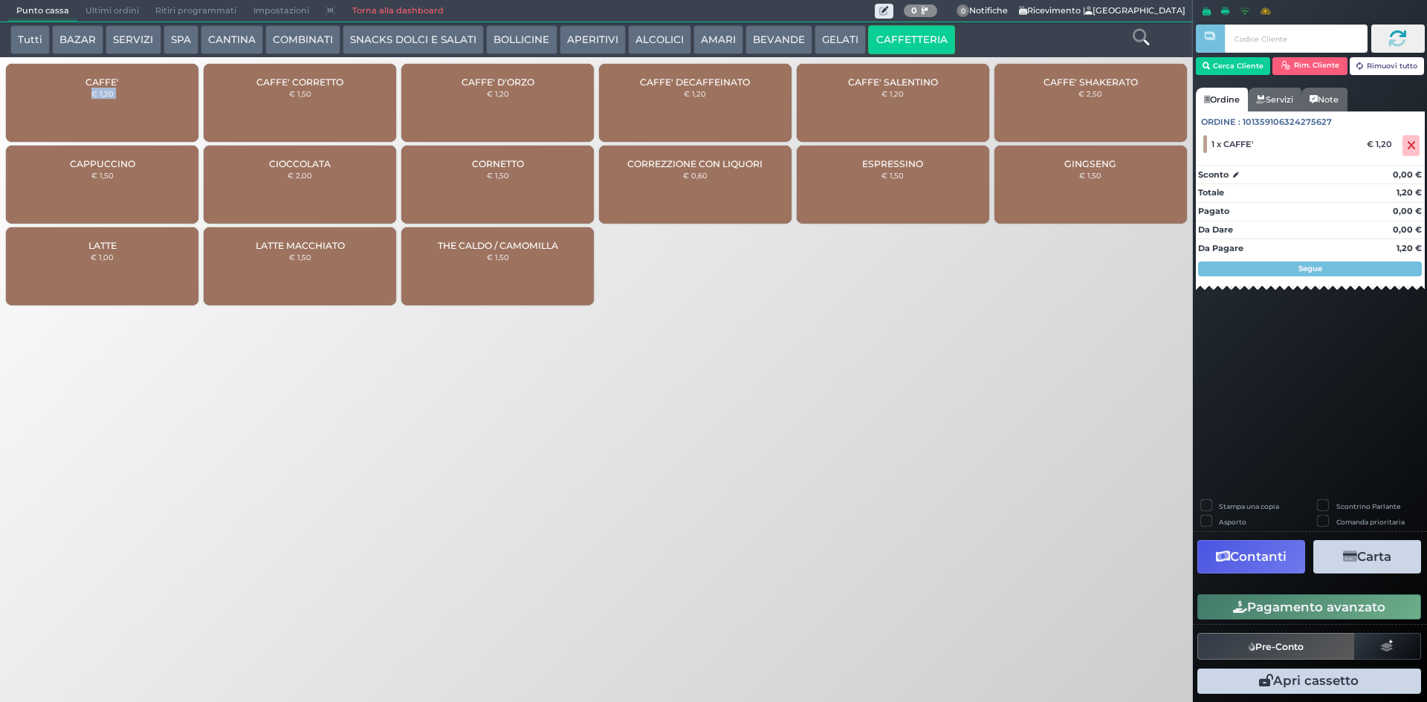
click at [159, 111] on div "CAFFE' € 1,20" at bounding box center [102, 103] width 192 height 78
click at [1209, 618] on div "Pagamento avanzato" at bounding box center [1310, 607] width 234 height 33
click at [1210, 615] on button "Pagamento avanzato" at bounding box center [1309, 606] width 224 height 25
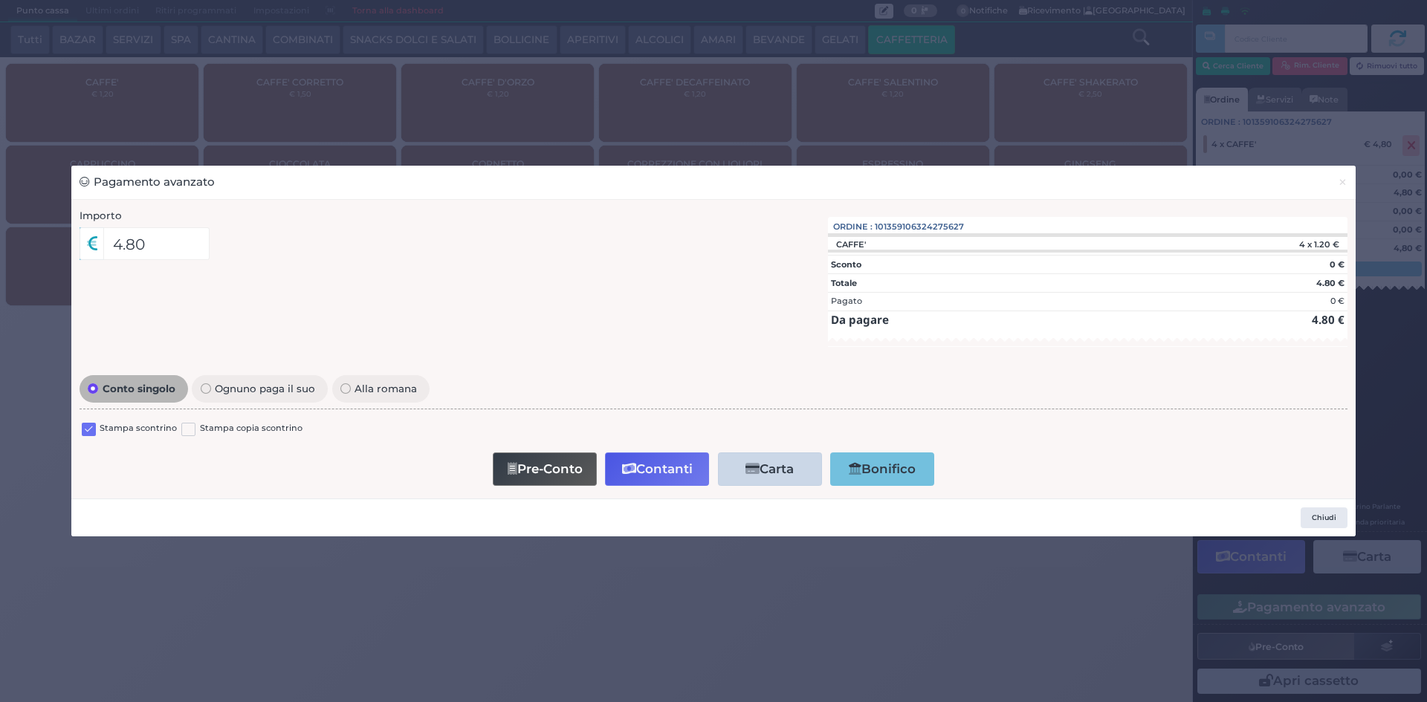
click at [88, 421] on div "Stampa scontrino Stampa copia scontrino" at bounding box center [714, 431] width 1268 height 35
click at [91, 430] on label at bounding box center [89, 430] width 14 height 14
click at [0, 0] on input "checkbox" at bounding box center [0, 0] width 0 height 0
click at [665, 473] on button "Contanti" at bounding box center [657, 469] width 104 height 33
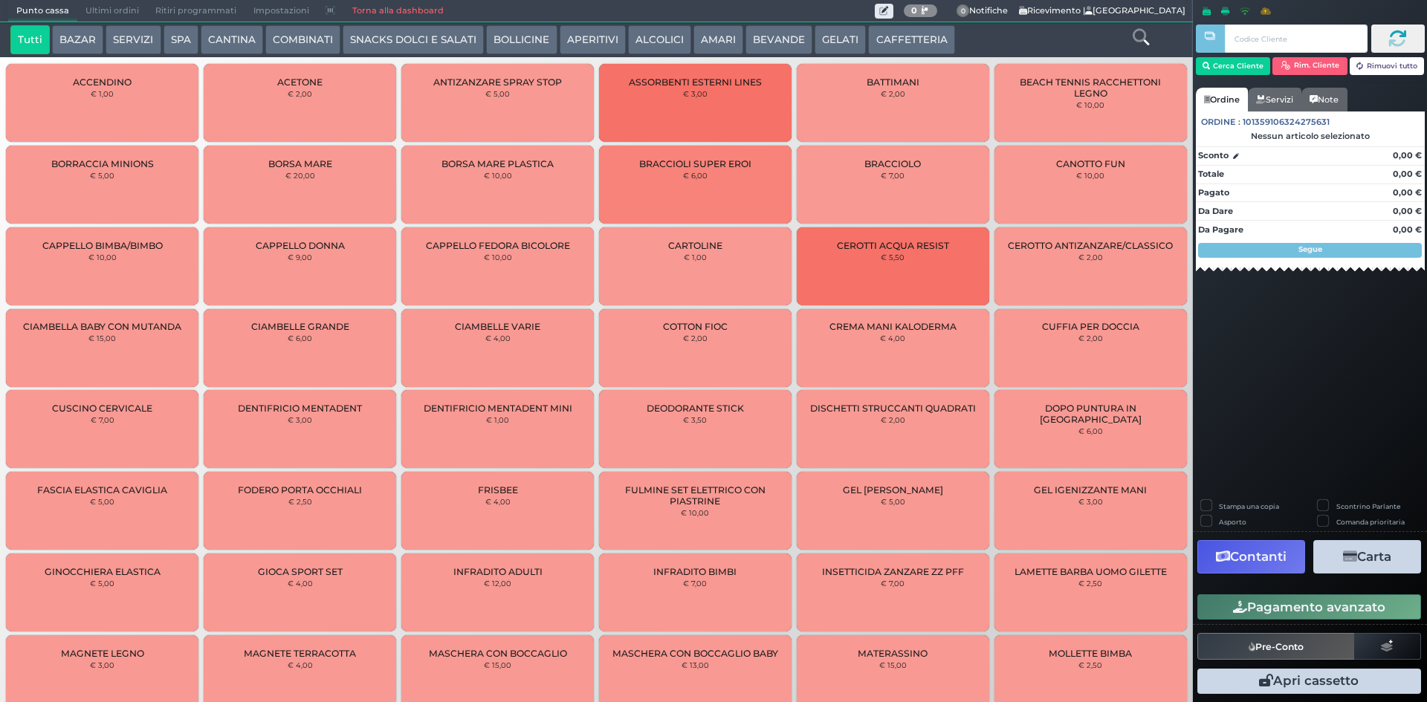
click at [106, 9] on span "Ultimi ordini" at bounding box center [112, 11] width 70 height 21
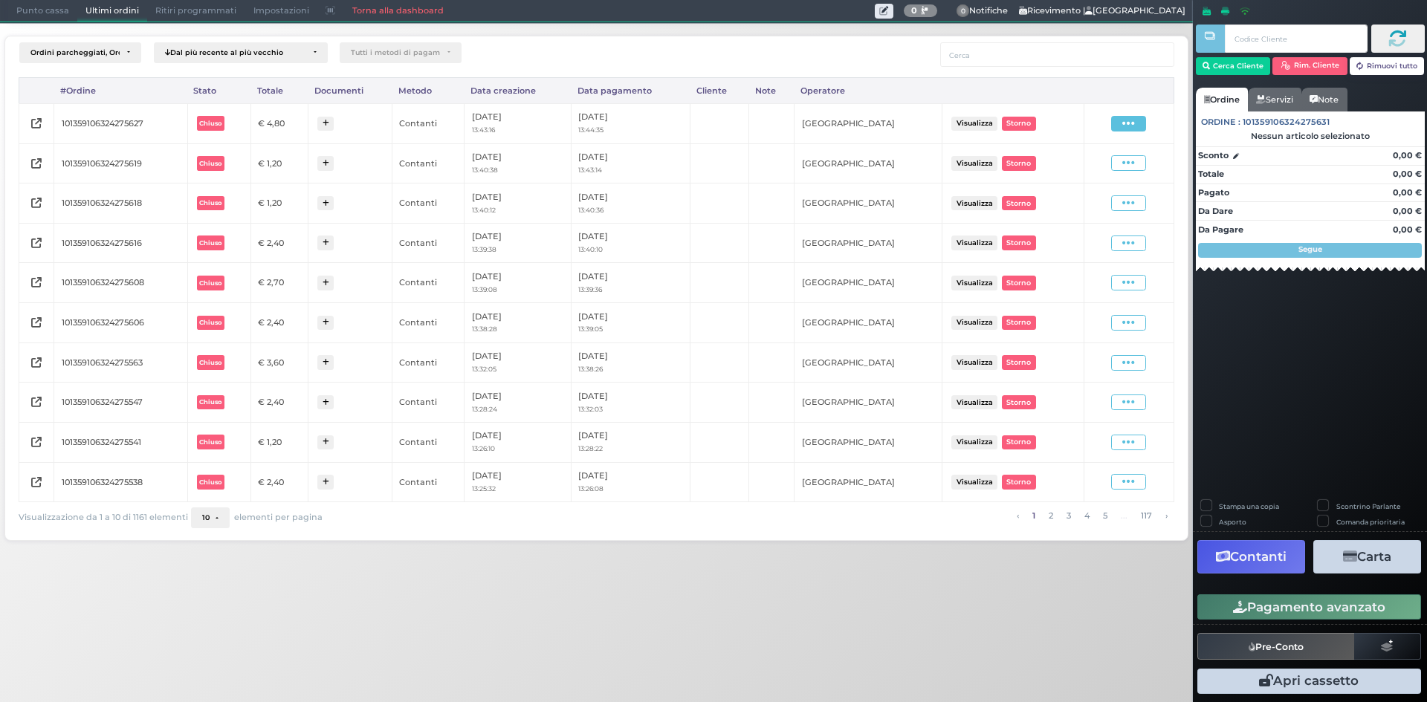
click at [1117, 121] on span at bounding box center [1128, 124] width 35 height 16
click at [1075, 163] on span "Ristampa Pre-Conto" at bounding box center [1092, 166] width 61 height 25
click at [42, 10] on span "Punto cassa" at bounding box center [42, 11] width 69 height 21
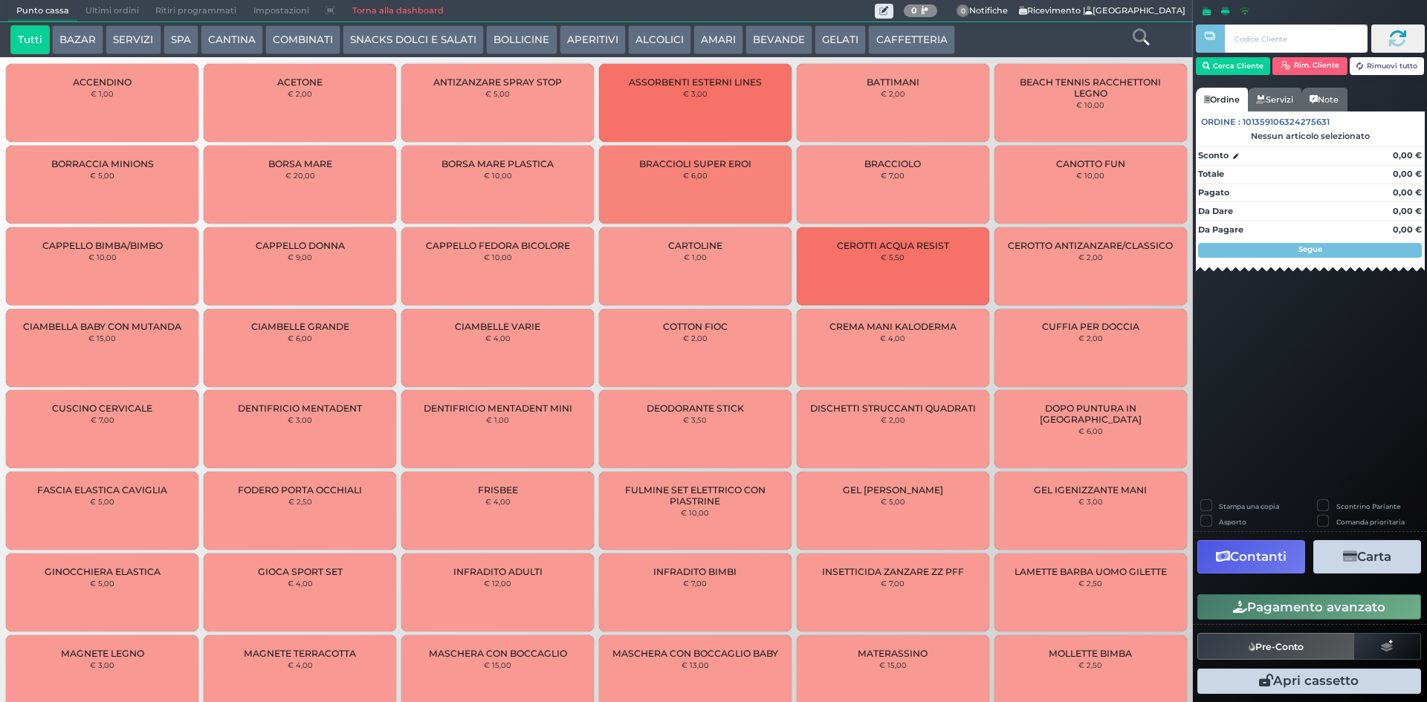
click at [915, 30] on button "CAFFETTERIA" at bounding box center [911, 40] width 86 height 30
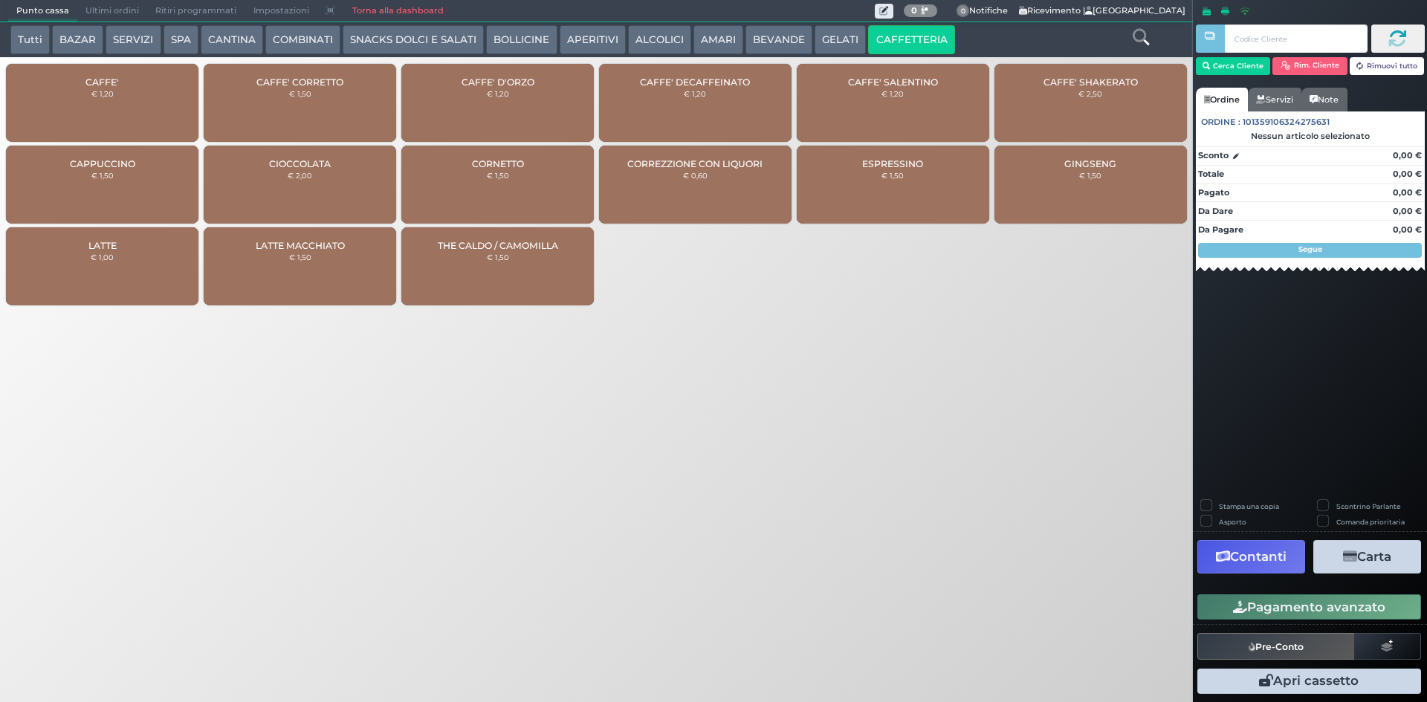
click at [80, 85] on div "CAFFE' € 1,20" at bounding box center [102, 103] width 192 height 78
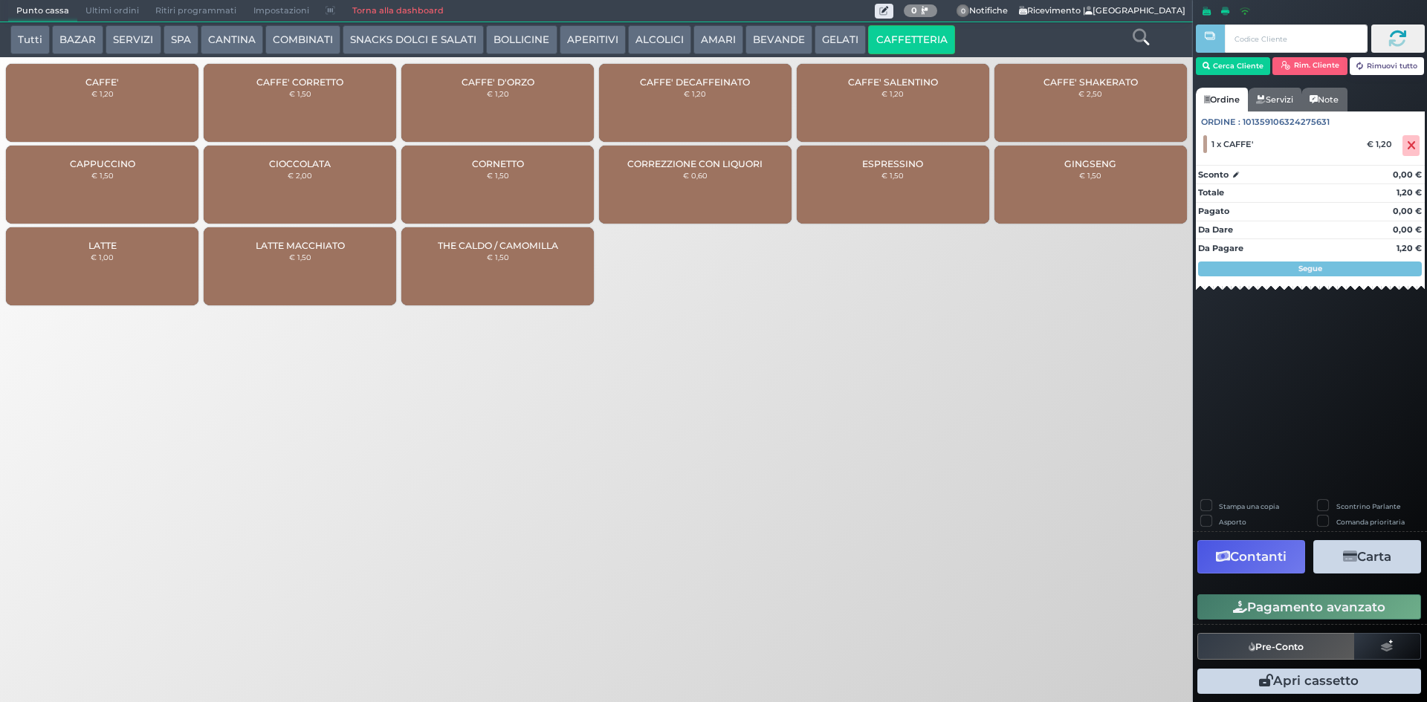
click at [1272, 606] on button "Pagamento avanzato" at bounding box center [1309, 606] width 224 height 25
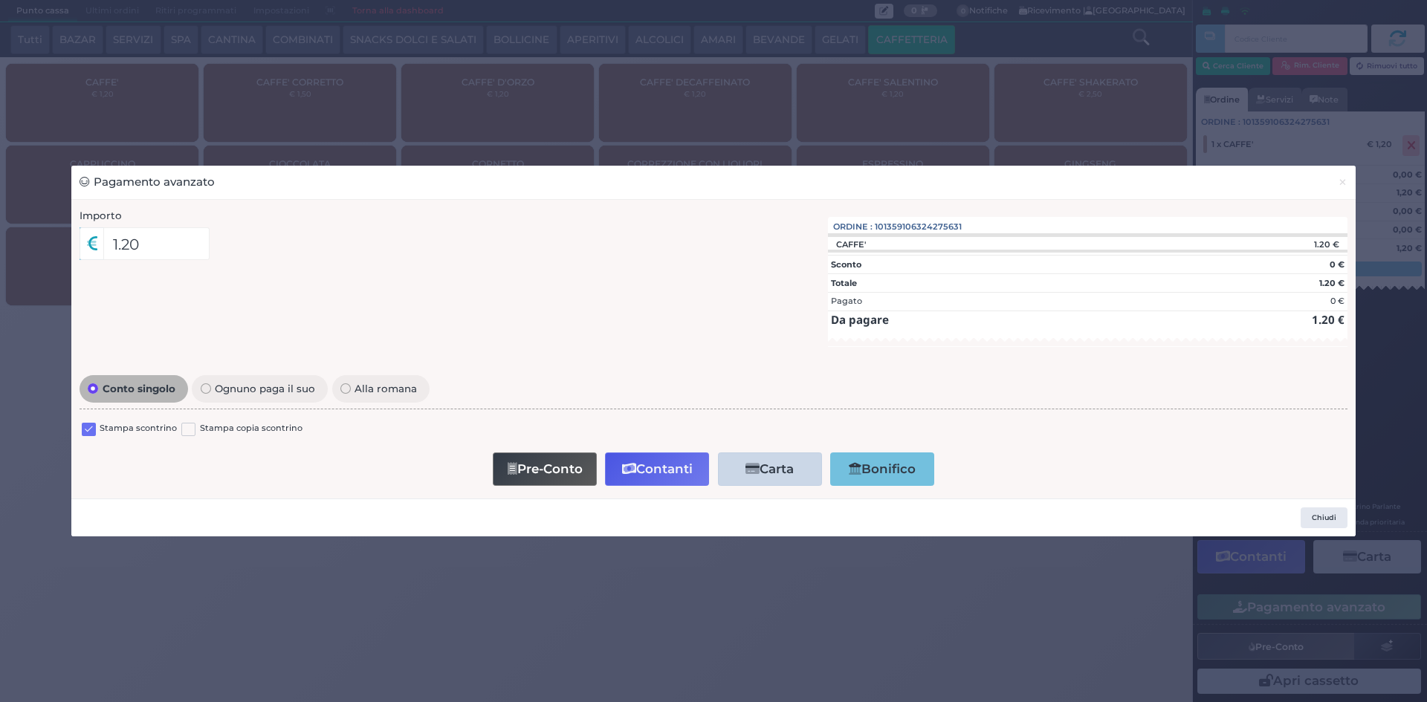
click at [97, 425] on div "Stampa scontrino" at bounding box center [129, 431] width 95 height 18
click at [96, 425] on div "Stampa scontrino" at bounding box center [129, 431] width 95 height 18
click at [77, 426] on div "Conto singolo Ognuno paga il suo Alla romana Stampa scontrino Stampa copia scon…" at bounding box center [713, 431] width 1283 height 119
click at [90, 428] on label at bounding box center [89, 430] width 14 height 14
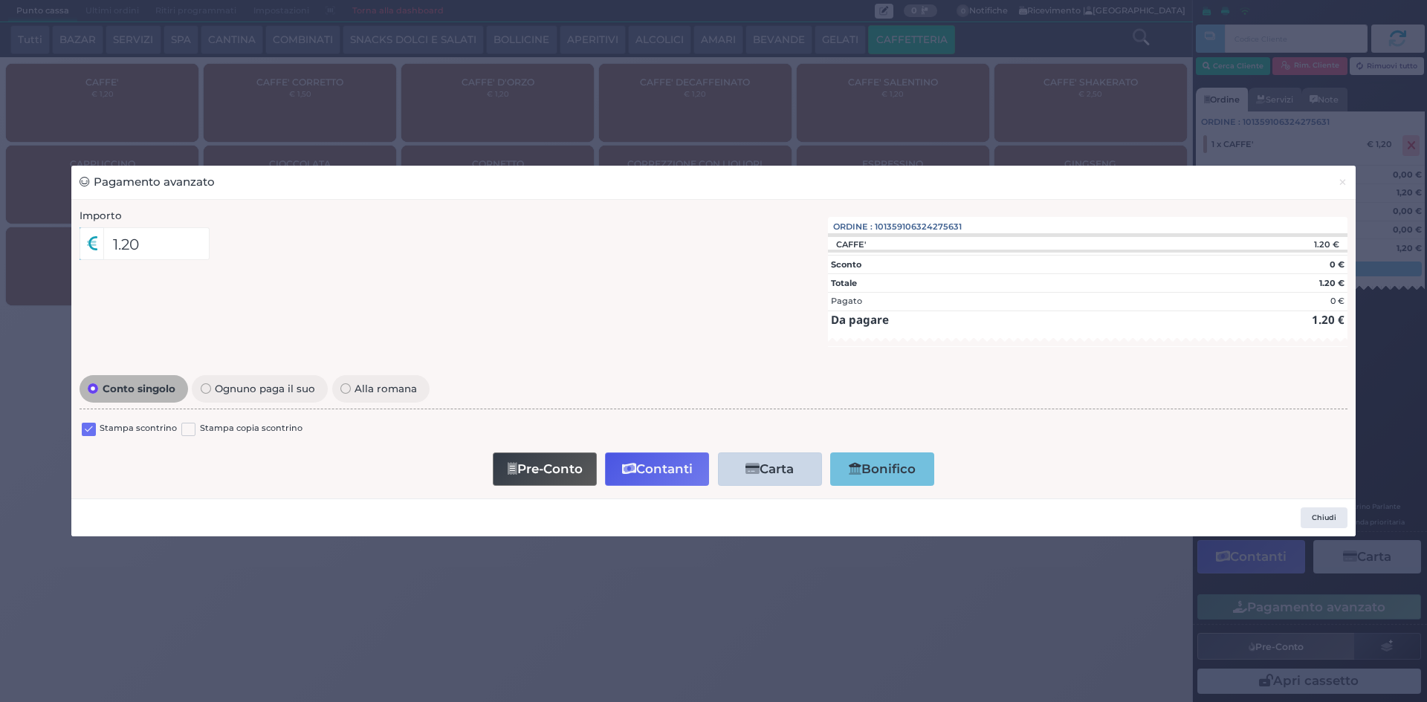
click at [0, 0] on input "checkbox" at bounding box center [0, 0] width 0 height 0
click at [1354, 174] on button "×" at bounding box center [1342, 182] width 26 height 33
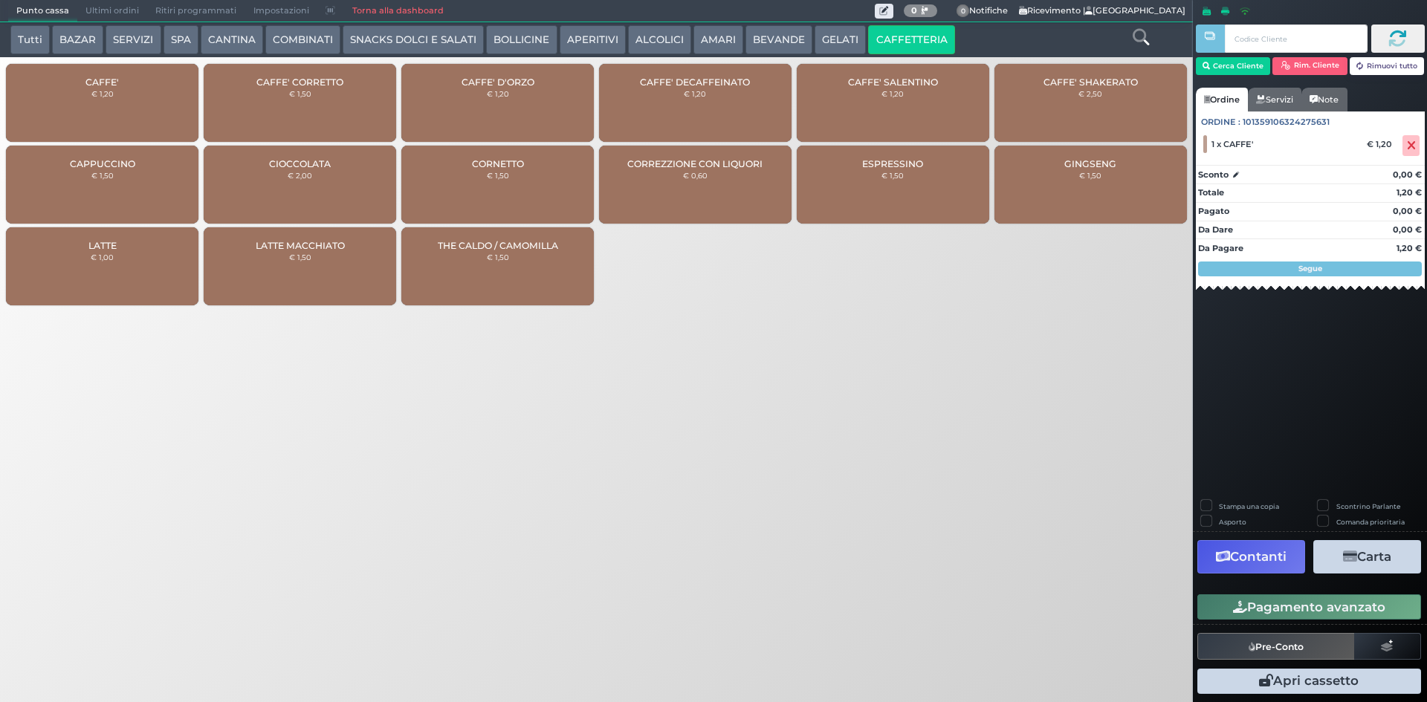
click at [123, 85] on div "CAFFE' € 1,20" at bounding box center [102, 103] width 192 height 78
click at [1248, 605] on button "Pagamento avanzato" at bounding box center [1309, 606] width 224 height 25
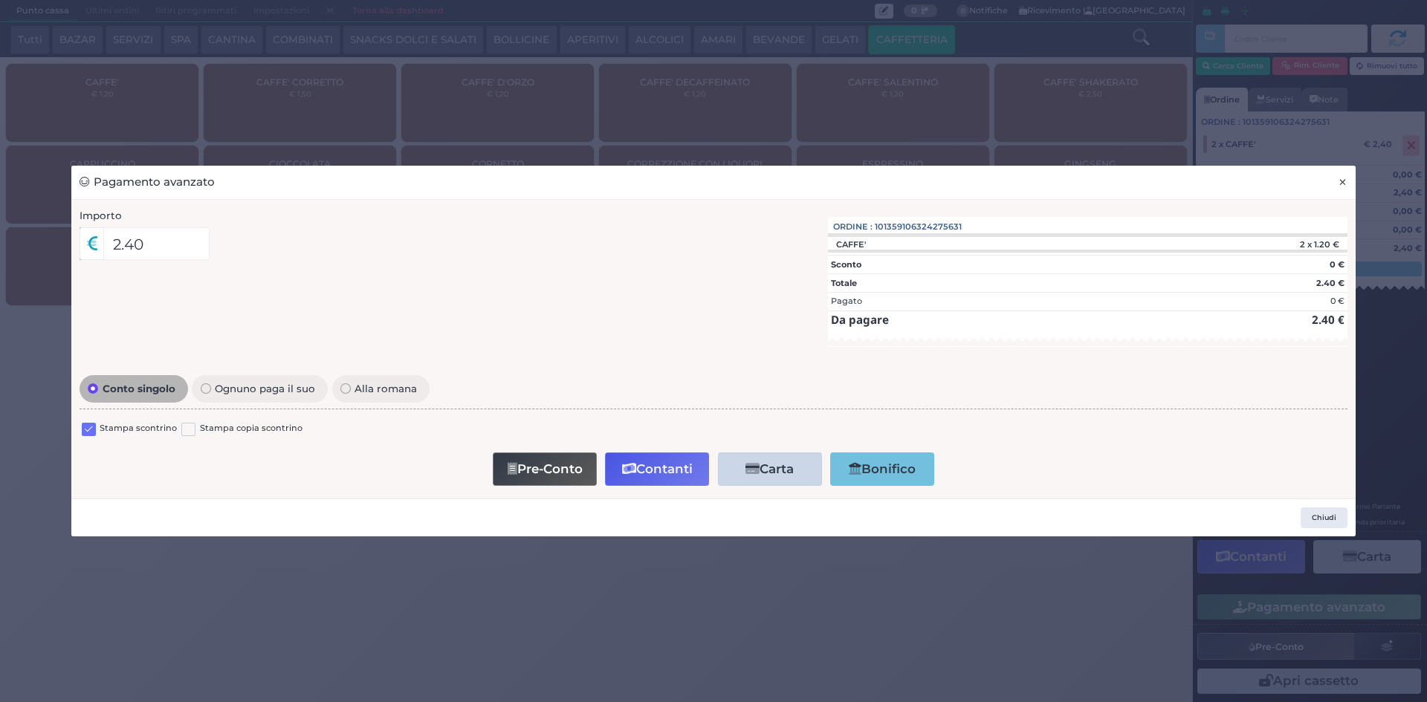
drag, startPoint x: 1344, startPoint y: 176, endPoint x: 1381, endPoint y: 163, distance: 38.5
click at [1343, 175] on span "×" at bounding box center [1342, 182] width 10 height 16
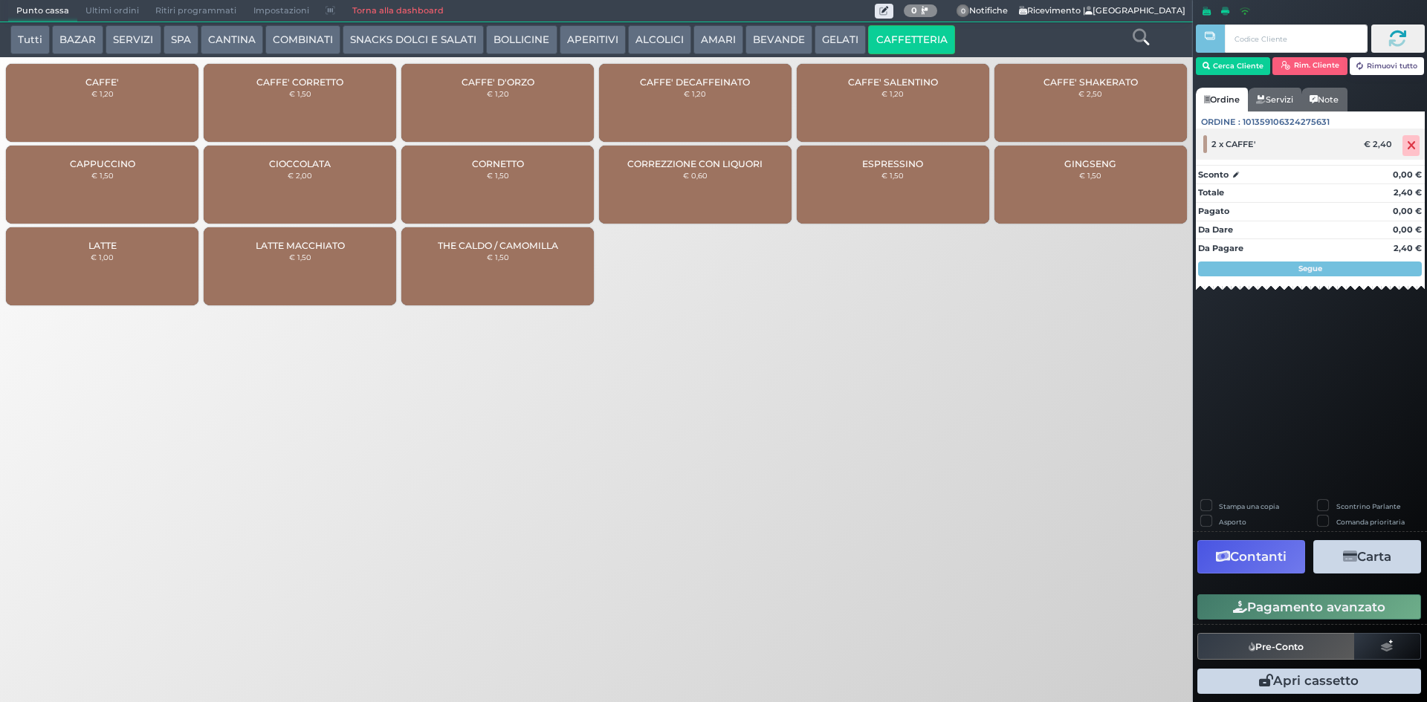
click at [1418, 150] on span at bounding box center [1410, 145] width 17 height 21
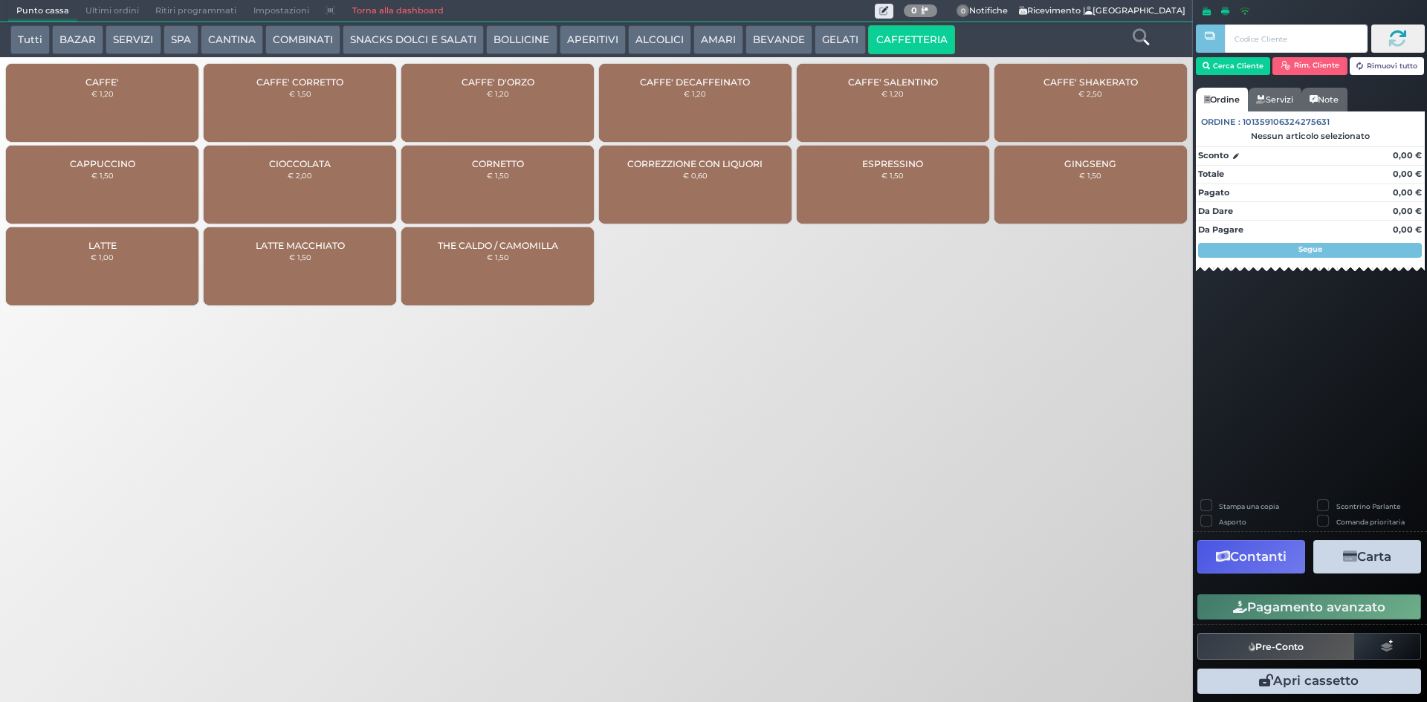
click at [657, 49] on button "ALCOLICI" at bounding box center [659, 40] width 63 height 30
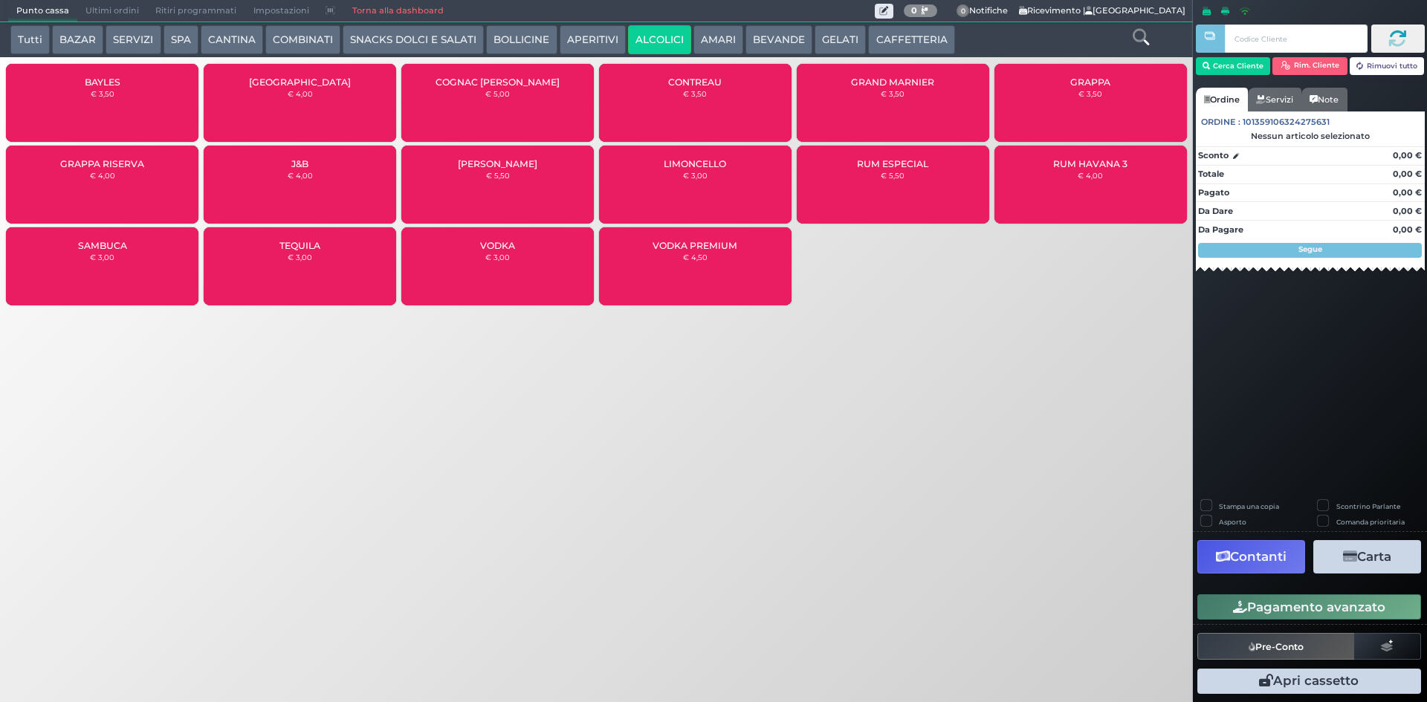
click at [695, 36] on button "AMARI" at bounding box center [718, 40] width 50 height 30
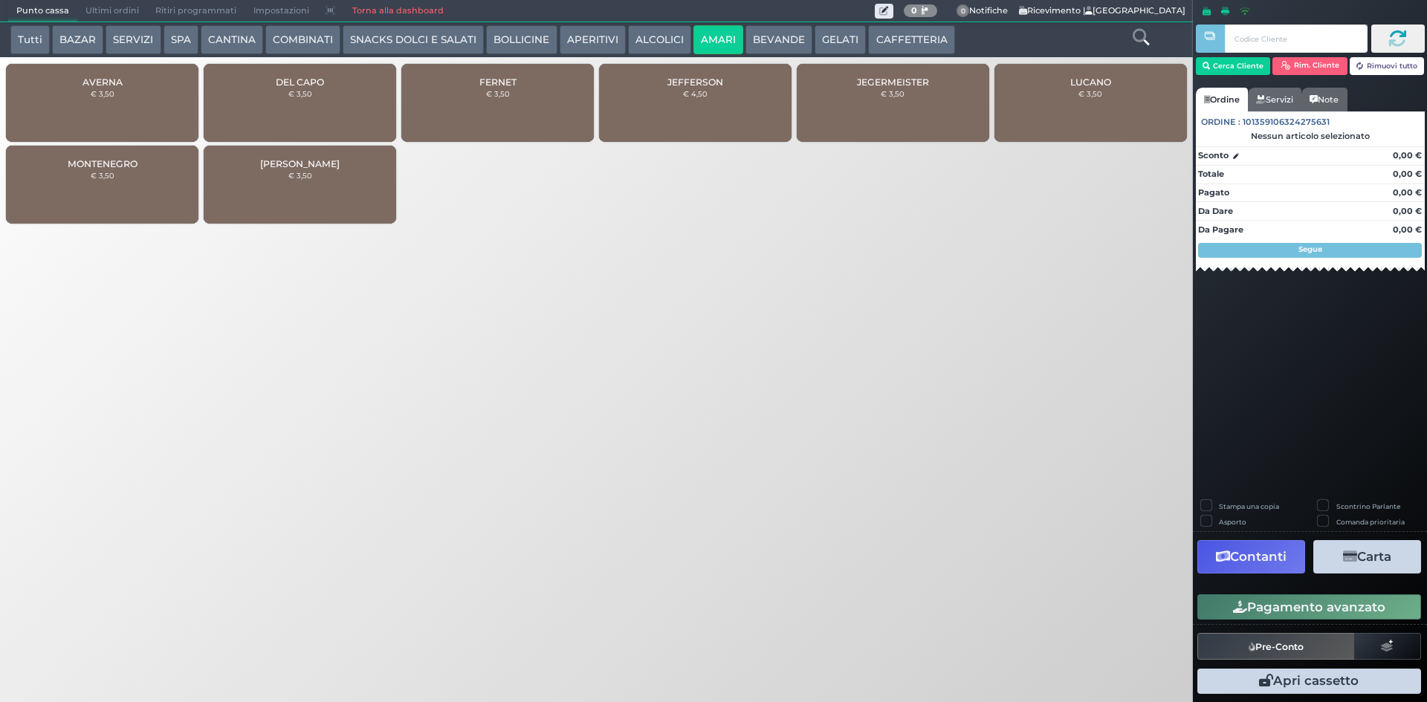
drag, startPoint x: 276, startPoint y: 105, endPoint x: 288, endPoint y: 103, distance: 12.8
click at [276, 105] on div "DEL CAPO € 3,50" at bounding box center [300, 103] width 192 height 78
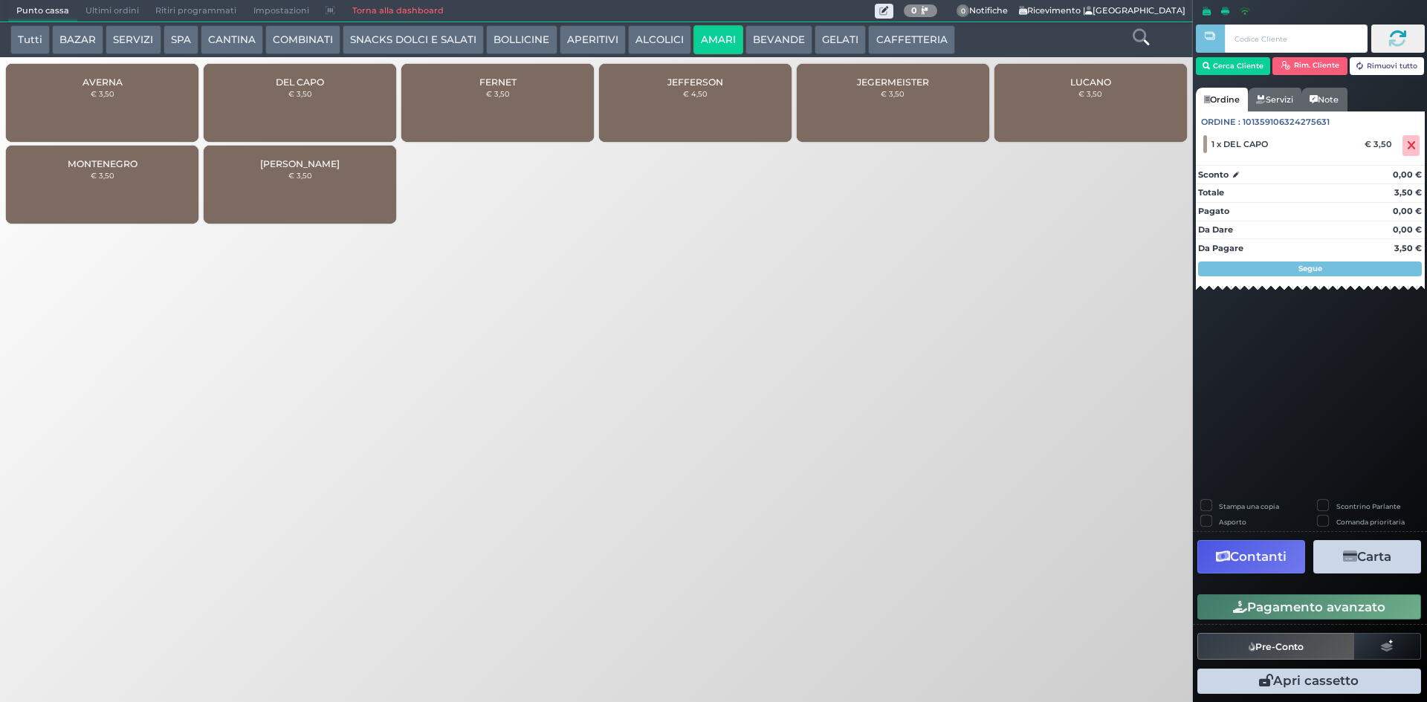
click at [1230, 600] on button "Pagamento avanzato" at bounding box center [1309, 606] width 224 height 25
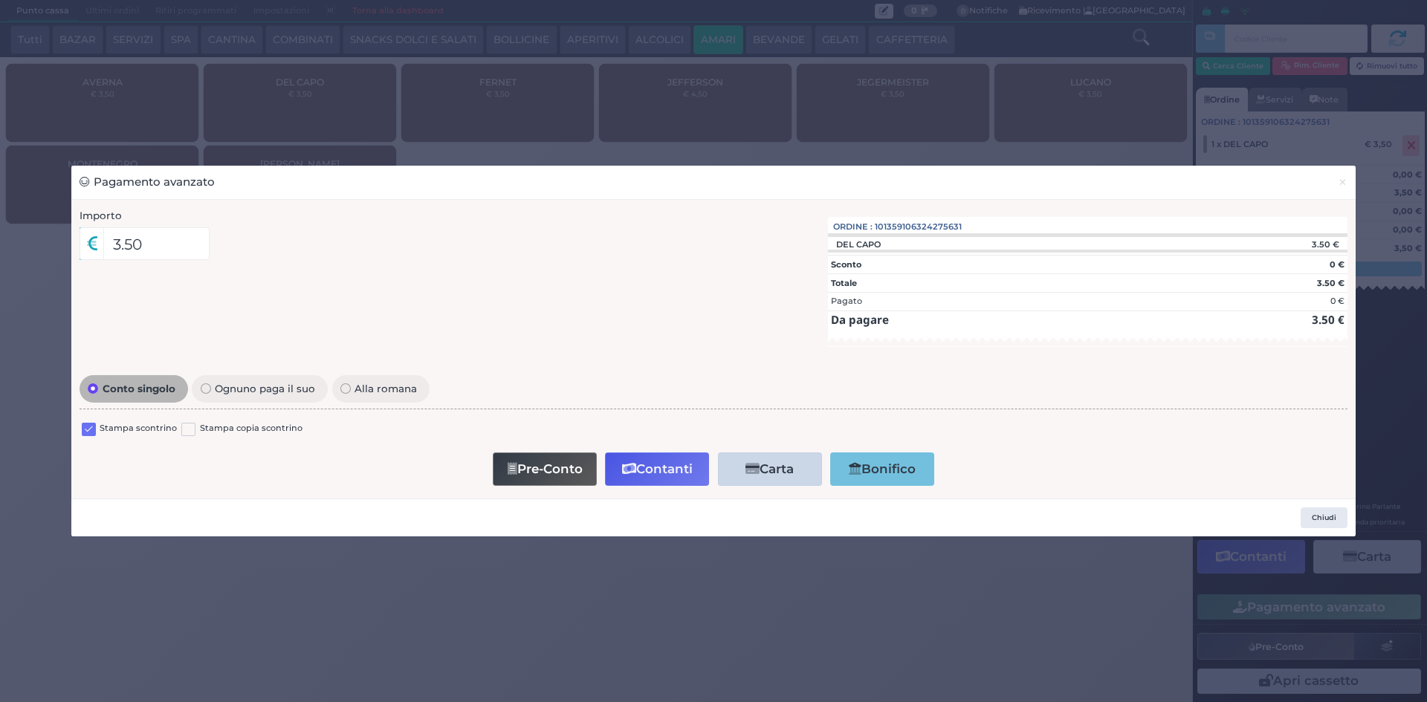
click at [98, 435] on div "Stampa scontrino" at bounding box center [129, 431] width 95 height 18
click at [90, 431] on label at bounding box center [89, 430] width 14 height 14
click at [0, 0] on input "checkbox" at bounding box center [0, 0] width 0 height 0
click at [664, 473] on button "Contanti" at bounding box center [657, 469] width 104 height 33
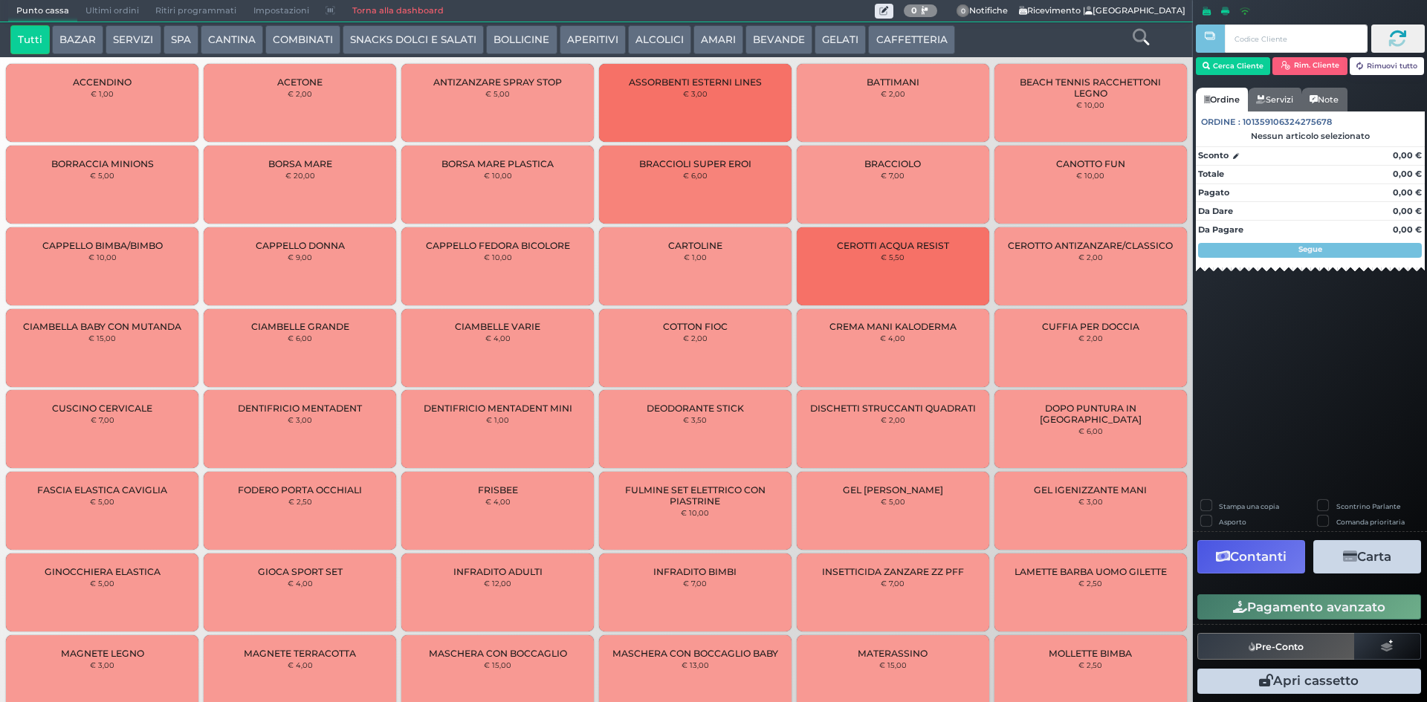
click at [124, 3] on span "Ultimi ordini" at bounding box center [112, 11] width 70 height 21
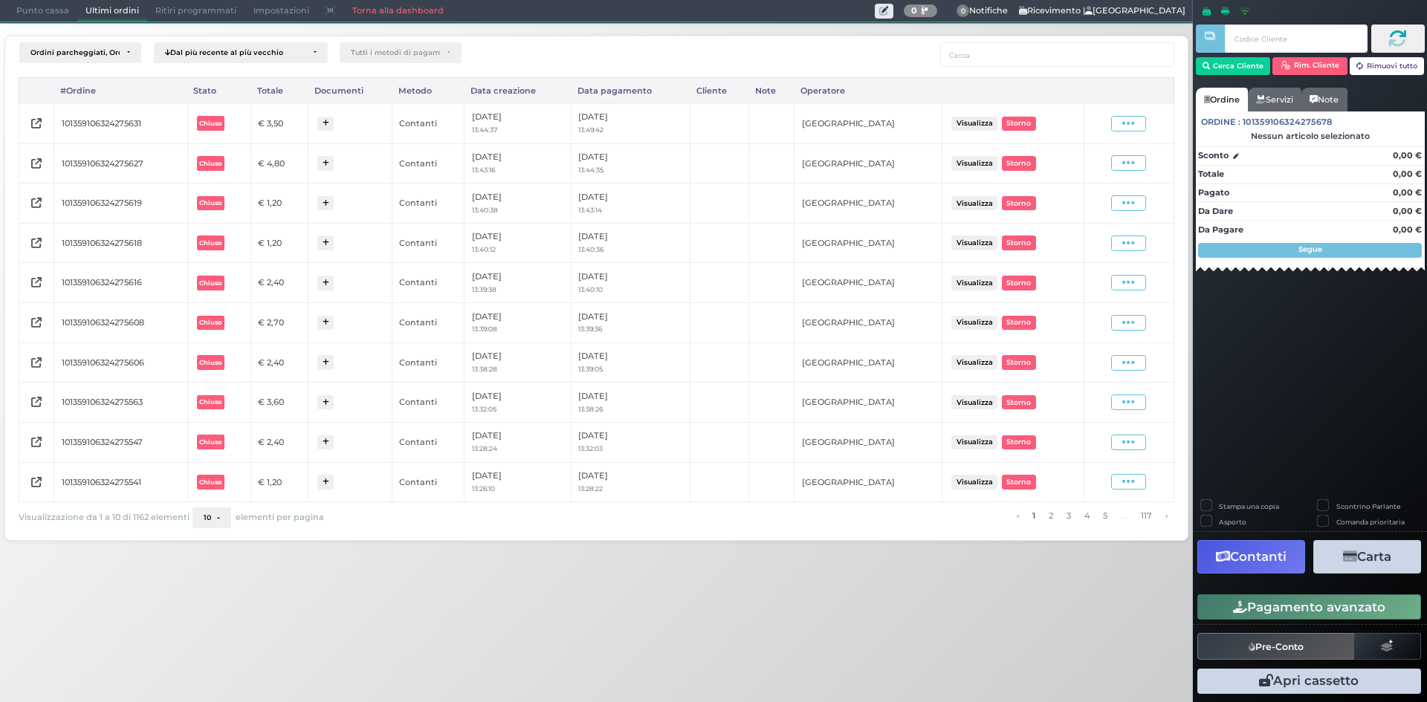
click at [1109, 121] on div "Visualizza Ristampa Pre-Conto [GEOGRAPHIC_DATA]" at bounding box center [1128, 124] width 75 height 16
click at [1116, 121] on span at bounding box center [1128, 124] width 35 height 16
click at [1102, 159] on span "Ristampa Pre-Conto" at bounding box center [1092, 166] width 61 height 25
click at [23, 11] on span "Punto cassa" at bounding box center [42, 11] width 69 height 21
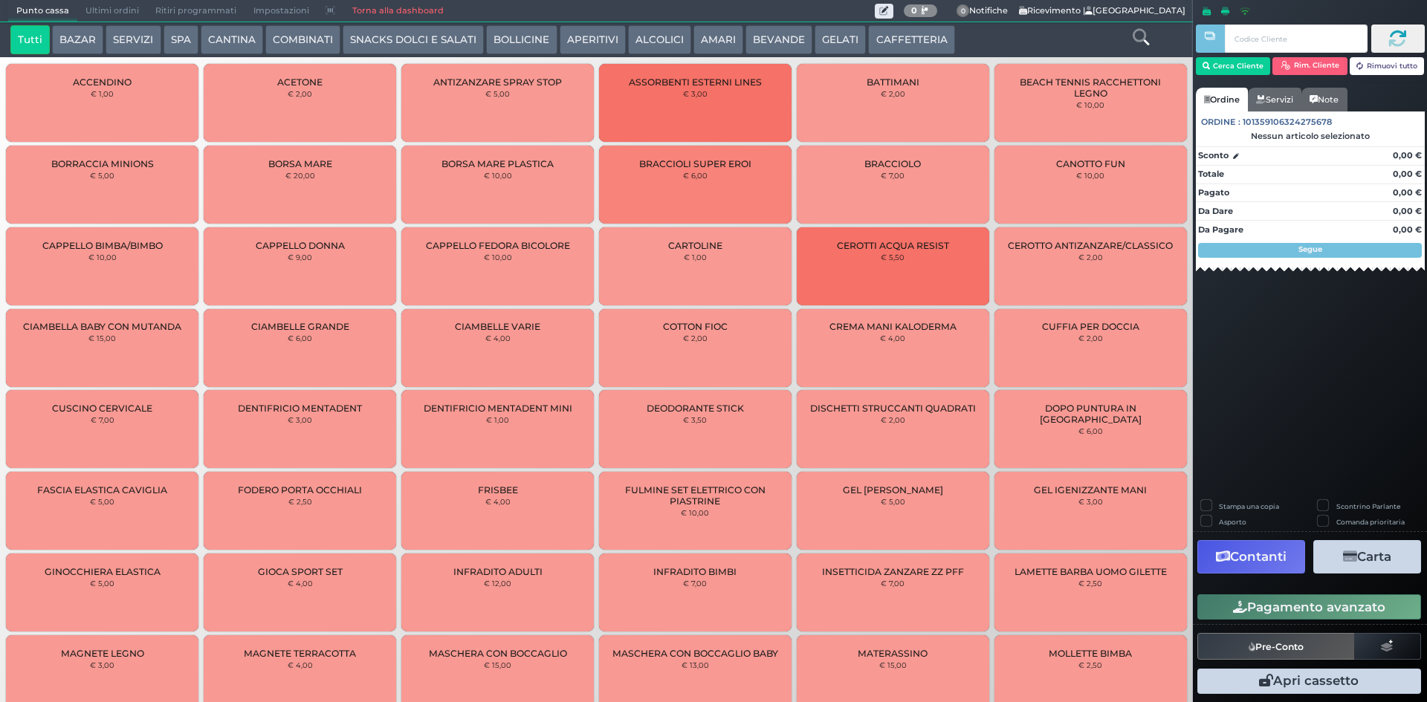
drag, startPoint x: 908, startPoint y: 50, endPoint x: 653, endPoint y: 56, distance: 254.9
click at [907, 50] on button "CAFFETTERIA" at bounding box center [911, 40] width 86 height 30
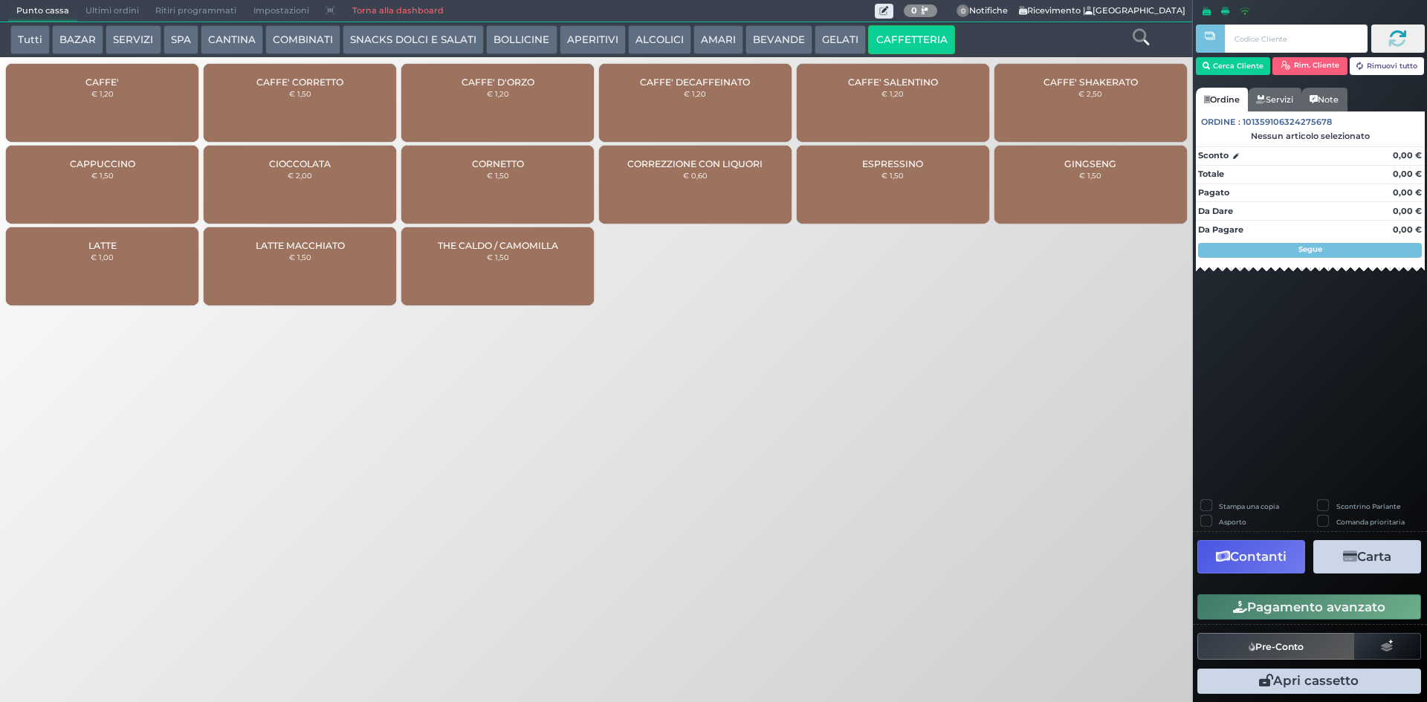
click at [68, 103] on div "CAFFE' € 1,20" at bounding box center [102, 103] width 192 height 78
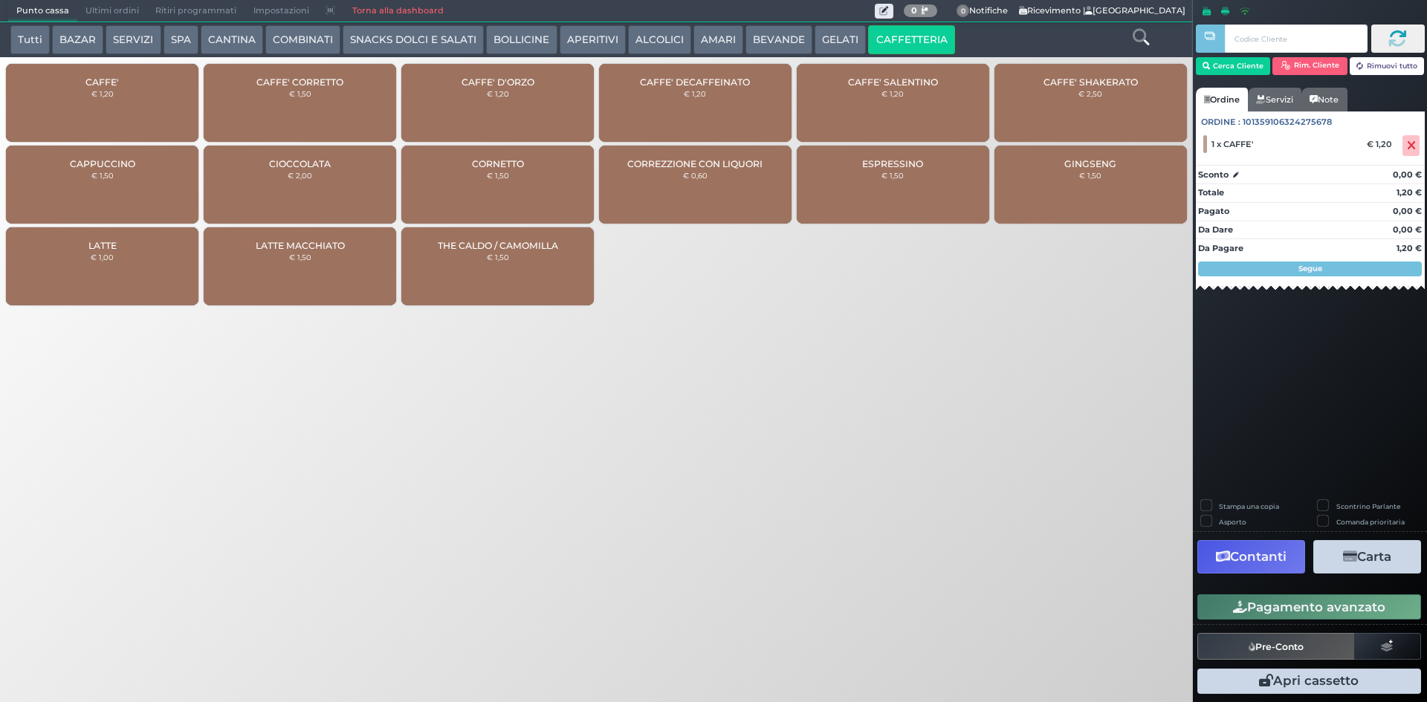
drag, startPoint x: 1262, startPoint y: 607, endPoint x: 1257, endPoint y: 590, distance: 17.7
click at [1261, 606] on button "Pagamento avanzato" at bounding box center [1309, 606] width 224 height 25
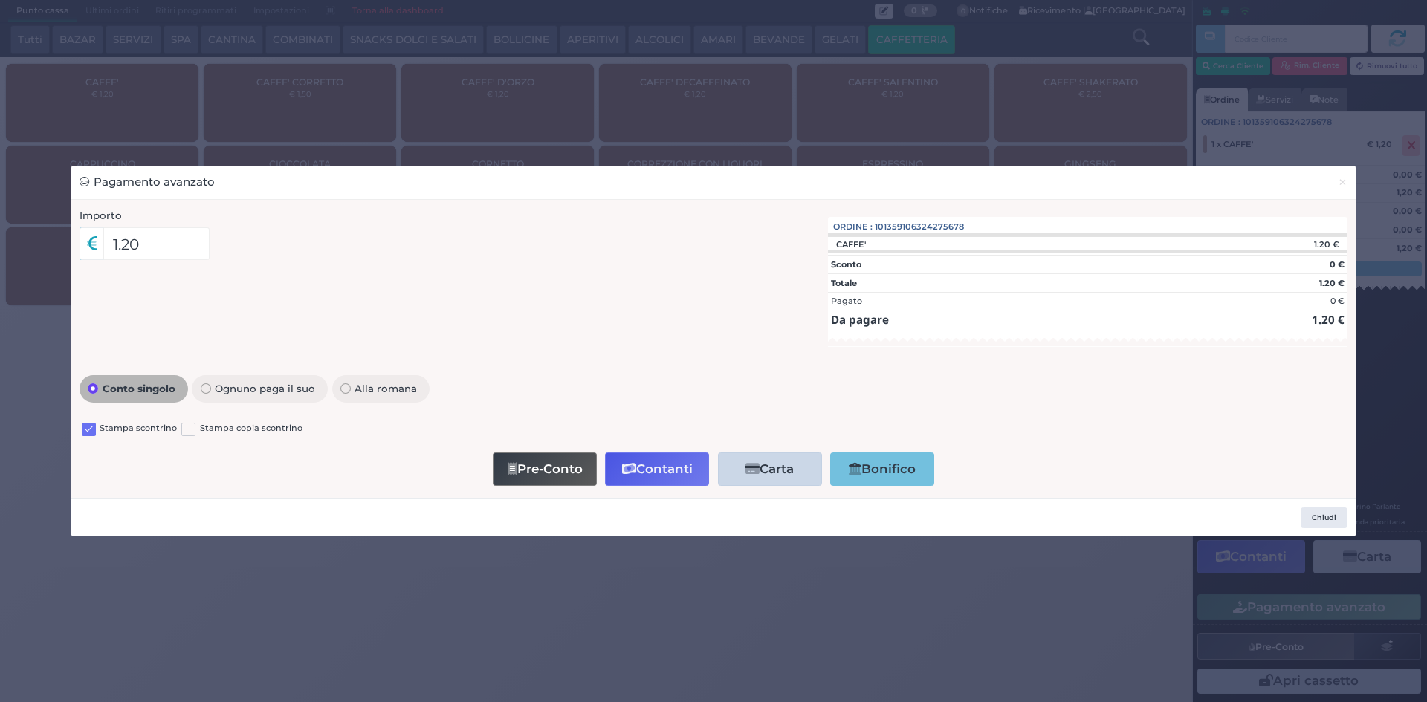
click at [90, 432] on label at bounding box center [89, 430] width 14 height 14
click at [0, 0] on input "checkbox" at bounding box center [0, 0] width 0 height 0
click at [635, 469] on icon "button" at bounding box center [629, 469] width 14 height 13
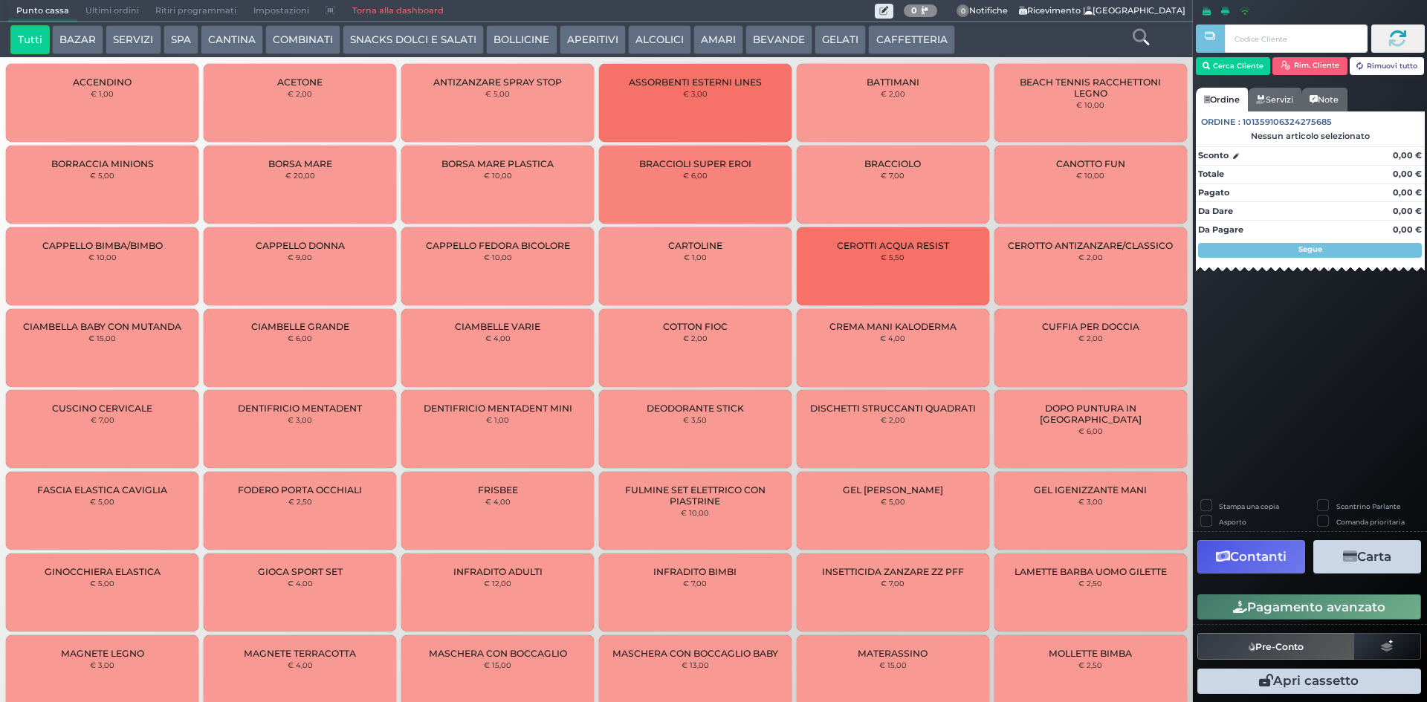
click at [87, 1] on span "Ultimi ordini" at bounding box center [112, 11] width 70 height 21
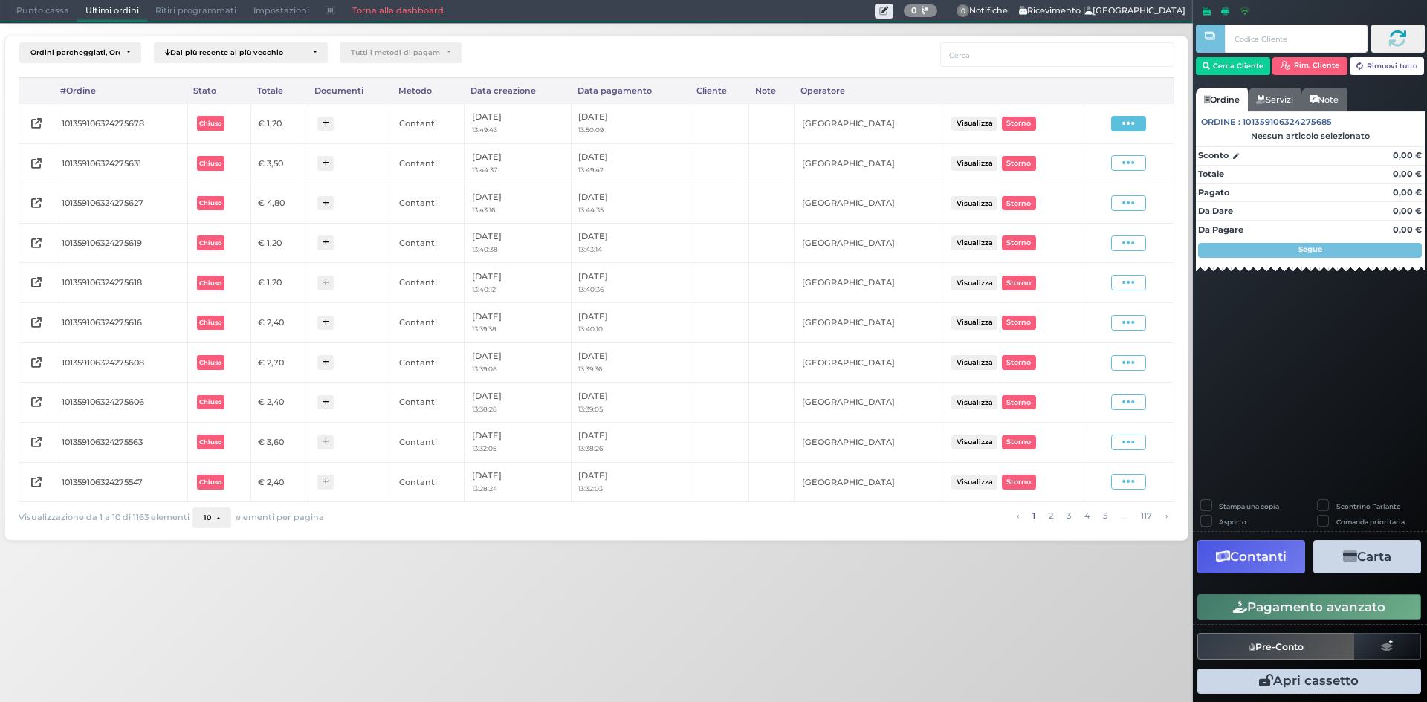
click at [1126, 119] on icon at bounding box center [1128, 124] width 13 height 14
drag, startPoint x: 1104, startPoint y: 164, endPoint x: 893, endPoint y: 140, distance: 212.4
click at [1103, 163] on span "Ristampa Pre-Conto" at bounding box center [1092, 166] width 61 height 25
click at [13, 1] on span "Punto cassa" at bounding box center [42, 11] width 69 height 21
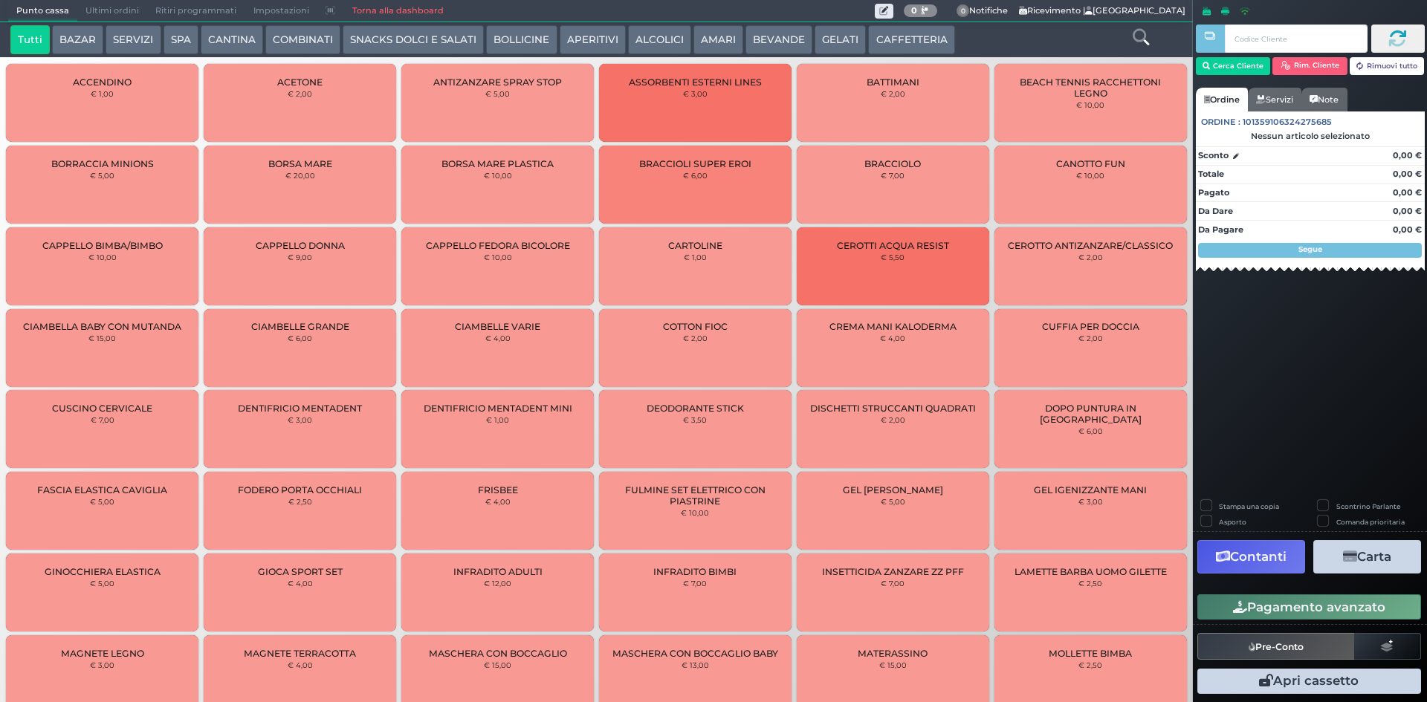
click at [878, 38] on button "CAFFETTERIA" at bounding box center [911, 40] width 86 height 30
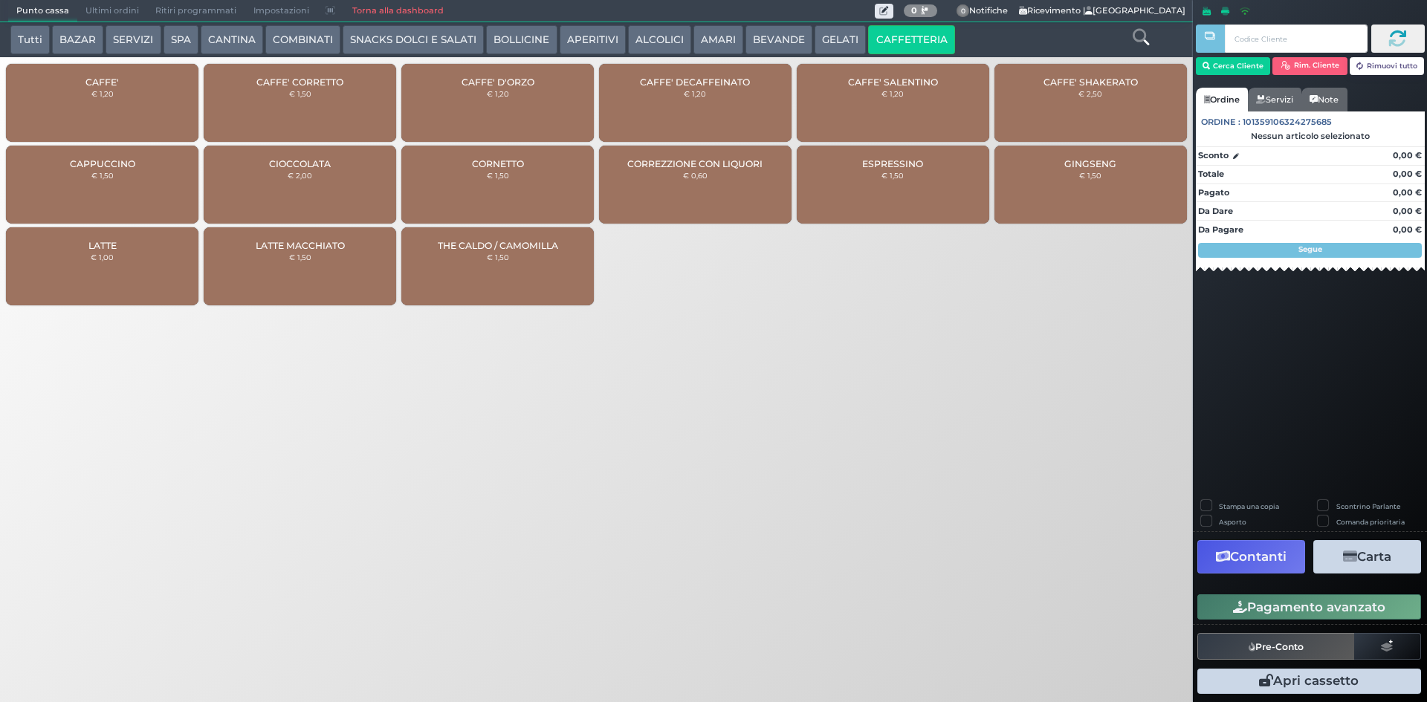
click at [193, 91] on div "CAFFE' € 1,20" at bounding box center [102, 103] width 192 height 78
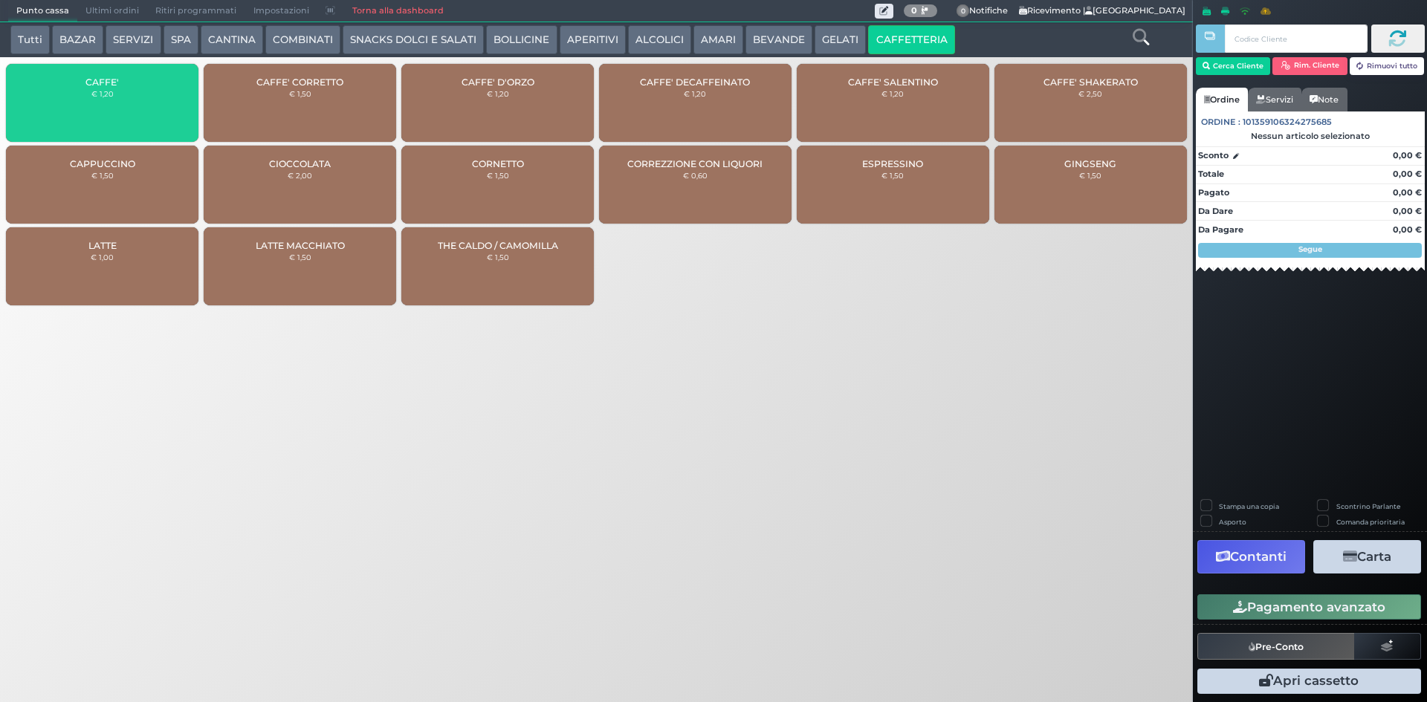
click at [189, 91] on div "CAFFE' € 1,20" at bounding box center [102, 103] width 192 height 78
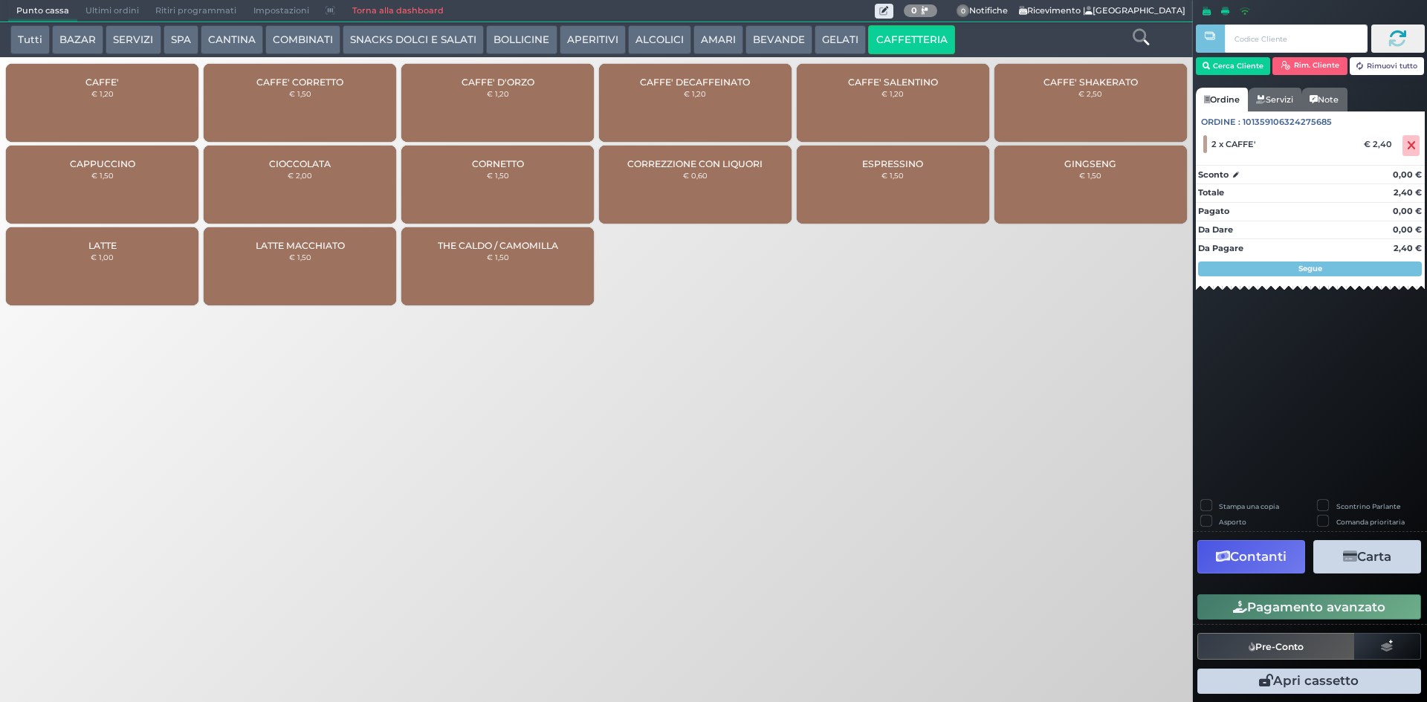
click at [1343, 612] on button "Pagamento avanzato" at bounding box center [1309, 606] width 224 height 25
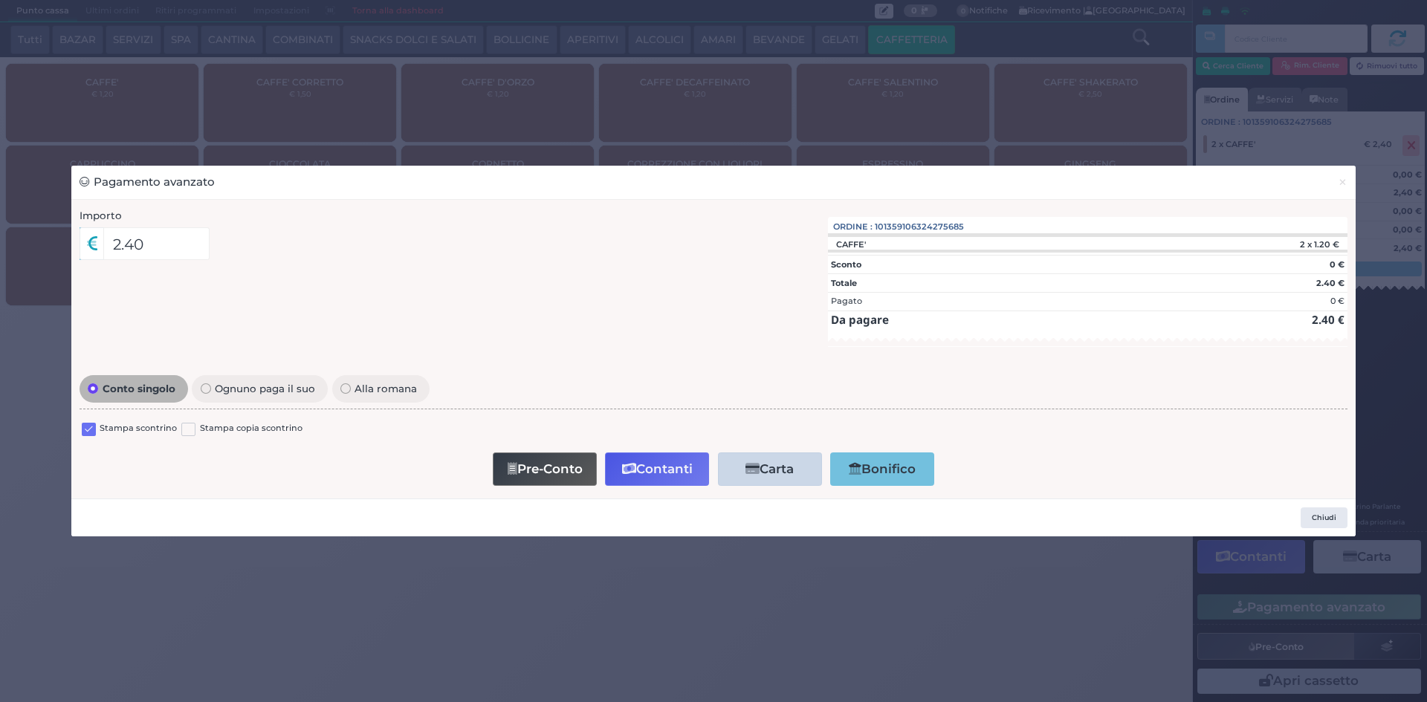
click at [90, 432] on label at bounding box center [89, 430] width 14 height 14
click at [0, 0] on input "checkbox" at bounding box center [0, 0] width 0 height 0
click at [659, 470] on button "Contanti" at bounding box center [657, 469] width 104 height 33
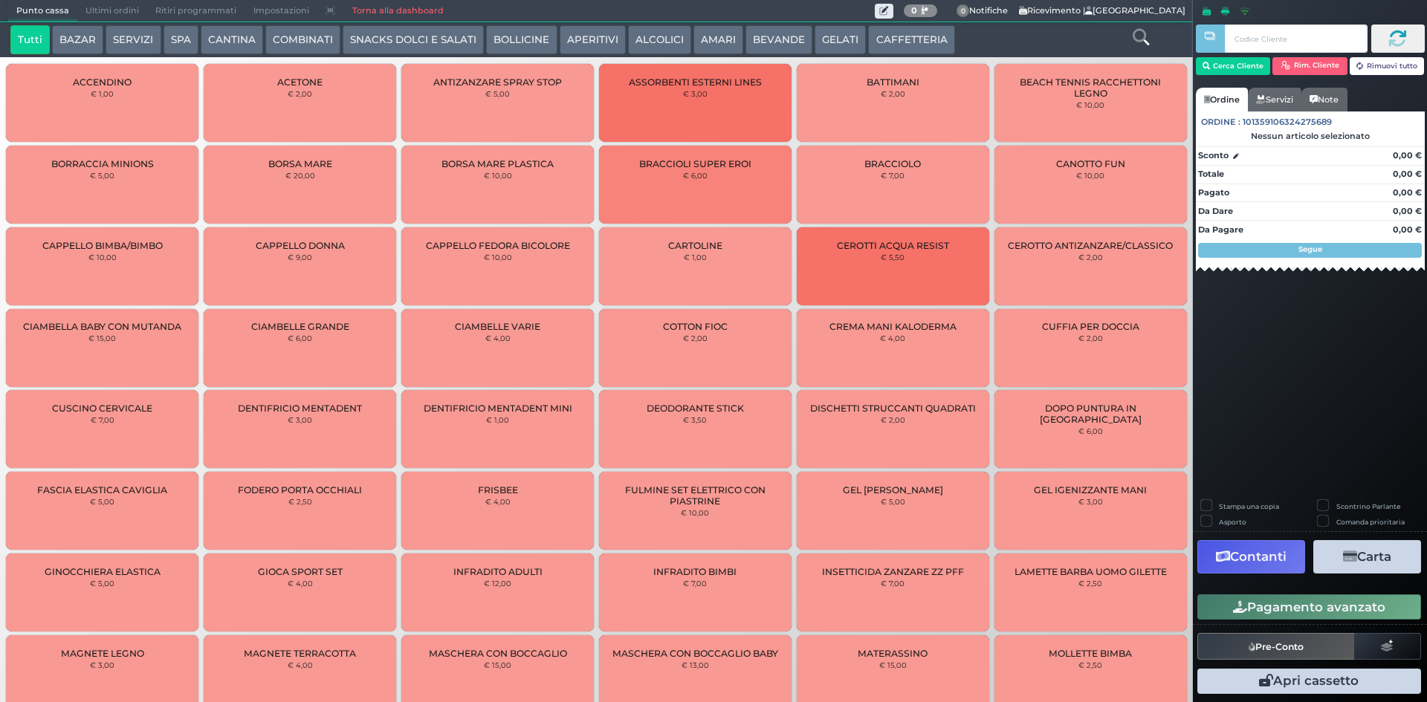
click at [112, 8] on span "Ultimi ordini" at bounding box center [112, 11] width 70 height 21
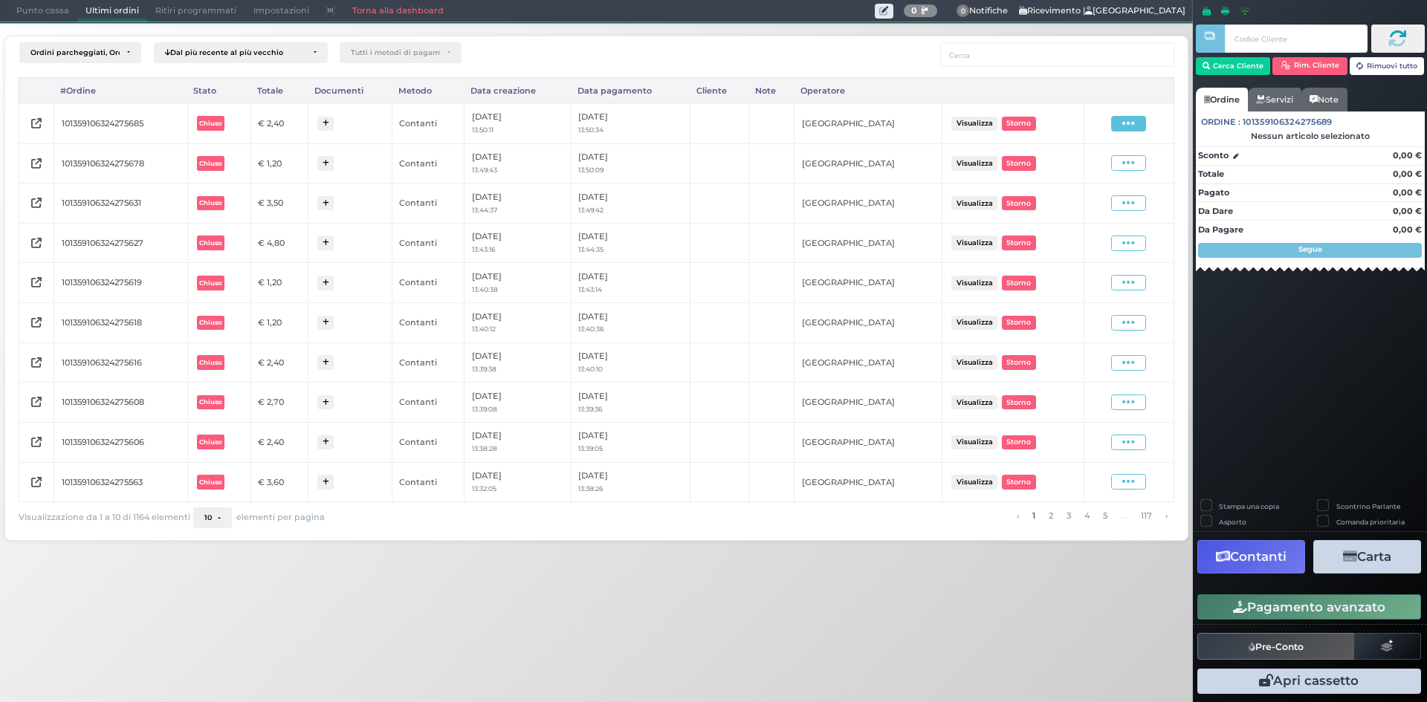
drag, startPoint x: 1111, startPoint y: 130, endPoint x: 1118, endPoint y: 126, distance: 8.0
click at [1112, 129] on div "Visualizza Ristampa Pre-Conto [GEOGRAPHIC_DATA]" at bounding box center [1128, 124] width 75 height 16
click at [1118, 126] on span at bounding box center [1128, 124] width 35 height 16
drag, startPoint x: 1093, startPoint y: 172, endPoint x: 1126, endPoint y: 191, distance: 38.0
click at [1095, 169] on span "Ristampa Pre-Conto" at bounding box center [1092, 166] width 61 height 25
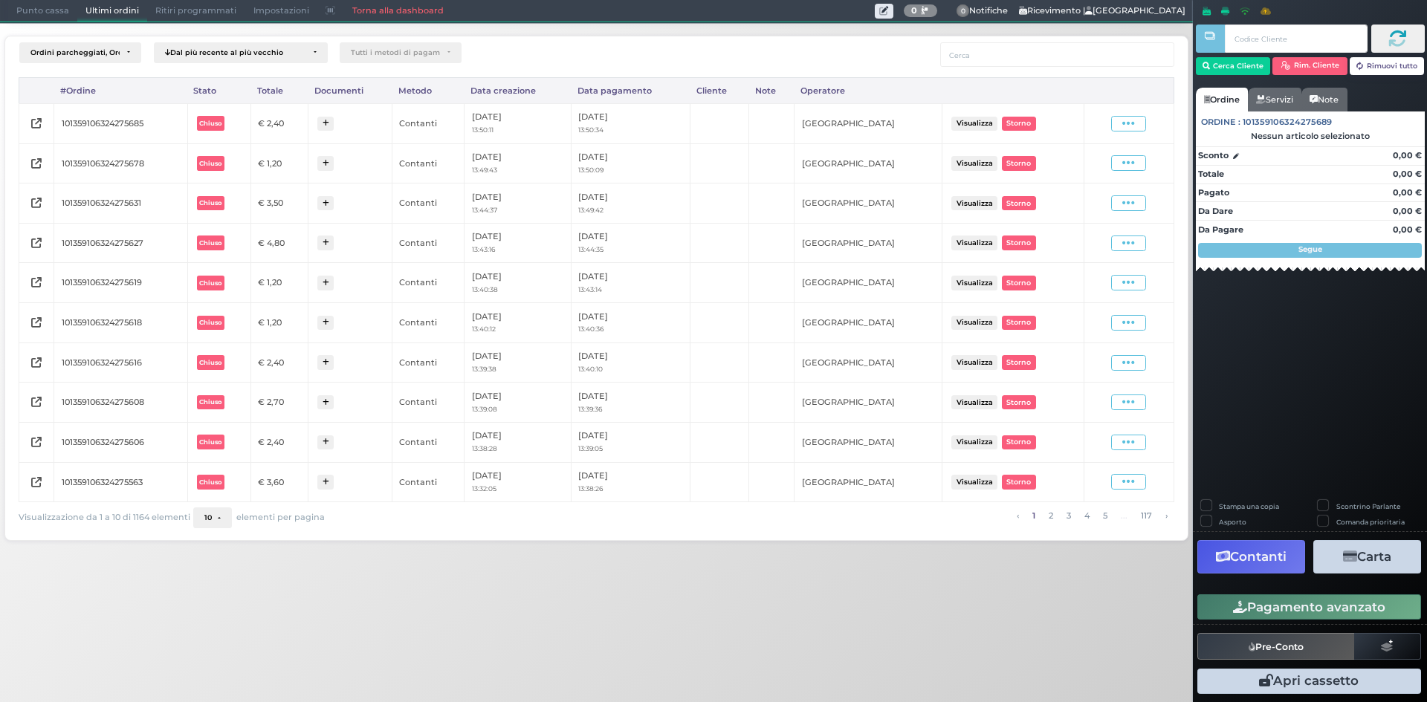
click at [16, 10] on span "Punto cassa" at bounding box center [42, 11] width 69 height 21
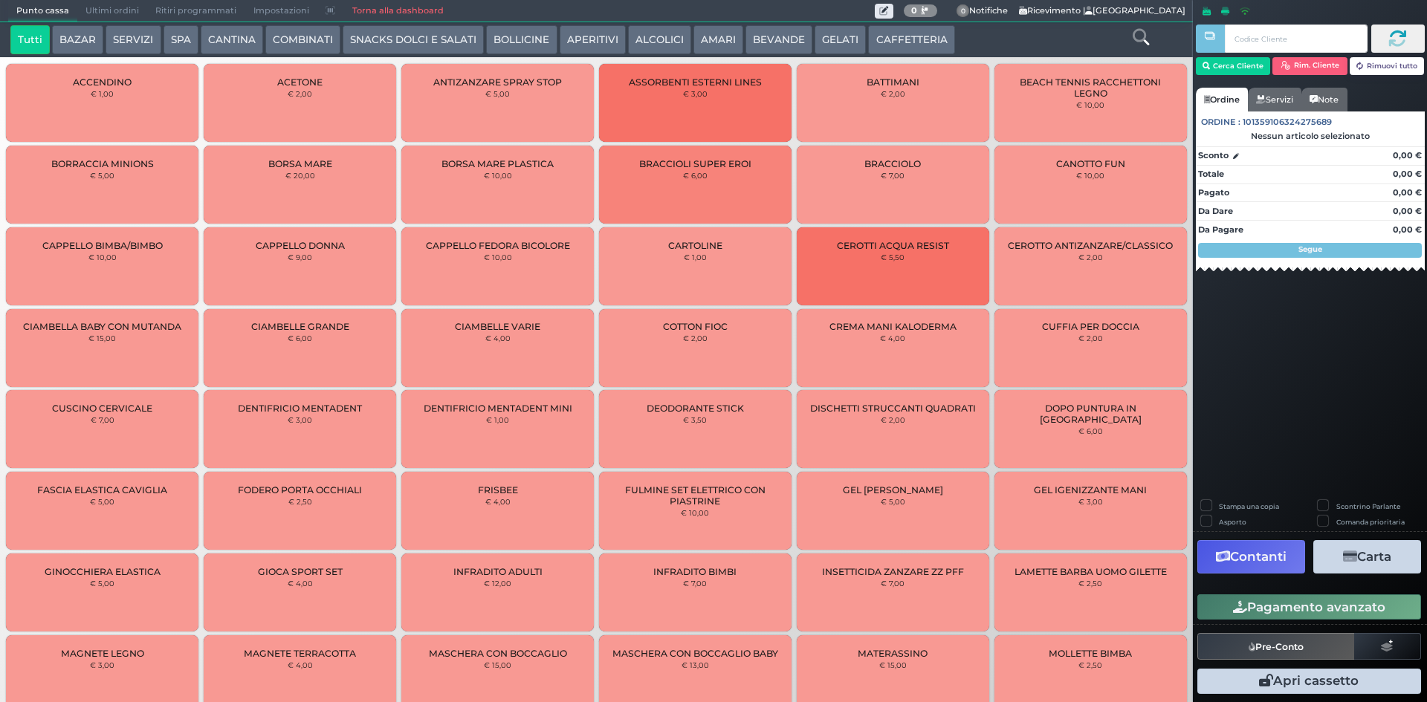
drag, startPoint x: 797, startPoint y: 57, endPoint x: 783, endPoint y: 43, distance: 20.0
click at [782, 42] on button "BEVANDE" at bounding box center [778, 40] width 67 height 30
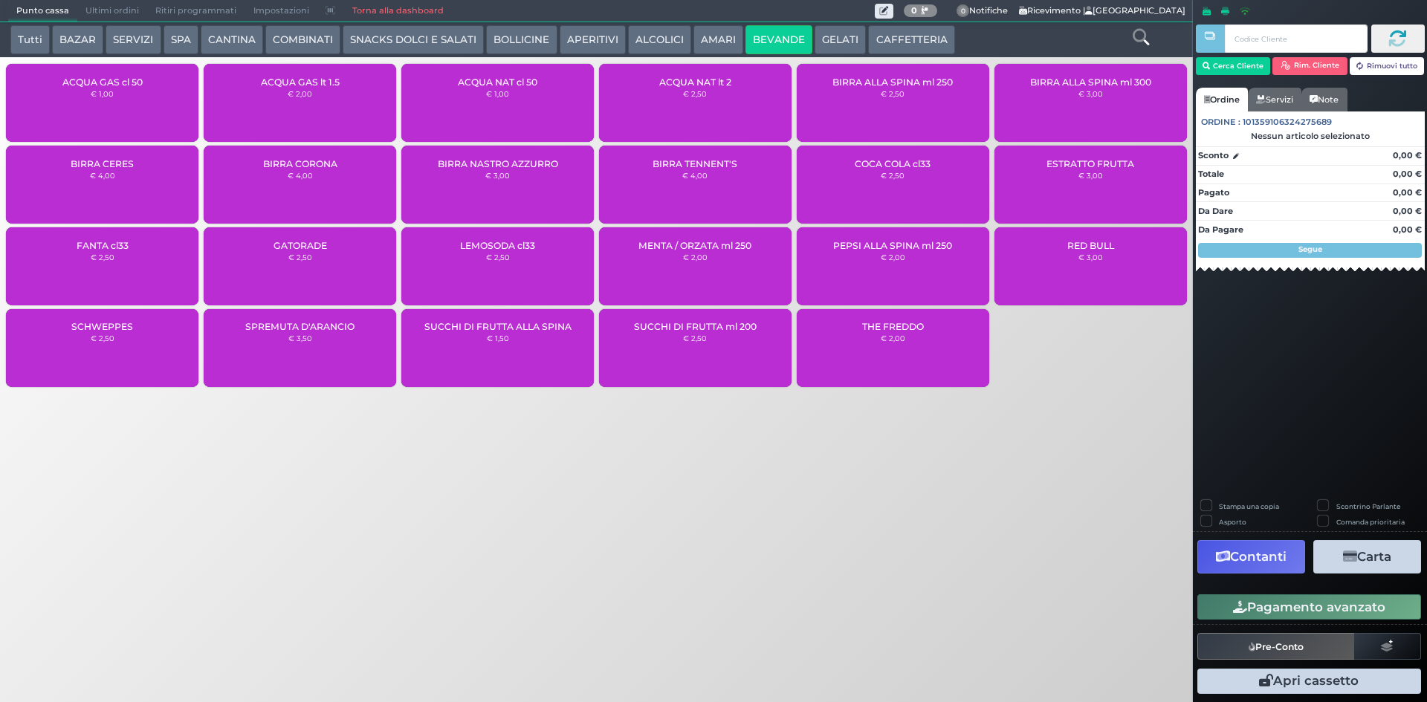
click at [464, 91] on div "ACQUA NAT cl 50 € 1,00" at bounding box center [497, 103] width 192 height 78
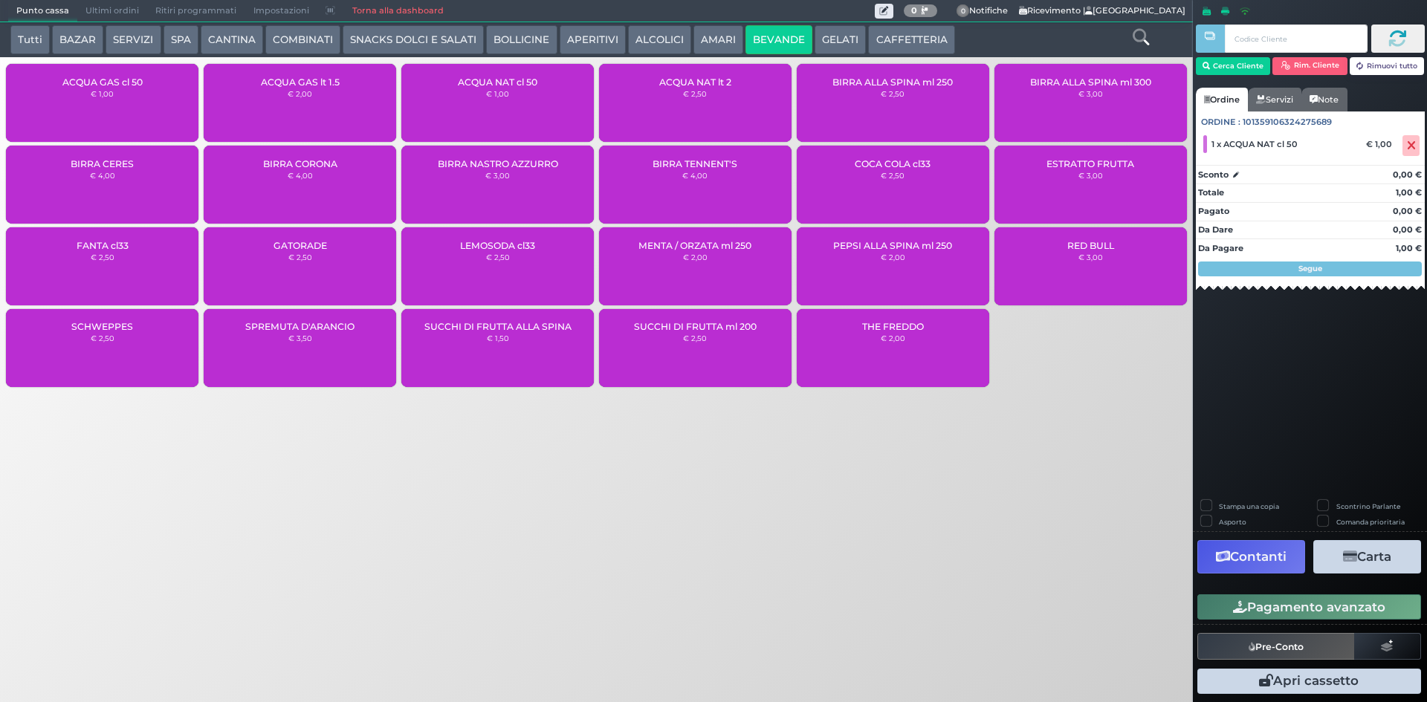
click at [1209, 606] on button "Pagamento avanzato" at bounding box center [1309, 606] width 224 height 25
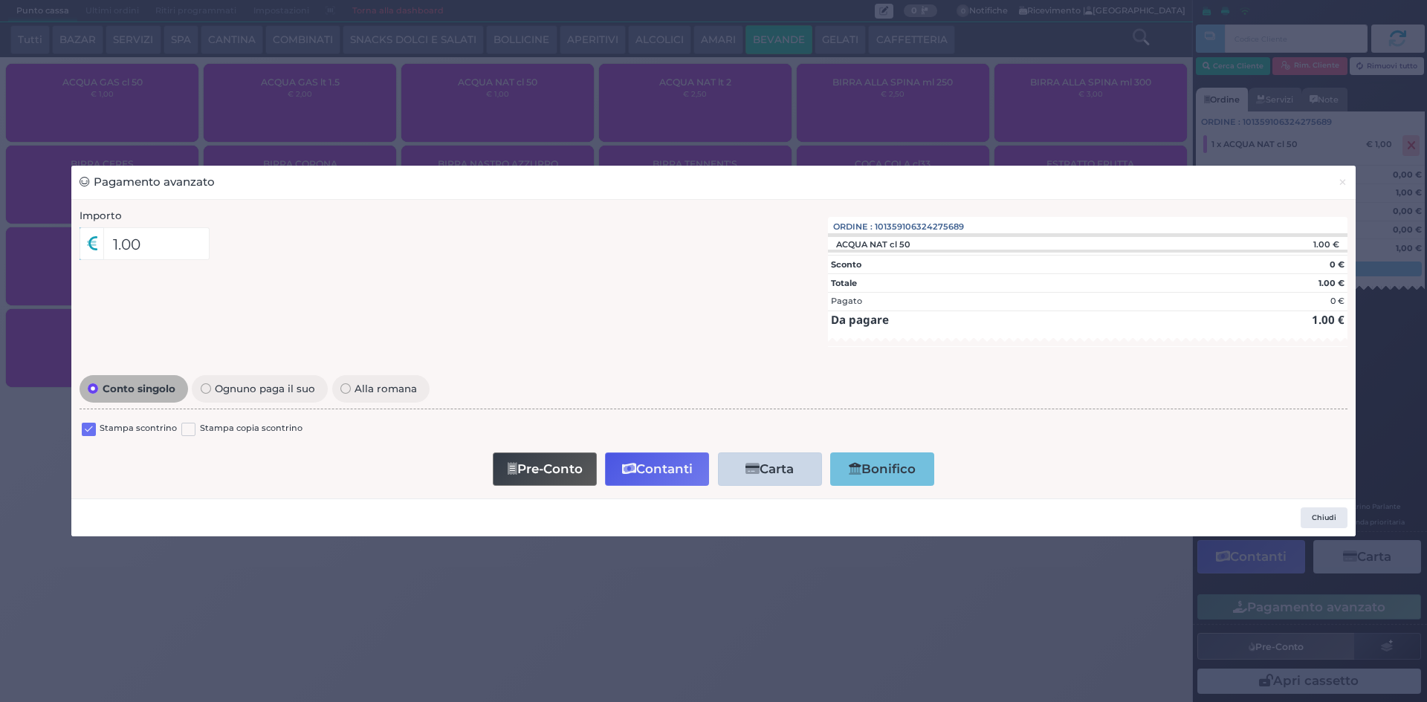
click at [88, 430] on label at bounding box center [89, 430] width 14 height 14
click at [0, 0] on input "checkbox" at bounding box center [0, 0] width 0 height 0
click at [630, 467] on icon "button" at bounding box center [629, 469] width 14 height 13
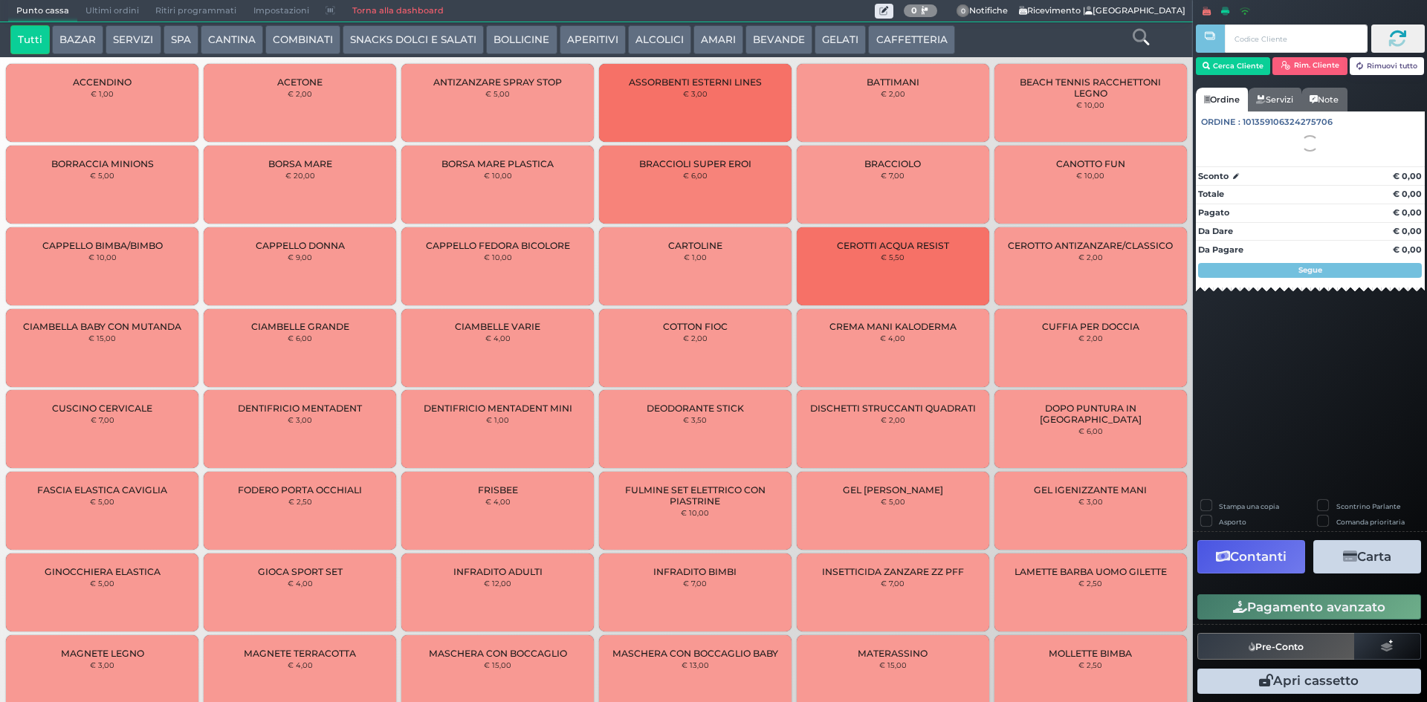
click at [108, 14] on span "Ultimi ordini" at bounding box center [112, 11] width 70 height 21
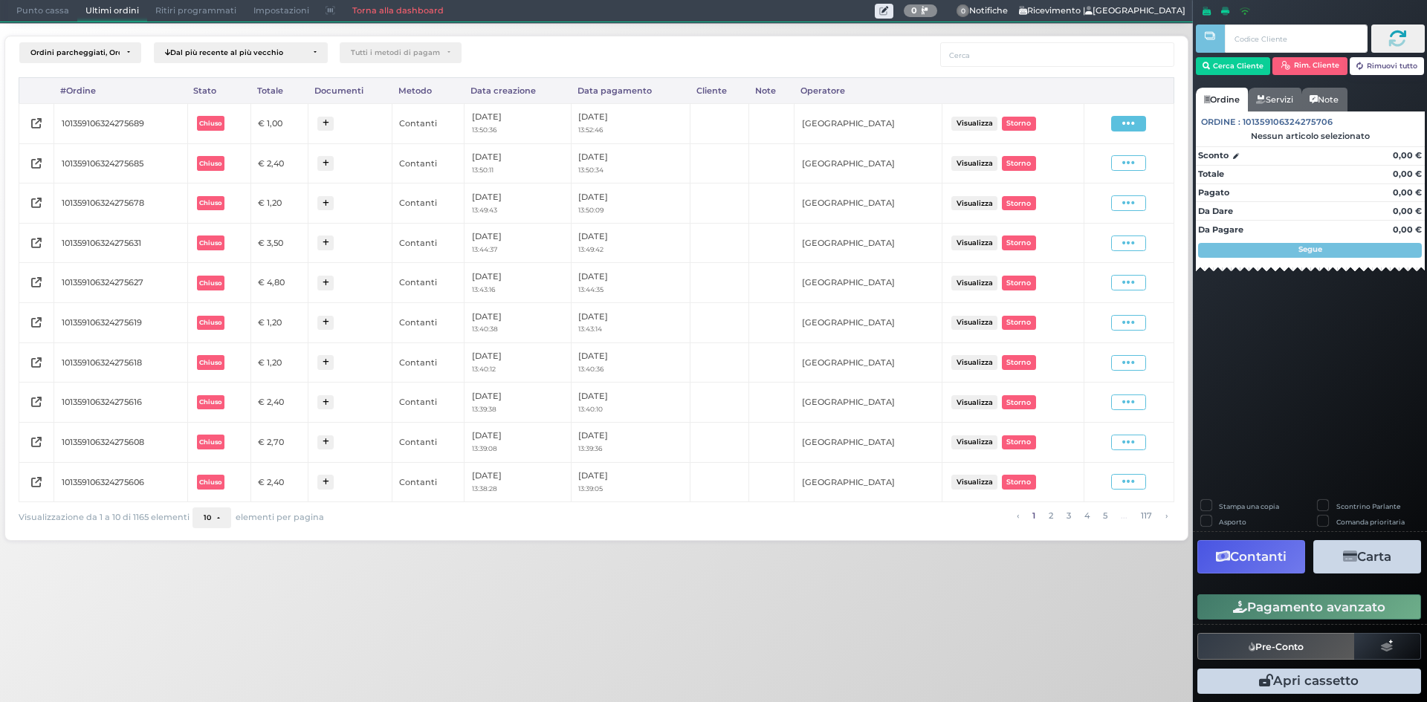
click at [1140, 120] on span at bounding box center [1128, 124] width 35 height 16
click at [1097, 163] on span "Ristampa Pre-Conto" at bounding box center [1092, 166] width 61 height 25
click at [54, 13] on span "Punto cassa" at bounding box center [42, 11] width 69 height 21
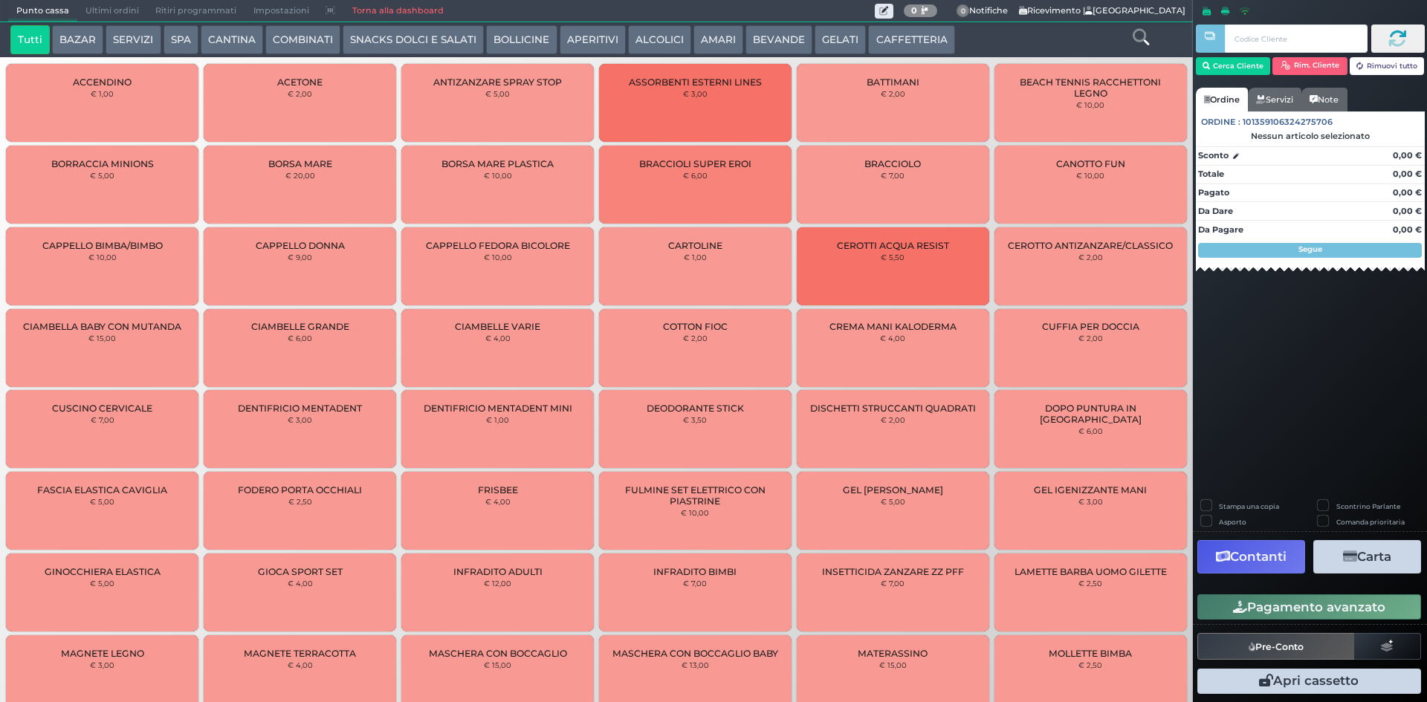
drag, startPoint x: 898, startPoint y: 41, endPoint x: 502, endPoint y: 48, distance: 396.8
click at [897, 41] on button "CAFFETTERIA" at bounding box center [911, 40] width 86 height 30
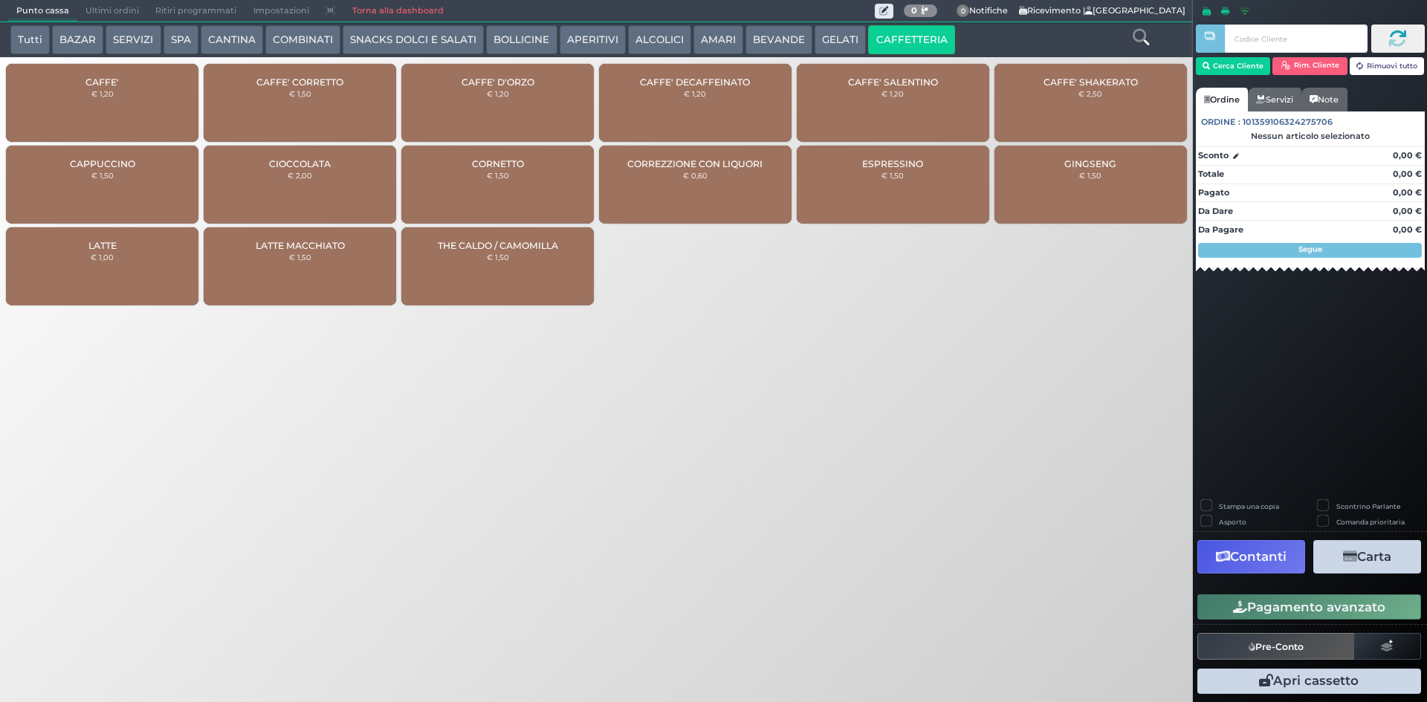
click at [120, 97] on div "CAFFE' € 1,20" at bounding box center [102, 103] width 192 height 78
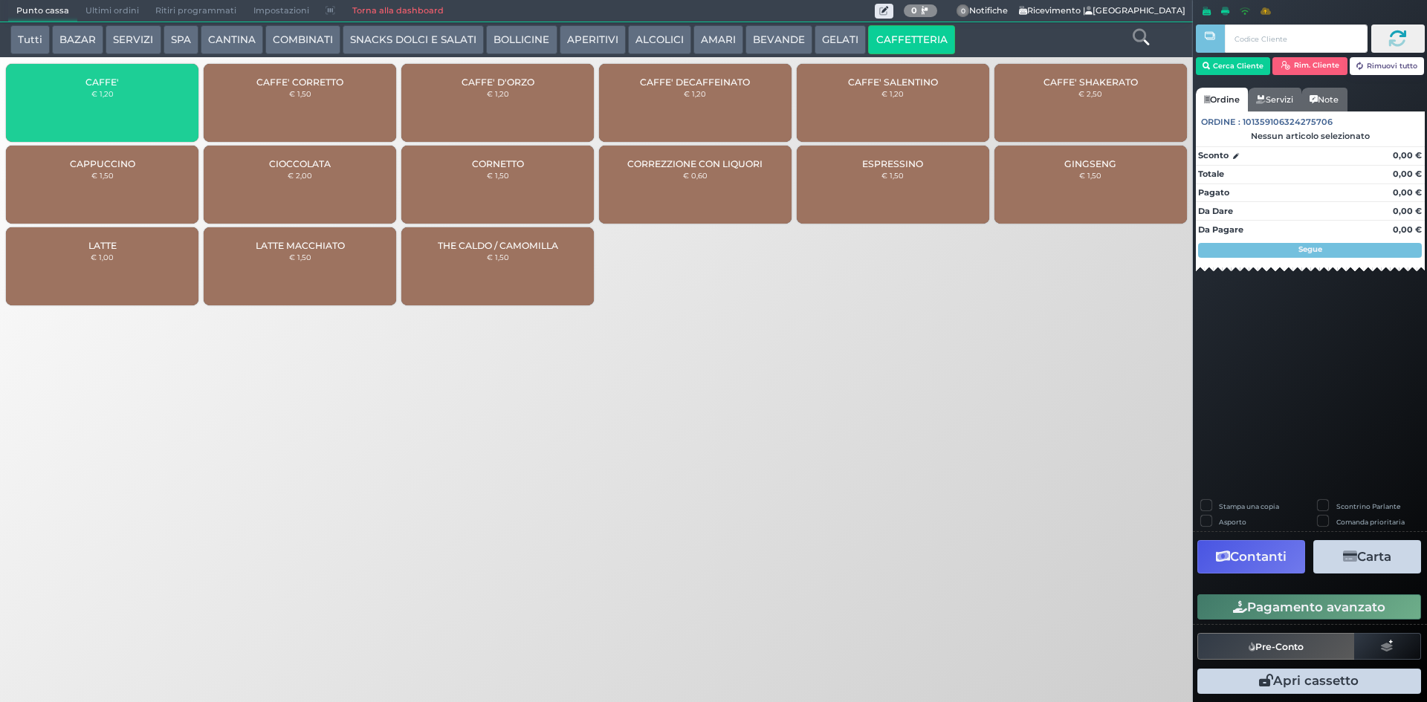
click at [120, 97] on div "CAFFE' € 1,20" at bounding box center [102, 103] width 192 height 78
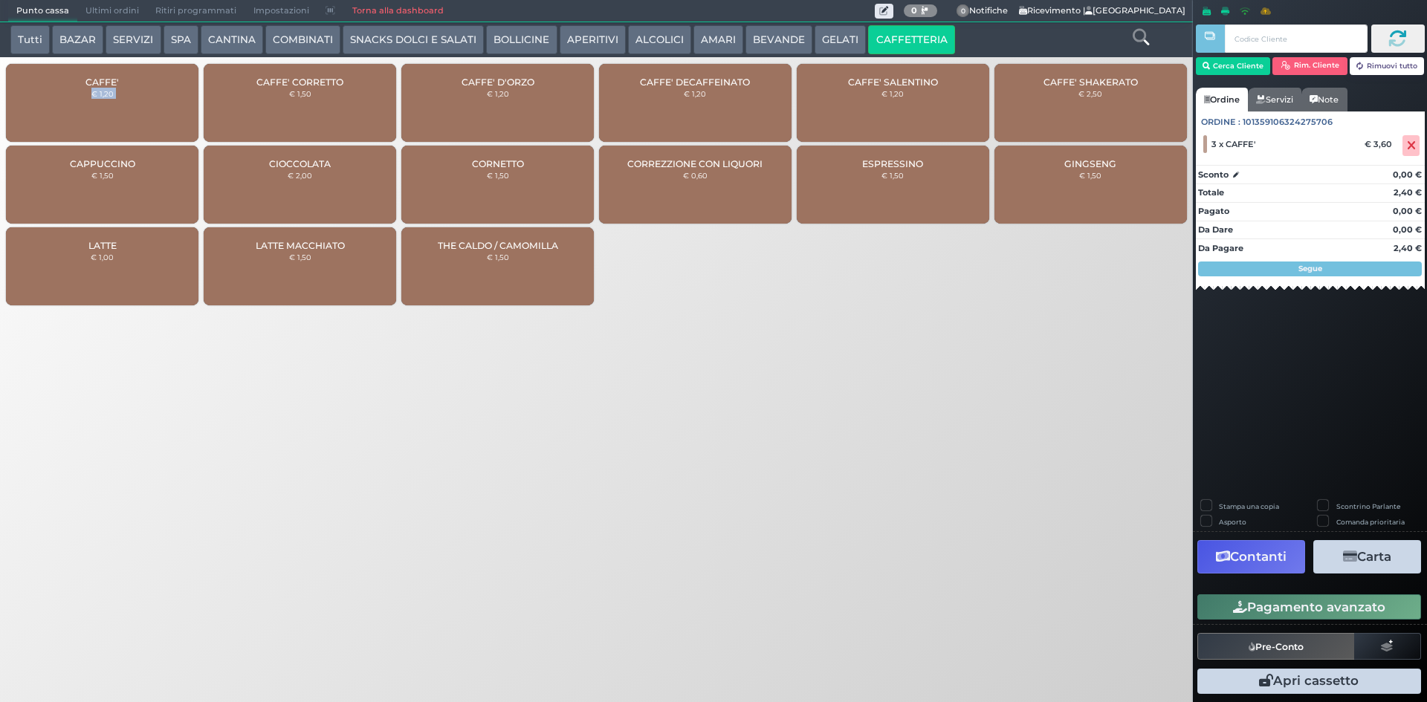
click at [120, 97] on div "CAFFE' € 1,20" at bounding box center [102, 103] width 192 height 78
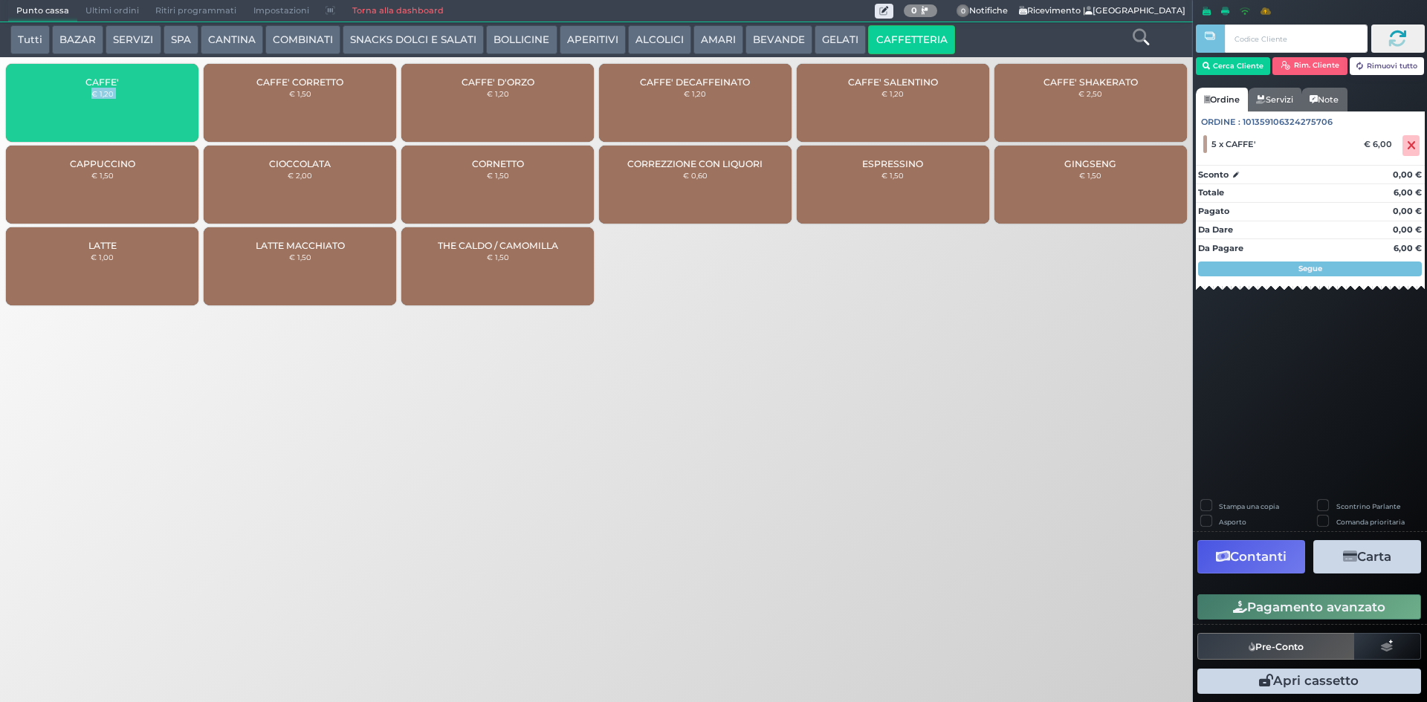
click at [120, 97] on div "CAFFE' € 1,20" at bounding box center [102, 103] width 192 height 78
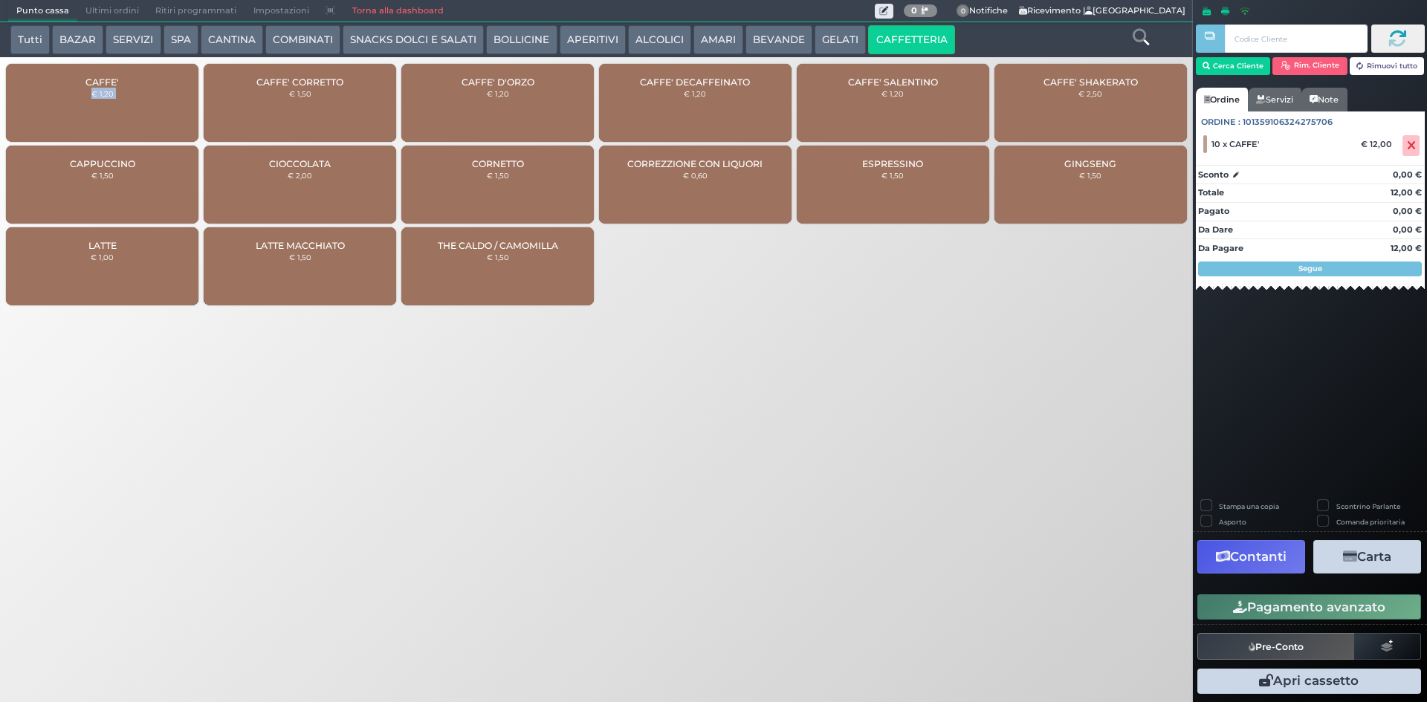
click at [121, 96] on div "CAFFE' € 1,20" at bounding box center [102, 103] width 192 height 78
click at [1336, 612] on button "Pagamento avanzato" at bounding box center [1309, 606] width 224 height 25
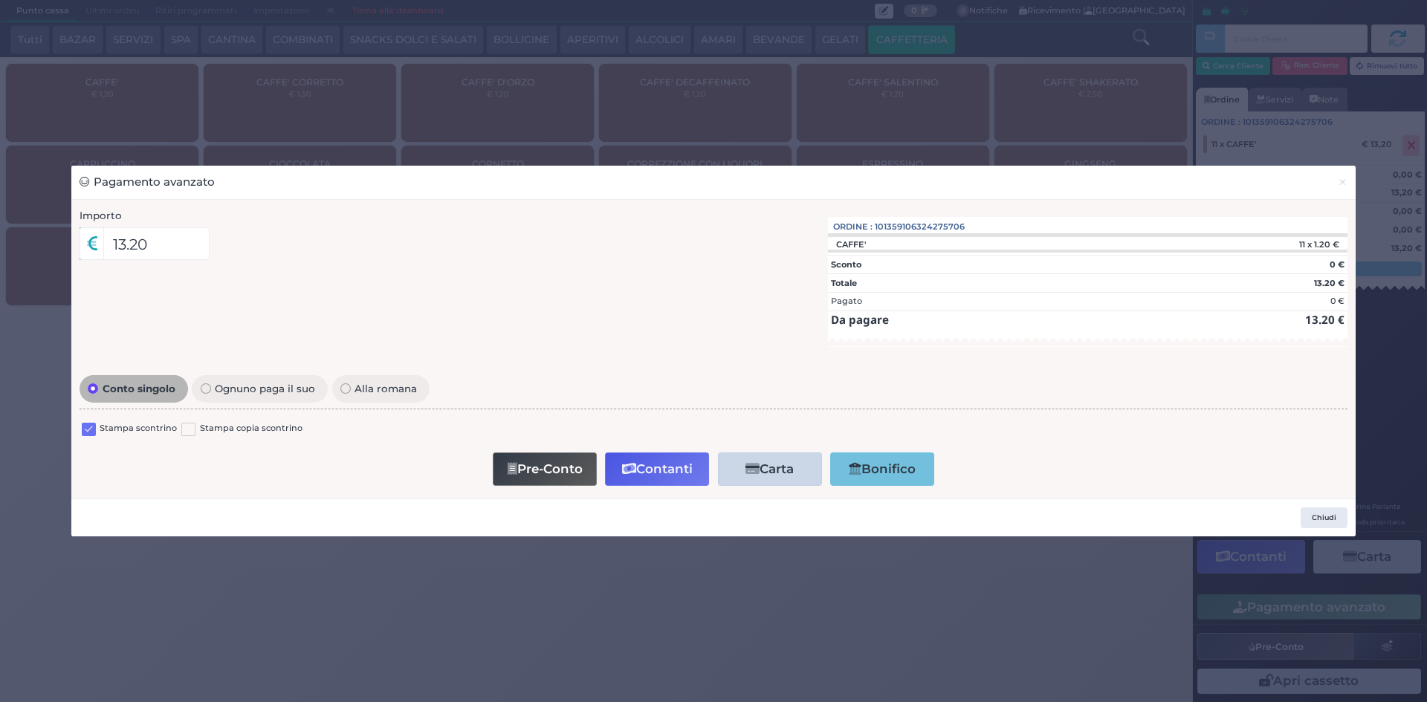
click at [74, 429] on div "Conto singolo Ognuno paga il suo Alla romana Stampa scontrino Stampa copia scon…" at bounding box center [713, 431] width 1283 height 119
click at [84, 428] on label at bounding box center [89, 430] width 14 height 14
click at [0, 0] on input "checkbox" at bounding box center [0, 0] width 0 height 0
click at [656, 474] on button "Contanti" at bounding box center [657, 469] width 104 height 33
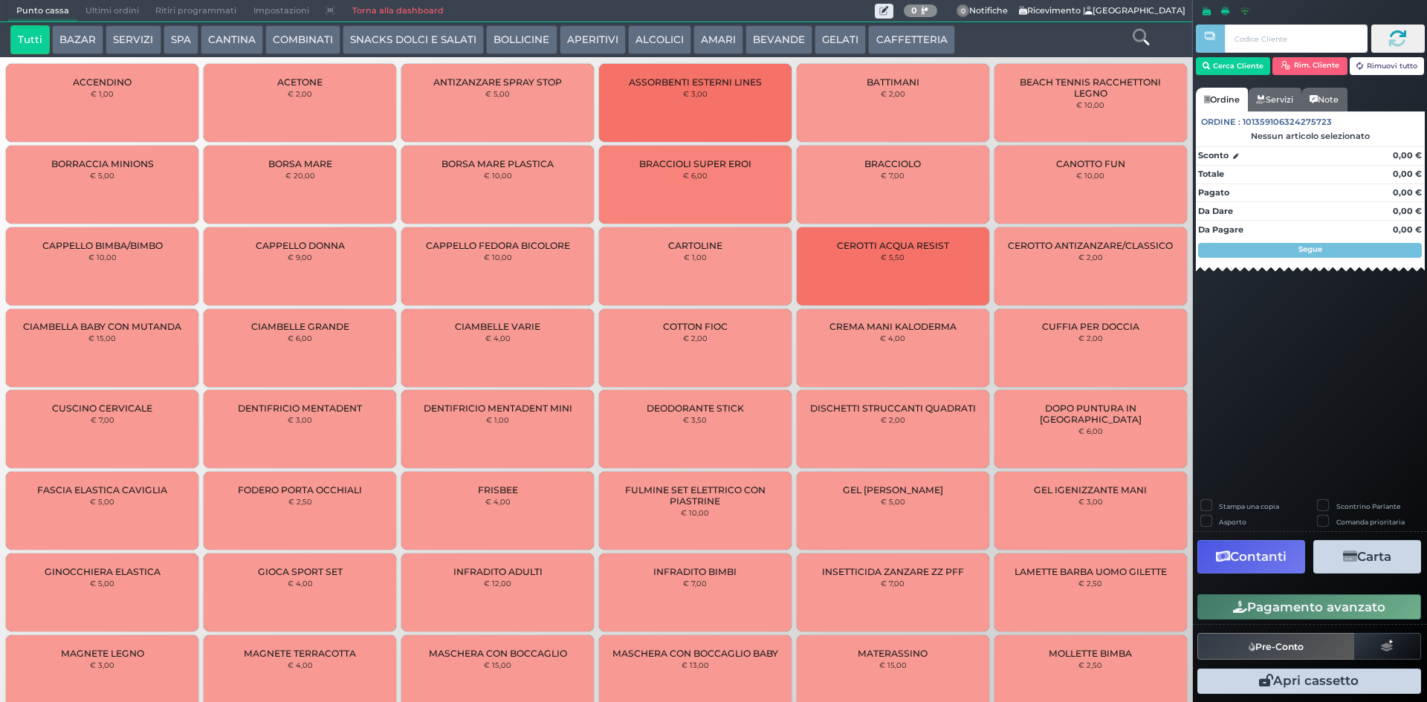
click at [114, 6] on span "Ultimi ordini" at bounding box center [112, 11] width 70 height 21
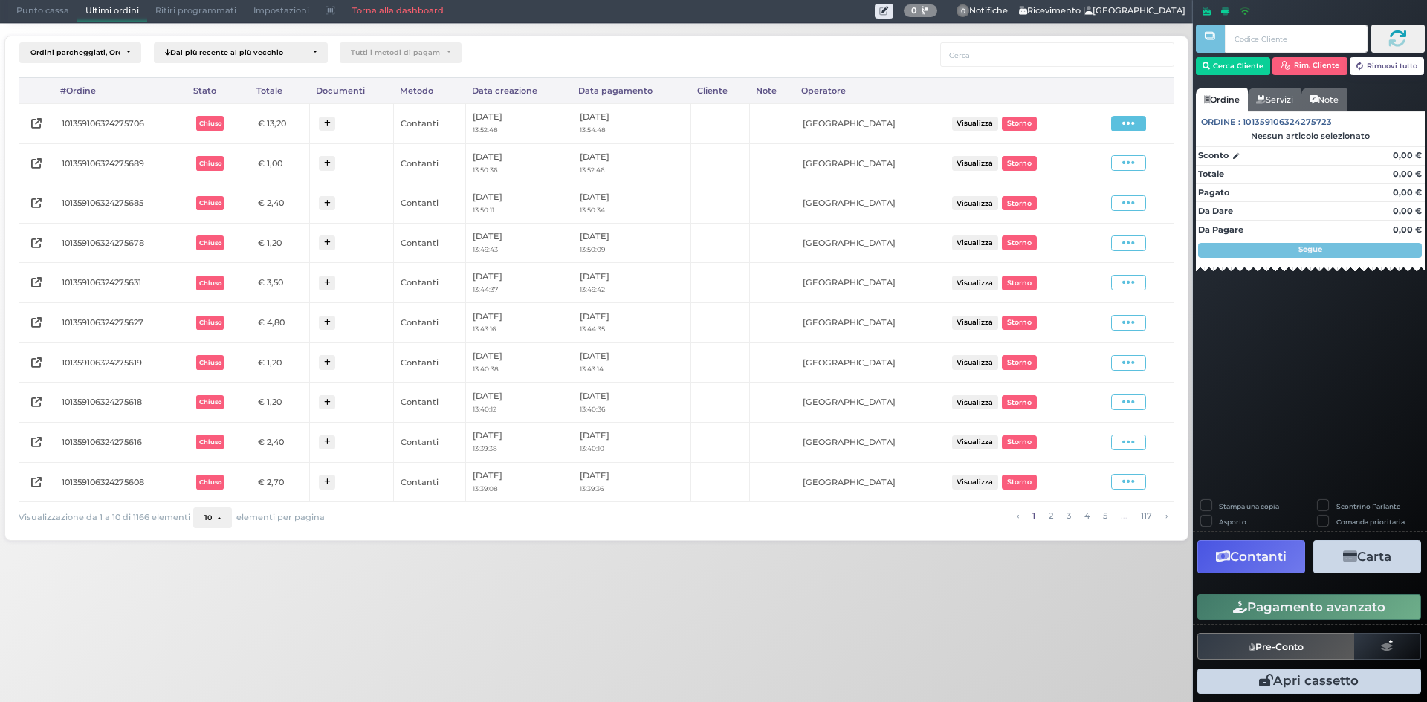
click at [1125, 124] on icon at bounding box center [1128, 124] width 13 height 14
click at [1092, 164] on span "Ristampa Pre-Conto" at bounding box center [1092, 166] width 61 height 25
click at [1132, 117] on icon at bounding box center [1128, 124] width 13 height 14
click at [1094, 165] on span "Ristampa Pre-Conto" at bounding box center [1092, 166] width 61 height 25
click at [22, 13] on span "Punto cassa" at bounding box center [42, 11] width 69 height 21
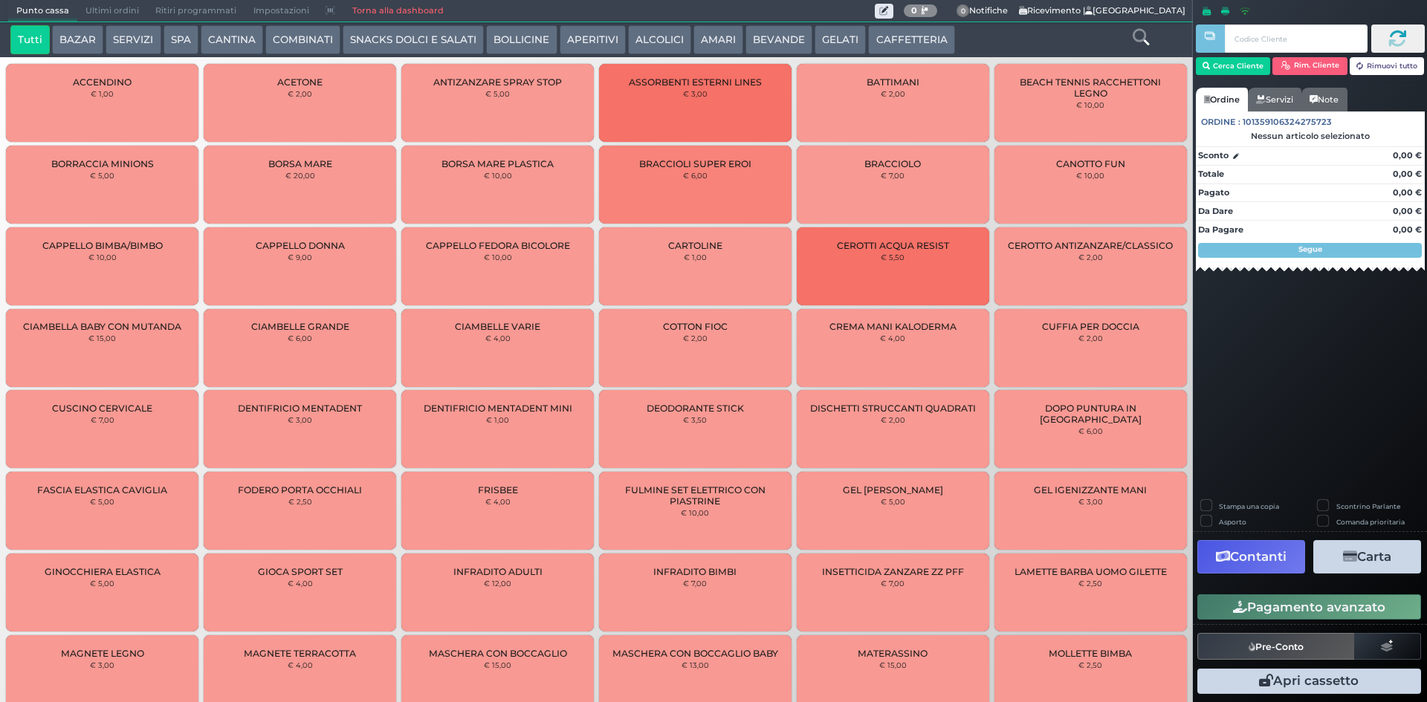
click at [918, 37] on button "CAFFETTERIA" at bounding box center [911, 40] width 86 height 30
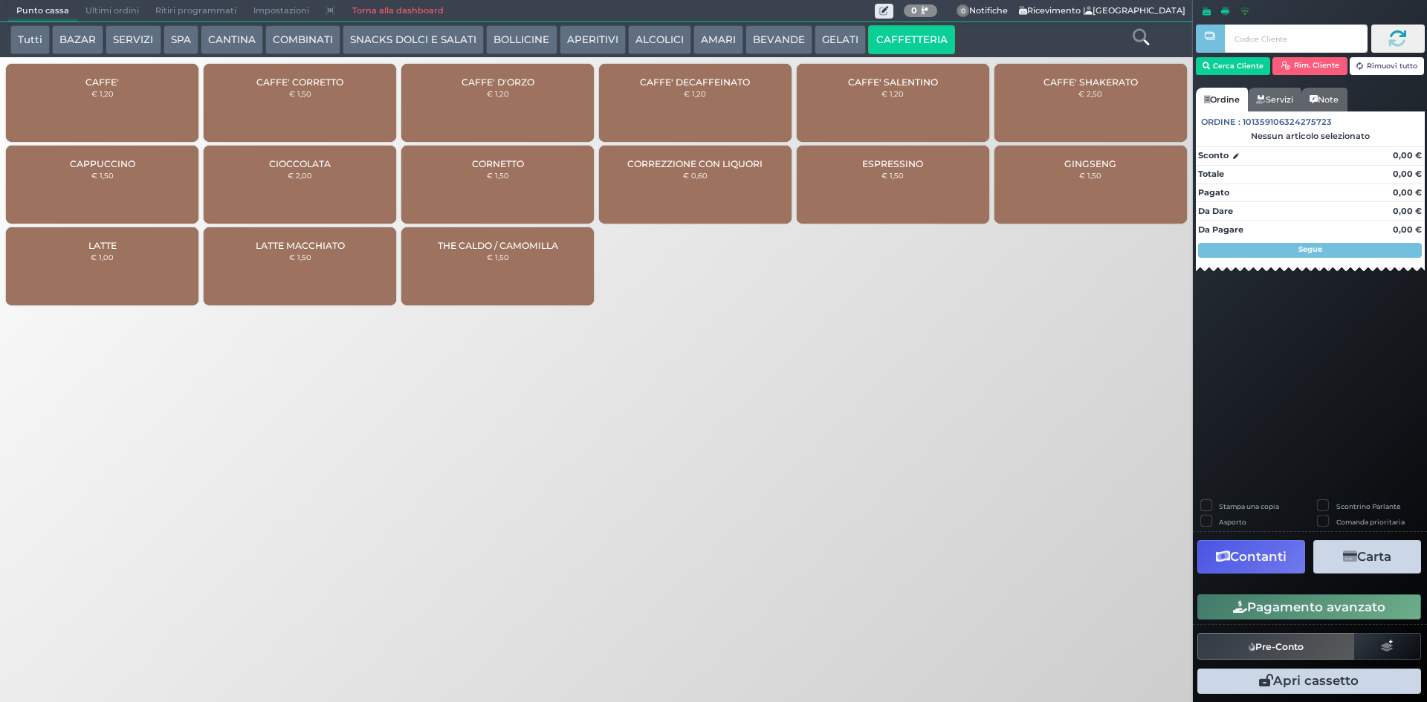
click at [1048, 161] on div "GINGSENG € 1,50" at bounding box center [1090, 185] width 192 height 78
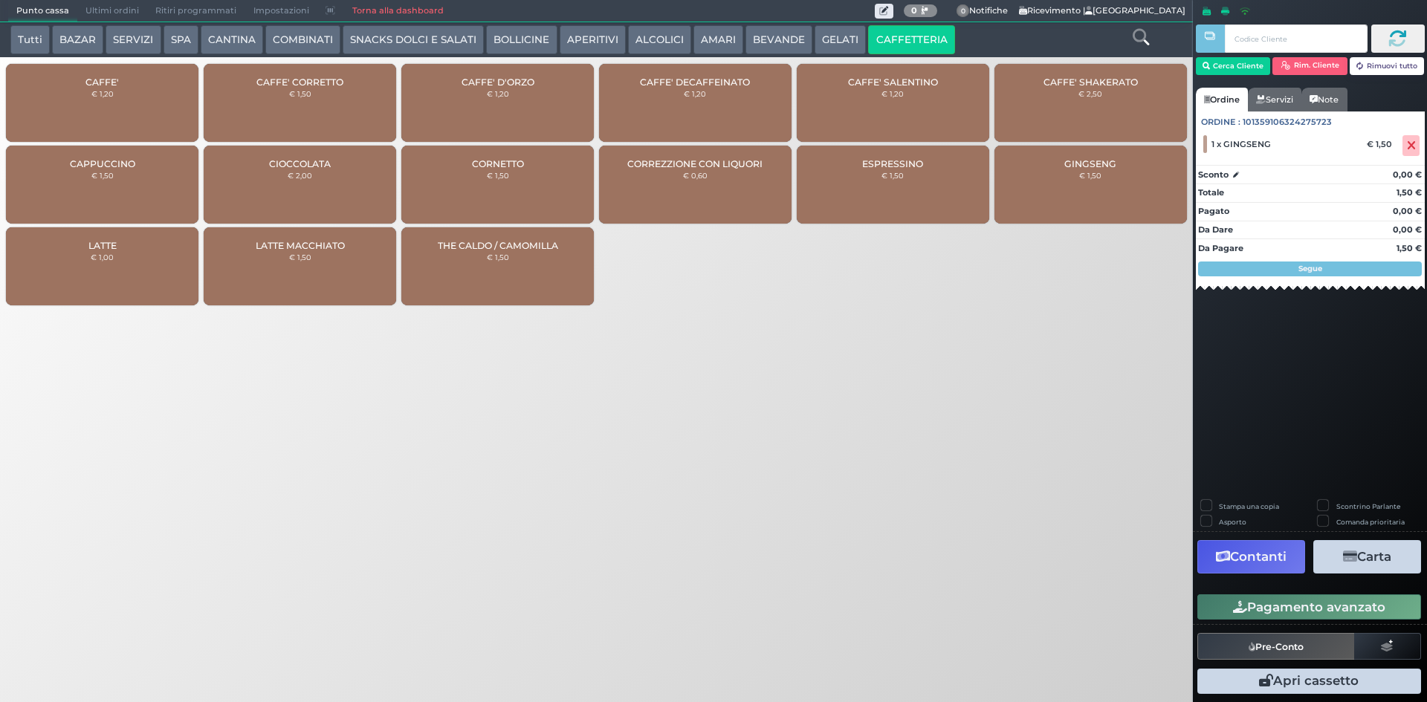
click at [1301, 622] on div "Pagamento avanzato" at bounding box center [1310, 607] width 234 height 33
click at [1303, 617] on button "Pagamento avanzato" at bounding box center [1309, 606] width 224 height 25
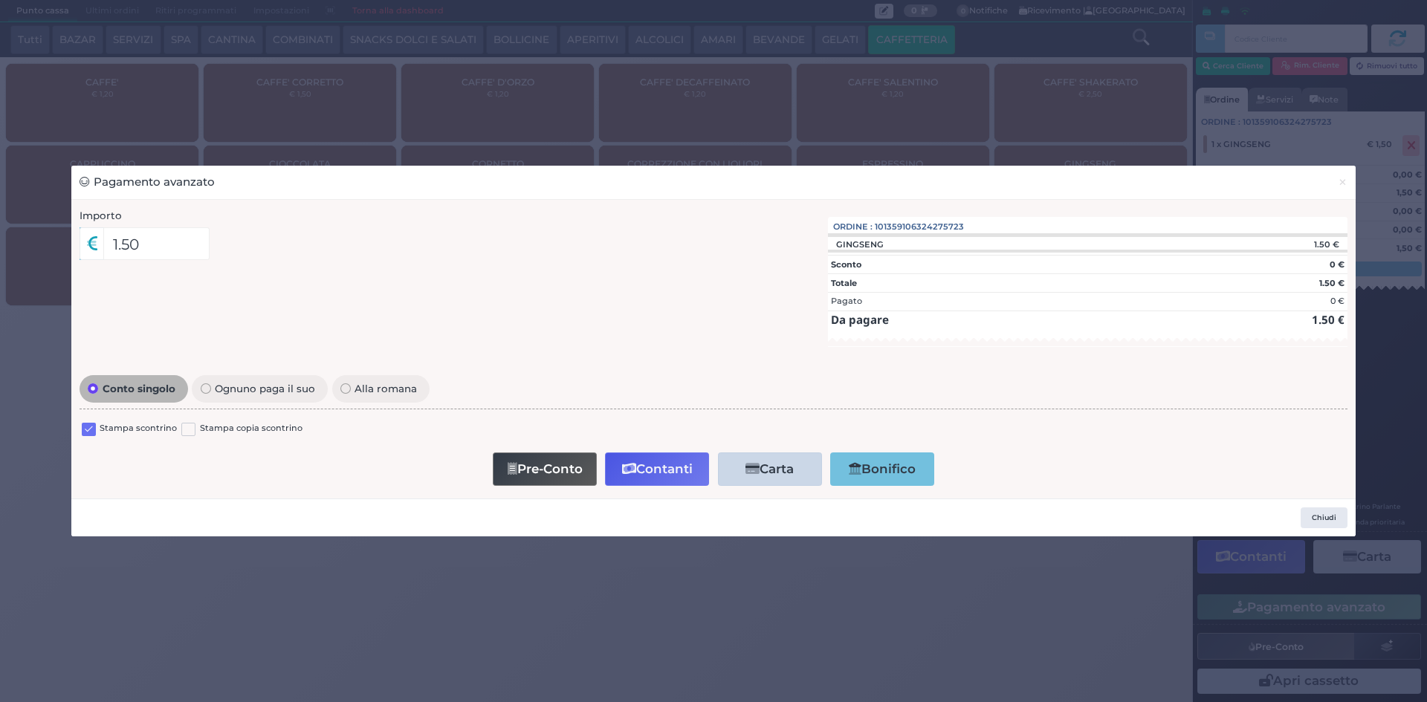
click at [86, 425] on label at bounding box center [89, 430] width 14 height 14
click at [0, 0] on input "checkbox" at bounding box center [0, 0] width 0 height 0
click at [683, 472] on button "Contanti" at bounding box center [657, 469] width 104 height 33
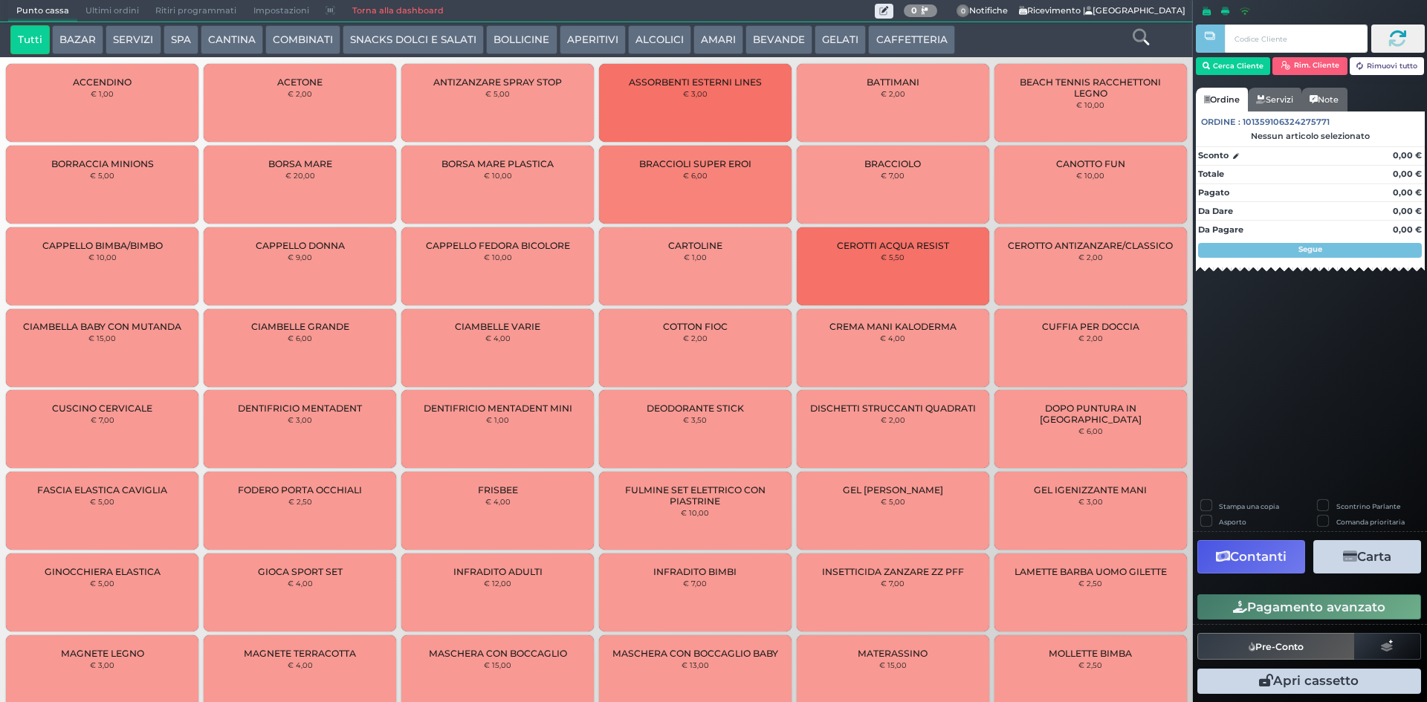
click at [114, 16] on span "Ultimi ordini" at bounding box center [112, 11] width 70 height 21
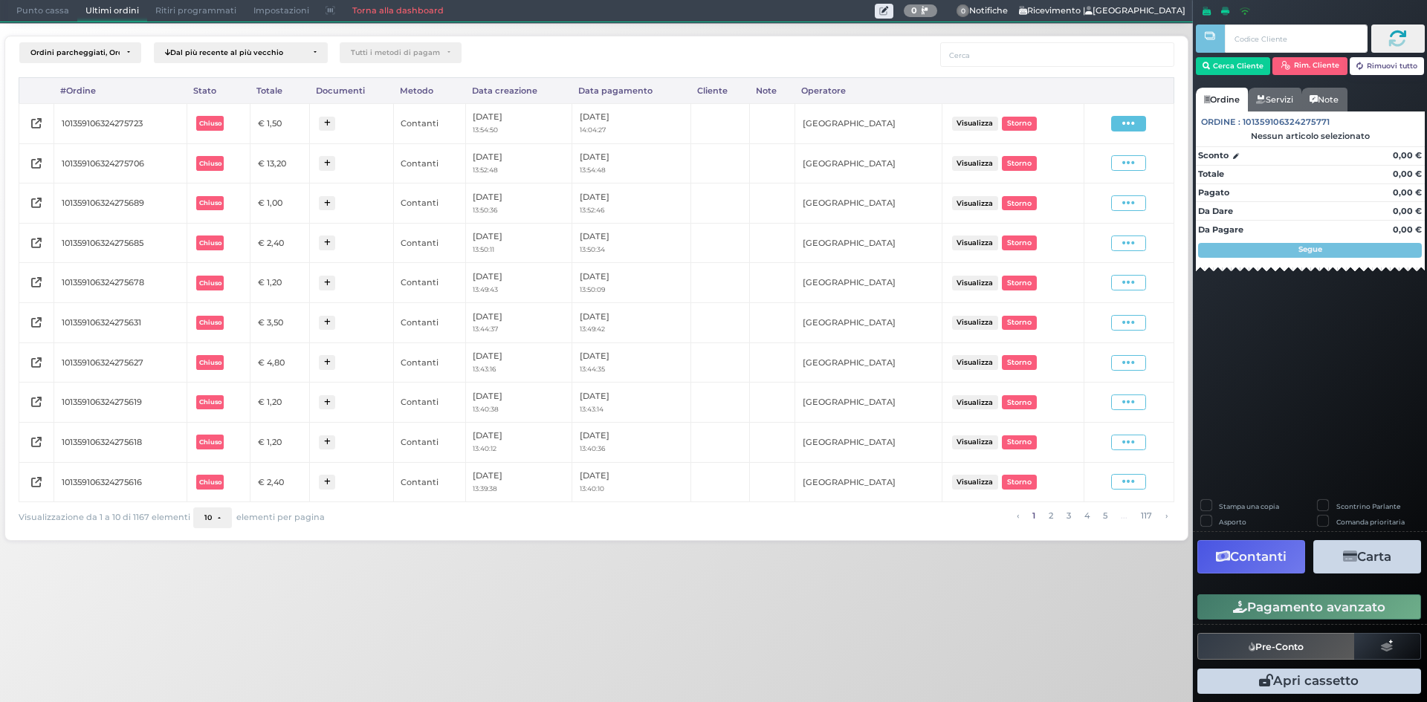
click at [1135, 119] on icon at bounding box center [1128, 124] width 13 height 14
click at [1098, 172] on span "Ristampa Pre-Conto" at bounding box center [1092, 166] width 61 height 25
click at [32, 13] on span "Punto cassa" at bounding box center [42, 11] width 69 height 21
